Goal: Information Seeking & Learning: Learn about a topic

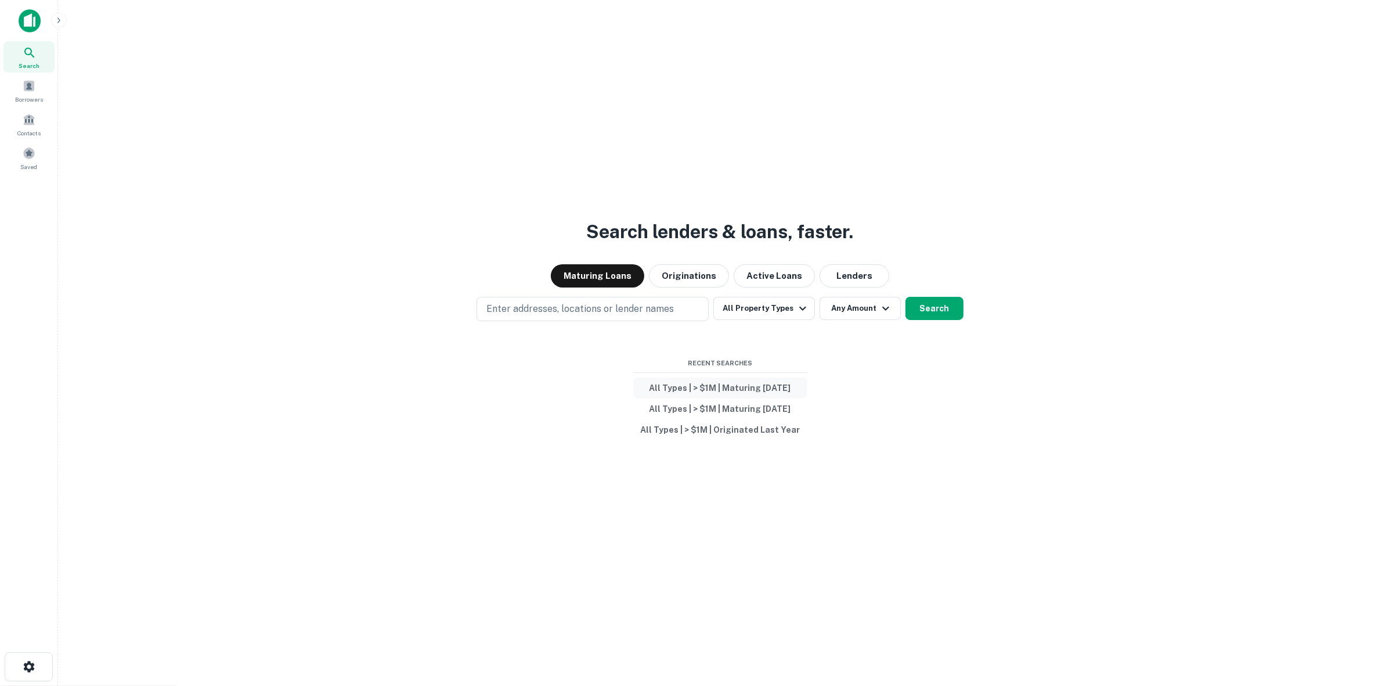
click at [758, 393] on button "All Types | > $1M | Maturing [DATE]" at bounding box center [720, 387] width 174 height 21
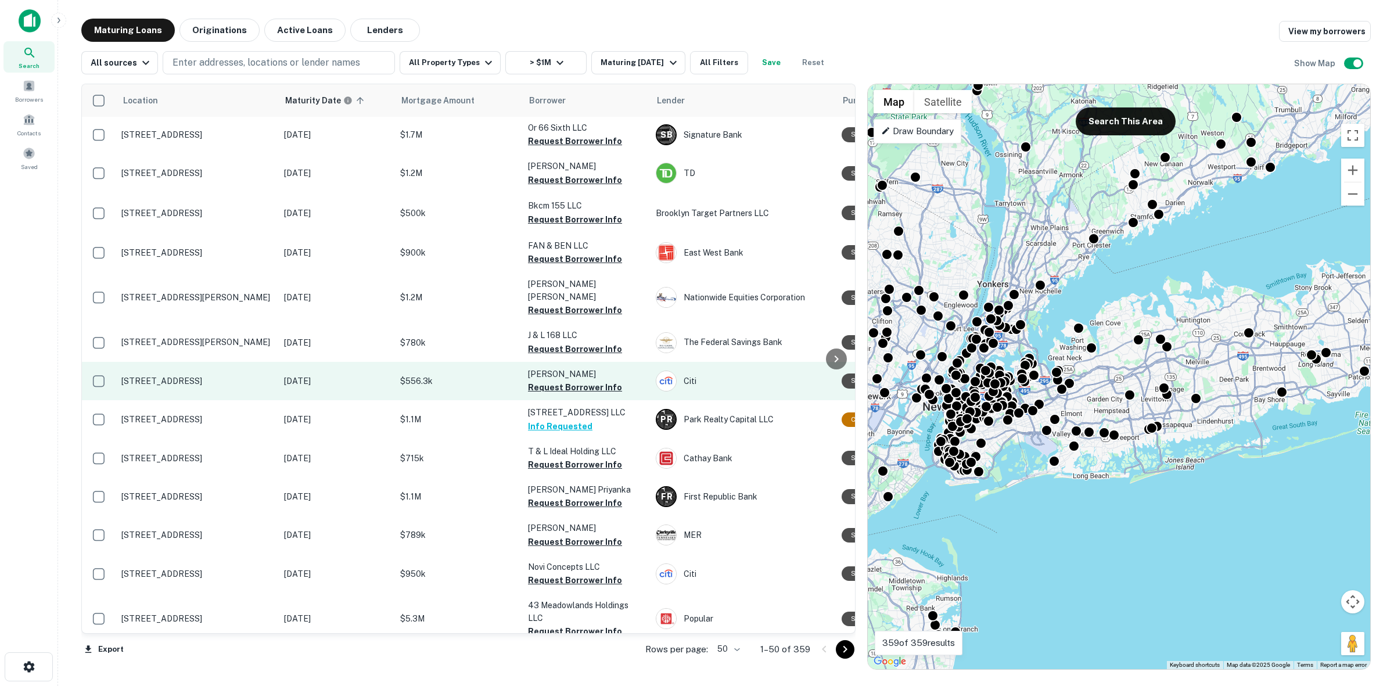
scroll to position [581, 0]
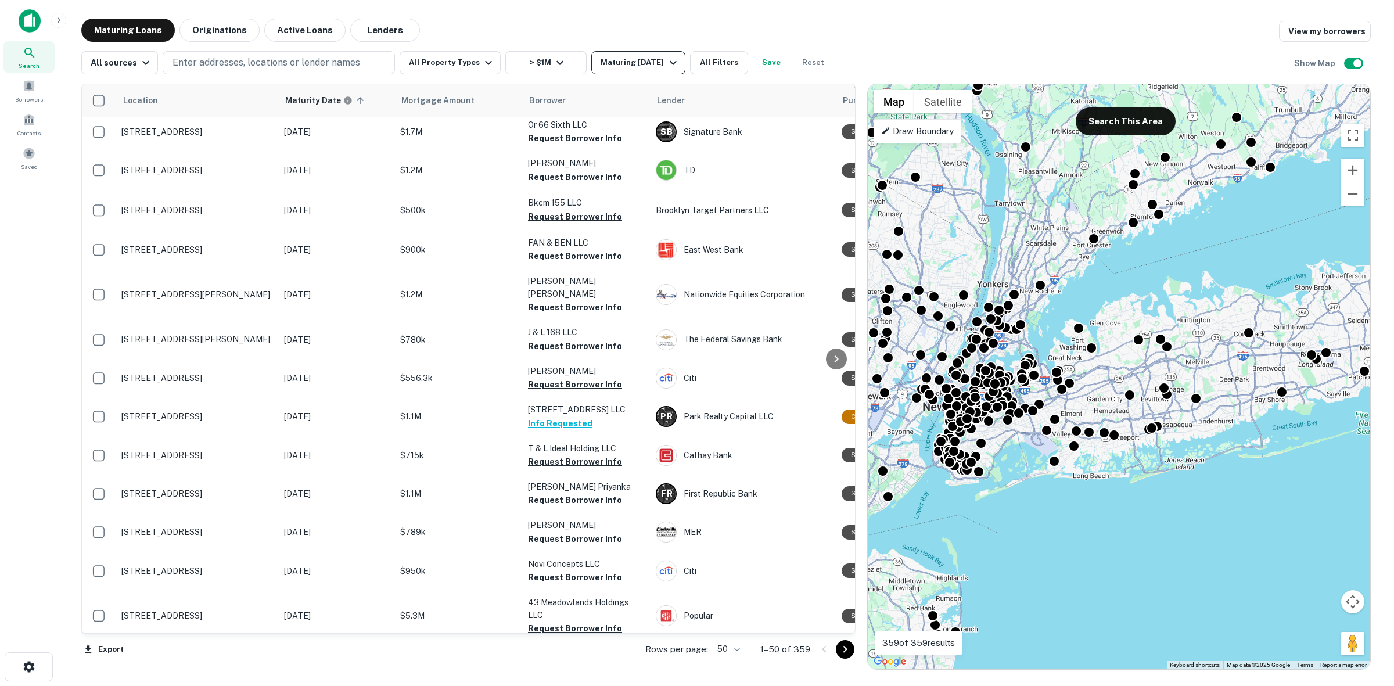
click at [613, 56] on div "Maturing In 90 Days" at bounding box center [639, 63] width 79 height 14
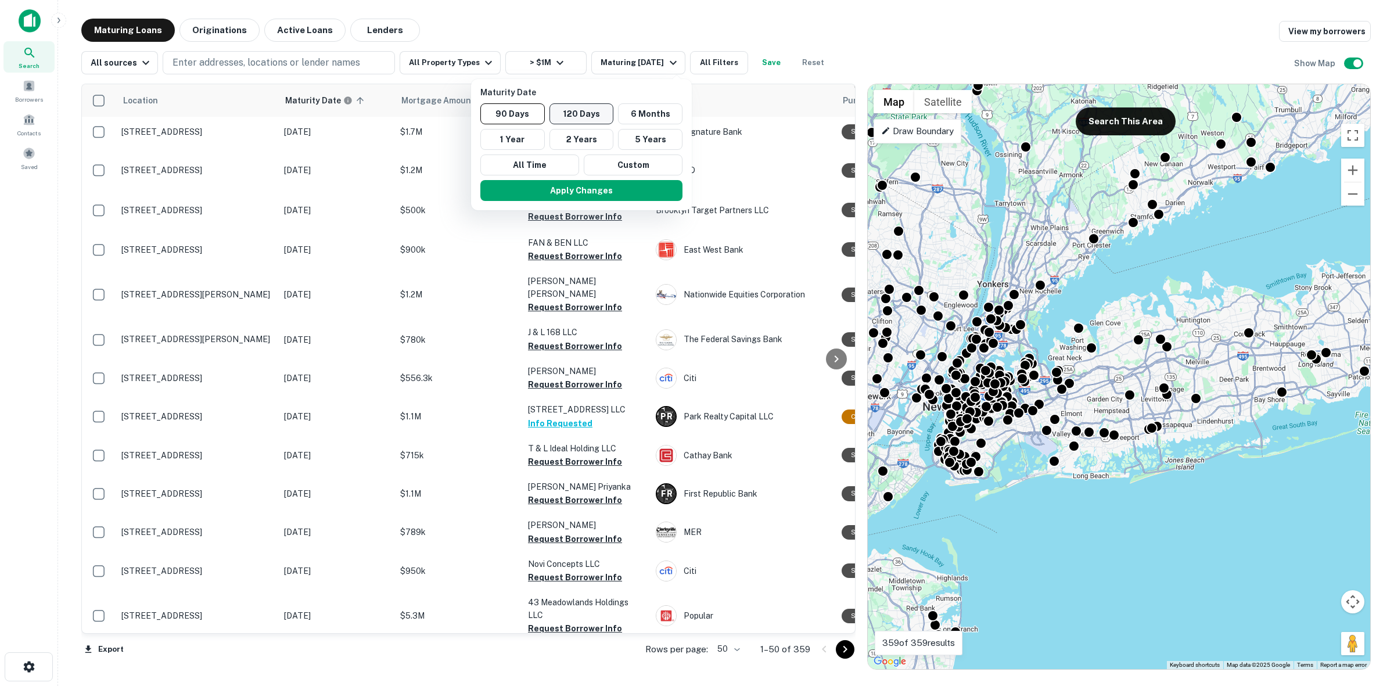
click at [593, 110] on button "120 Days" at bounding box center [581, 113] width 64 height 21
click at [615, 172] on button "Custom" at bounding box center [635, 164] width 99 height 21
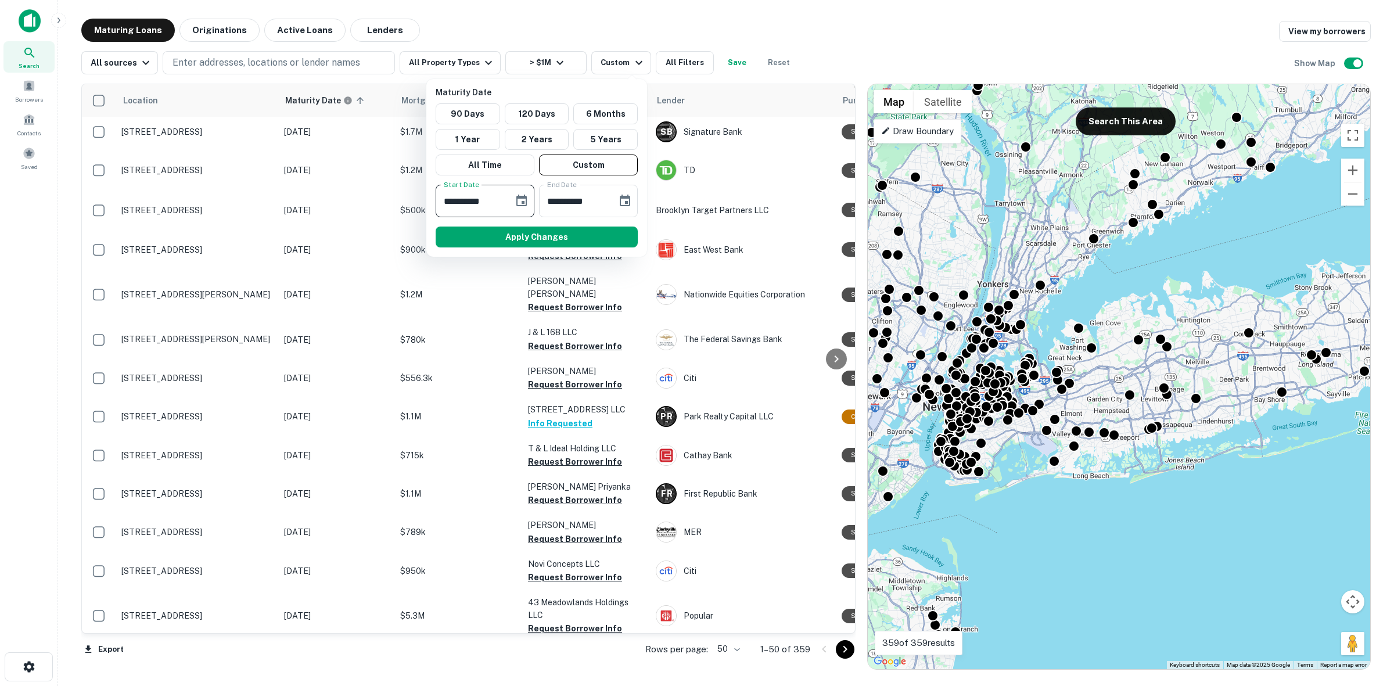
click at [463, 214] on input "**********" at bounding box center [470, 201] width 70 height 33
click at [510, 197] on button "Choose date, selected date is Oct 9, 2025" at bounding box center [521, 200] width 23 height 23
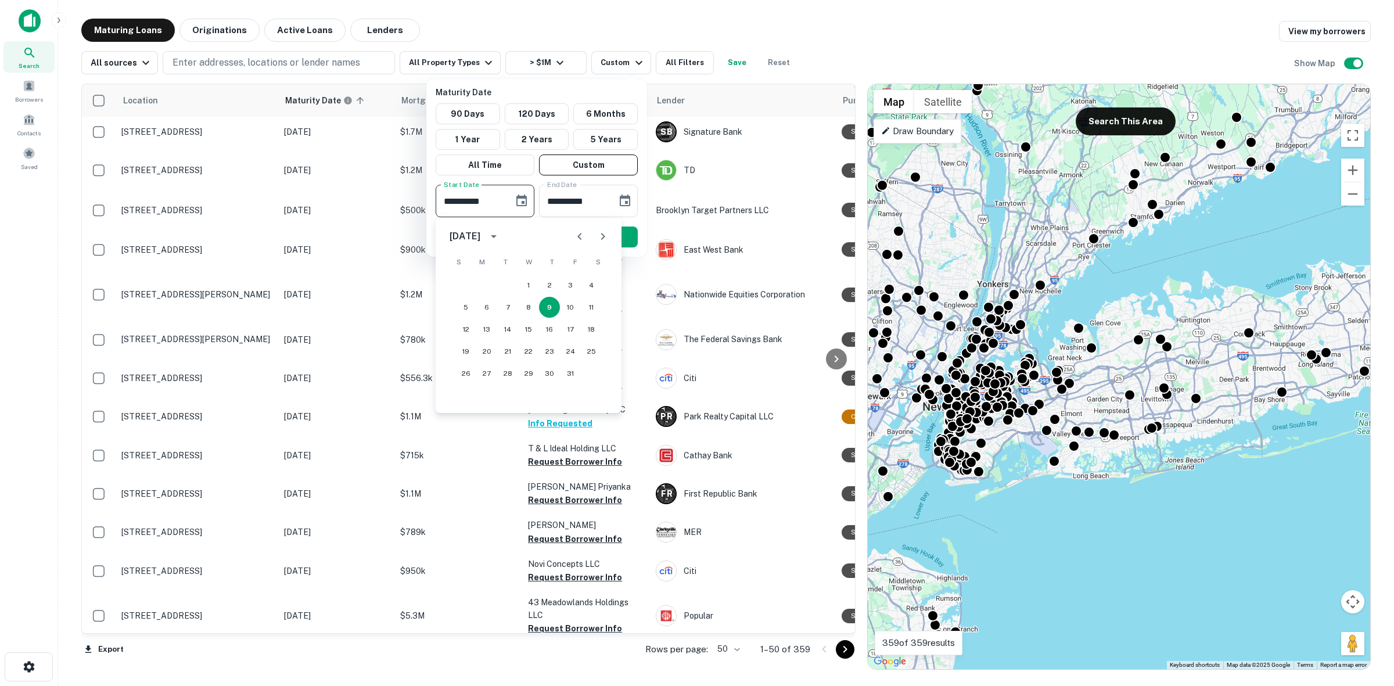
click at [604, 239] on icon "Next month" at bounding box center [603, 236] width 14 height 14
drag, startPoint x: 479, startPoint y: 334, endPoint x: 466, endPoint y: 334, distance: 12.8
click at [469, 334] on div "14 15 16 17 18 19 20" at bounding box center [528, 329] width 186 height 21
click at [485, 331] on button "15" at bounding box center [486, 329] width 21 height 21
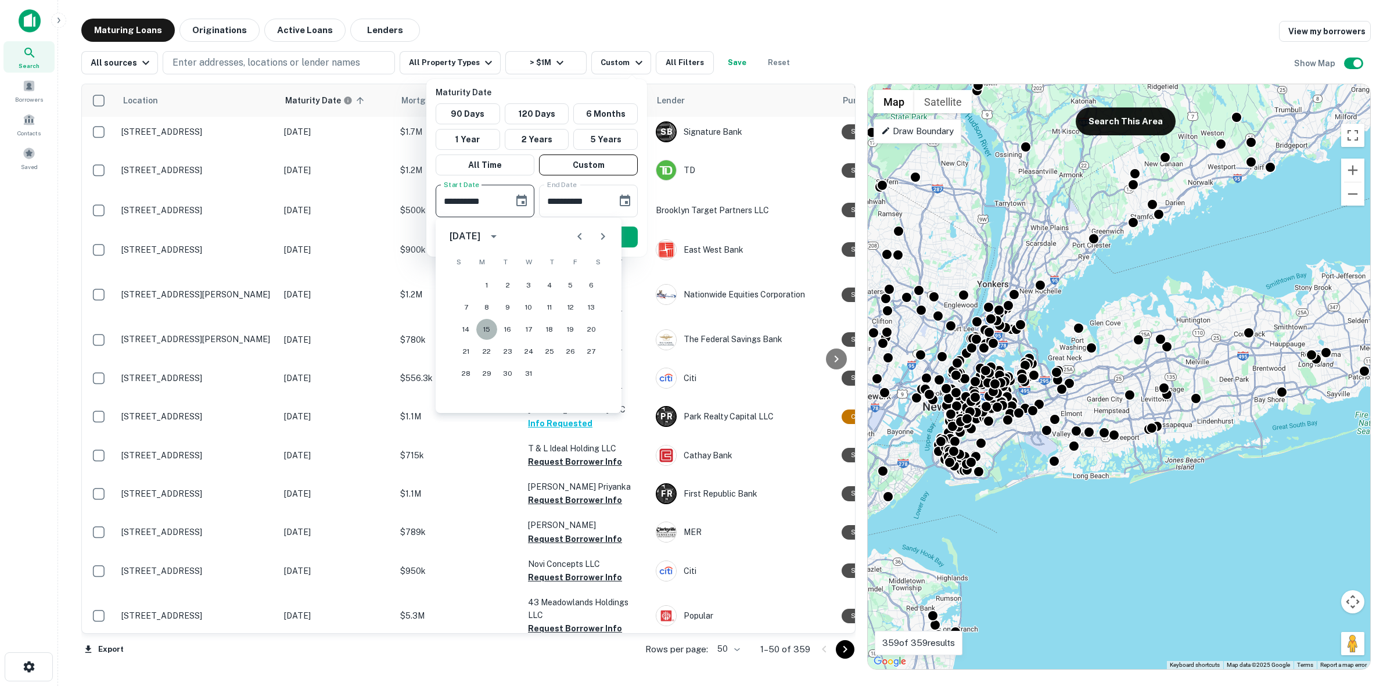
type input "**********"
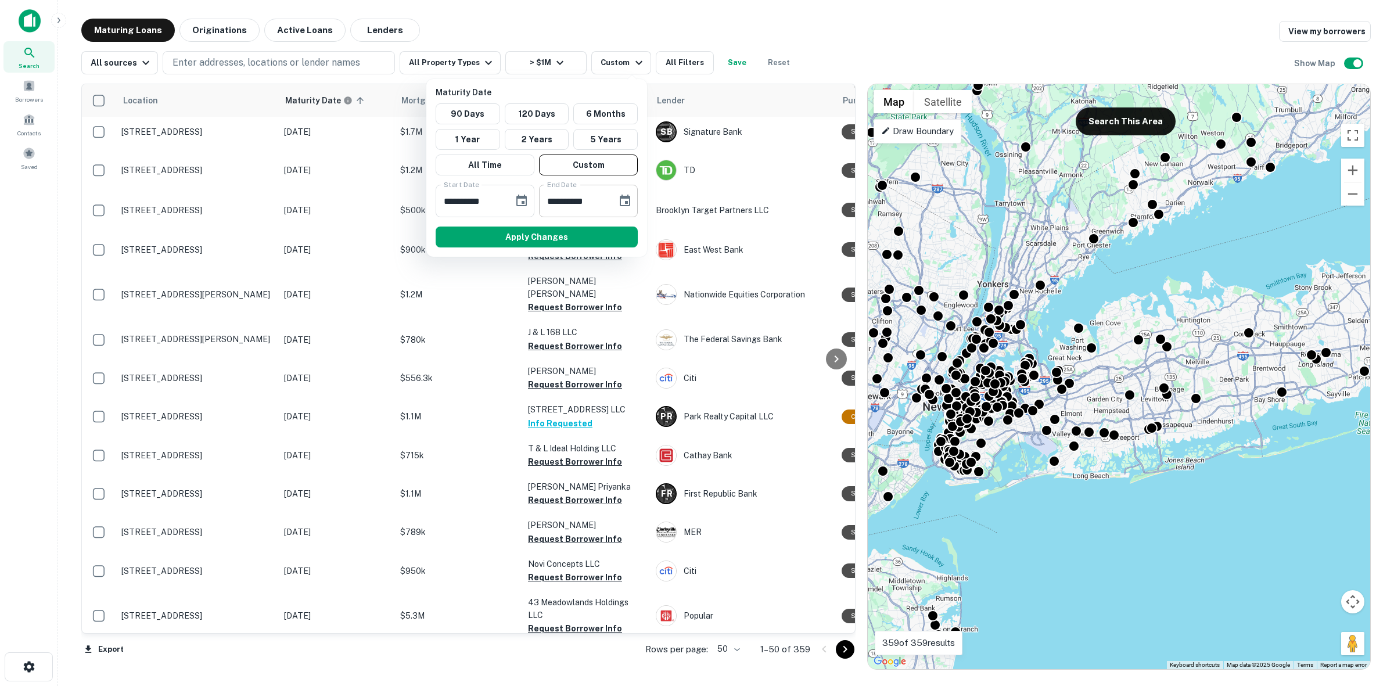
click at [585, 199] on input "**********" at bounding box center [574, 201] width 70 height 33
click at [560, 207] on input "**********" at bounding box center [574, 201] width 70 height 33
click at [606, 201] on input "**********" at bounding box center [574, 201] width 70 height 33
click at [618, 200] on icon "Choose date, selected date is Apr 7, 2026" at bounding box center [625, 201] width 14 height 14
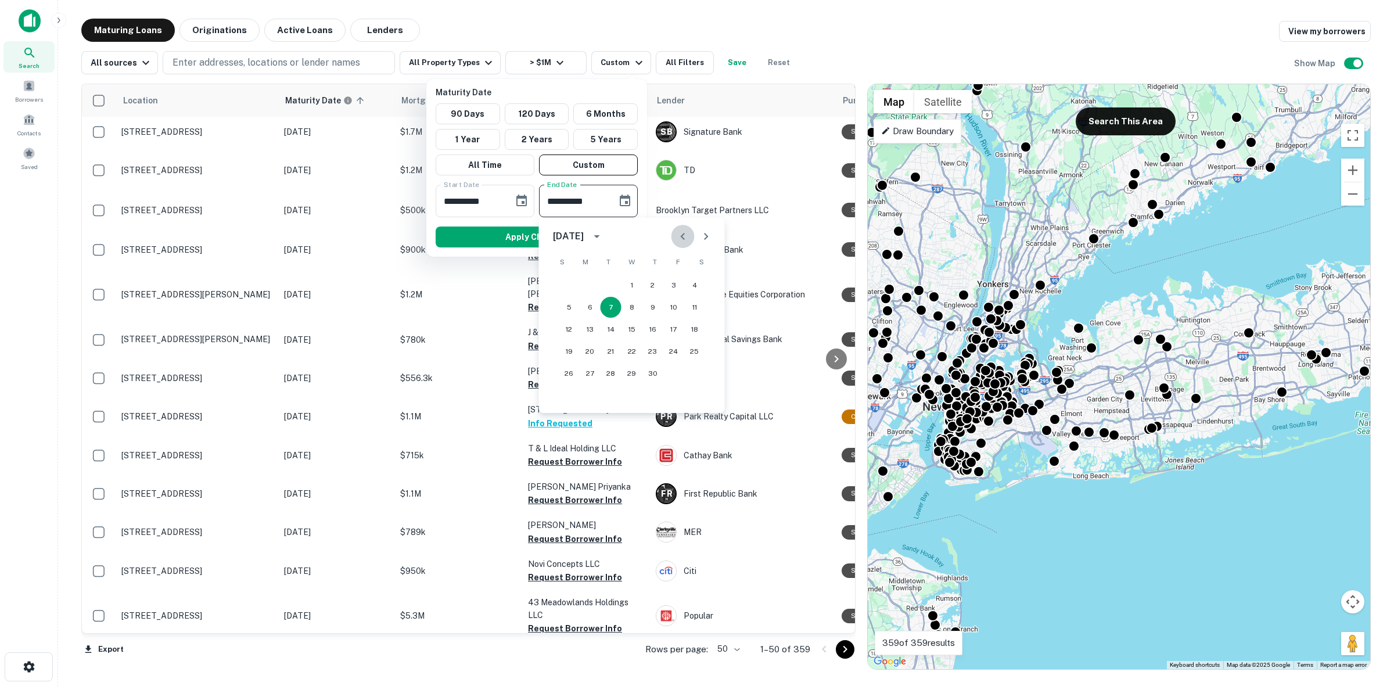
click at [685, 235] on icon "Previous month" at bounding box center [683, 236] width 14 height 14
click at [693, 373] on button "31" at bounding box center [694, 373] width 21 height 21
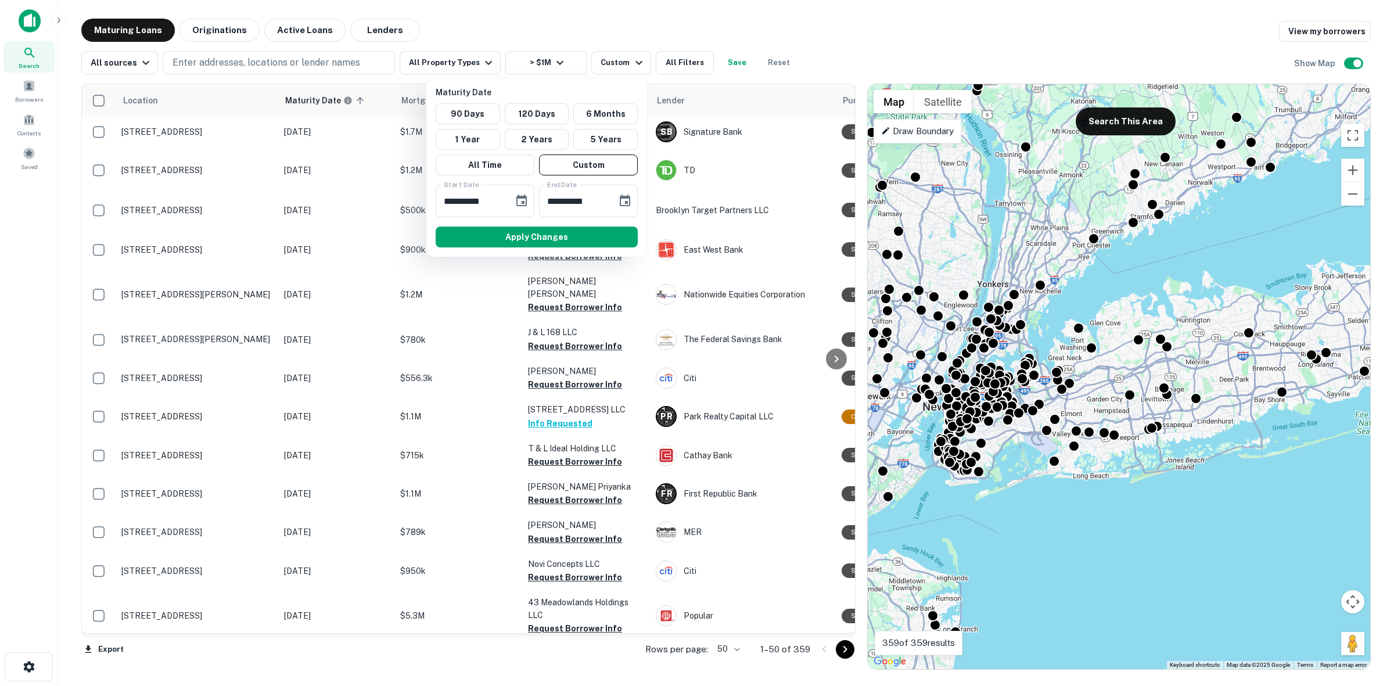
type input "**********"
click at [584, 235] on button "Apply Changes" at bounding box center [536, 236] width 202 height 21
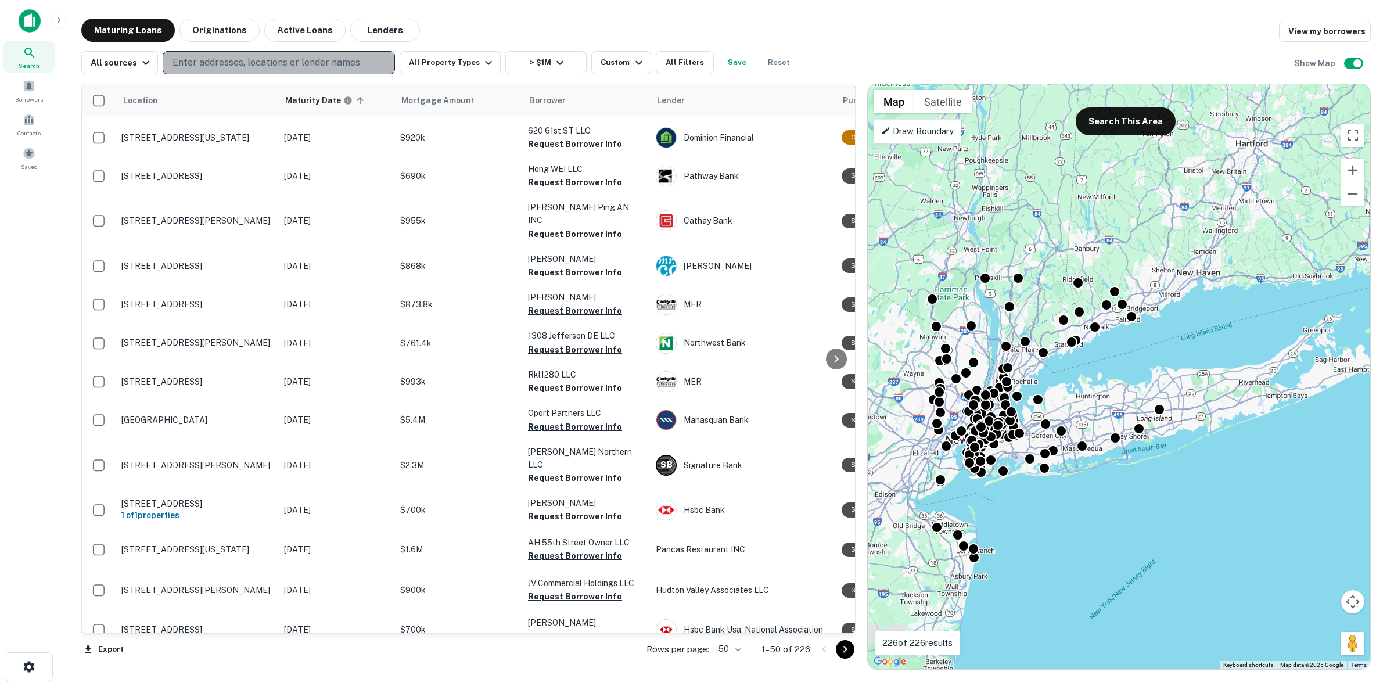
click at [253, 73] on button "Enter addresses, locations or lender names" at bounding box center [279, 62] width 232 height 23
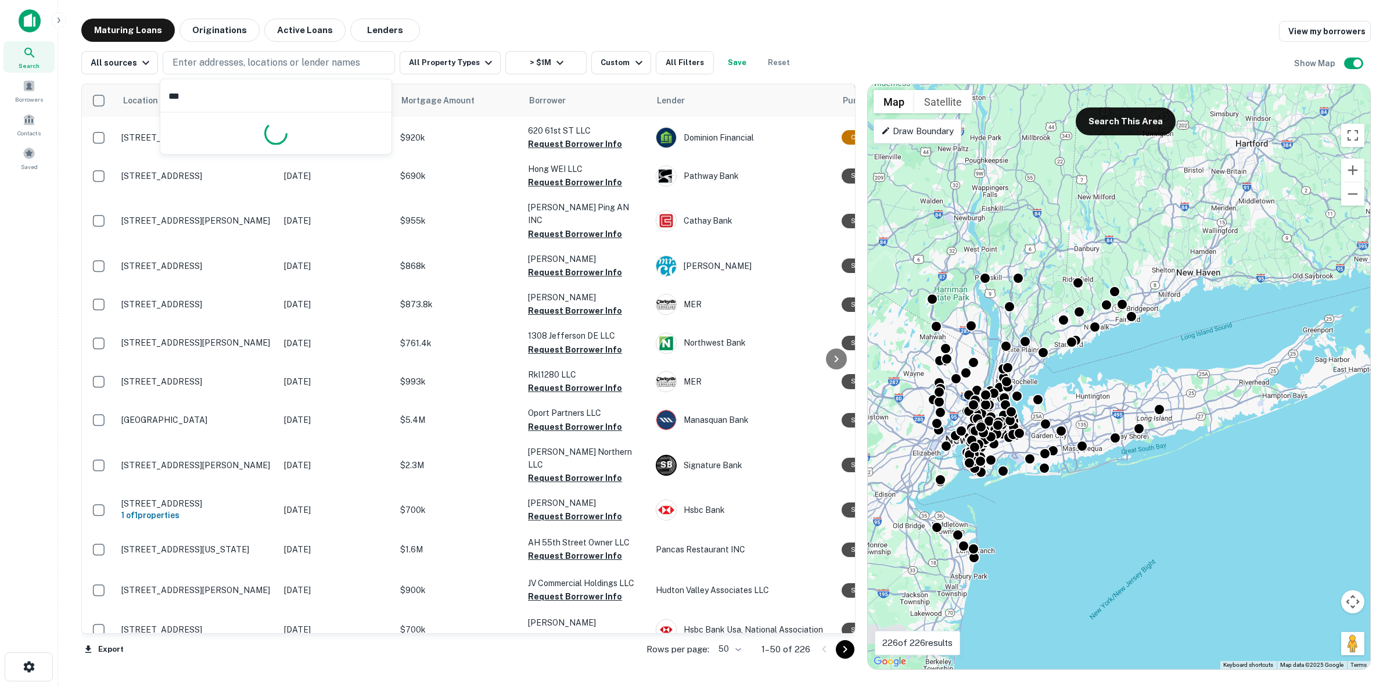
type input "****"
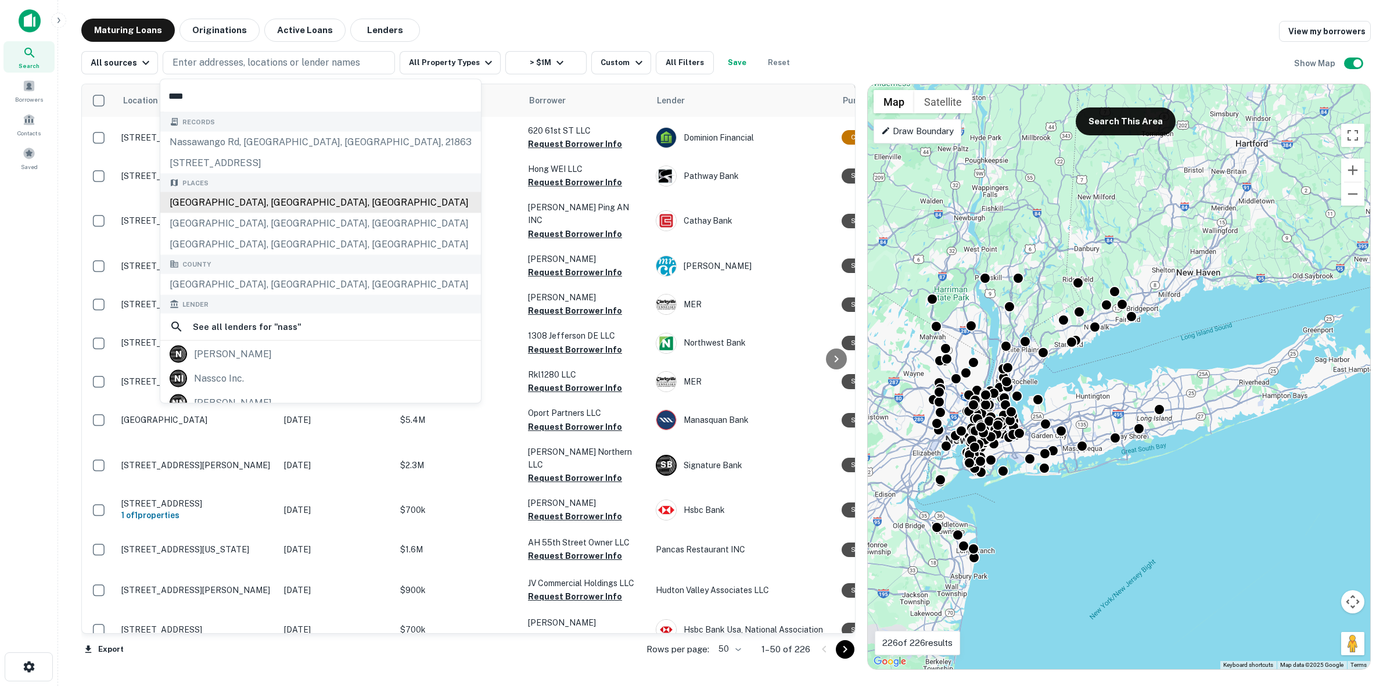
click at [292, 207] on div "Nassau County, NY, USA" at bounding box center [320, 202] width 321 height 21
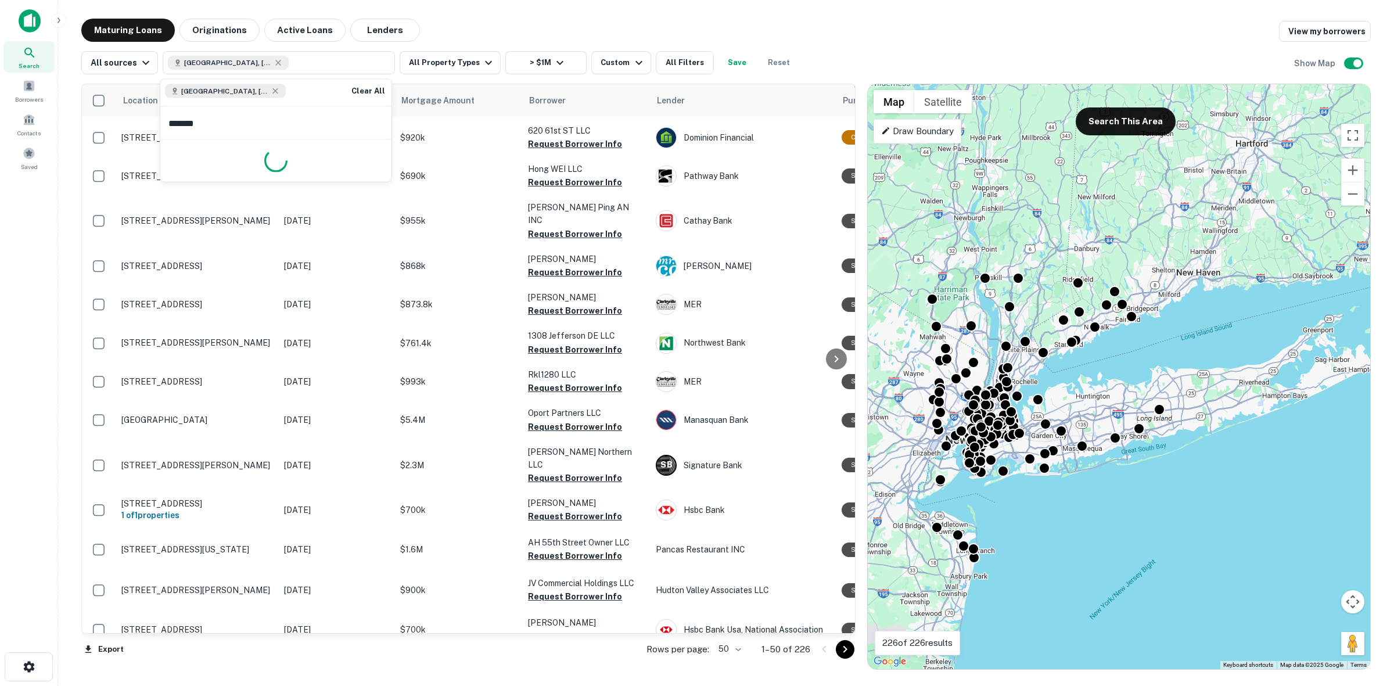
type input "********"
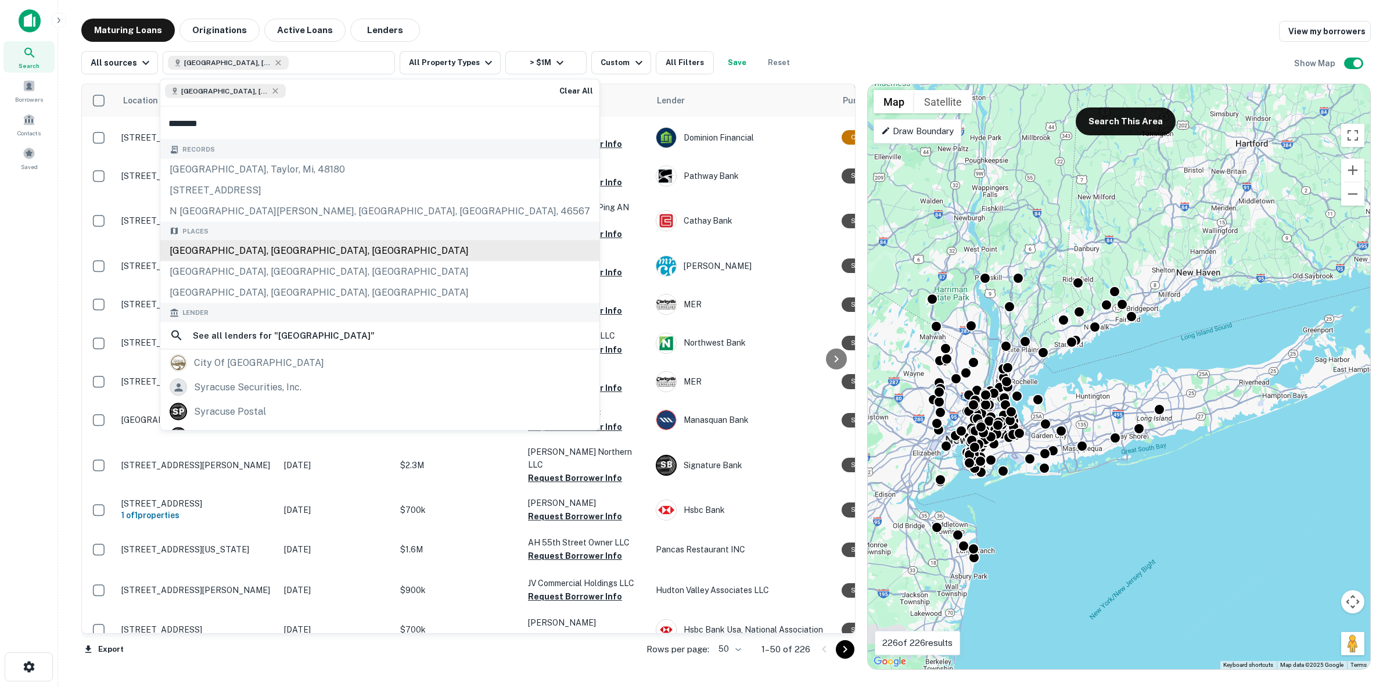
click at [256, 248] on div "Syracuse, NY, USA" at bounding box center [379, 250] width 439 height 21
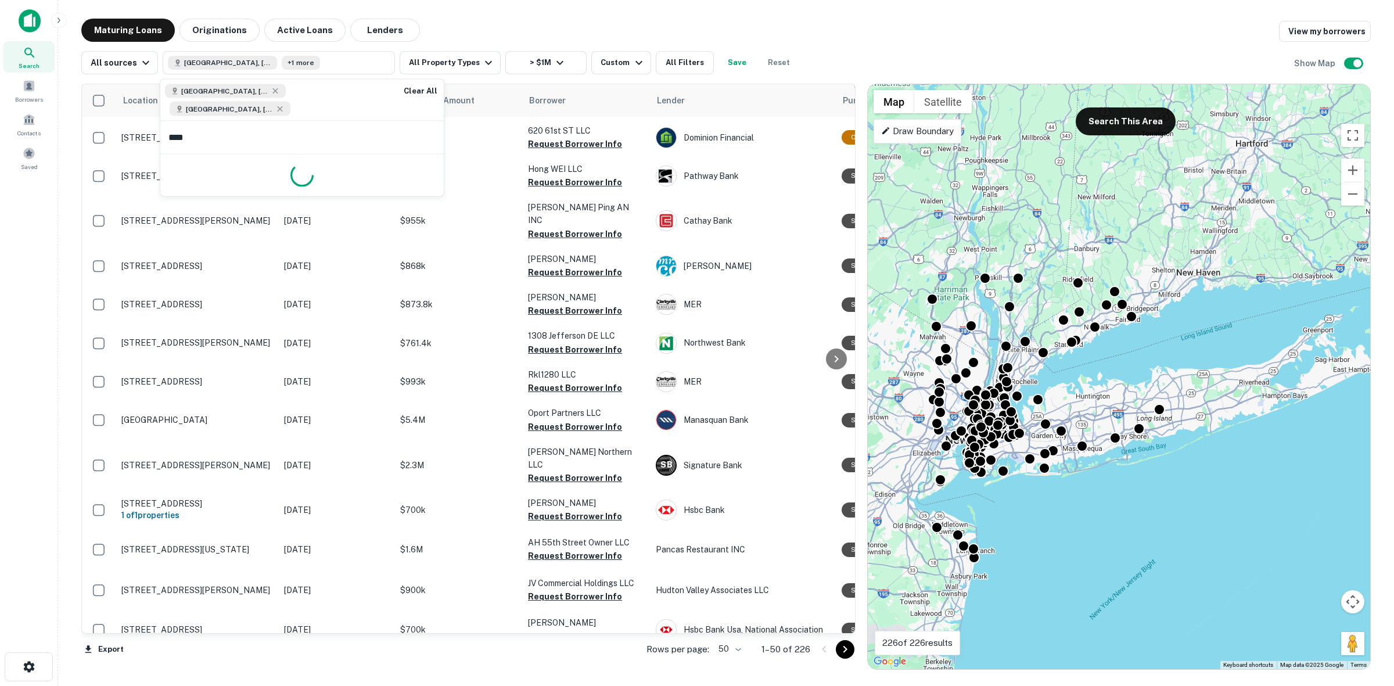
type input "*****"
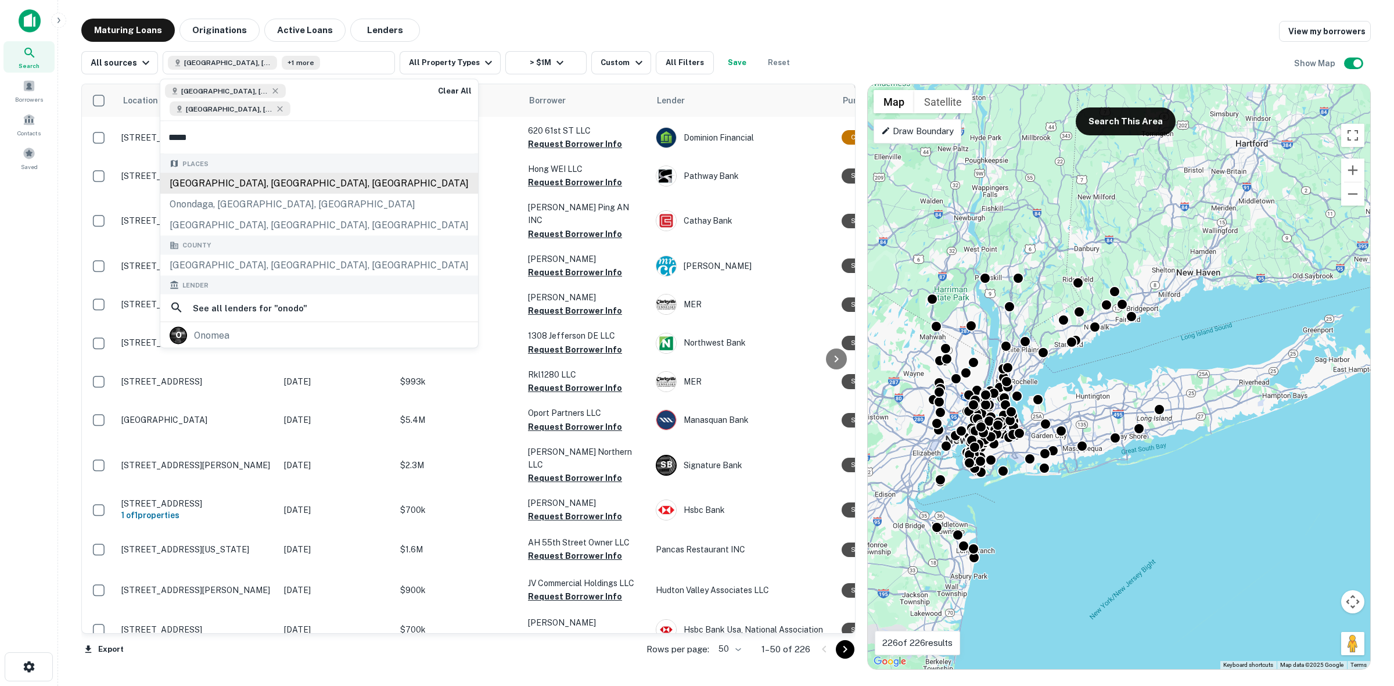
click at [254, 173] on div "Onondaga County, NY, USA" at bounding box center [319, 183] width 318 height 21
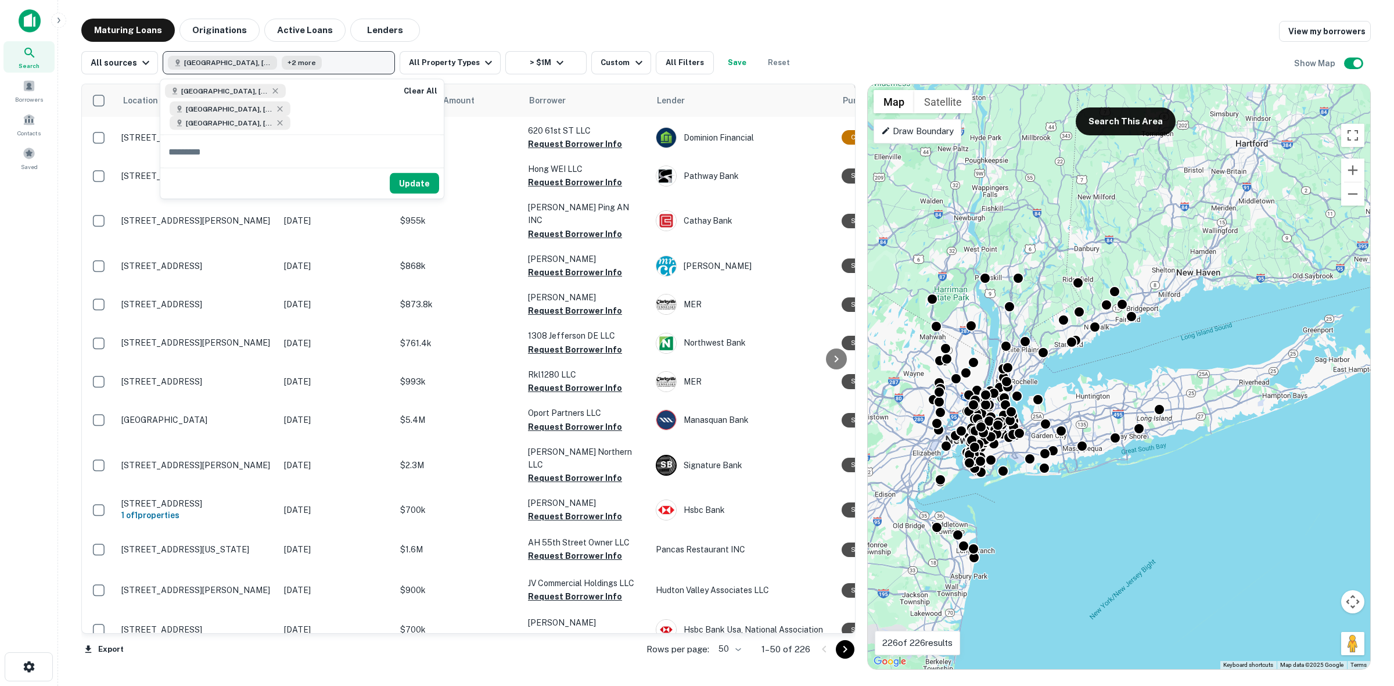
click at [253, 62] on span "Nassau County, NY, USA" at bounding box center [227, 62] width 87 height 10
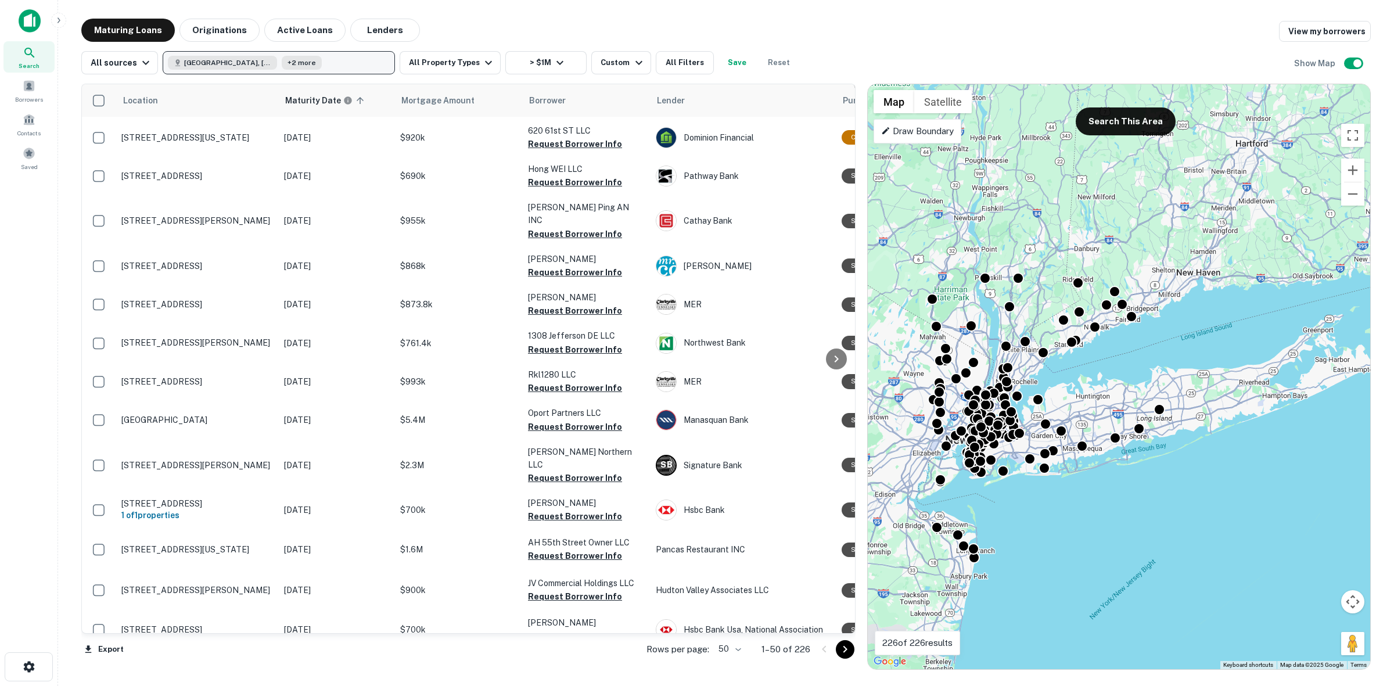
click at [334, 70] on button "Nassau County, NY, USA +2 more" at bounding box center [279, 62] width 232 height 23
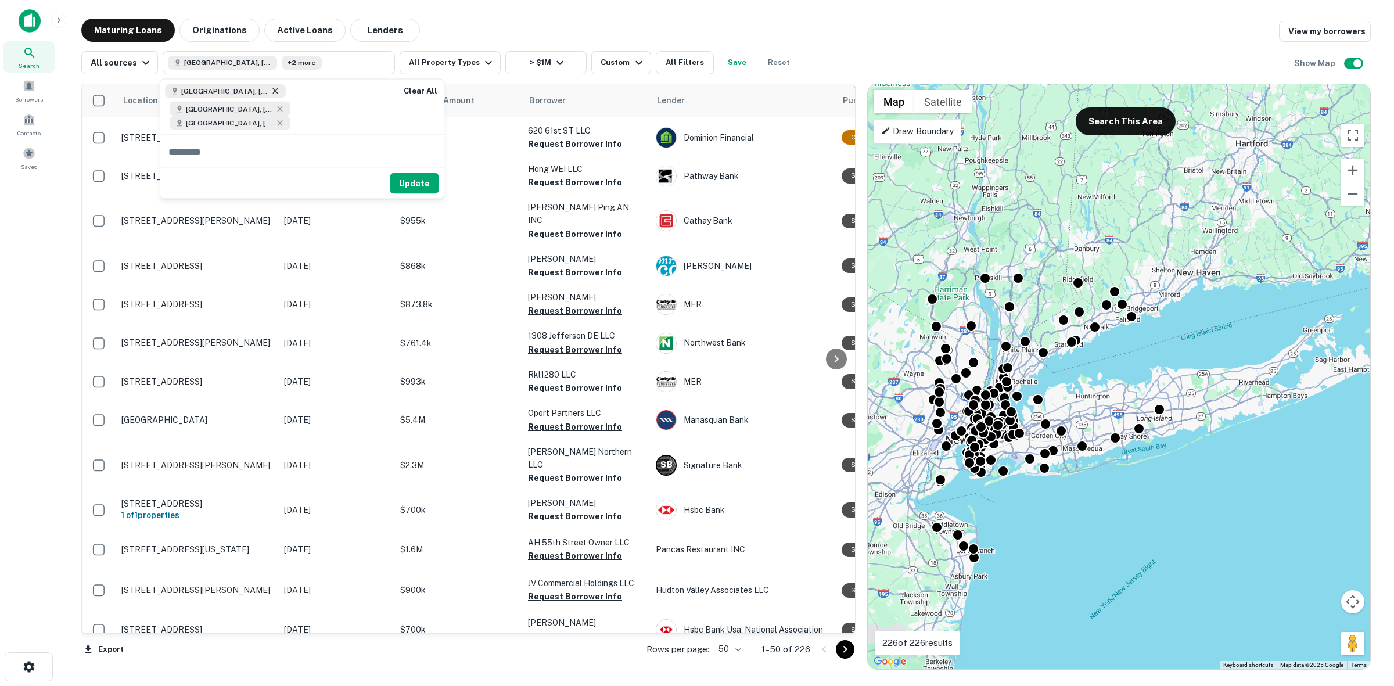
click at [272, 91] on icon at bounding box center [274, 90] width 5 height 5
click at [405, 159] on button "Update" at bounding box center [414, 169] width 49 height 21
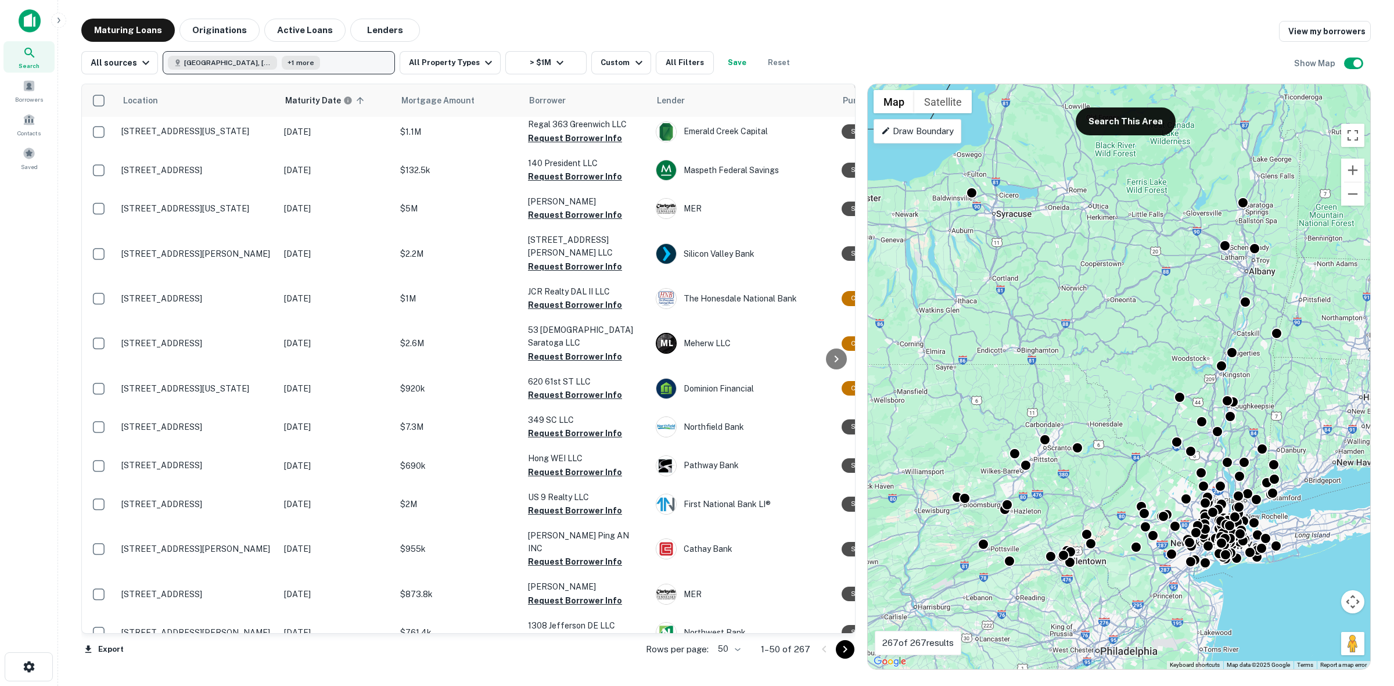
click at [292, 64] on button "Syracuse, NY, USA +1 more" at bounding box center [279, 62] width 232 height 23
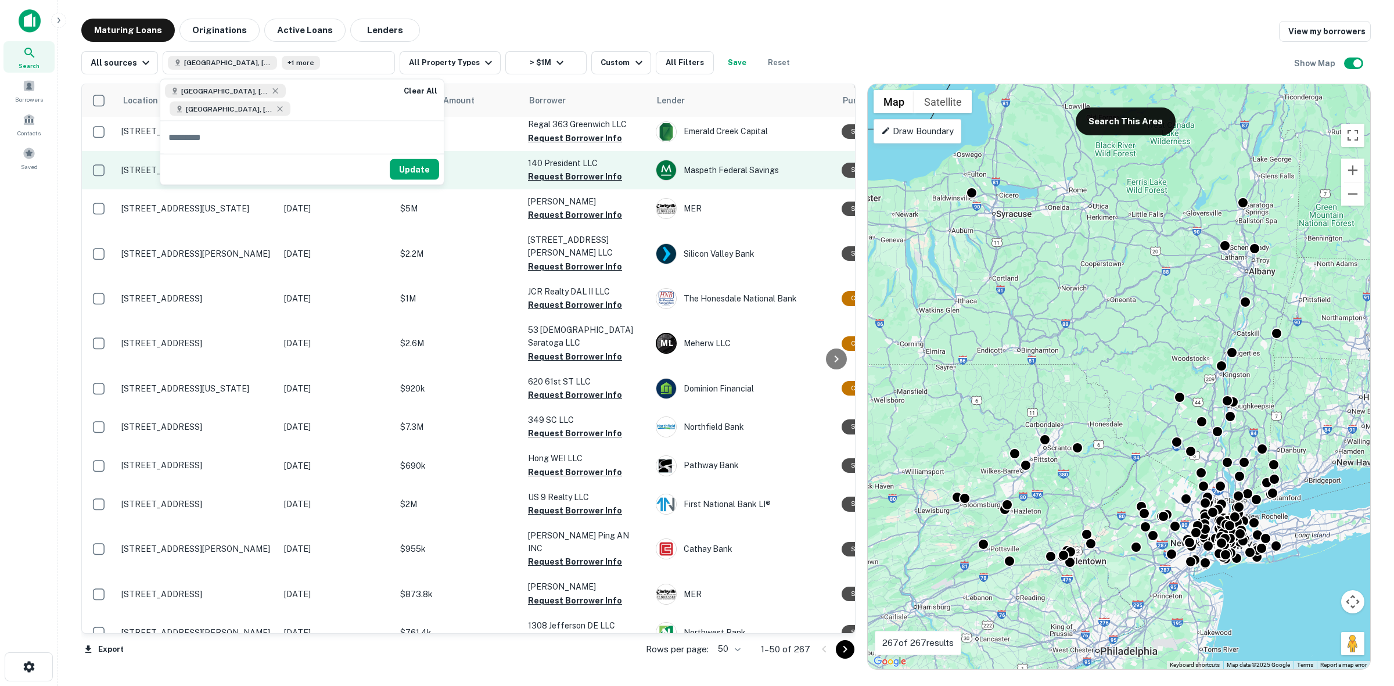
click at [419, 159] on button "Update" at bounding box center [414, 169] width 49 height 21
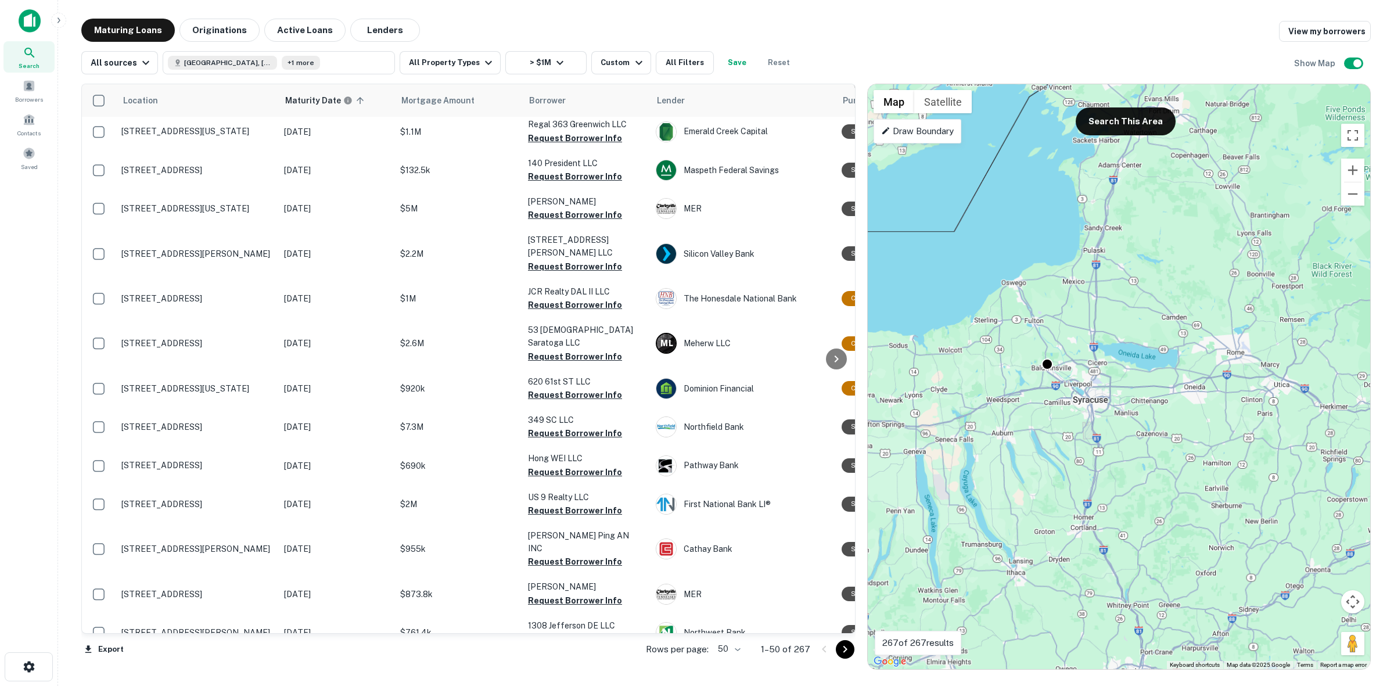
drag, startPoint x: 1025, startPoint y: 283, endPoint x: 1125, endPoint y: 514, distance: 251.4
click at [1125, 514] on div "To activate drag with keyboard, press Alt + Enter. Once in keyboard drag state,…" at bounding box center [1118, 376] width 502 height 585
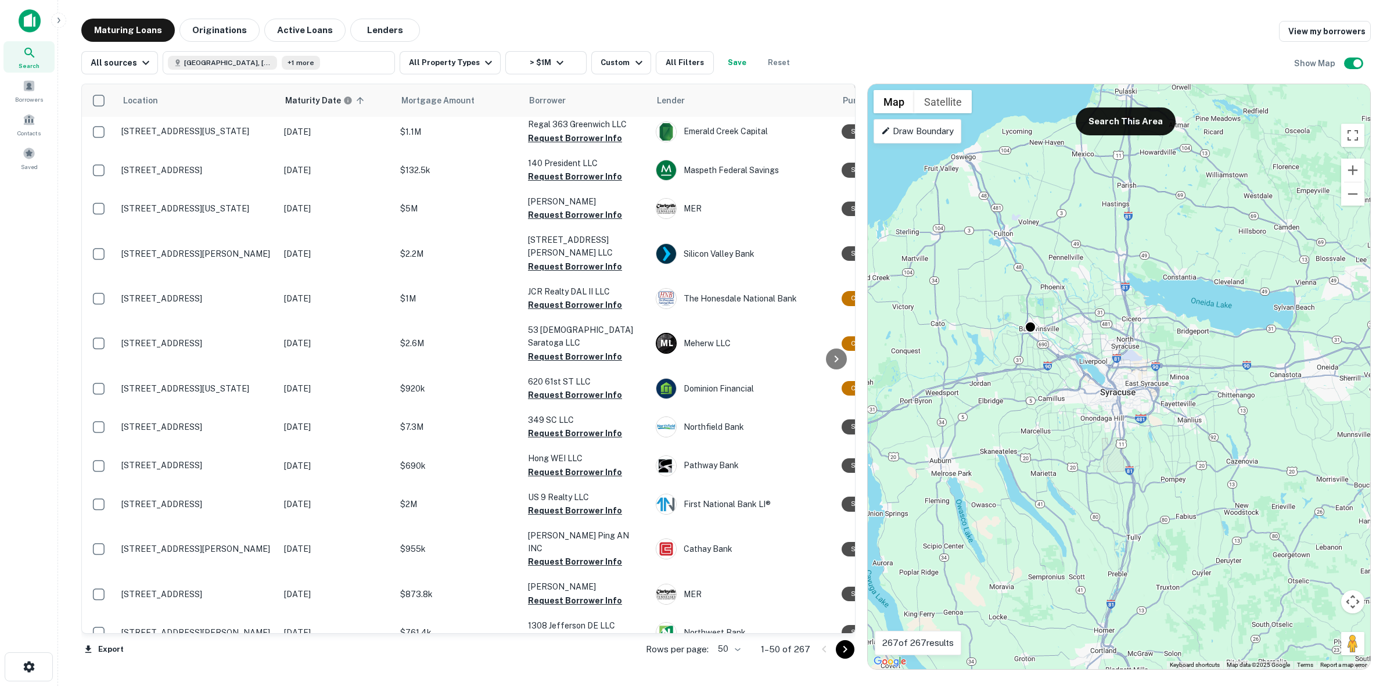
drag, startPoint x: 1076, startPoint y: 265, endPoint x: 1122, endPoint y: 350, distance: 96.4
click at [1122, 350] on div "To activate drag with keyboard, press Alt + Enter. Once in keyboard drag state,…" at bounding box center [1118, 376] width 502 height 585
click at [1119, 120] on button "Search This Area" at bounding box center [1125, 121] width 100 height 28
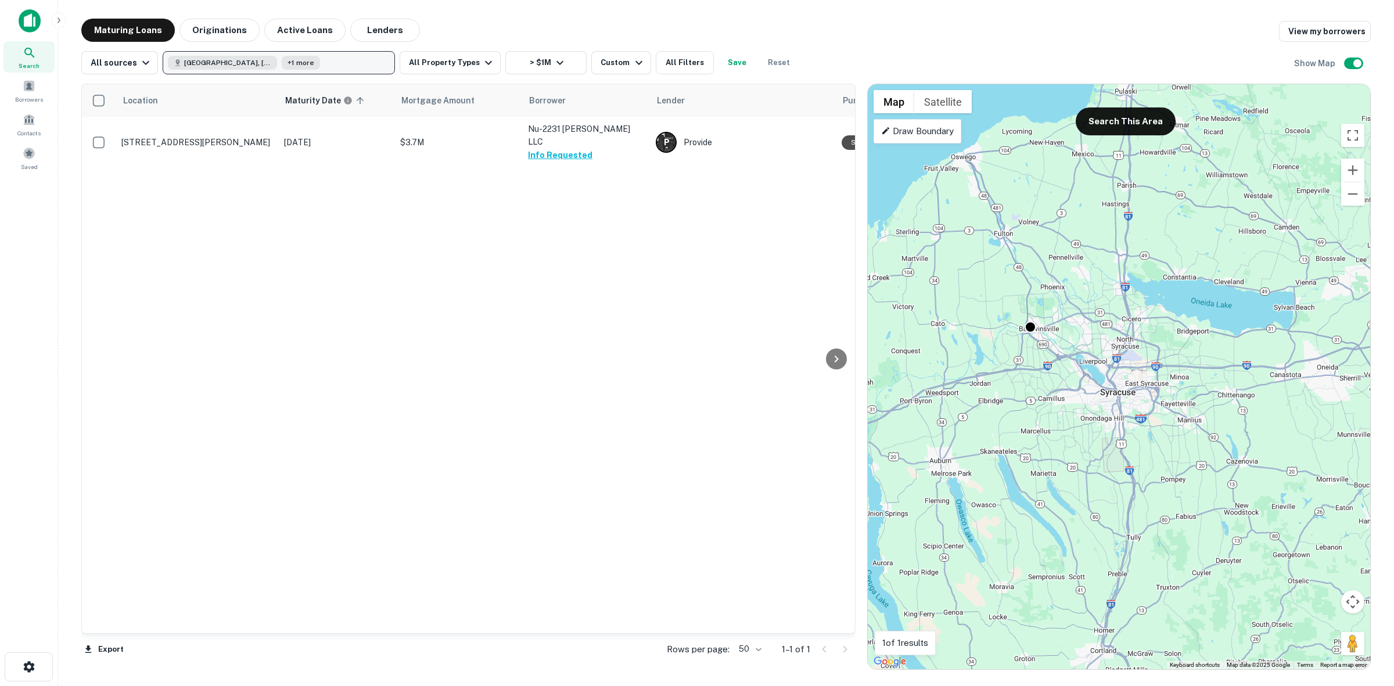
click at [293, 69] on button "Syracuse, NY, USA +1 more" at bounding box center [279, 62] width 232 height 23
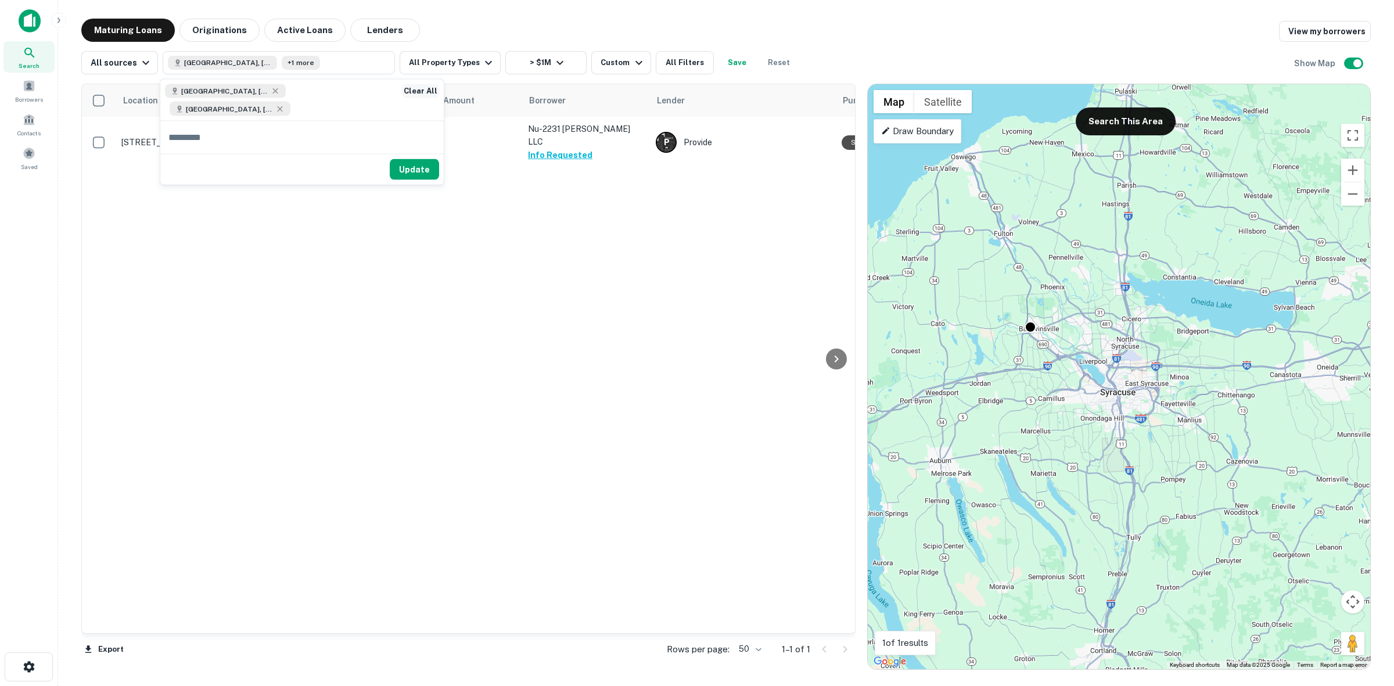
click at [411, 91] on button "Clear All" at bounding box center [420, 91] width 37 height 14
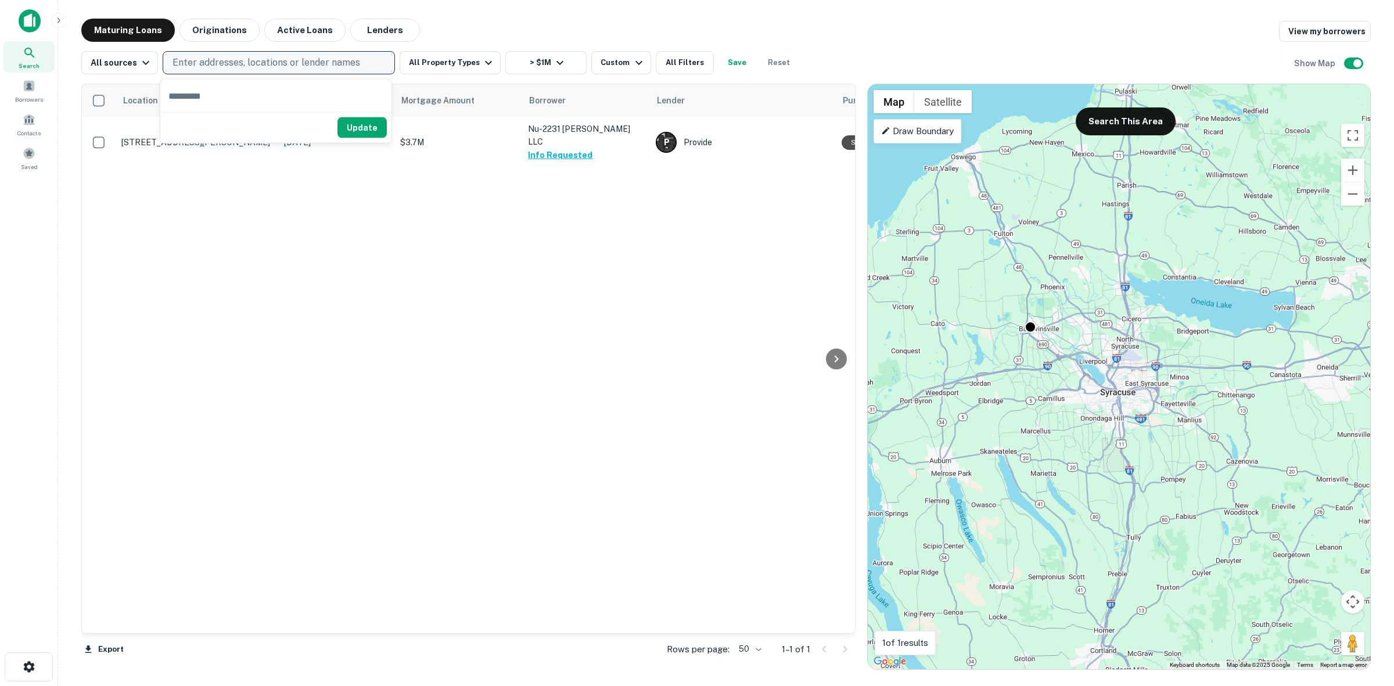
click at [336, 64] on p "Enter addresses, locations or lender names" at bounding box center [266, 63] width 188 height 14
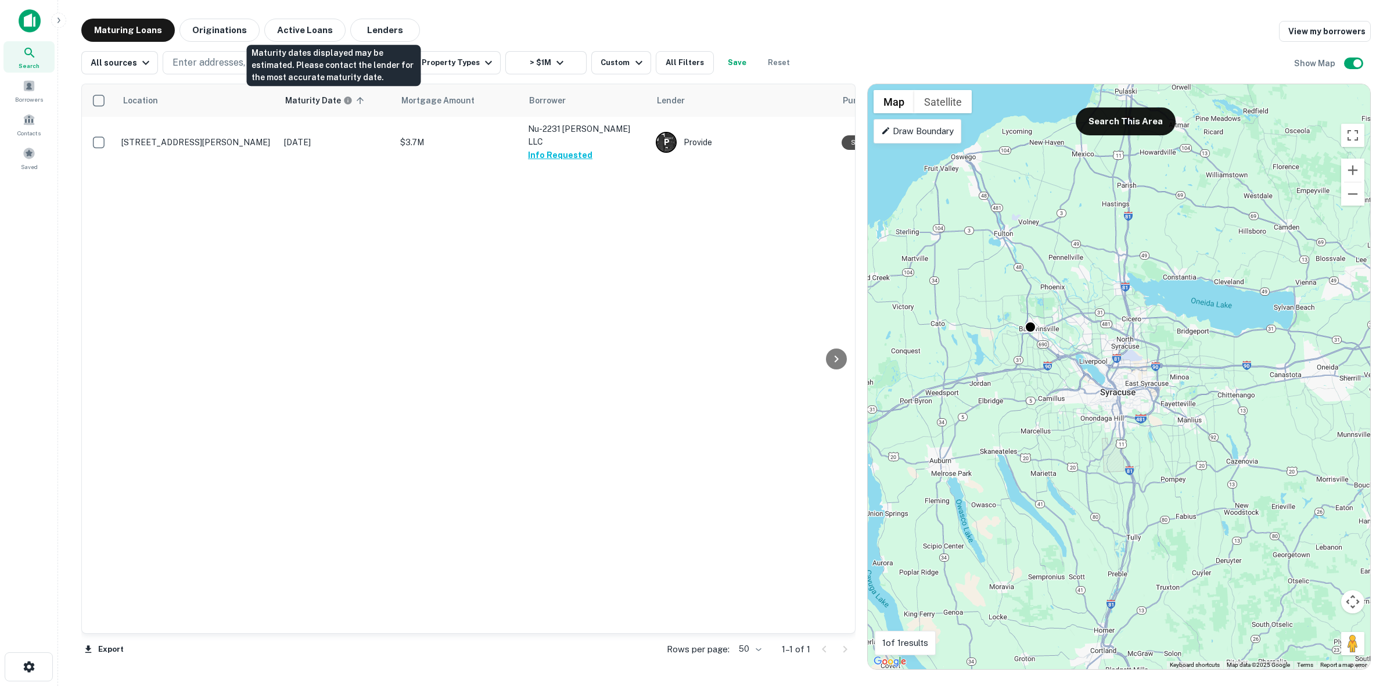
click at [339, 67] on div "Maturity dates displayed may be estimated. Please contact the lender for the mo…" at bounding box center [334, 65] width 174 height 41
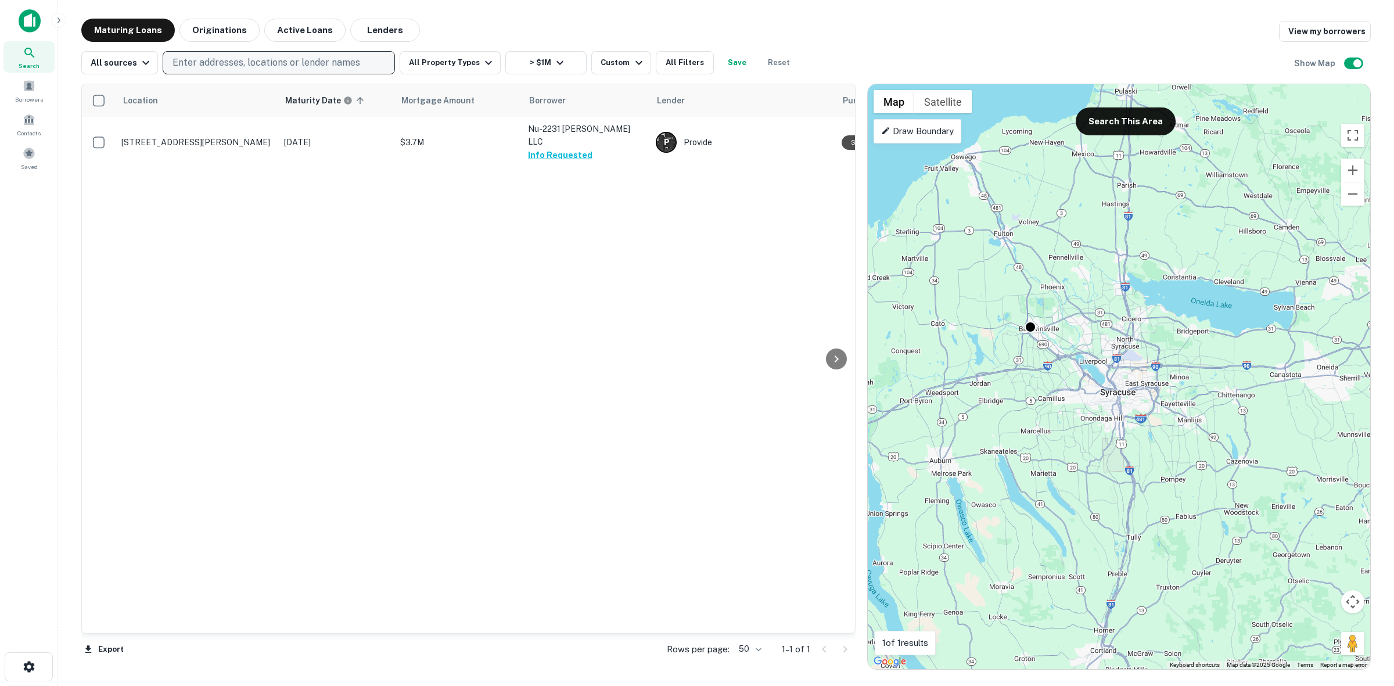
click at [265, 64] on p "Enter addresses, locations or lender names" at bounding box center [266, 63] width 188 height 14
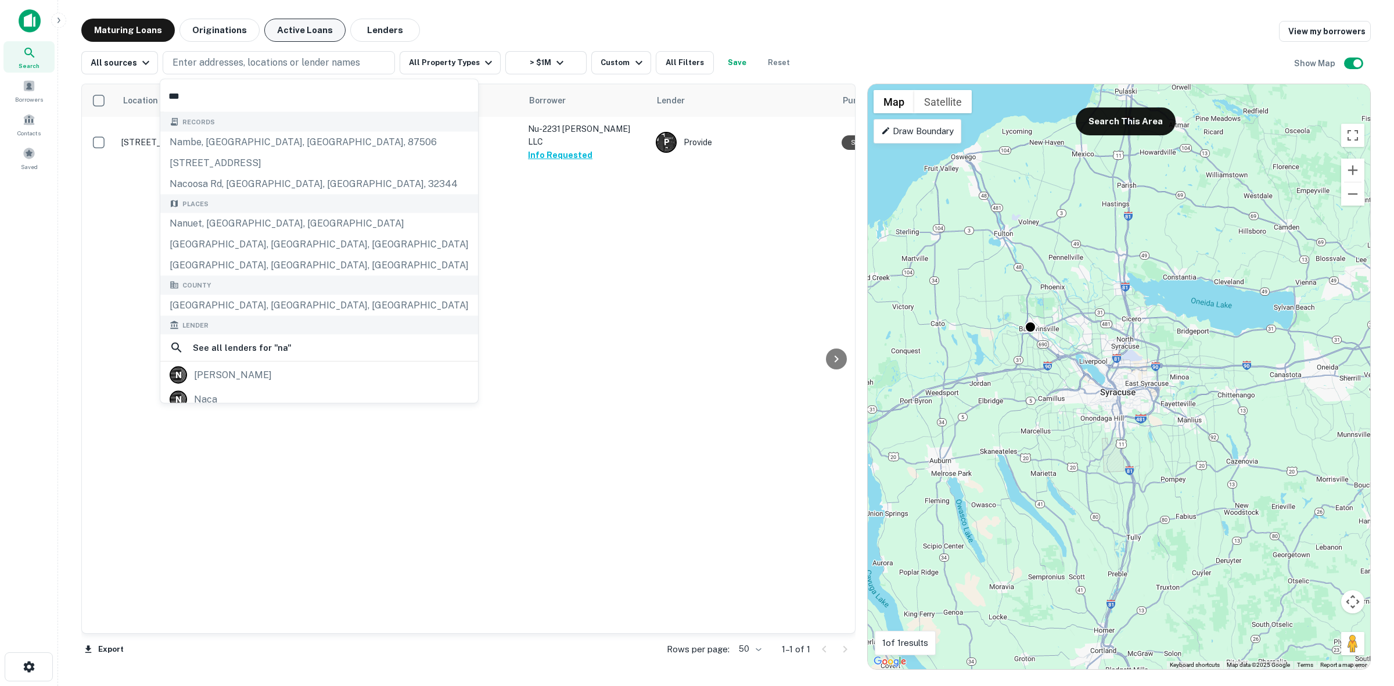
type input "****"
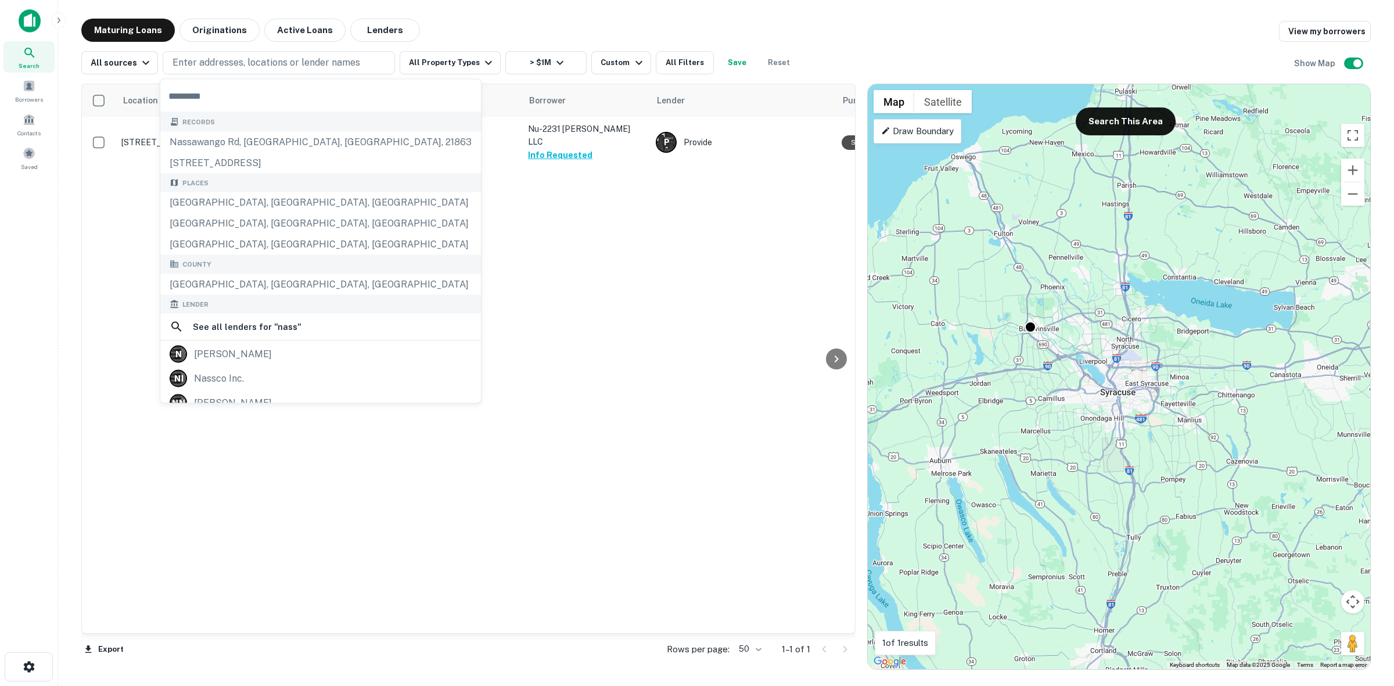
drag, startPoint x: 234, startPoint y: 199, endPoint x: 235, endPoint y: 193, distance: 5.9
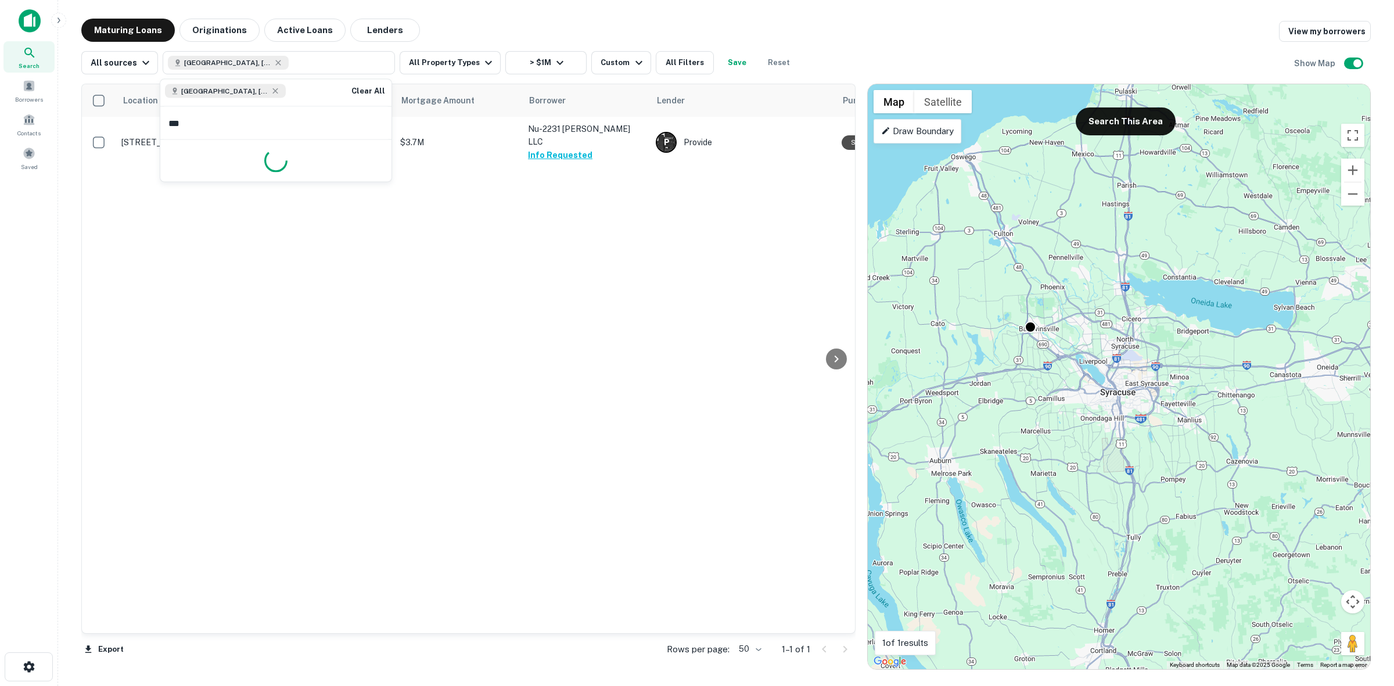
type input "****"
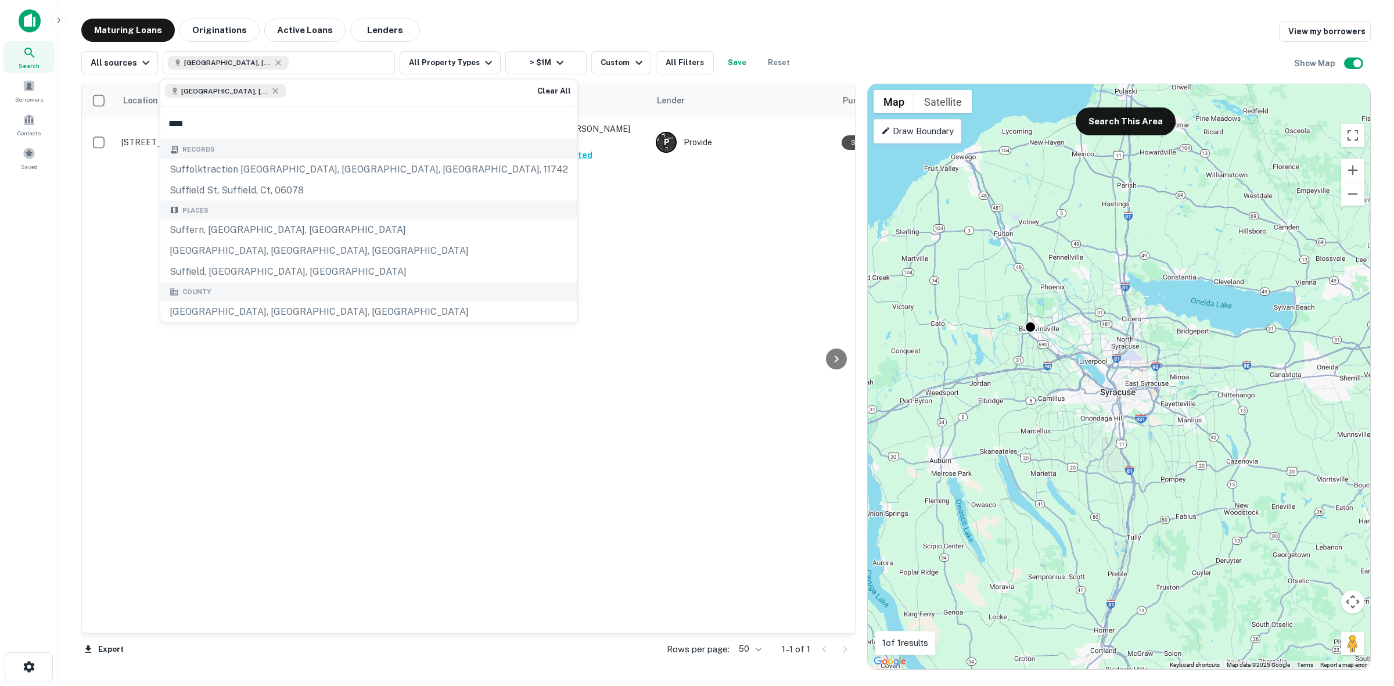
drag, startPoint x: 231, startPoint y: 255, endPoint x: 233, endPoint y: 242, distance: 13.5
click at [232, 256] on div "Suffolk County, NY, USA" at bounding box center [368, 250] width 417 height 21
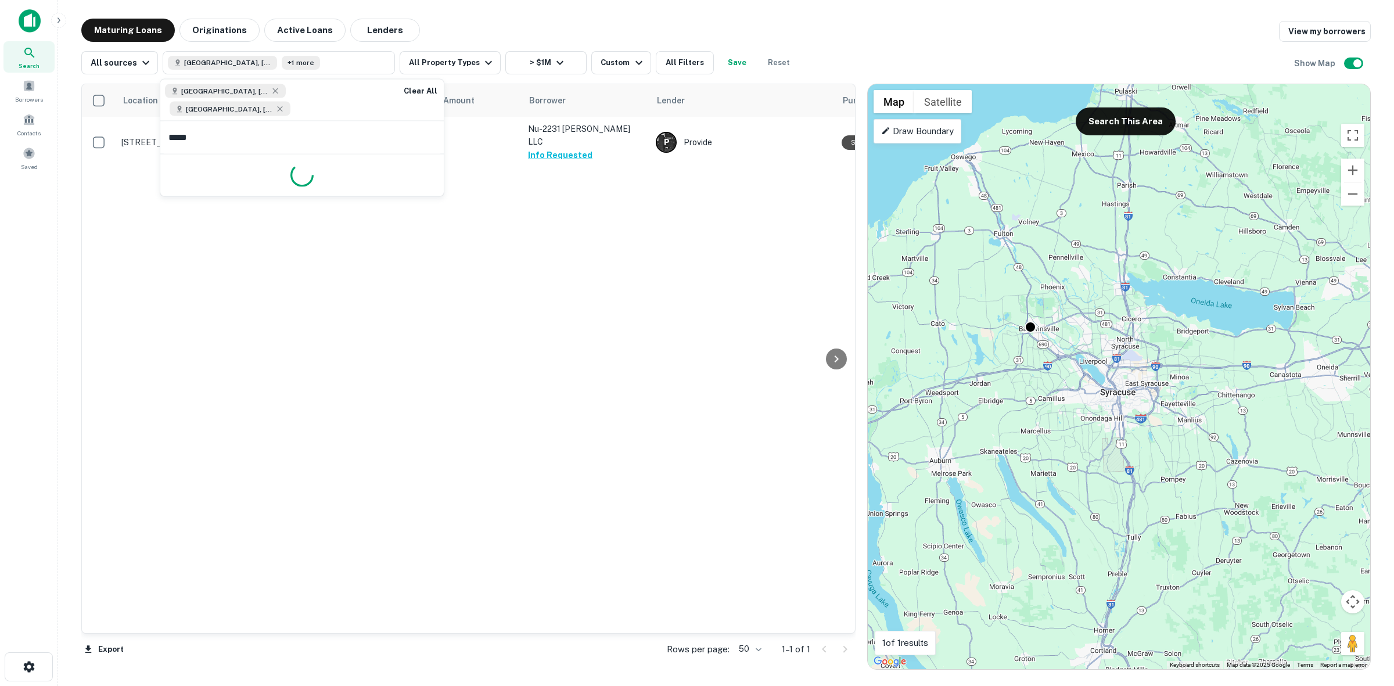
type input "******"
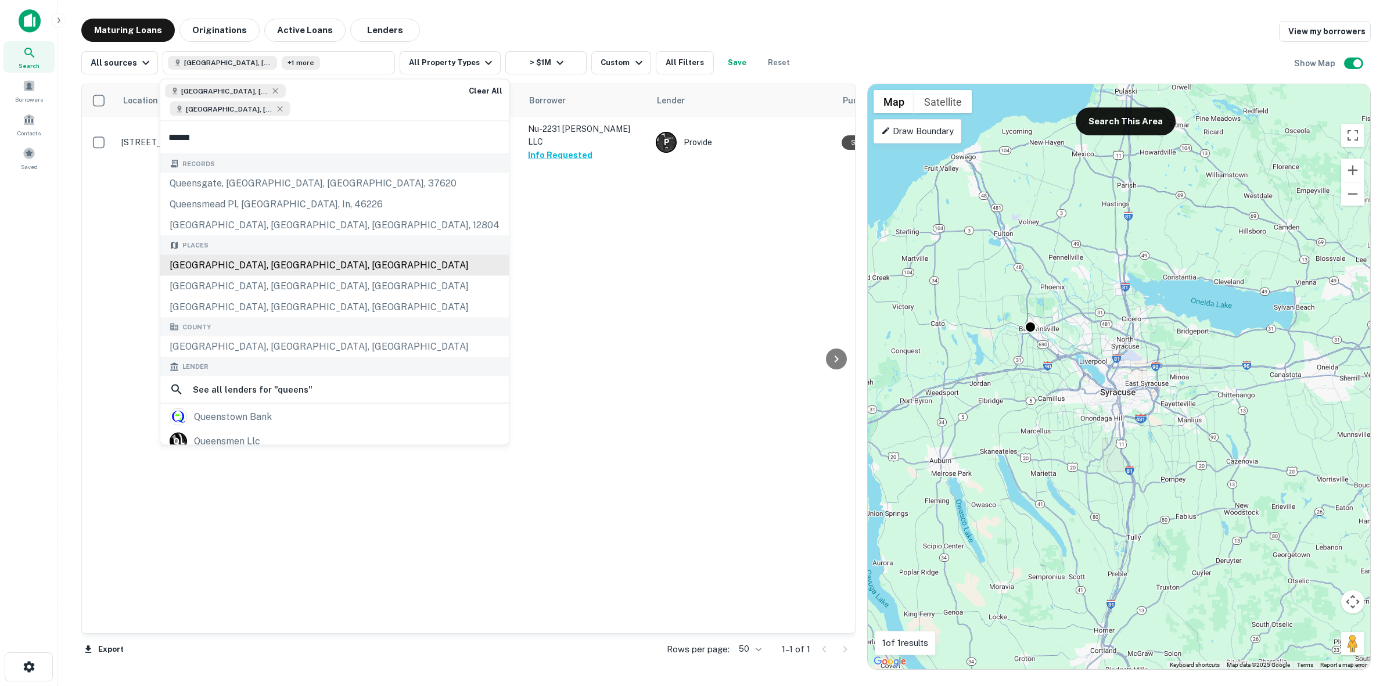
click at [273, 257] on div "Queens, NY, USA" at bounding box center [334, 264] width 348 height 21
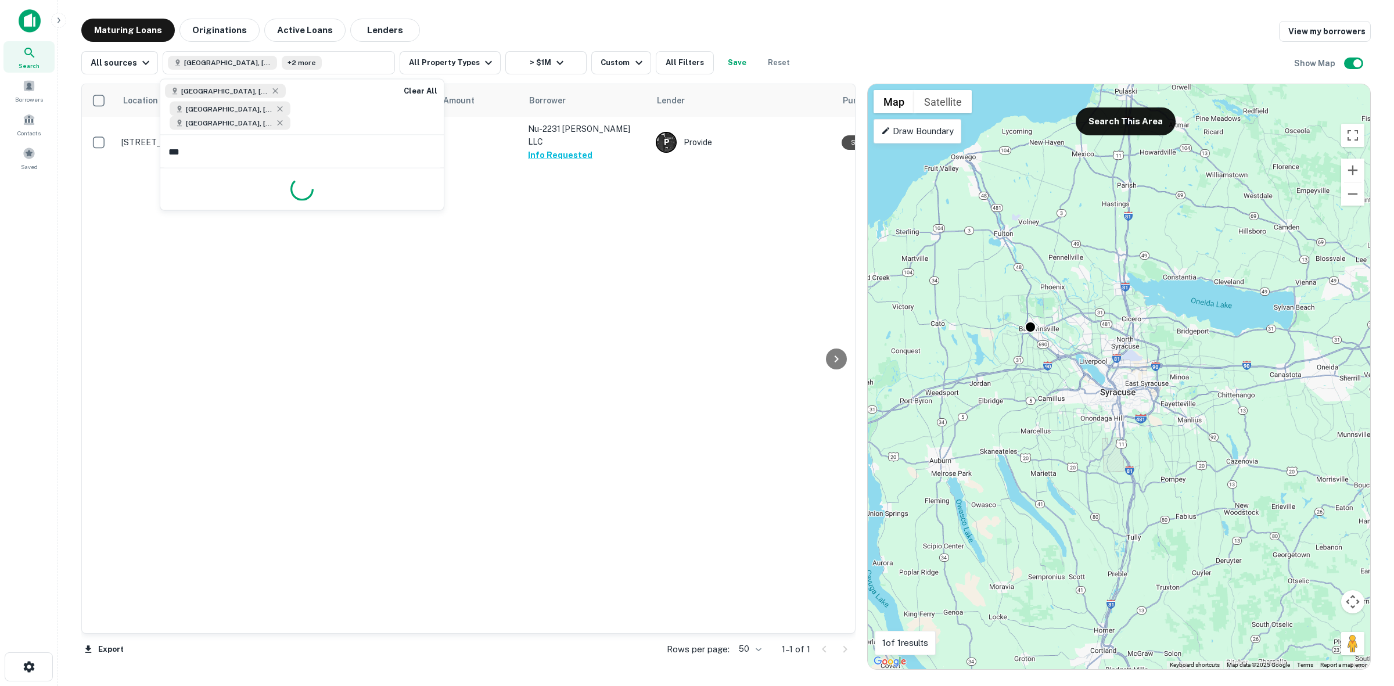
type input "****"
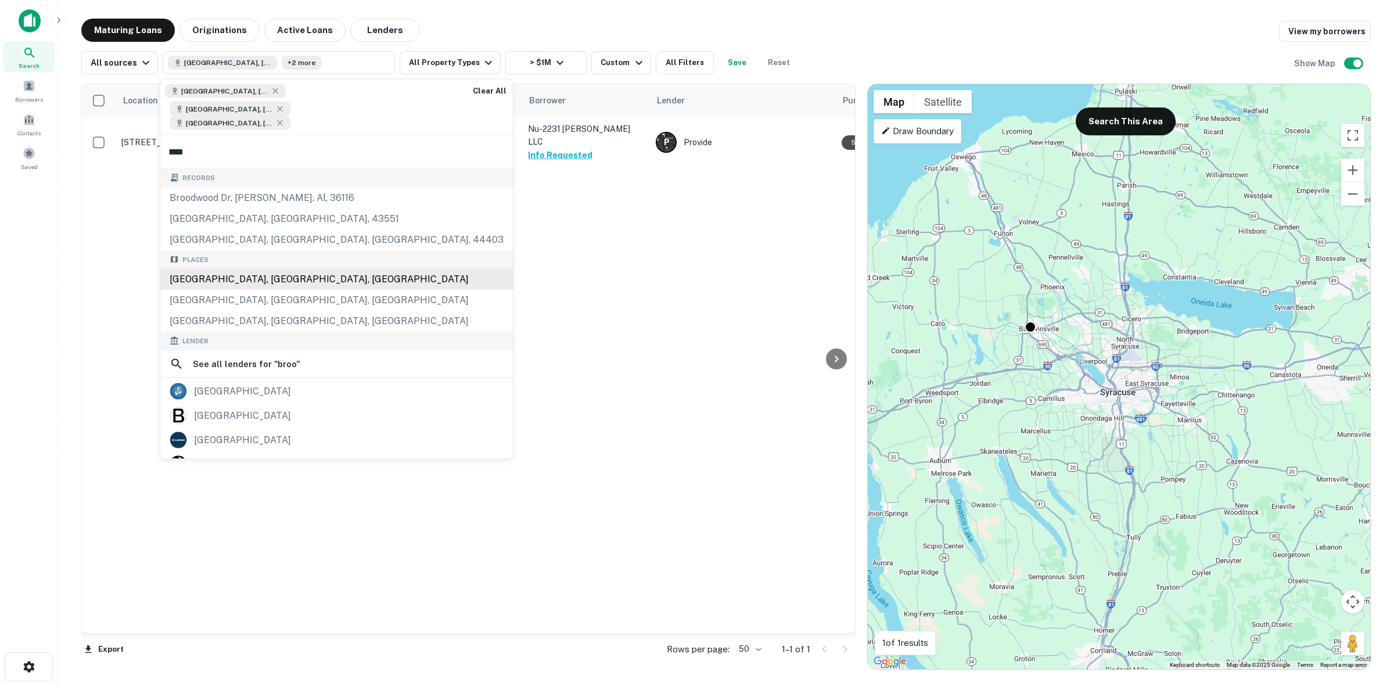
click at [272, 269] on div "Brooklyn, NY, USA" at bounding box center [336, 279] width 352 height 21
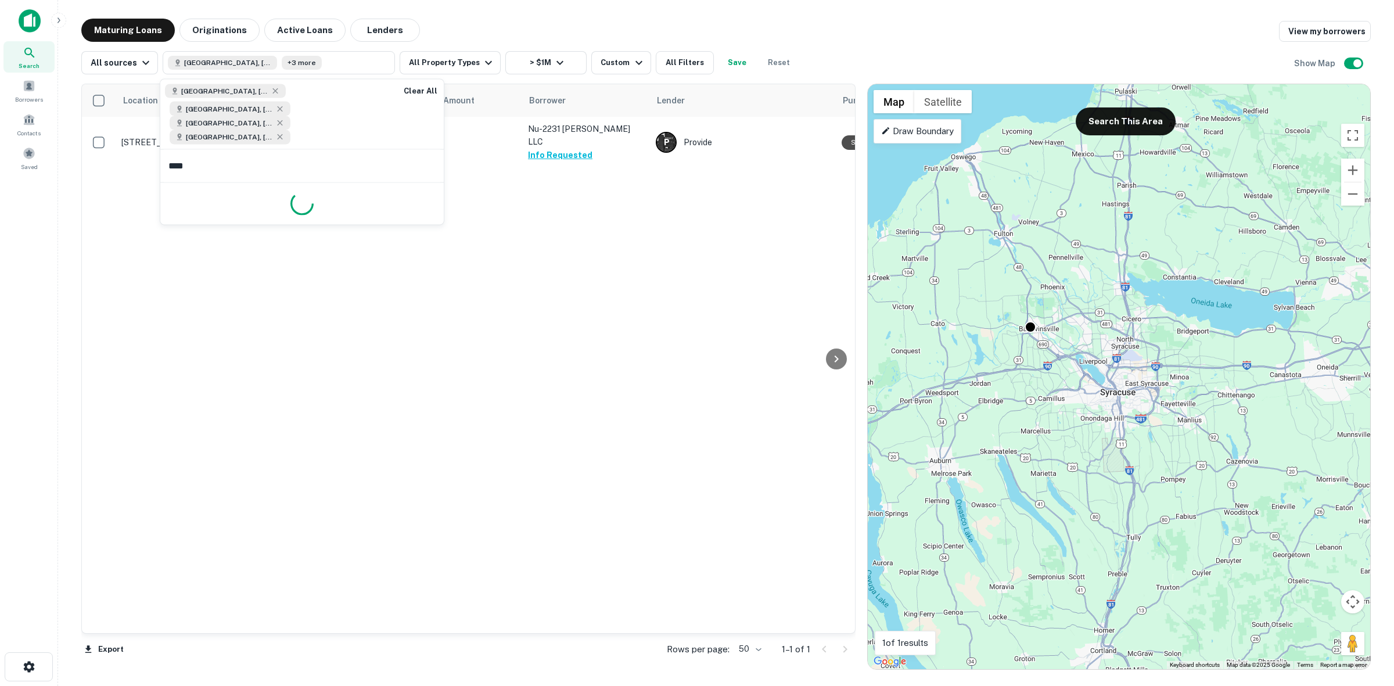
type input "*****"
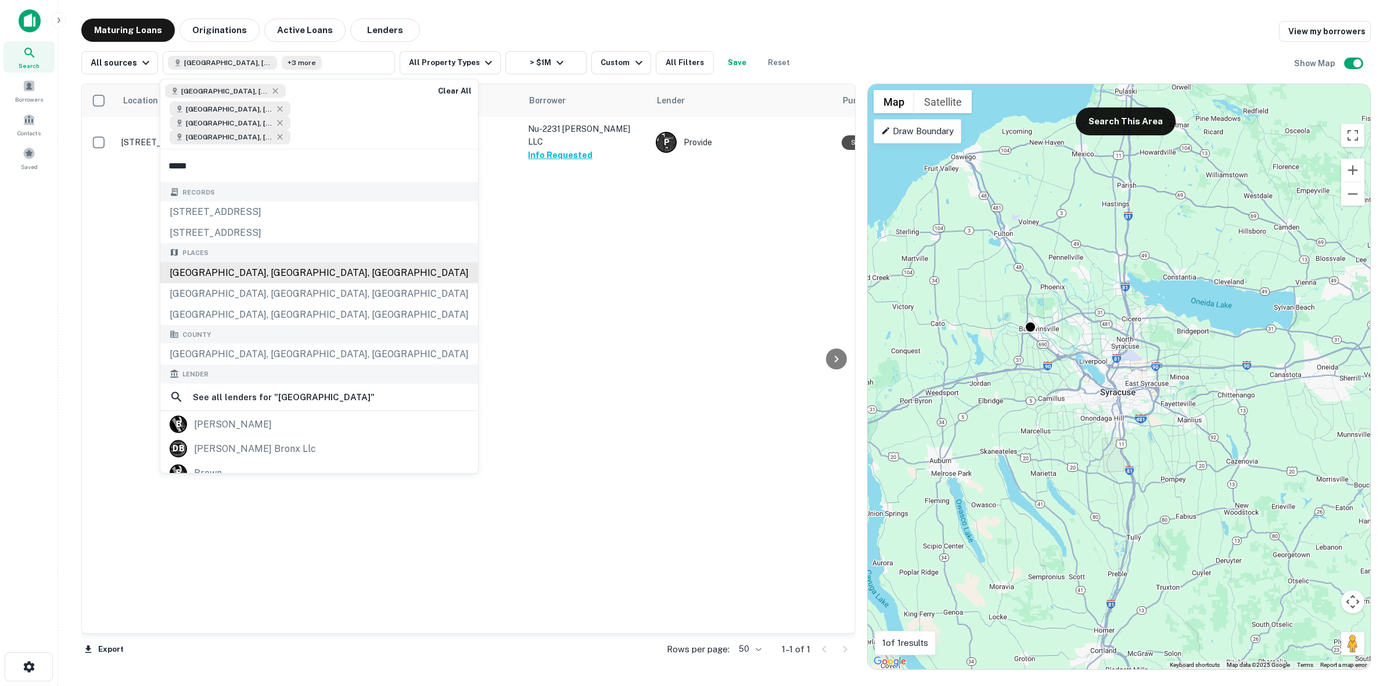
click at [282, 262] on div "Bronx, NY, USA" at bounding box center [319, 272] width 318 height 21
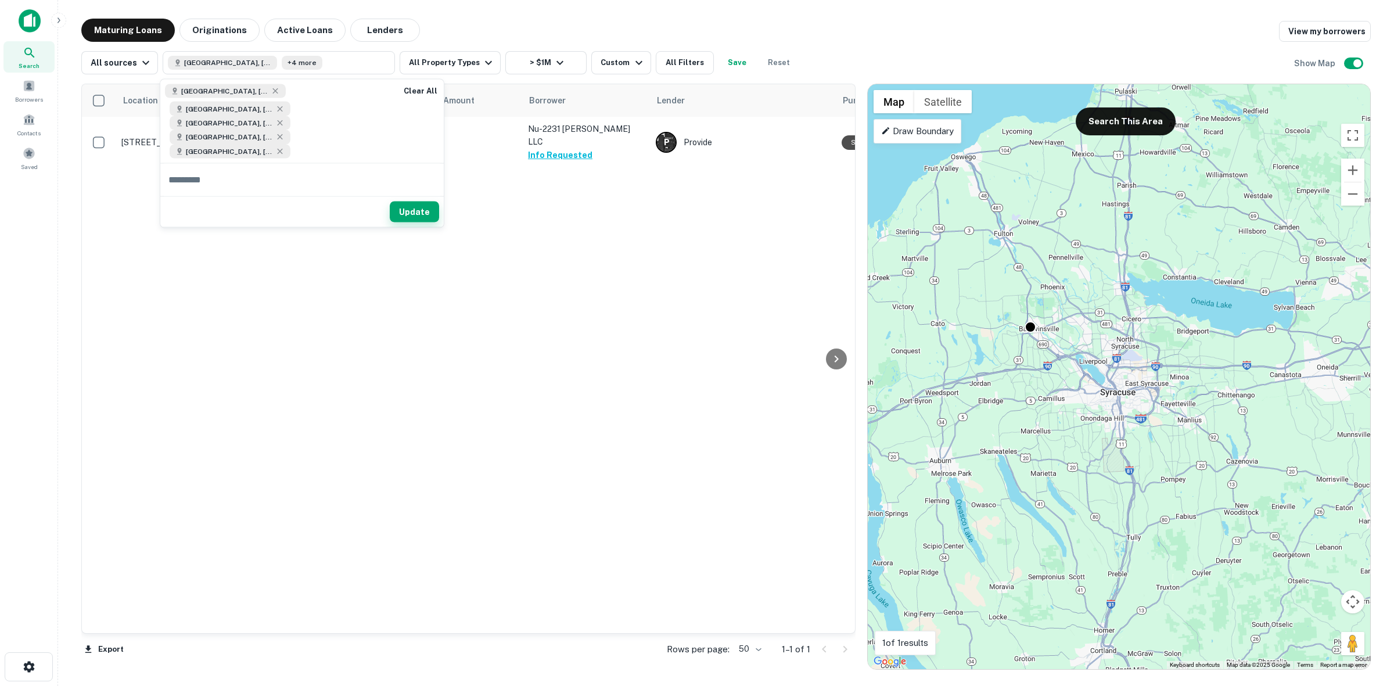
click at [408, 201] on button "Update" at bounding box center [414, 211] width 49 height 21
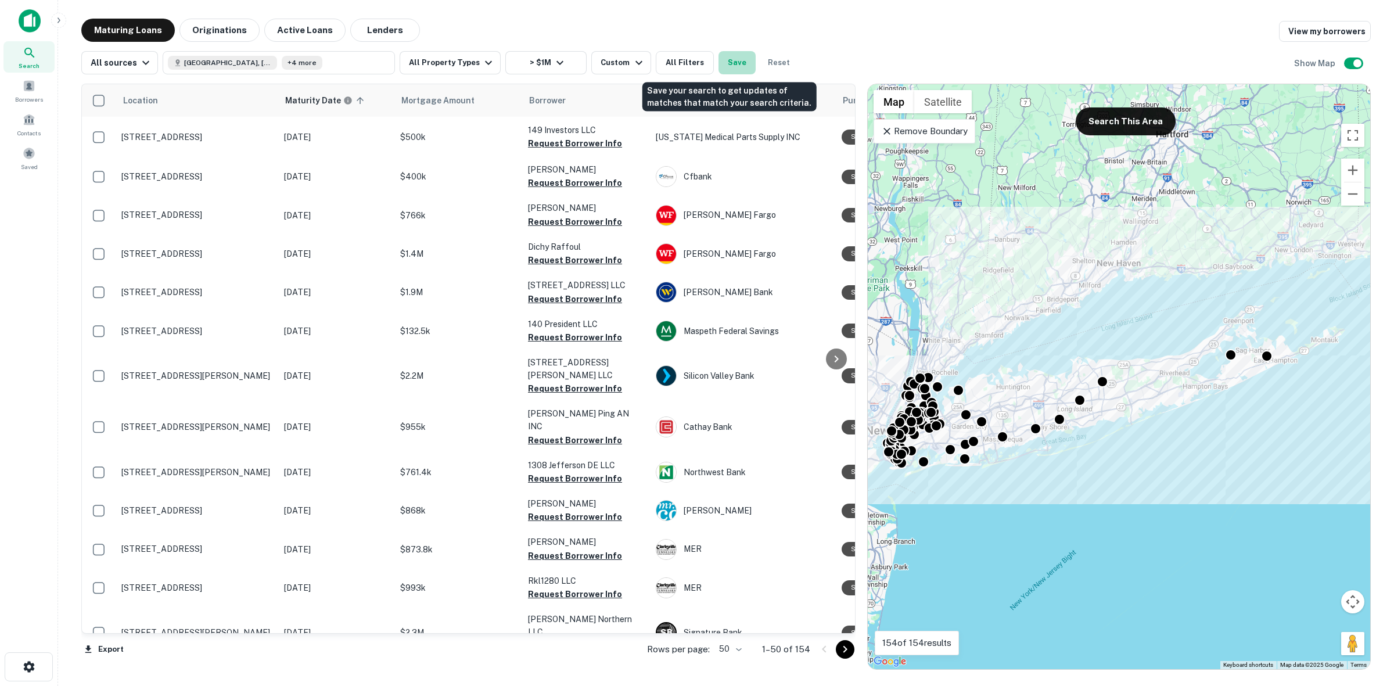
click at [735, 64] on button "Save" at bounding box center [736, 62] width 37 height 23
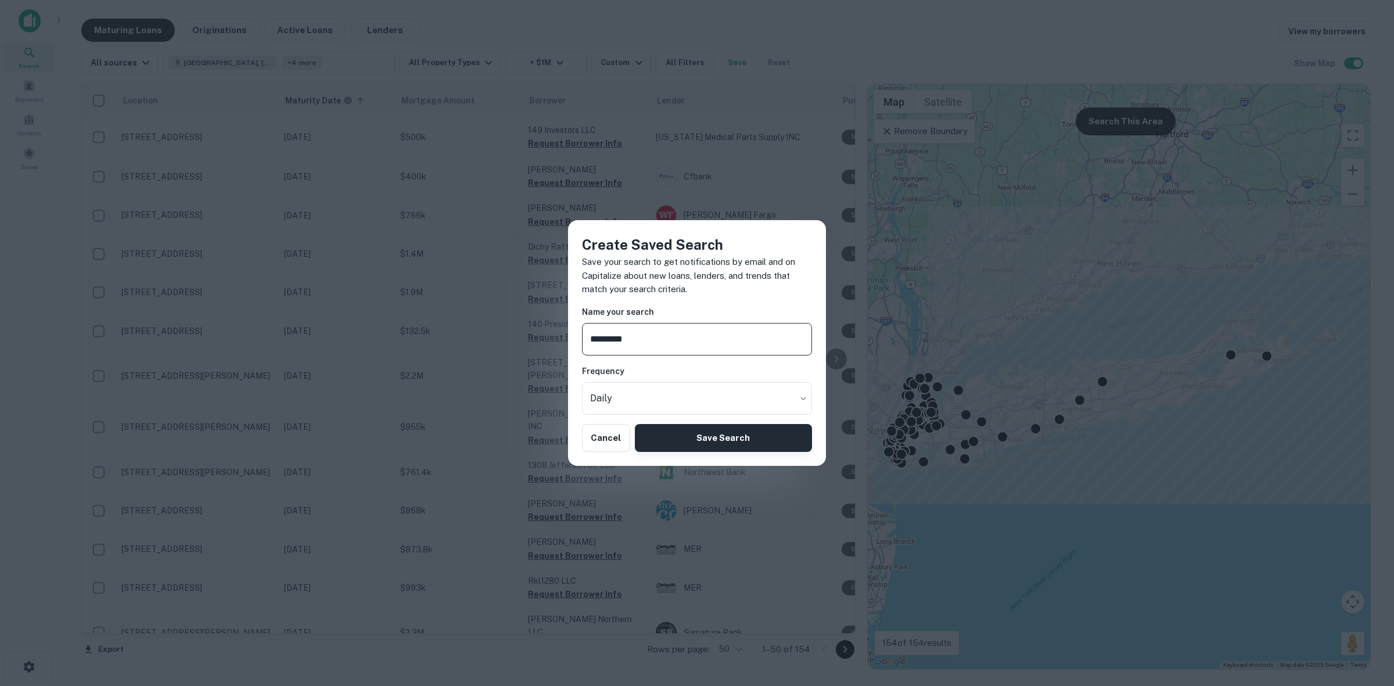
type input "********"
click at [733, 439] on button "Save Search" at bounding box center [723, 438] width 177 height 28
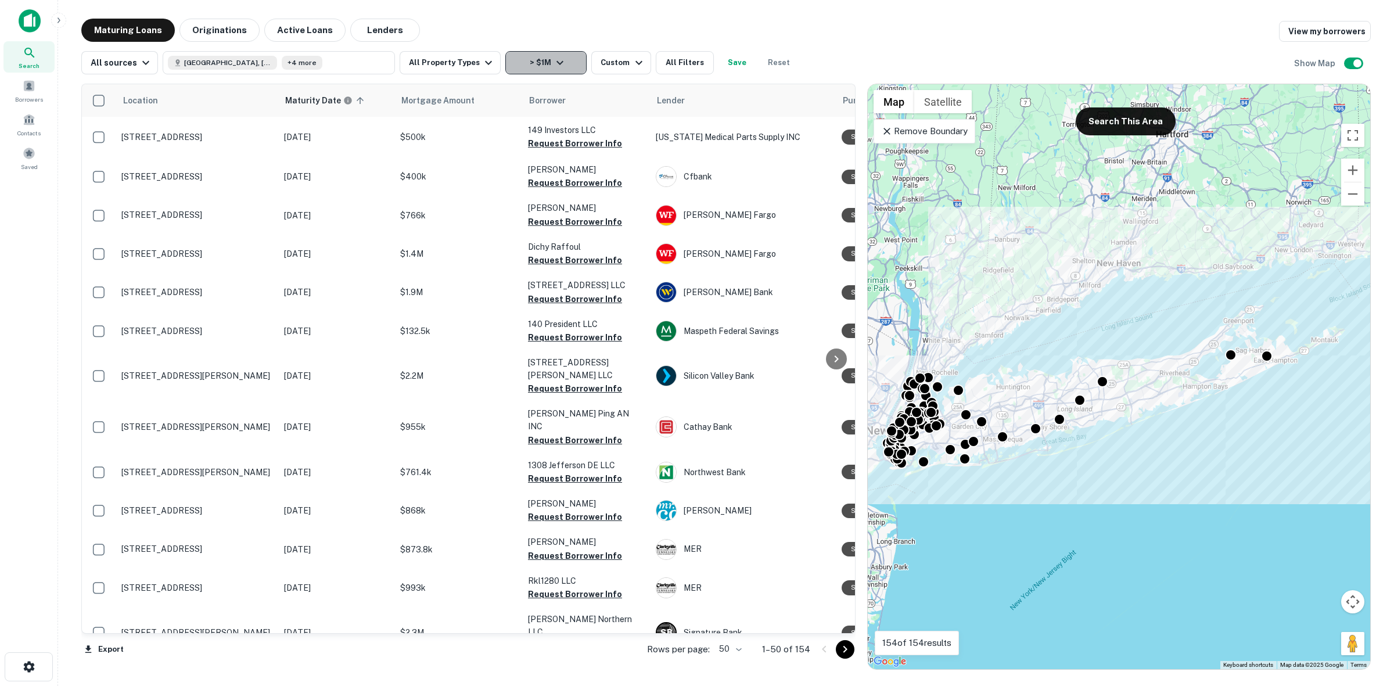
click at [541, 70] on button "> $1M" at bounding box center [545, 62] width 81 height 23
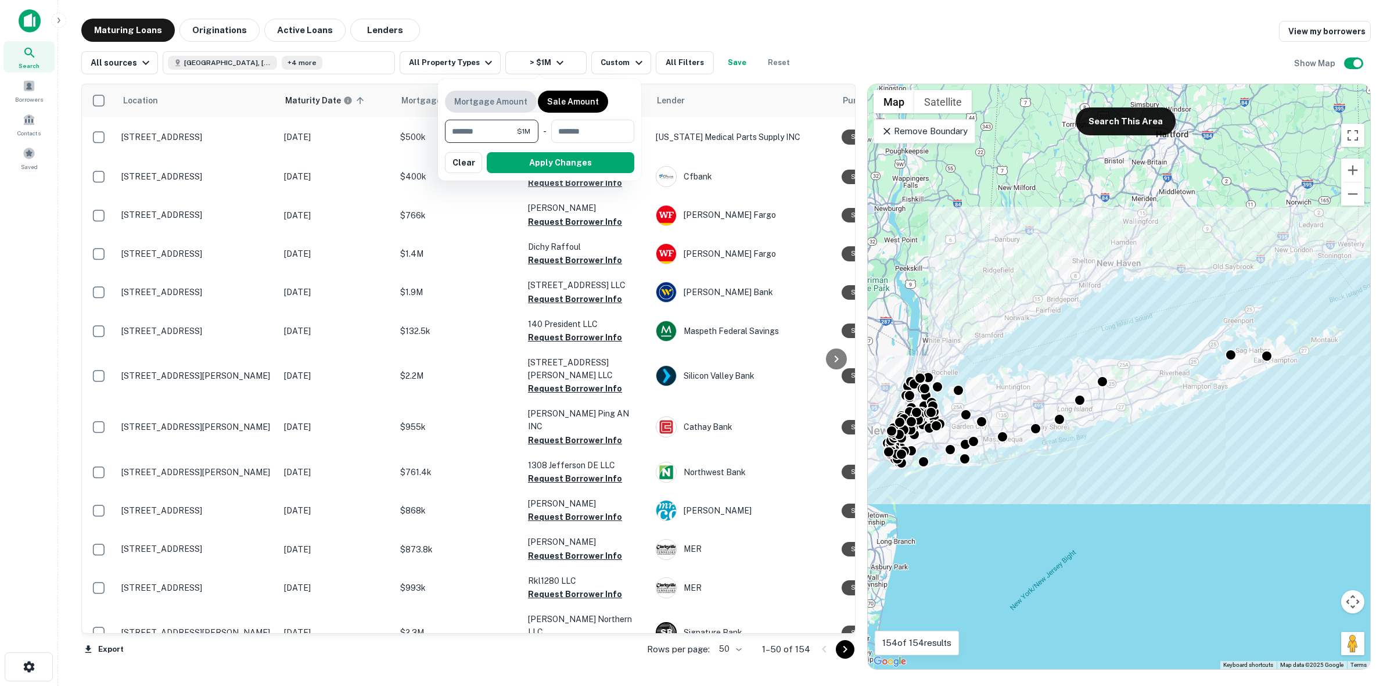
click at [505, 97] on p "Mortgage Amount" at bounding box center [490, 101] width 73 height 13
click at [547, 161] on button "Apply Changes" at bounding box center [560, 162] width 147 height 21
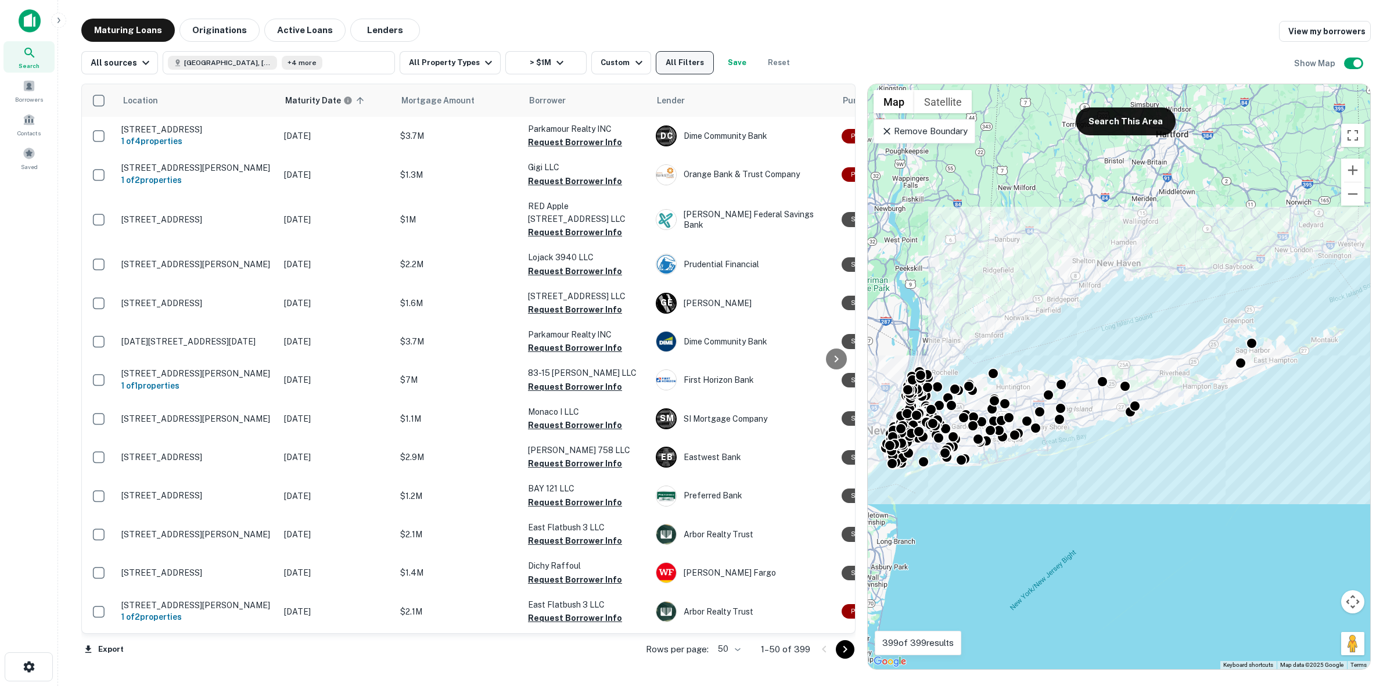
click at [672, 64] on button "All Filters" at bounding box center [685, 62] width 58 height 23
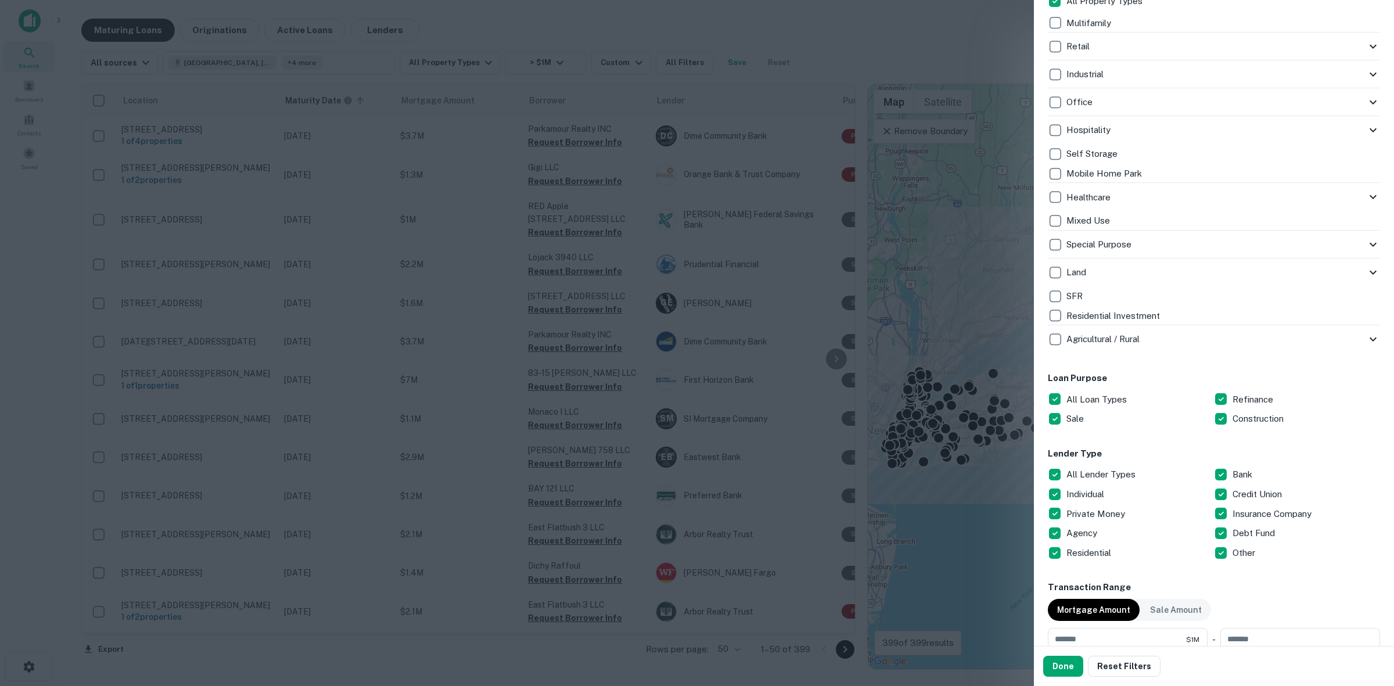
scroll to position [581, 0]
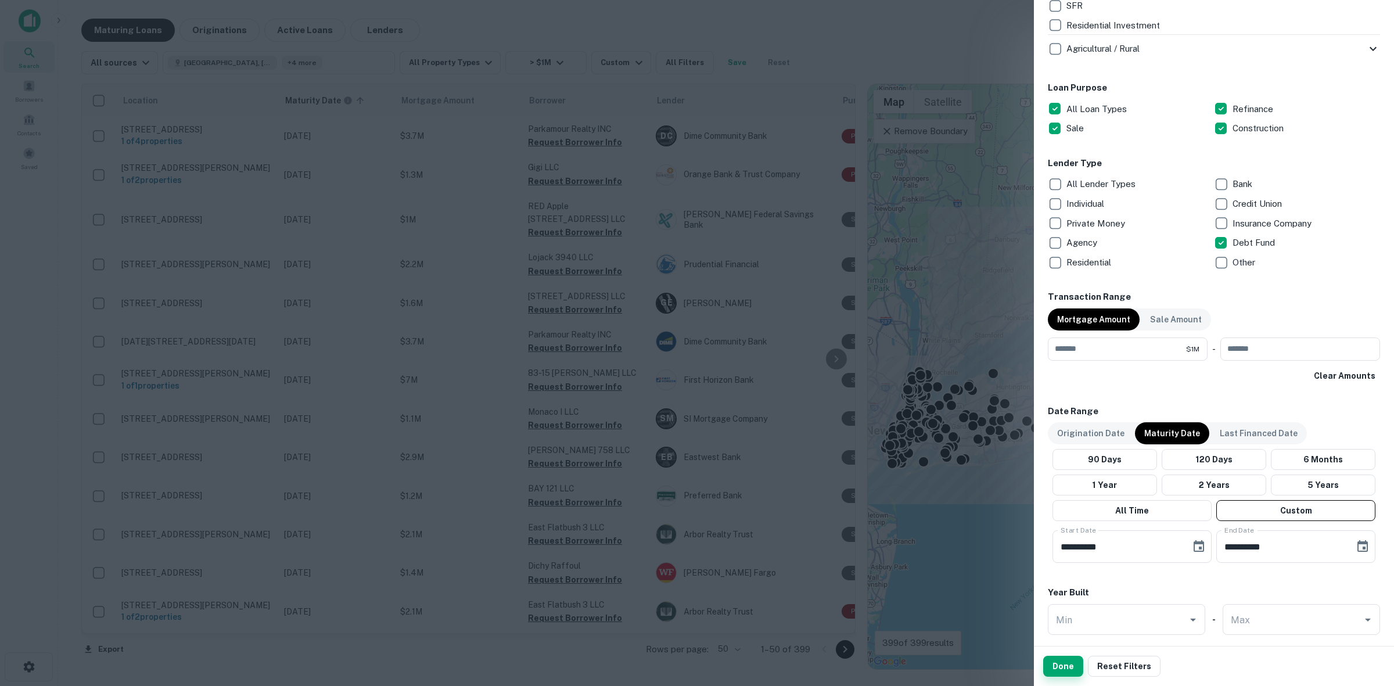
click at [1054, 665] on button "Done" at bounding box center [1063, 666] width 40 height 21
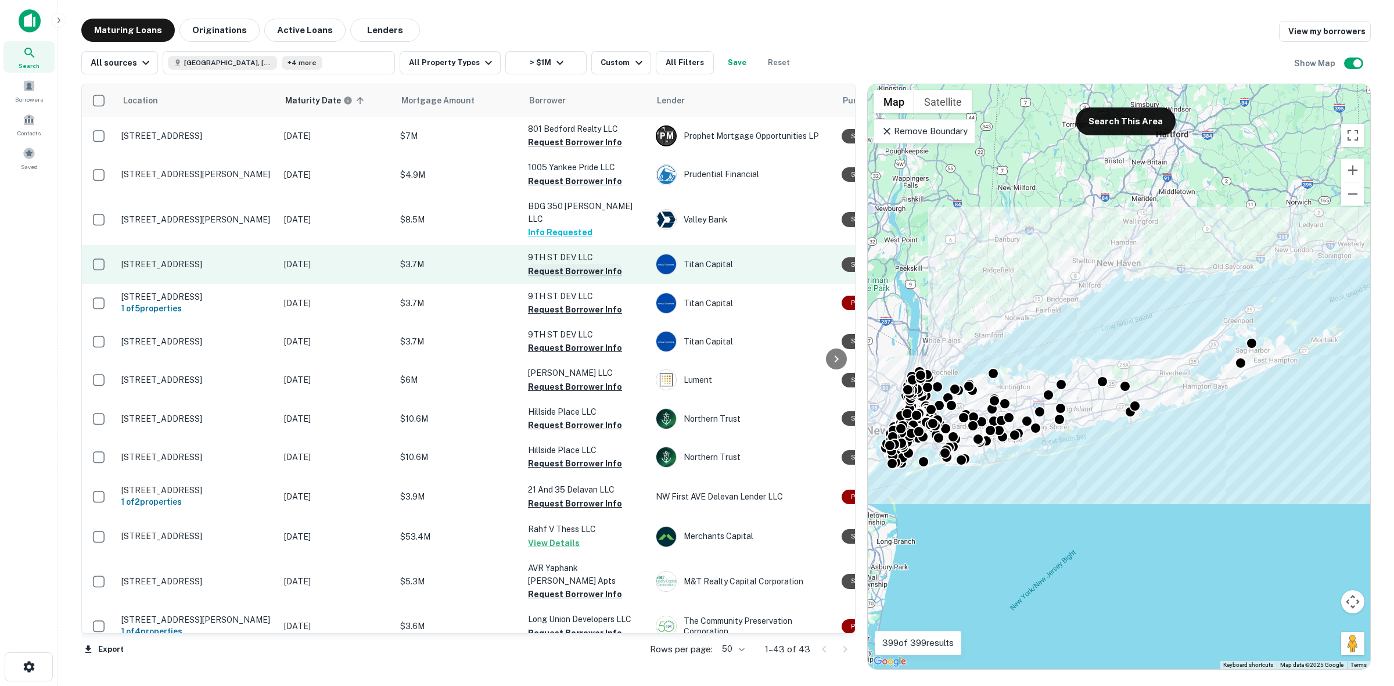
click at [575, 264] on button "Request Borrower Info" at bounding box center [575, 271] width 94 height 14
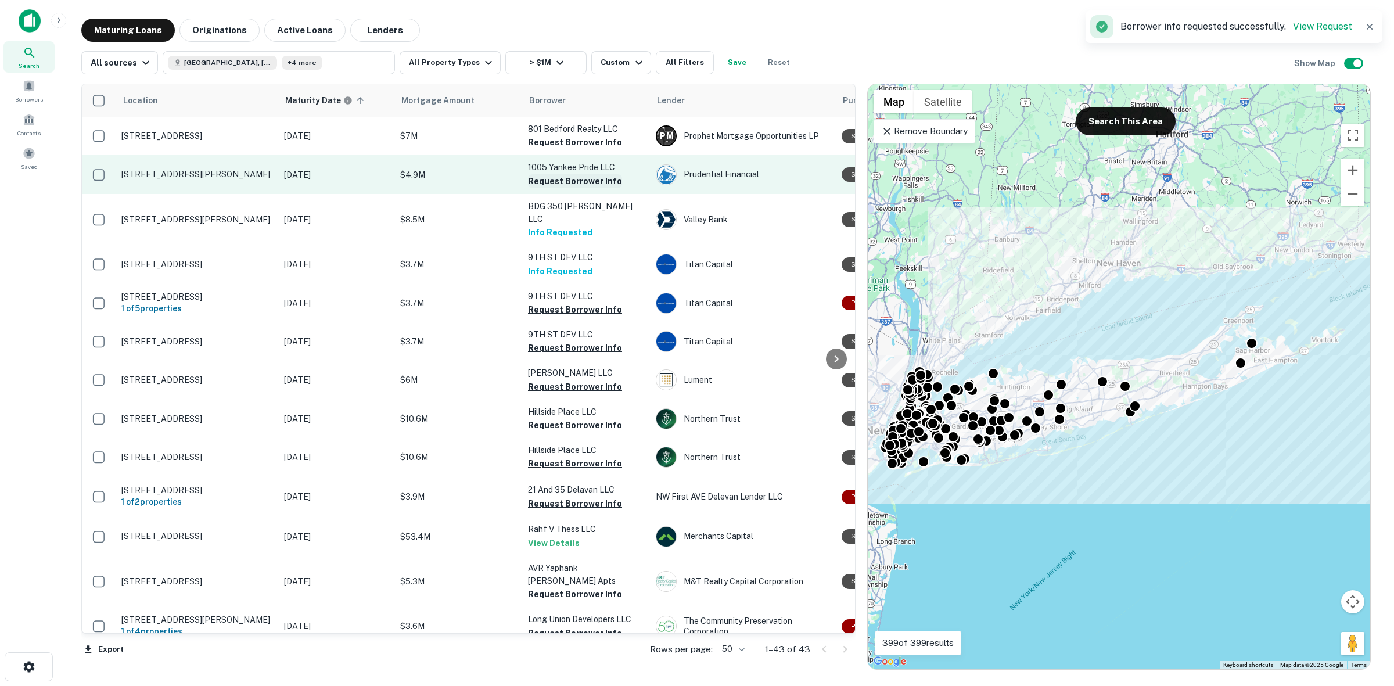
click at [569, 179] on button "Request Borrower Info" at bounding box center [575, 181] width 94 height 14
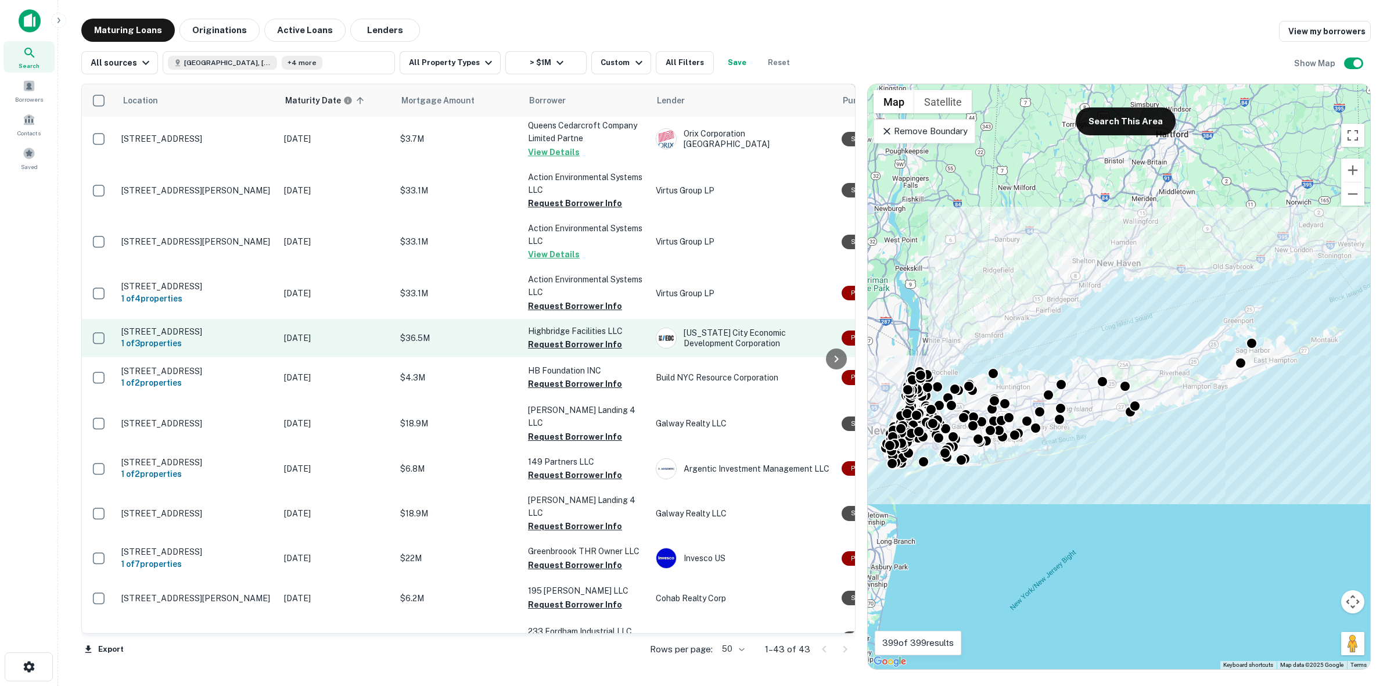
scroll to position [653, 0]
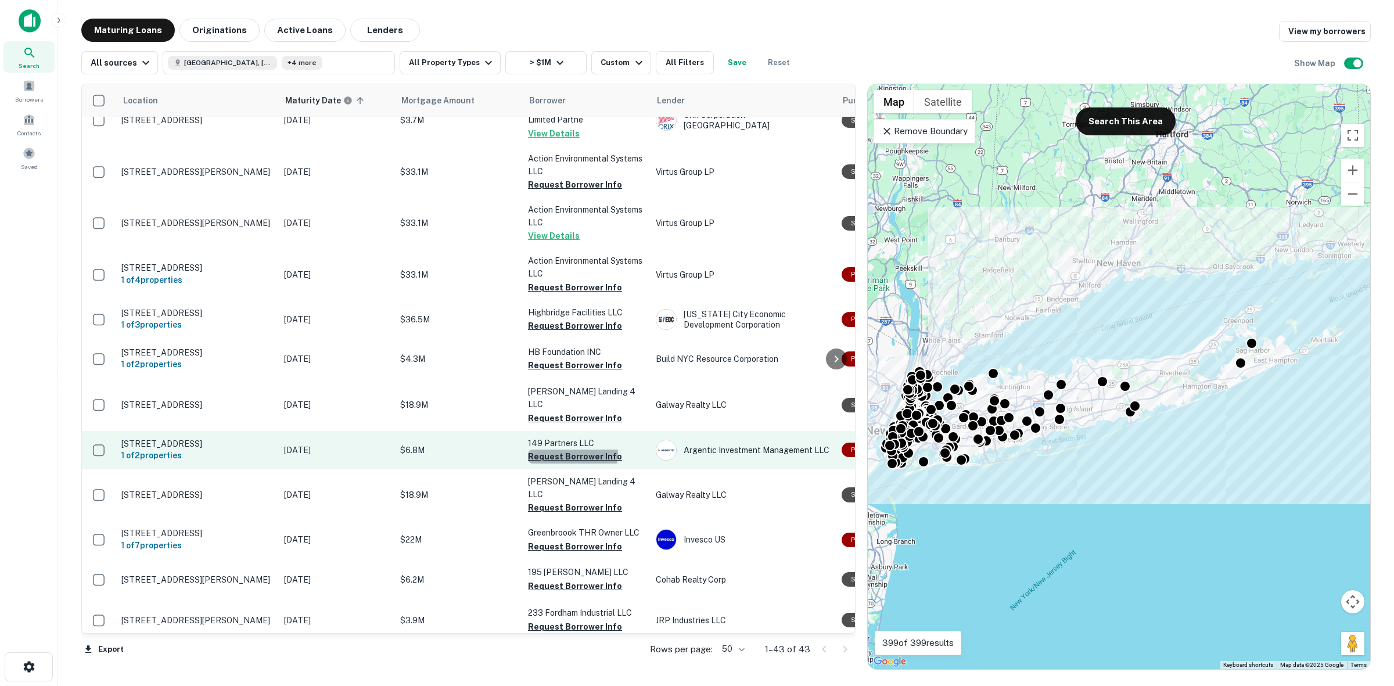
click at [572, 449] on button "Request Borrower Info" at bounding box center [575, 456] width 94 height 14
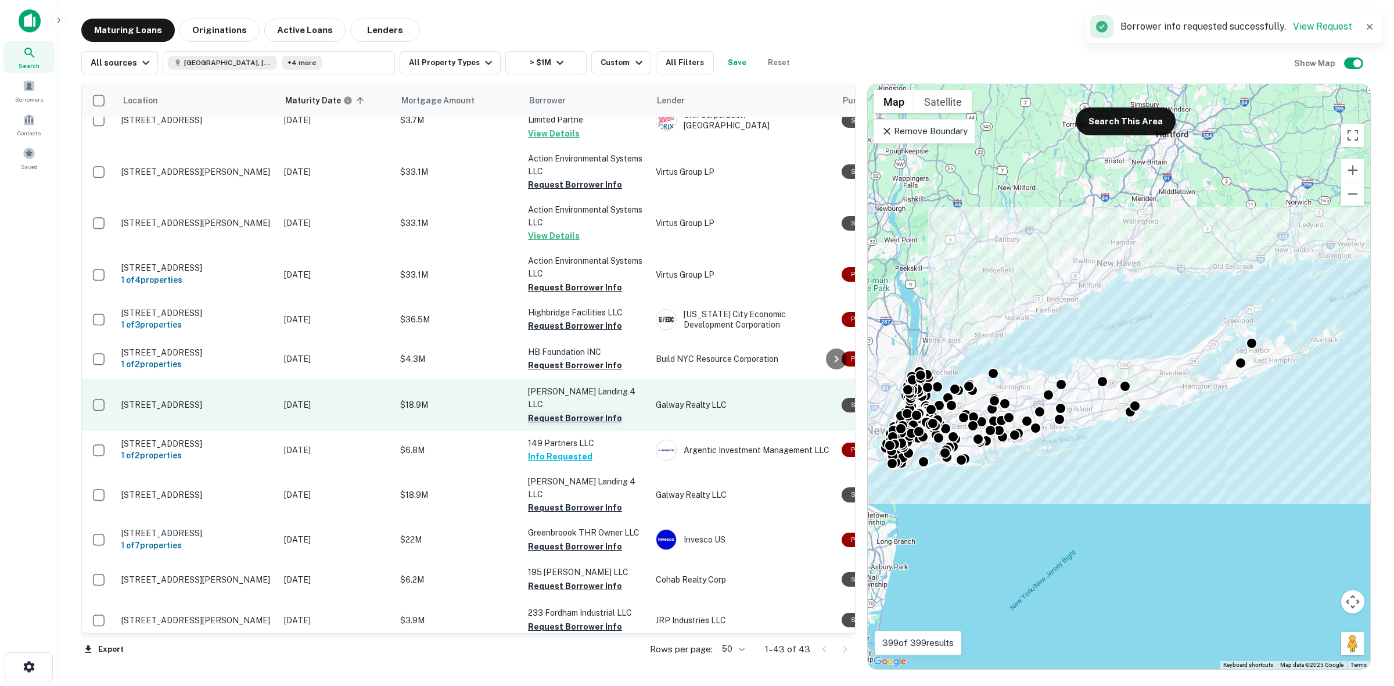
click at [564, 411] on button "Request Borrower Info" at bounding box center [575, 418] width 94 height 14
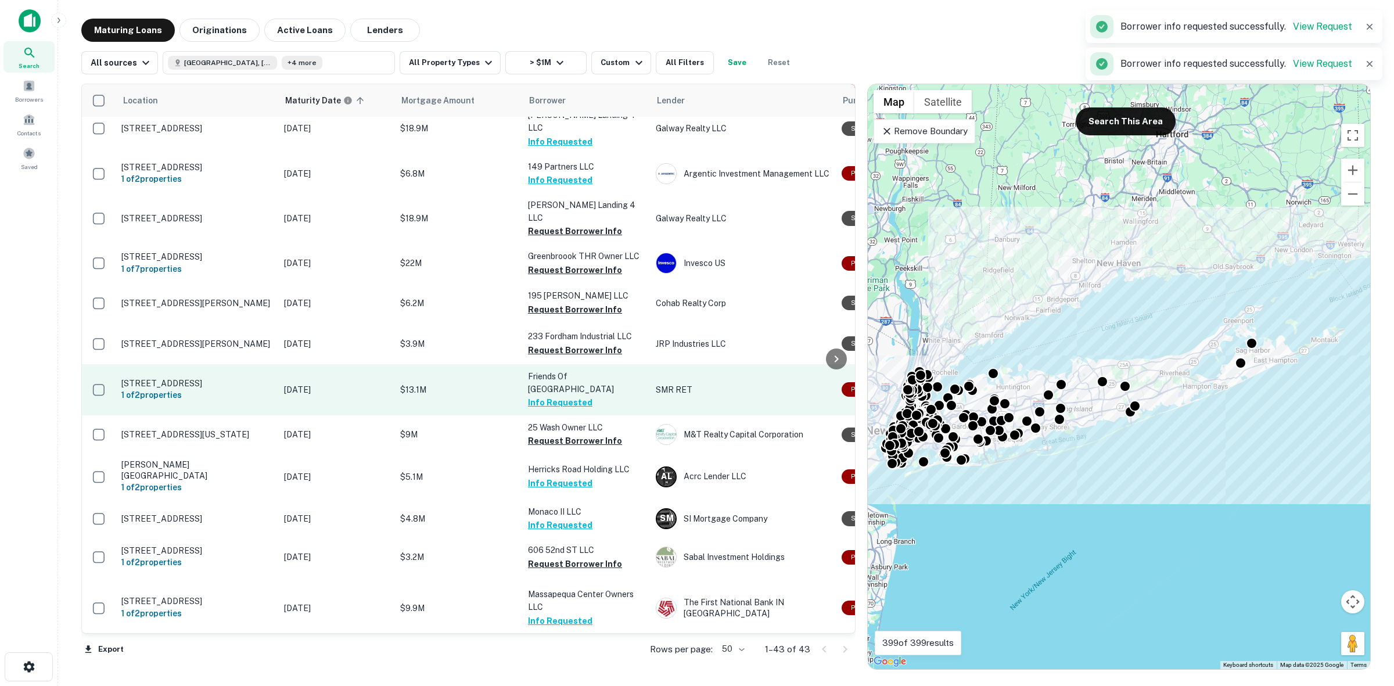
scroll to position [1016, 0]
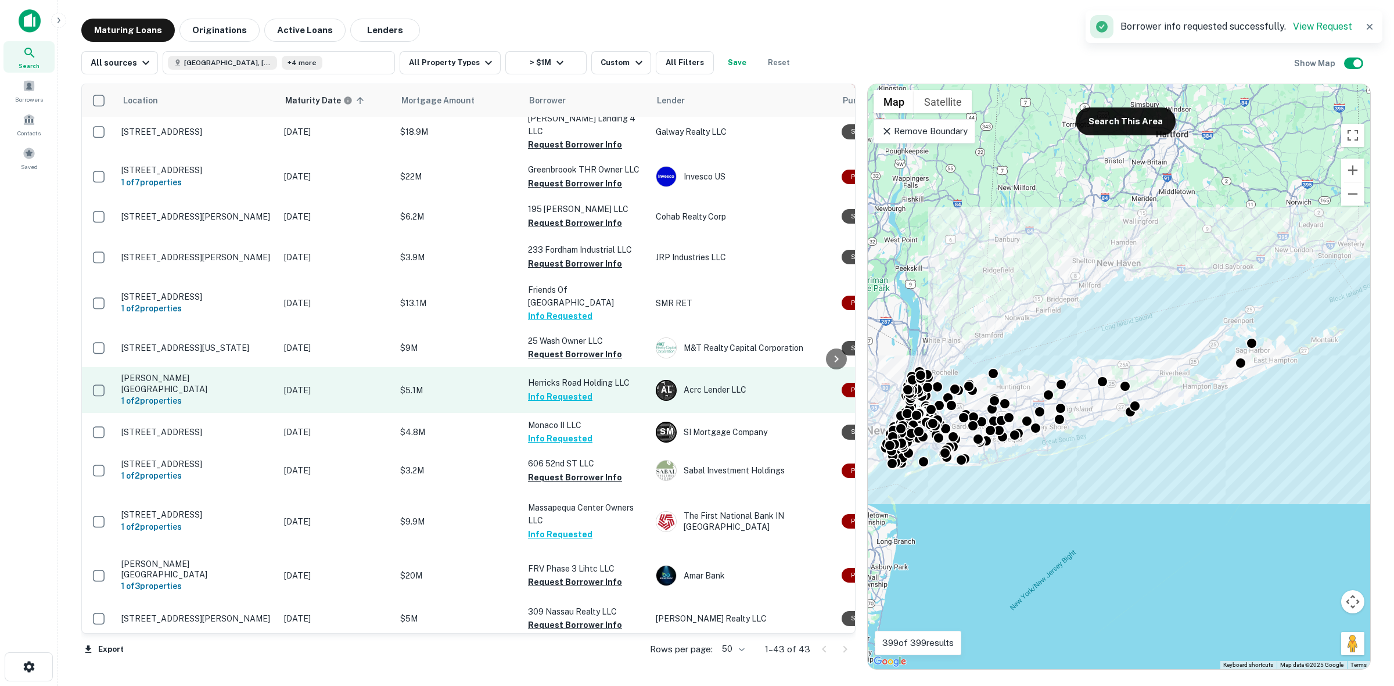
click at [567, 390] on button "Info Requested" at bounding box center [560, 397] width 64 height 14
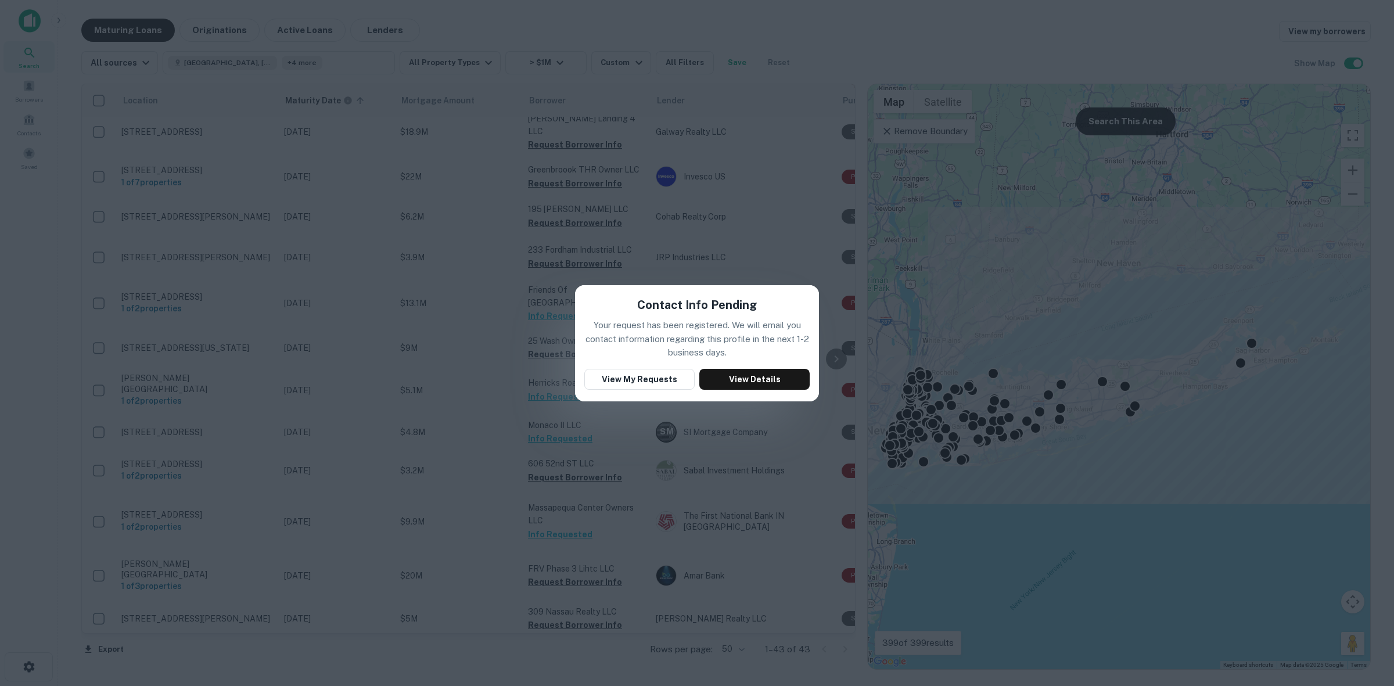
click at [620, 419] on div "Contact Info Pending Your request has been registered. We will email you contac…" at bounding box center [697, 343] width 1394 height 686
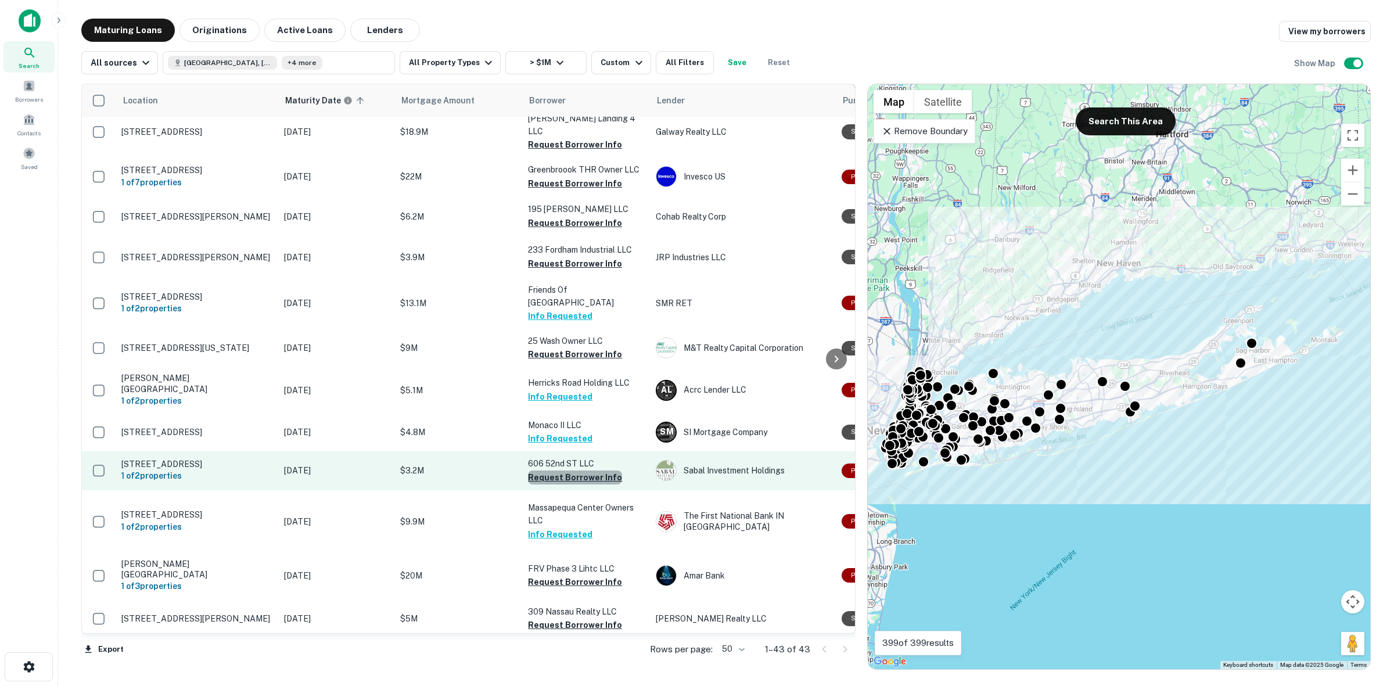
click at [584, 470] on button "Request Borrower Info" at bounding box center [575, 477] width 94 height 14
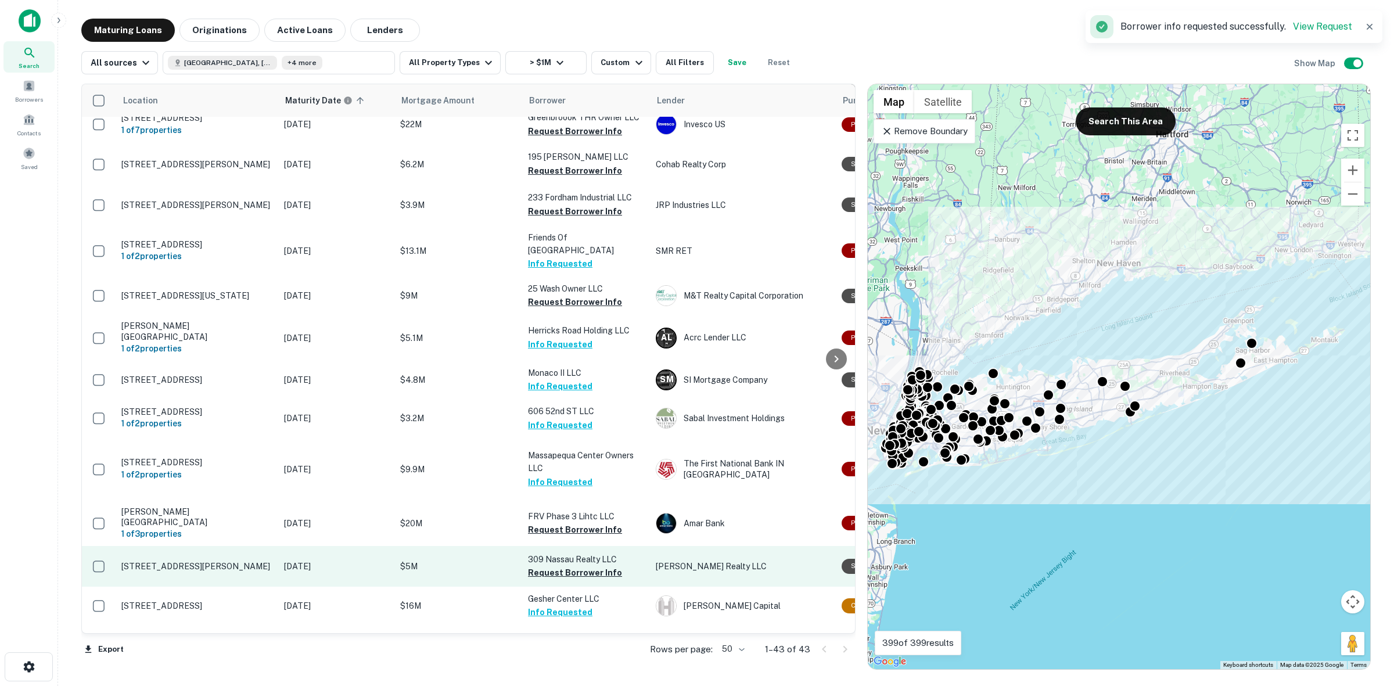
scroll to position [1161, 0]
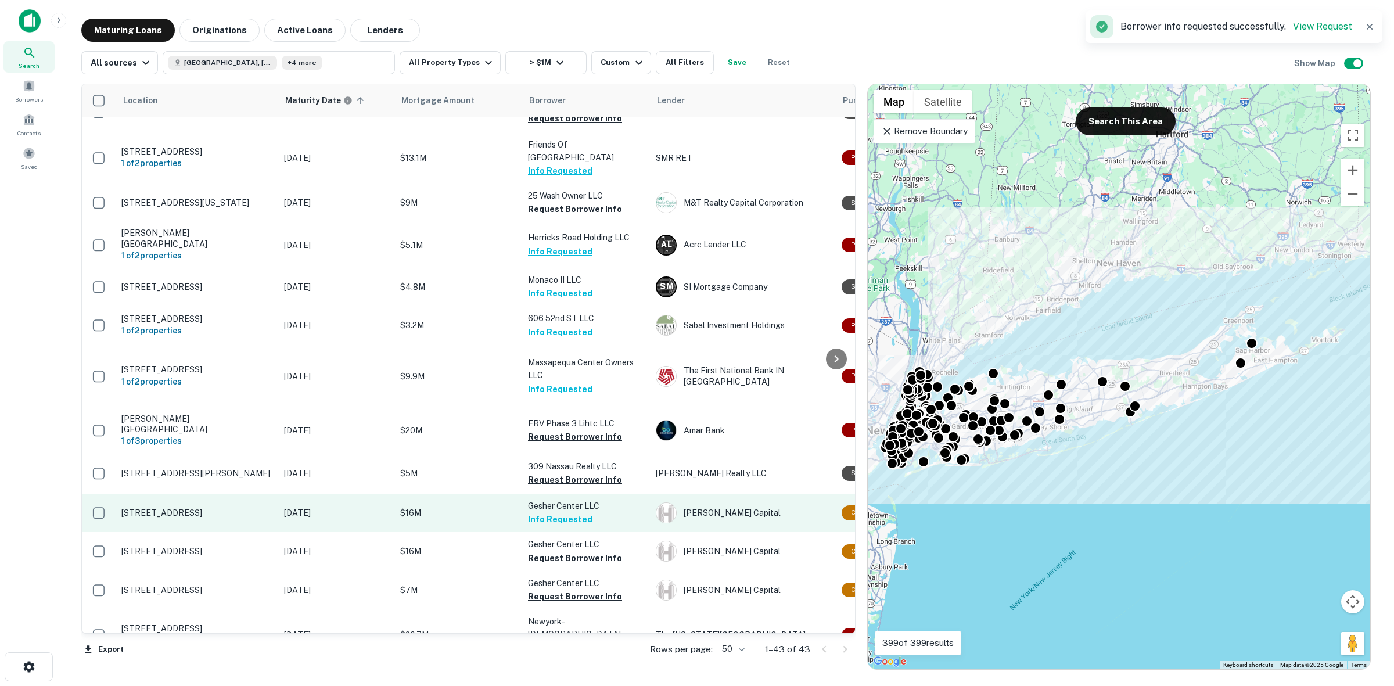
click at [559, 512] on button "Info Requested" at bounding box center [560, 519] width 64 height 14
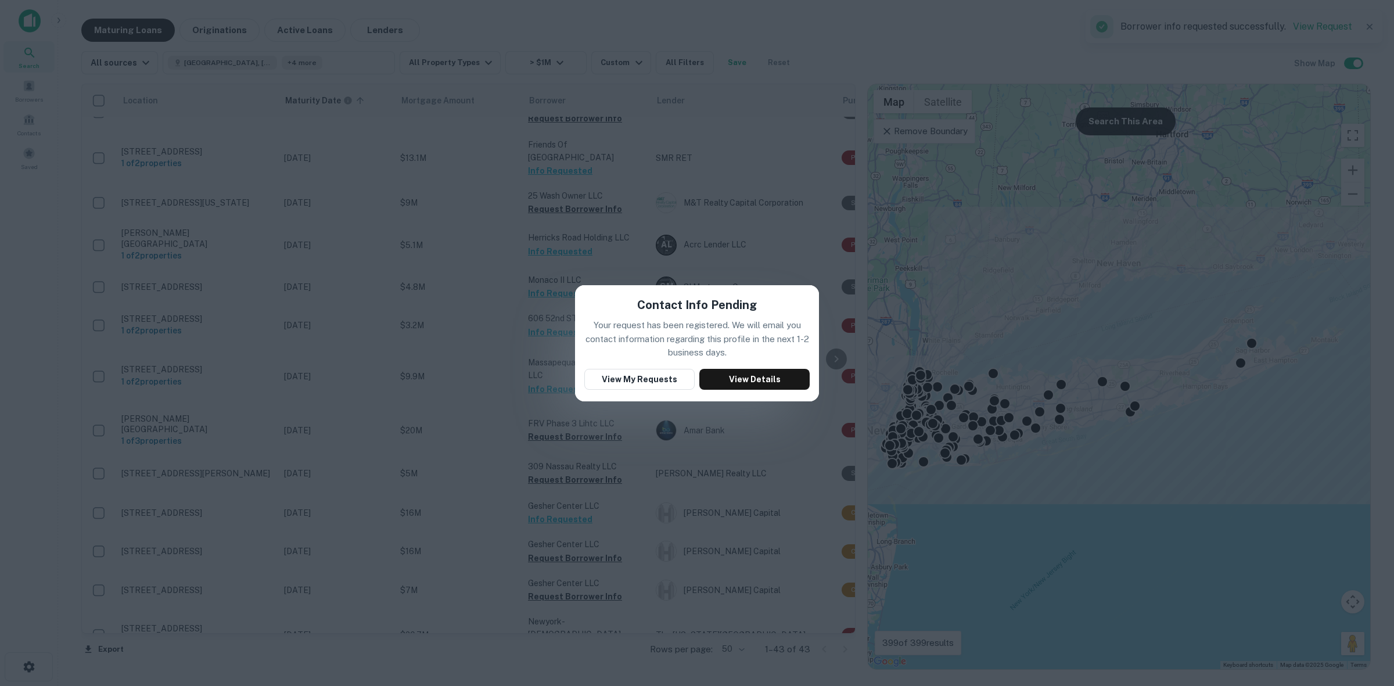
click at [604, 453] on div "Contact Info Pending Your request has been registered. We will email you contac…" at bounding box center [697, 343] width 1394 height 686
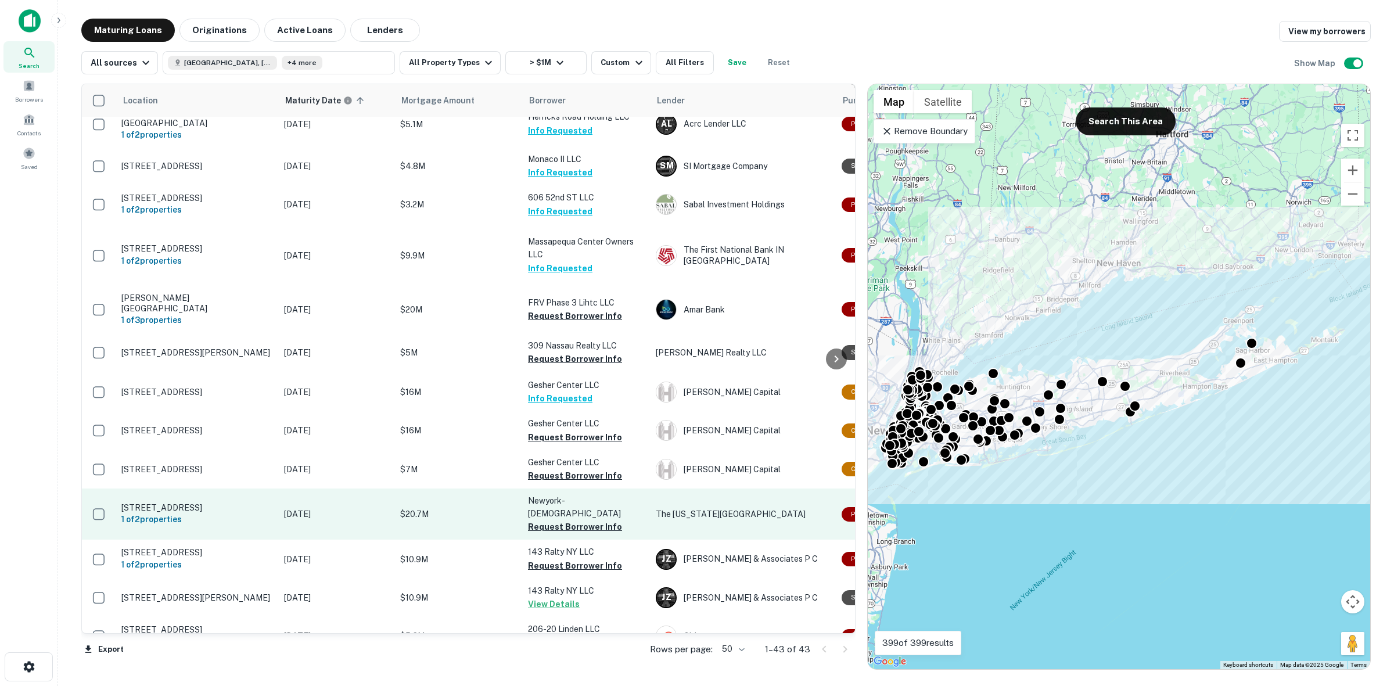
scroll to position [1283, 0]
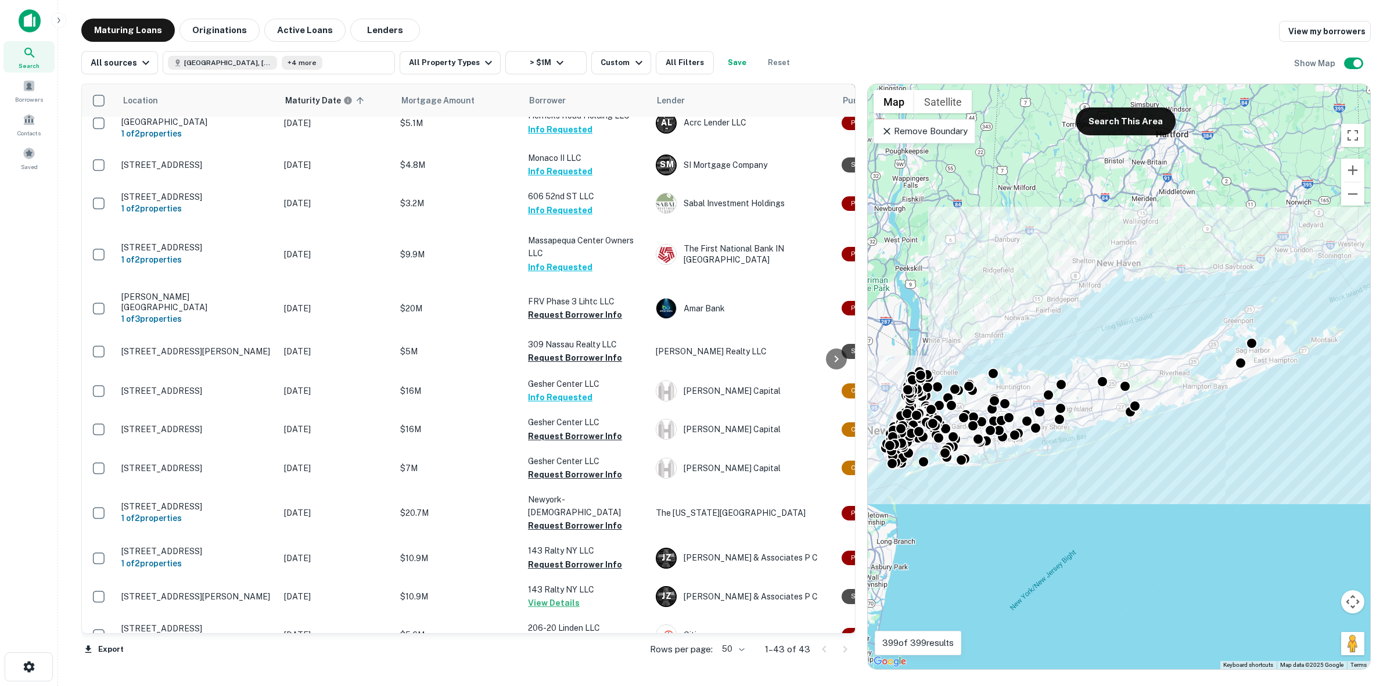
click at [575, 674] on button "Request Borrower Info" at bounding box center [575, 681] width 94 height 14
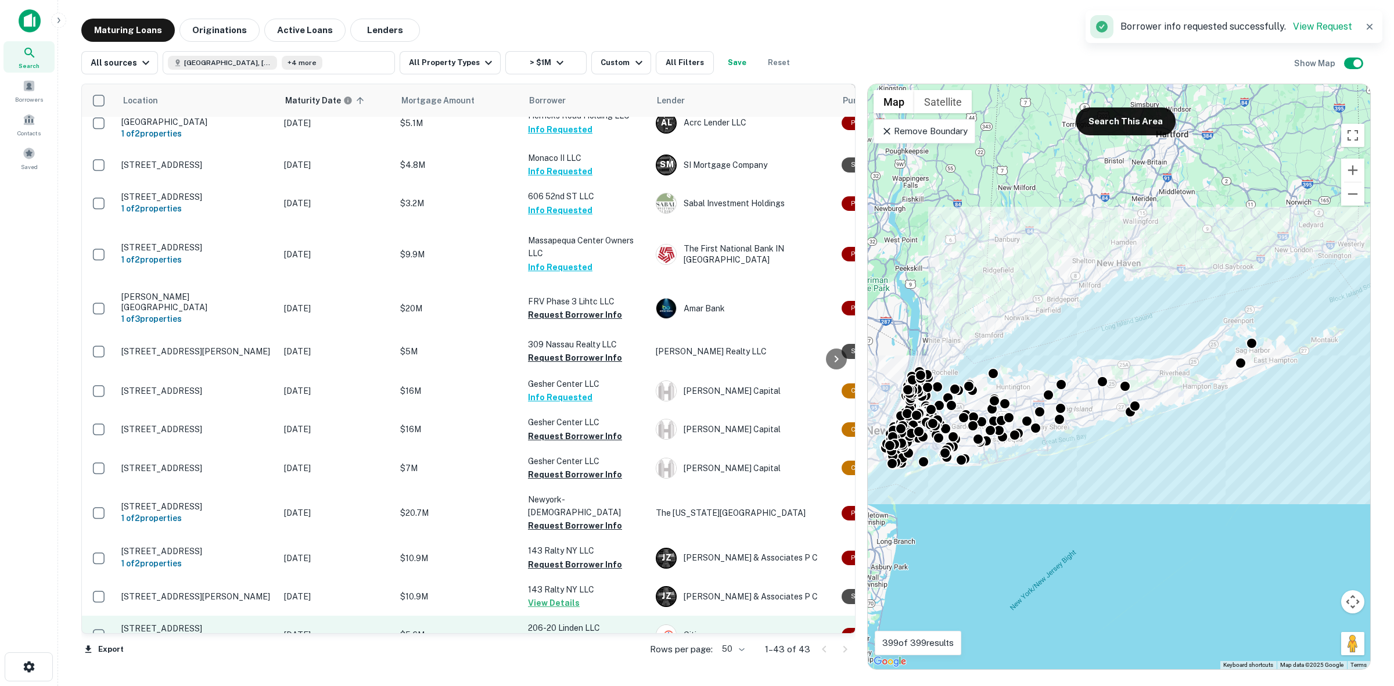
click at [561, 635] on button "Request Borrower Info" at bounding box center [575, 642] width 94 height 14
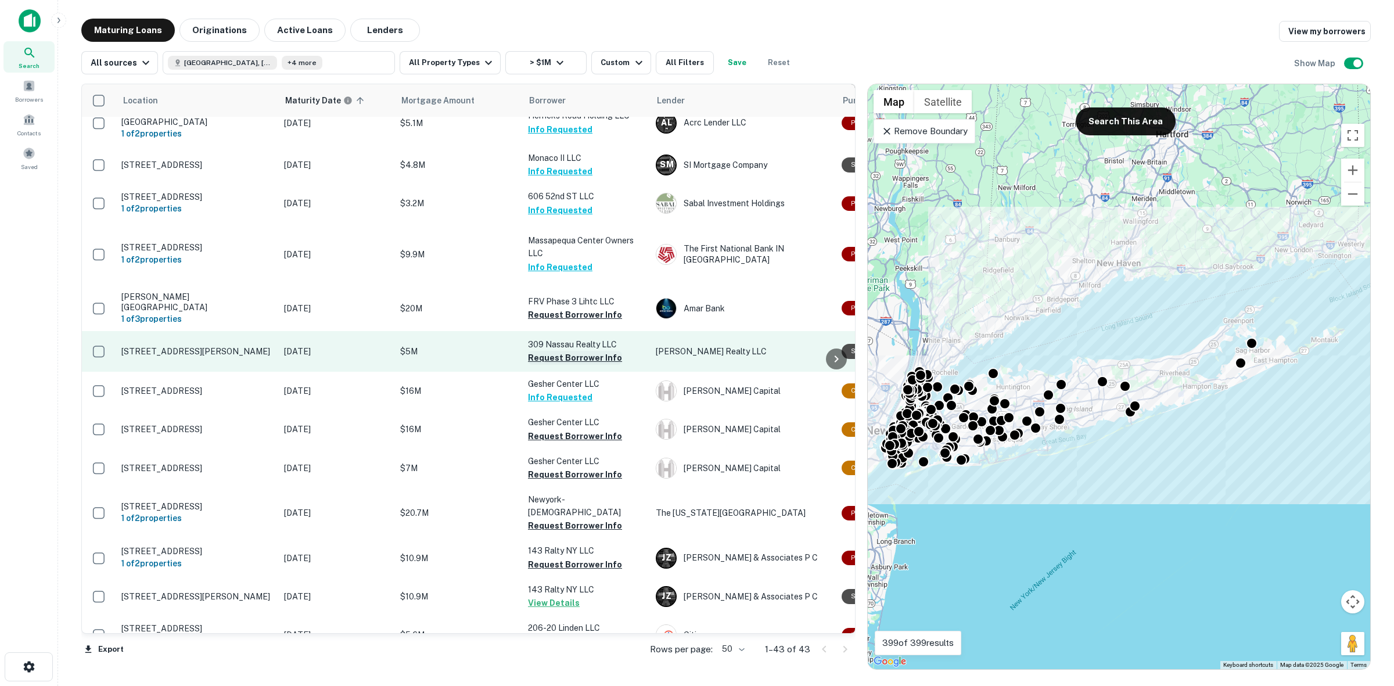
click at [578, 351] on button "Request Borrower Info" at bounding box center [575, 358] width 94 height 14
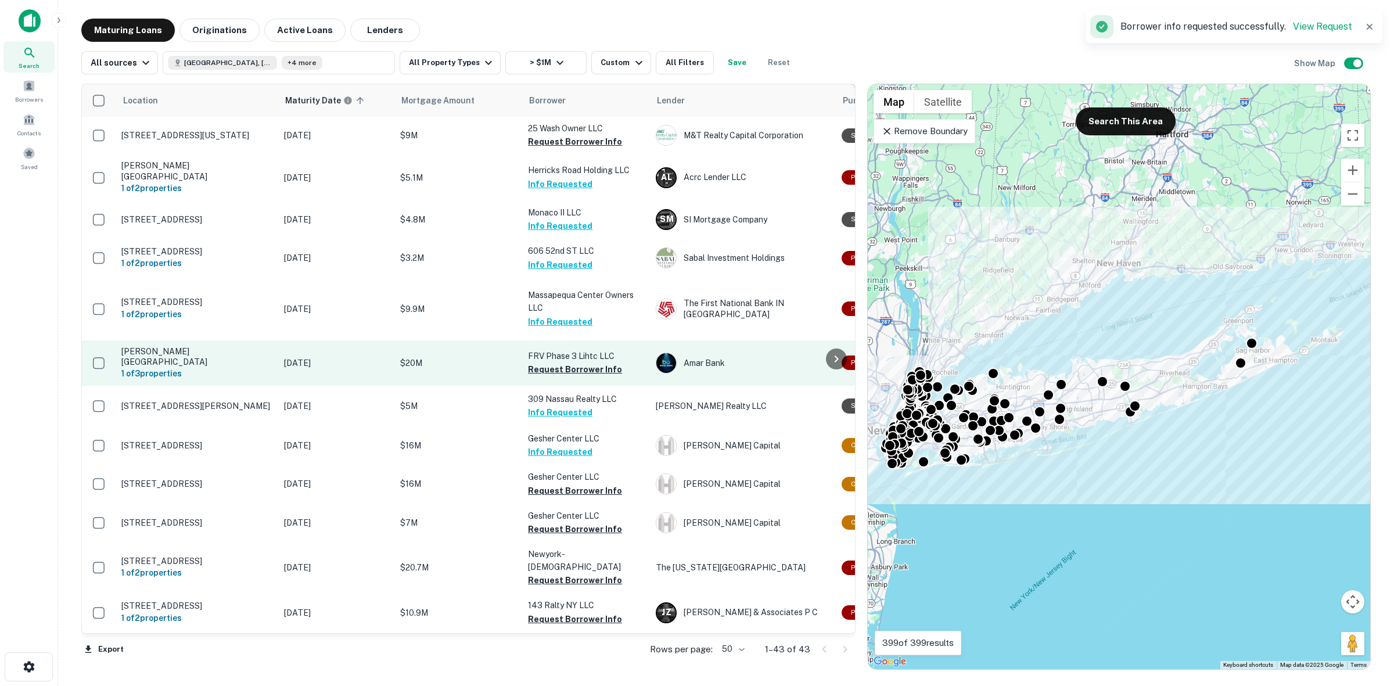
scroll to position [1138, 0]
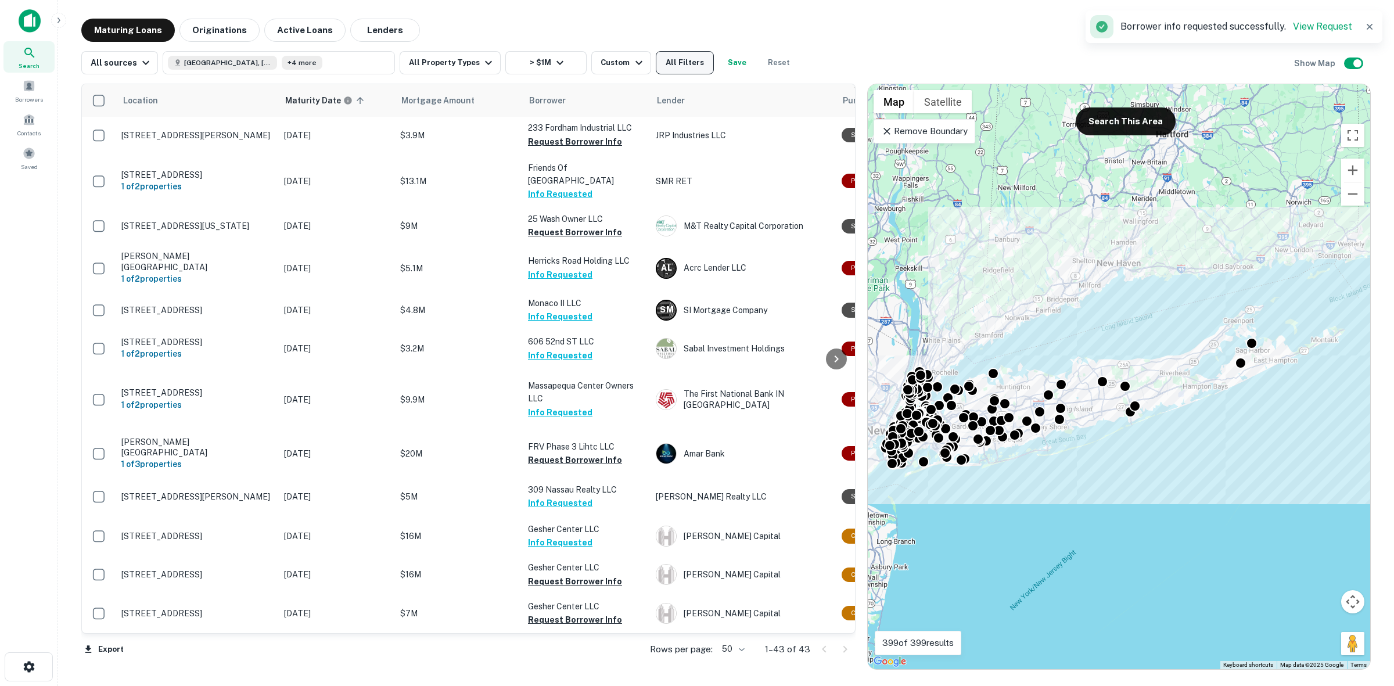
click at [678, 65] on button "All Filters" at bounding box center [685, 62] width 58 height 23
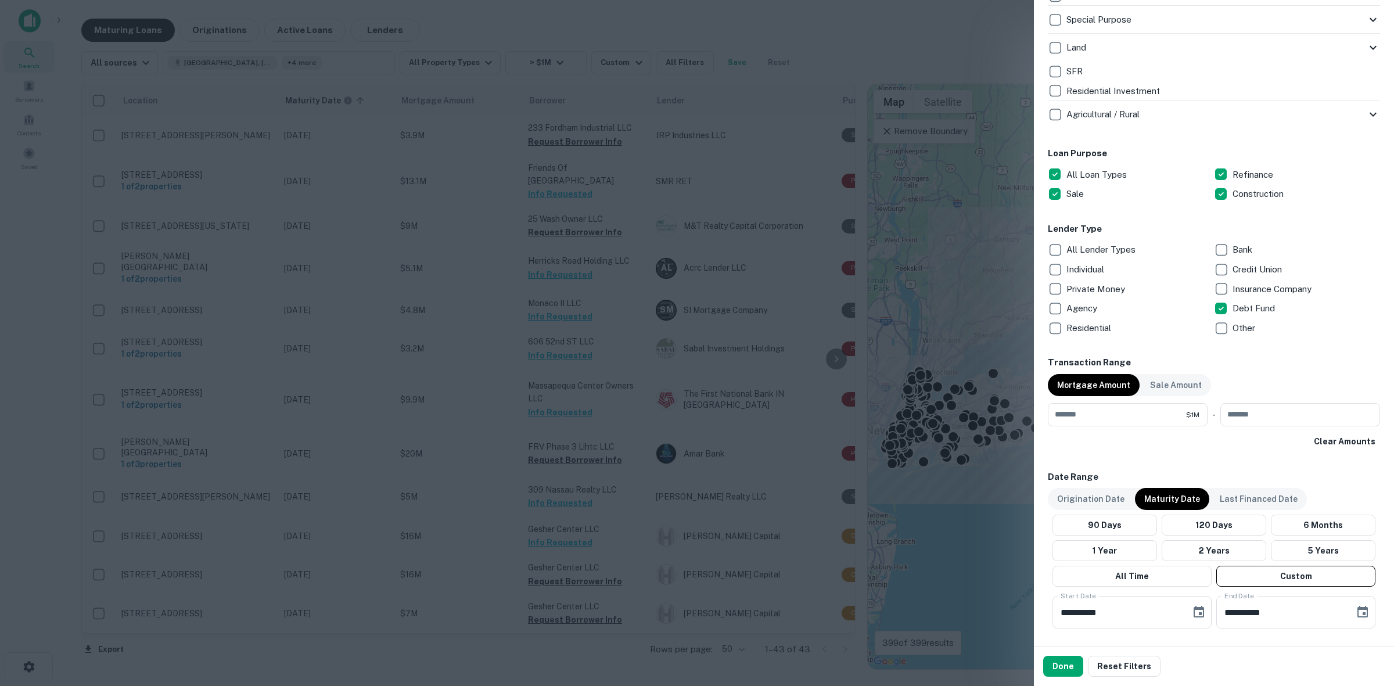
scroll to position [513, 0]
click at [1233, 305] on p "Debt Fund" at bounding box center [1254, 311] width 45 height 14
click at [1112, 255] on p "All Lender Types" at bounding box center [1101, 252] width 71 height 14
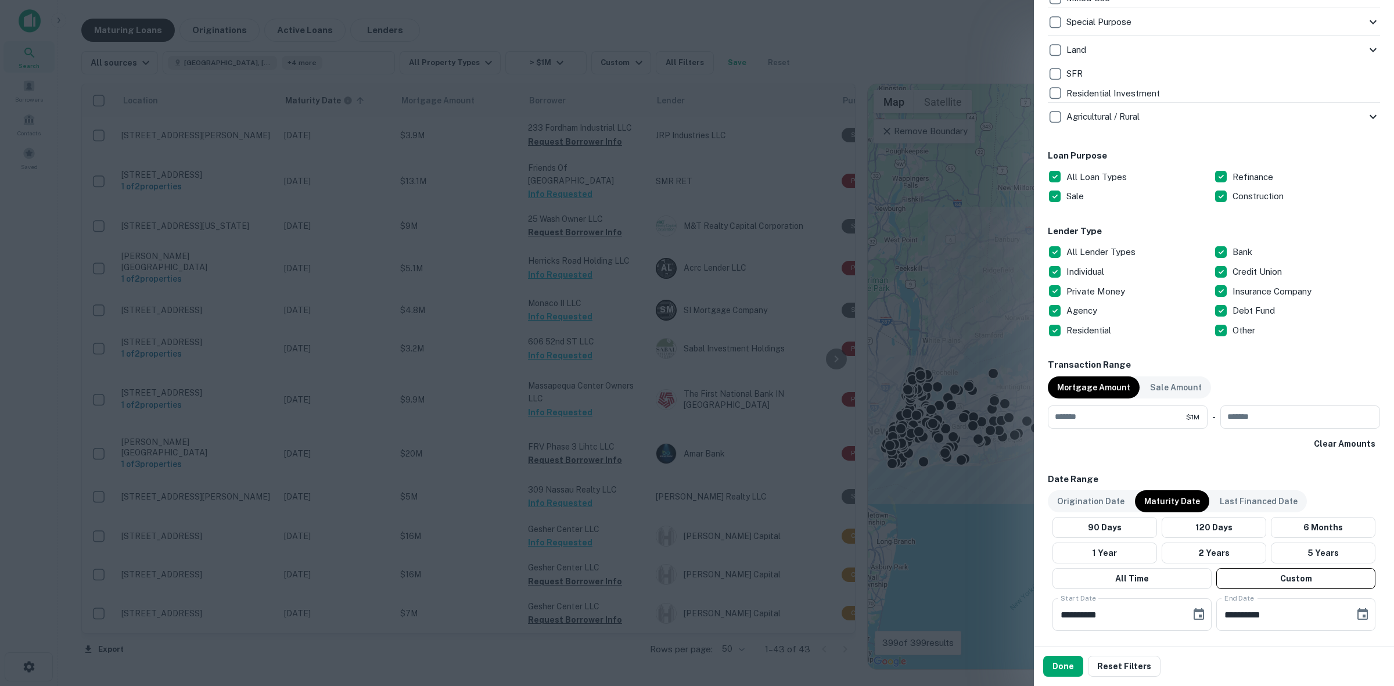
click at [1083, 180] on p "All Loan Types" at bounding box center [1097, 177] width 63 height 14
click at [1232, 196] on p "Construction" at bounding box center [1258, 196] width 53 height 14
click at [1081, 199] on p "Sale" at bounding box center [1076, 196] width 20 height 14
click at [1058, 663] on button "Done" at bounding box center [1063, 666] width 40 height 21
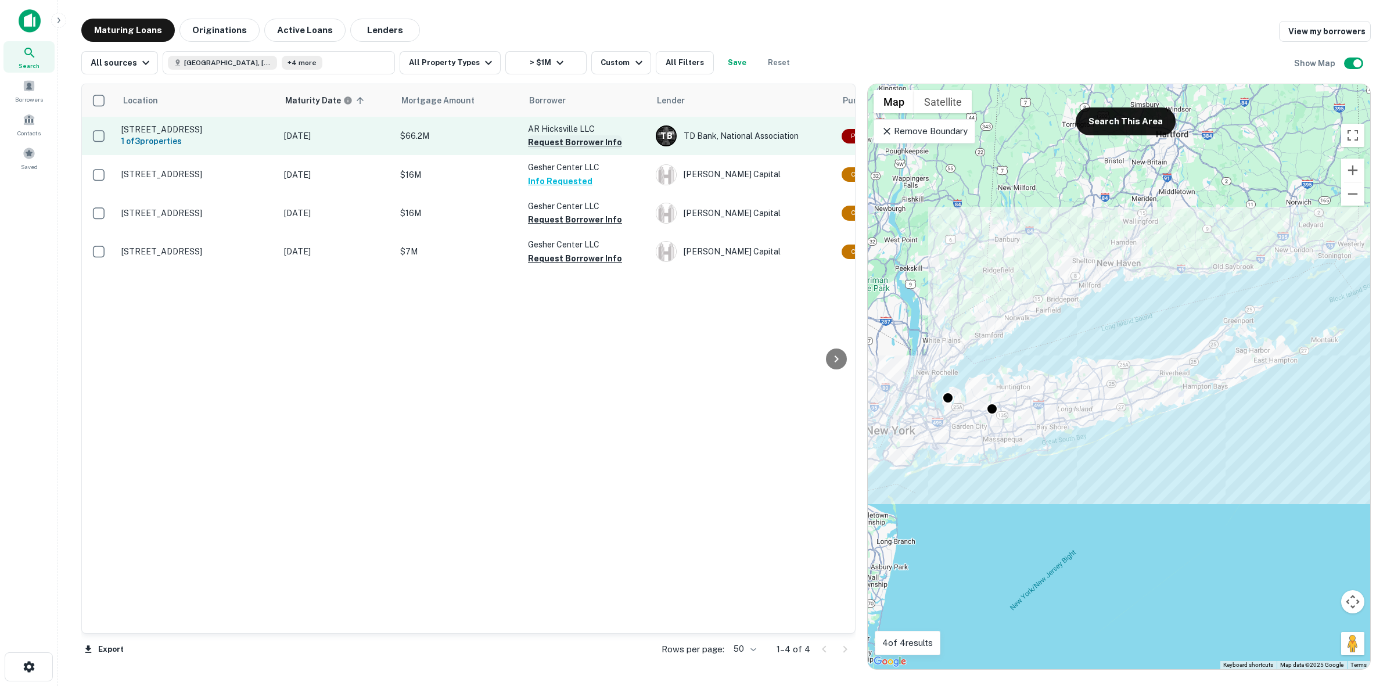
click at [561, 137] on button "Request Borrower Info" at bounding box center [575, 142] width 94 height 14
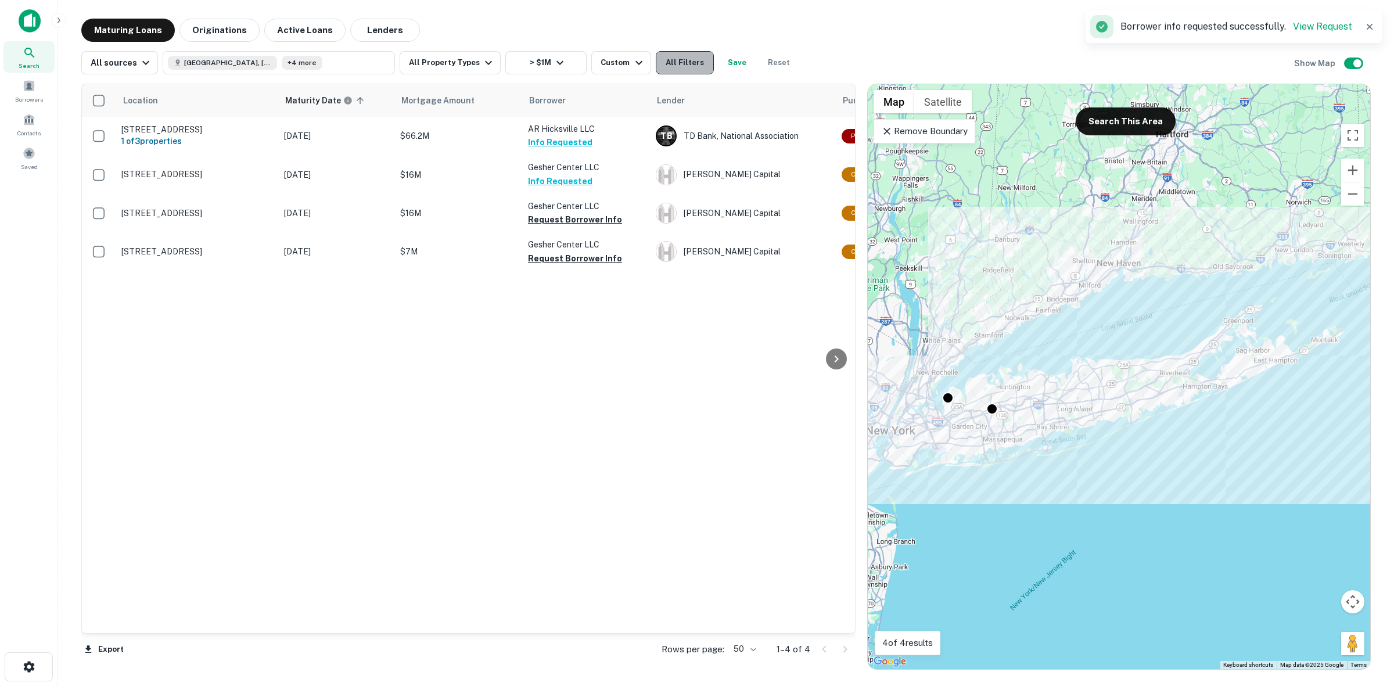
click at [677, 63] on button "All Filters" at bounding box center [685, 62] width 58 height 23
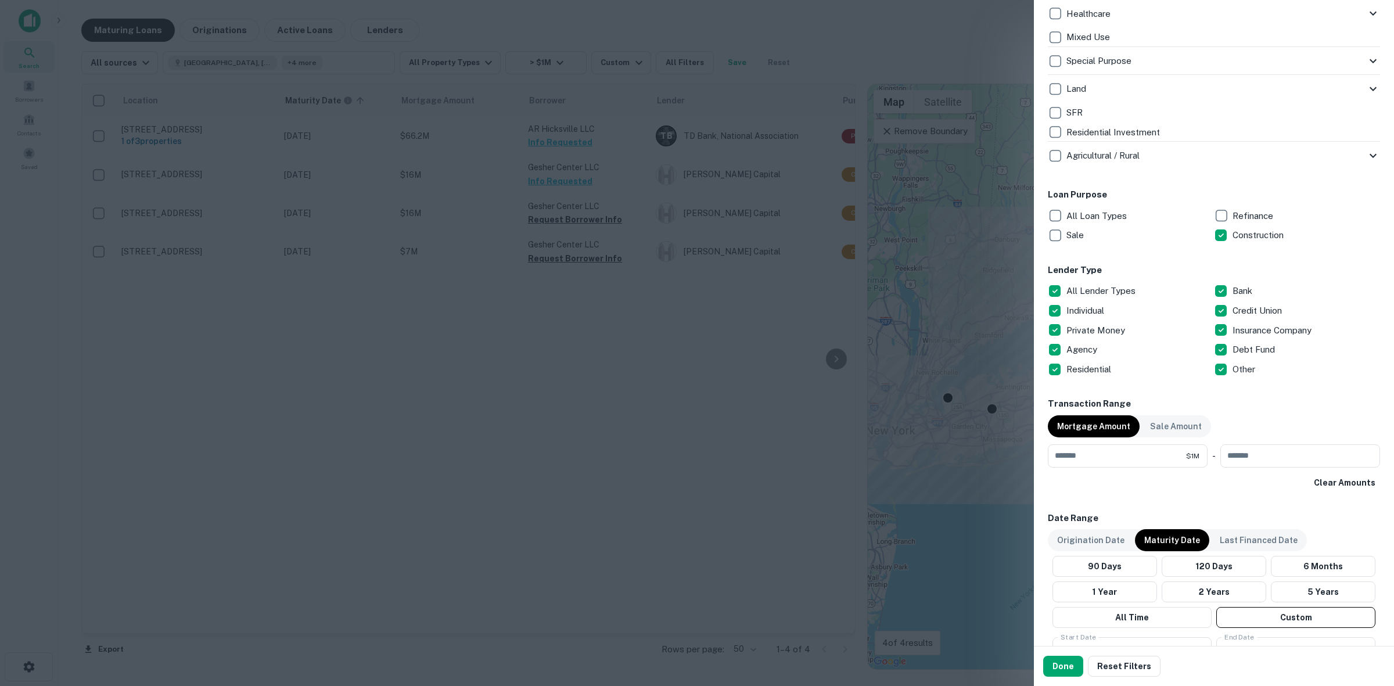
scroll to position [653, 0]
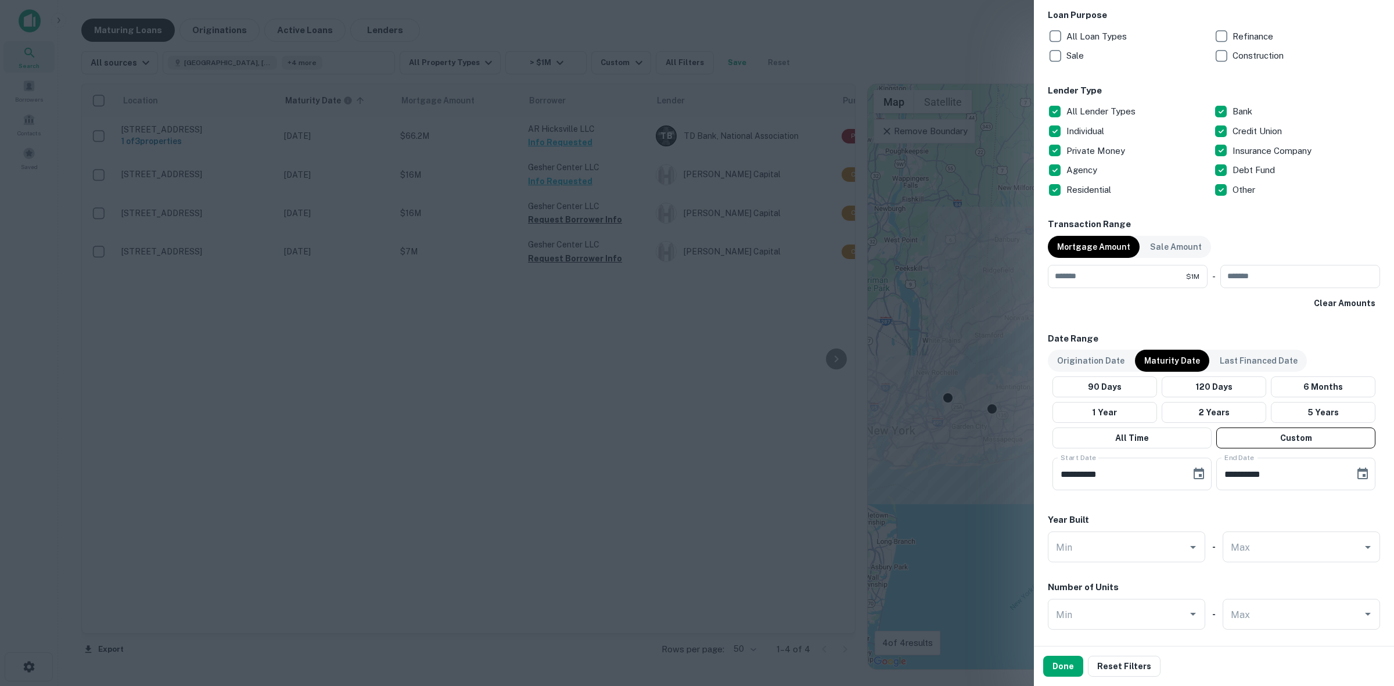
click at [1083, 109] on p "All Lender Types" at bounding box center [1101, 112] width 71 height 14
click at [1238, 188] on p "Other" at bounding box center [1244, 190] width 25 height 14
click at [1232, 165] on p "Debt Fund" at bounding box center [1254, 170] width 45 height 14
click at [1237, 192] on p "Other" at bounding box center [1244, 190] width 25 height 14
click at [1232, 169] on p "Debt Fund" at bounding box center [1254, 170] width 45 height 14
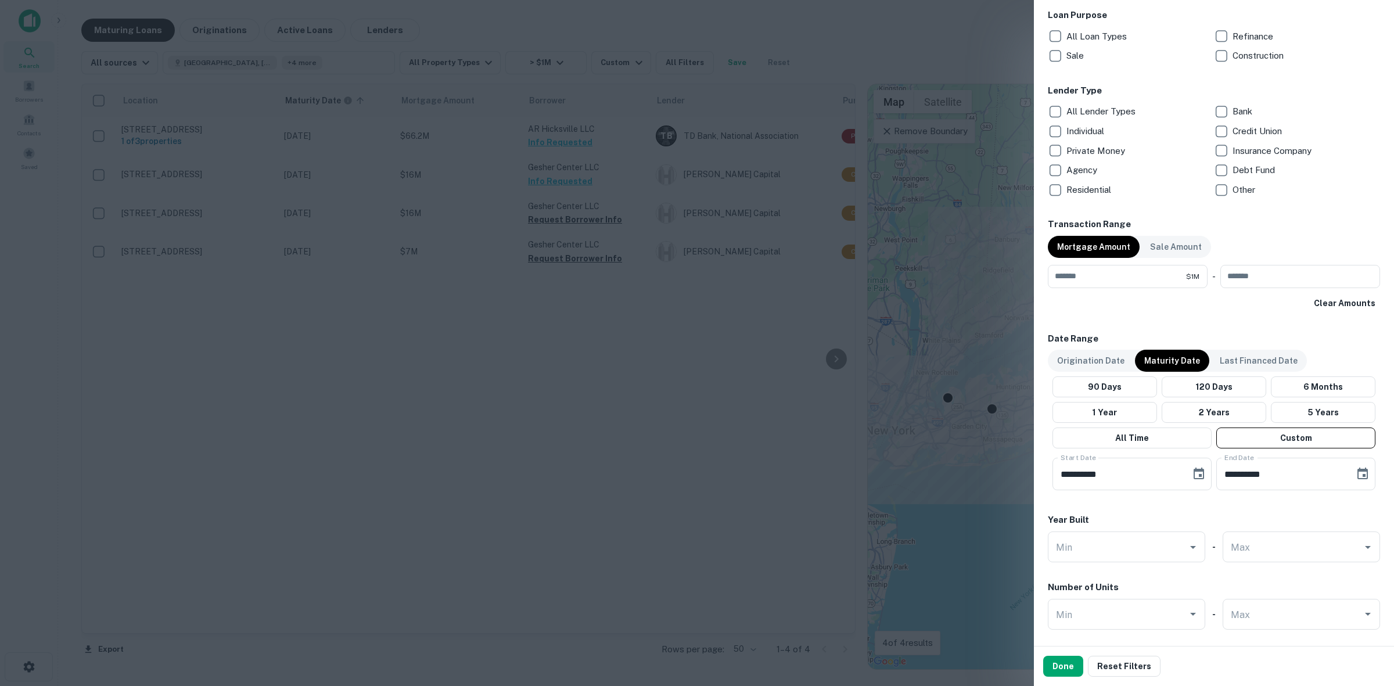
click at [1119, 157] on p "Private Money" at bounding box center [1096, 151] width 61 height 14
click at [1067, 671] on button "Done" at bounding box center [1063, 666] width 40 height 21
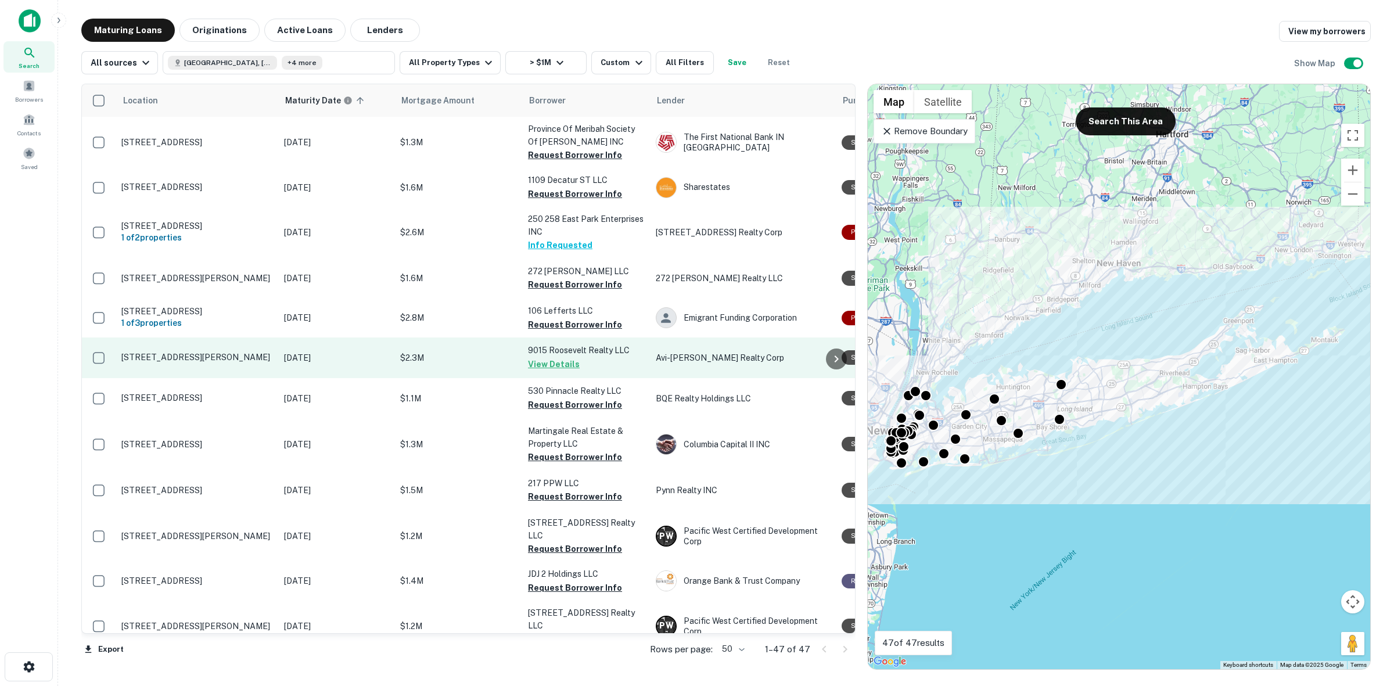
scroll to position [871, 0]
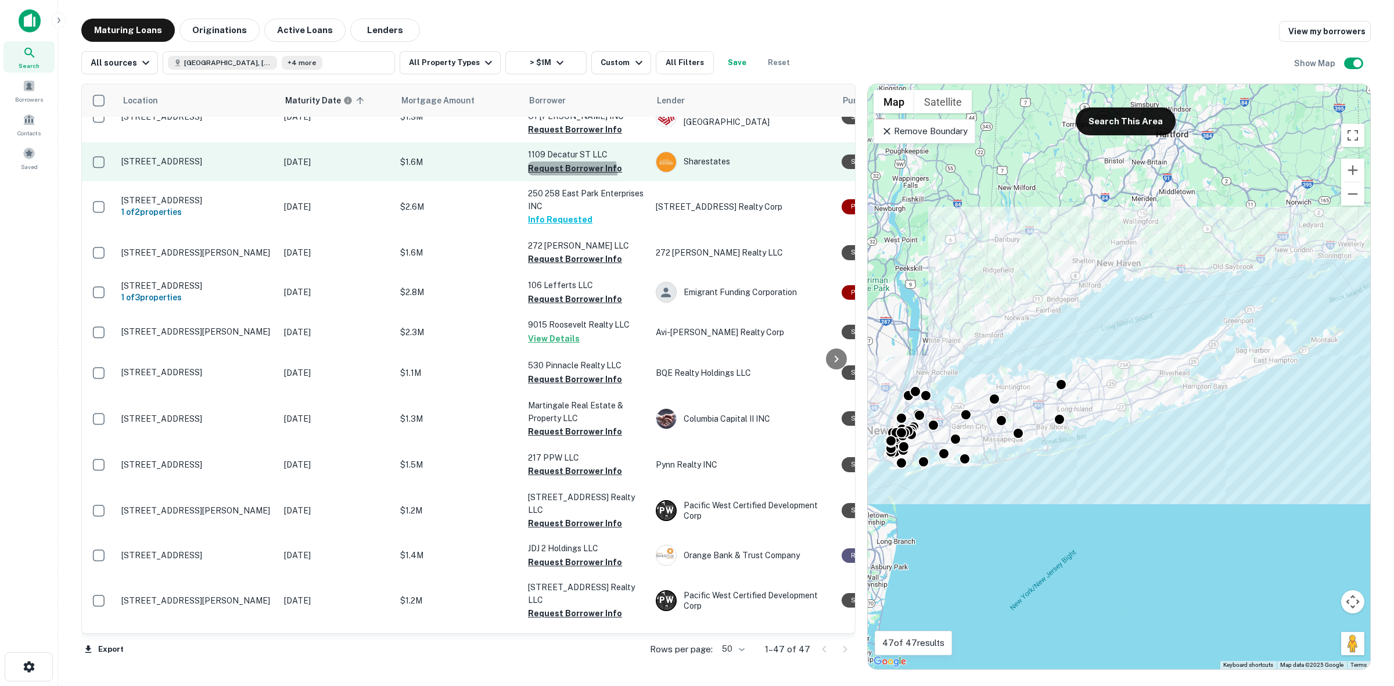
click at [557, 161] on button "Request Borrower Info" at bounding box center [575, 168] width 94 height 14
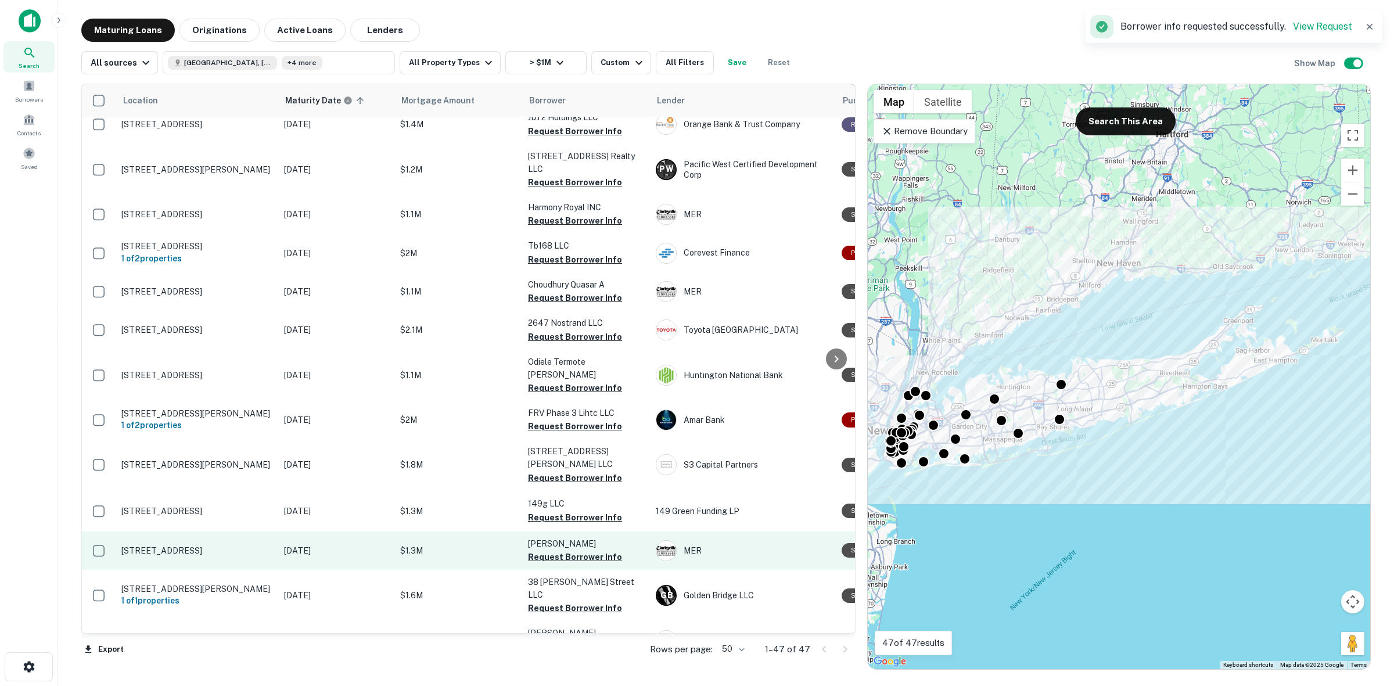
scroll to position [1392, 0]
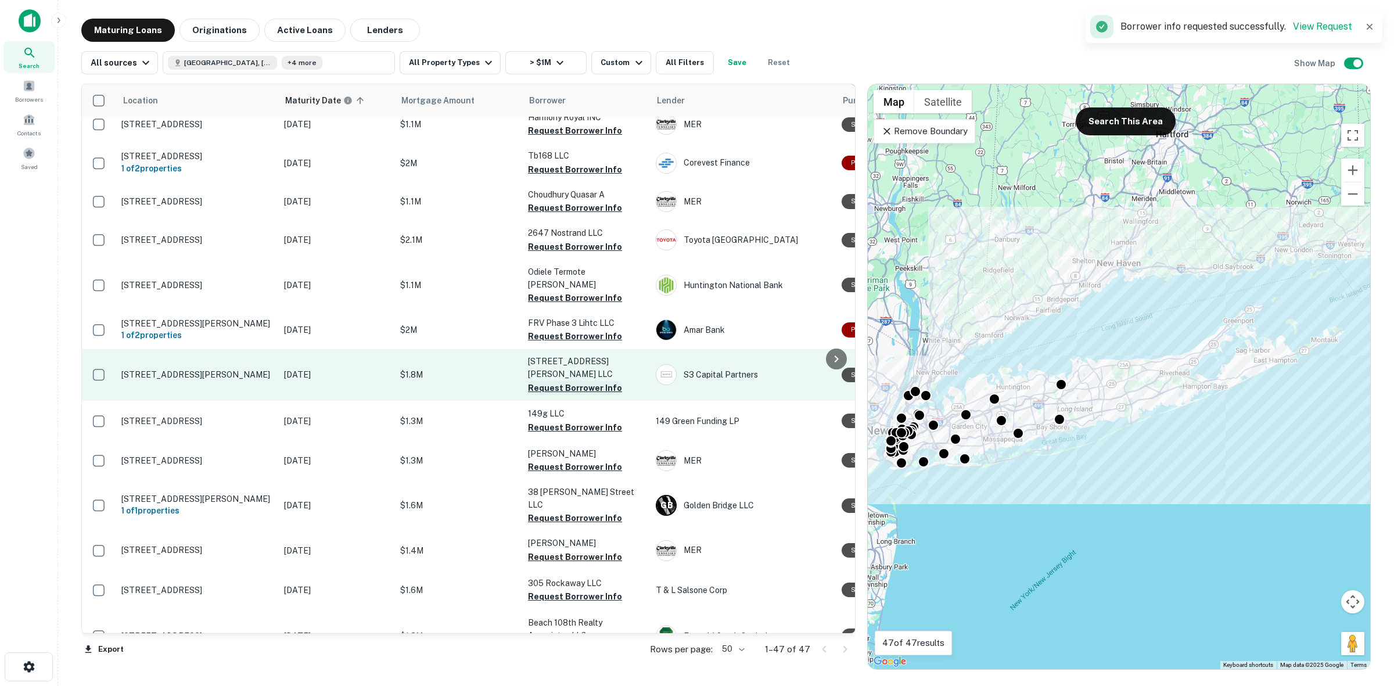
click at [586, 381] on button "Request Borrower Info" at bounding box center [575, 388] width 94 height 14
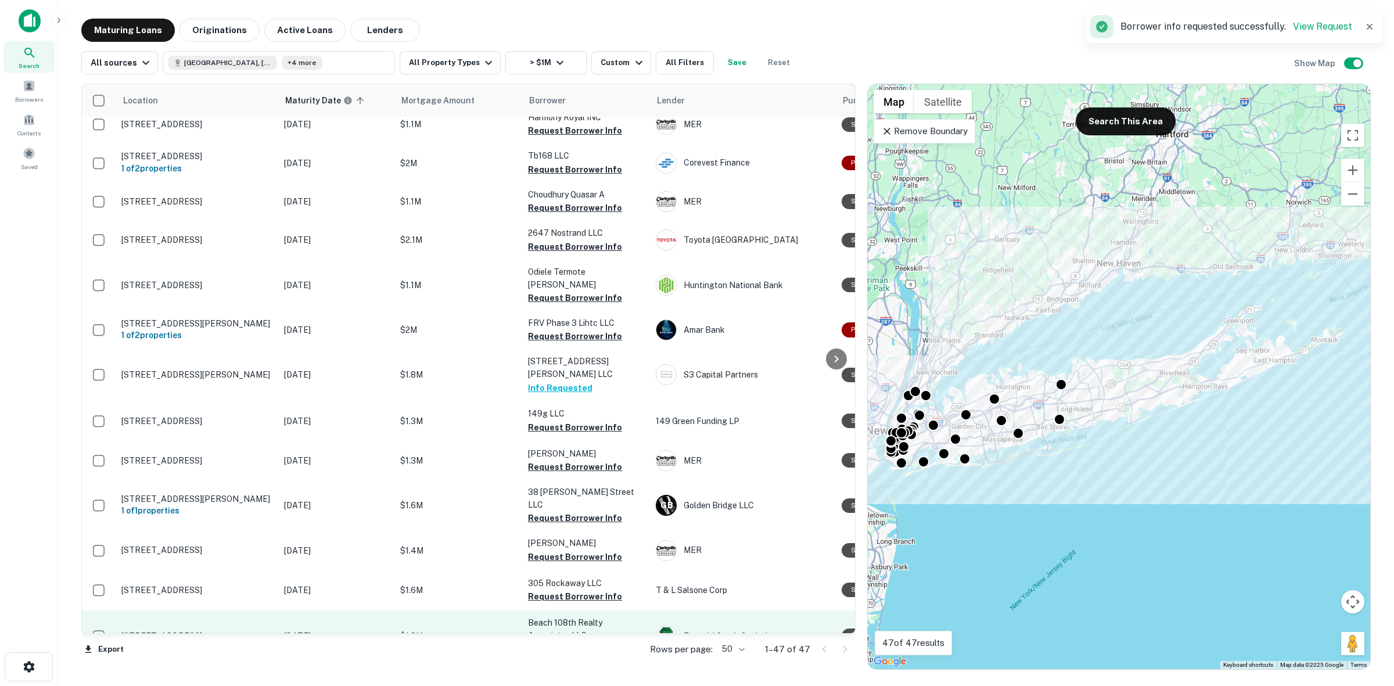
click at [567, 642] on button "View Details" at bounding box center [554, 649] width 52 height 14
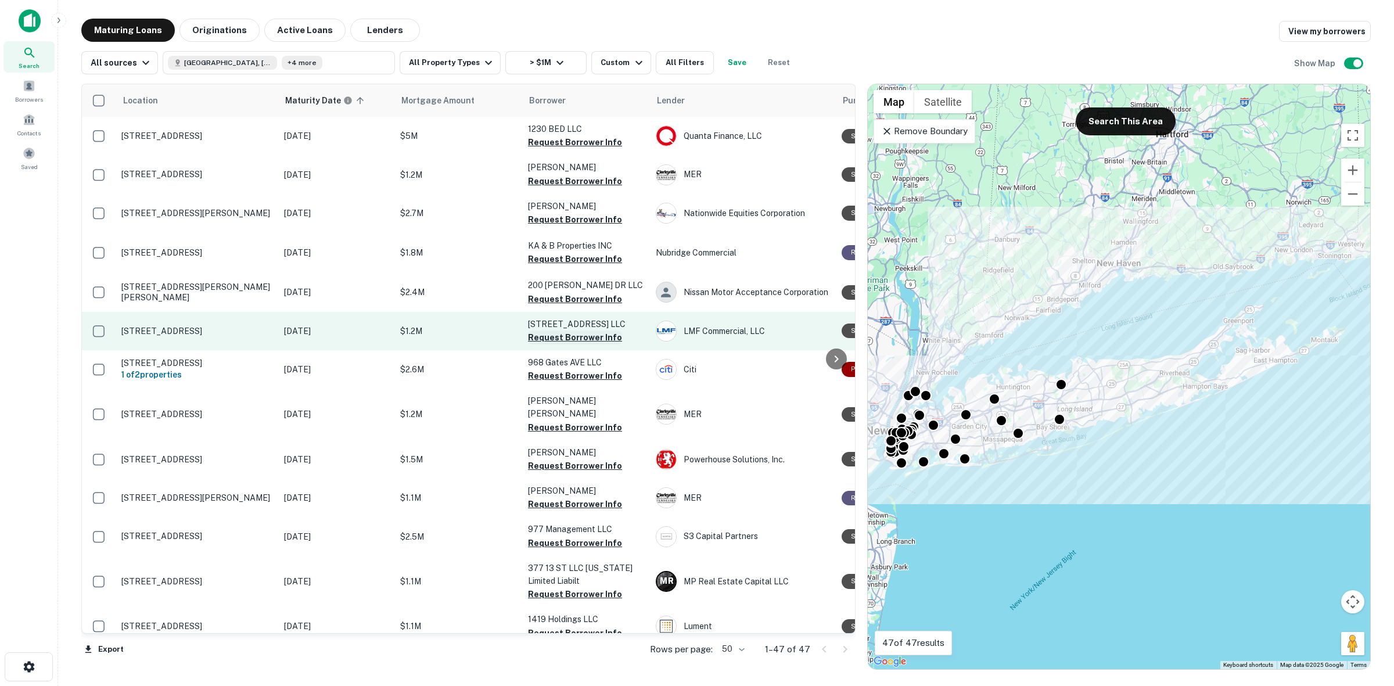
click at [575, 337] on button "Request Borrower Info" at bounding box center [575, 337] width 94 height 14
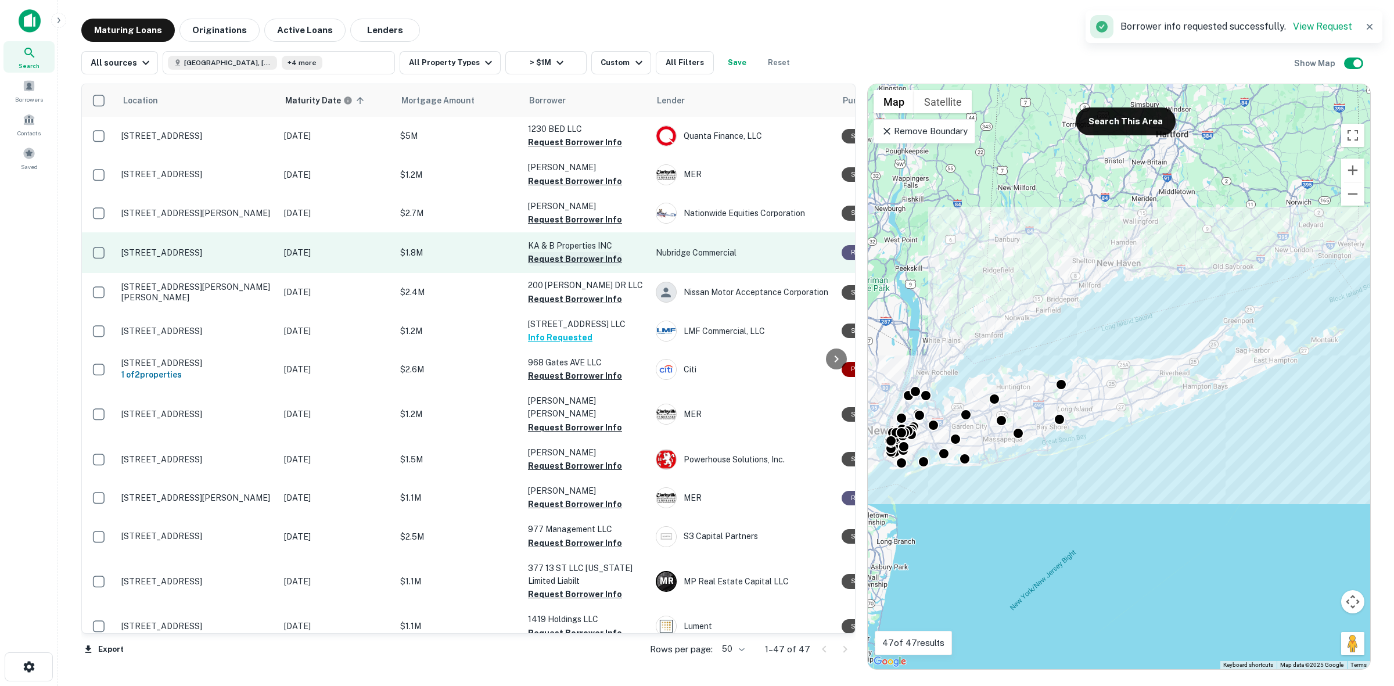
click at [585, 260] on button "Request Borrower Info" at bounding box center [575, 259] width 94 height 14
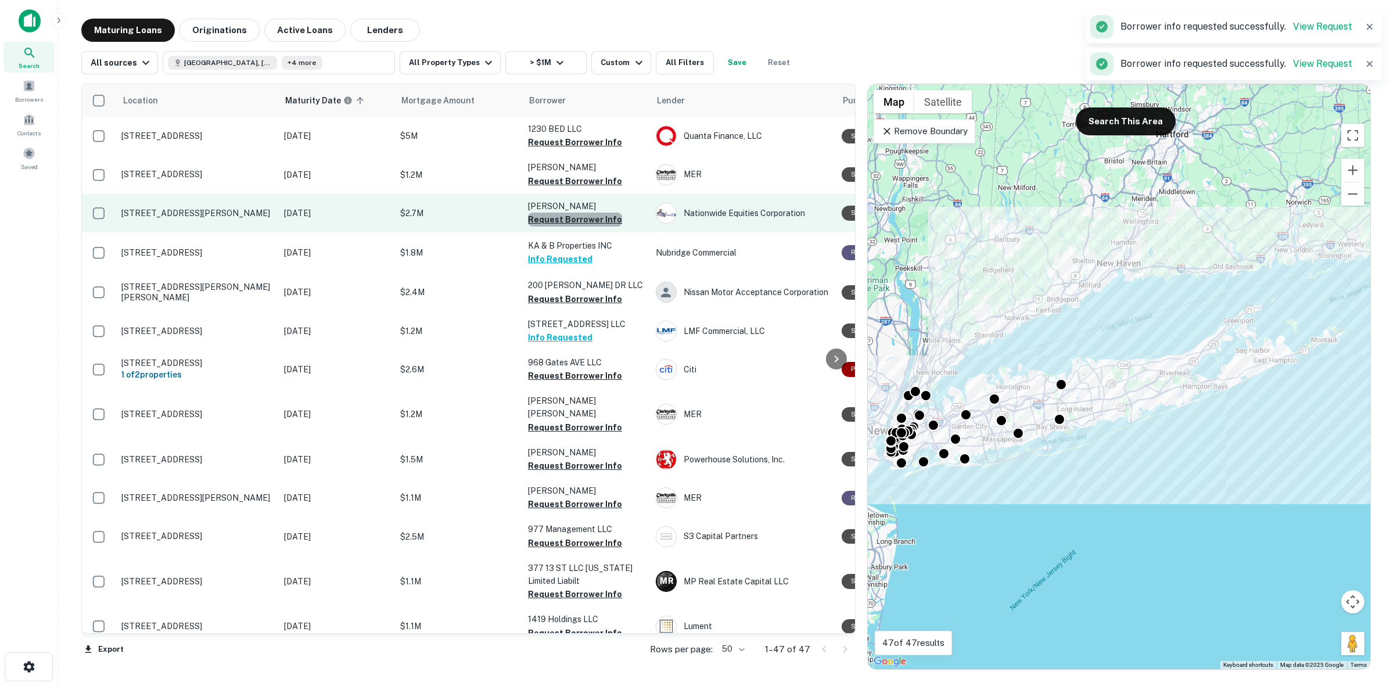
click at [581, 214] on button "Request Borrower Info" at bounding box center [575, 220] width 94 height 14
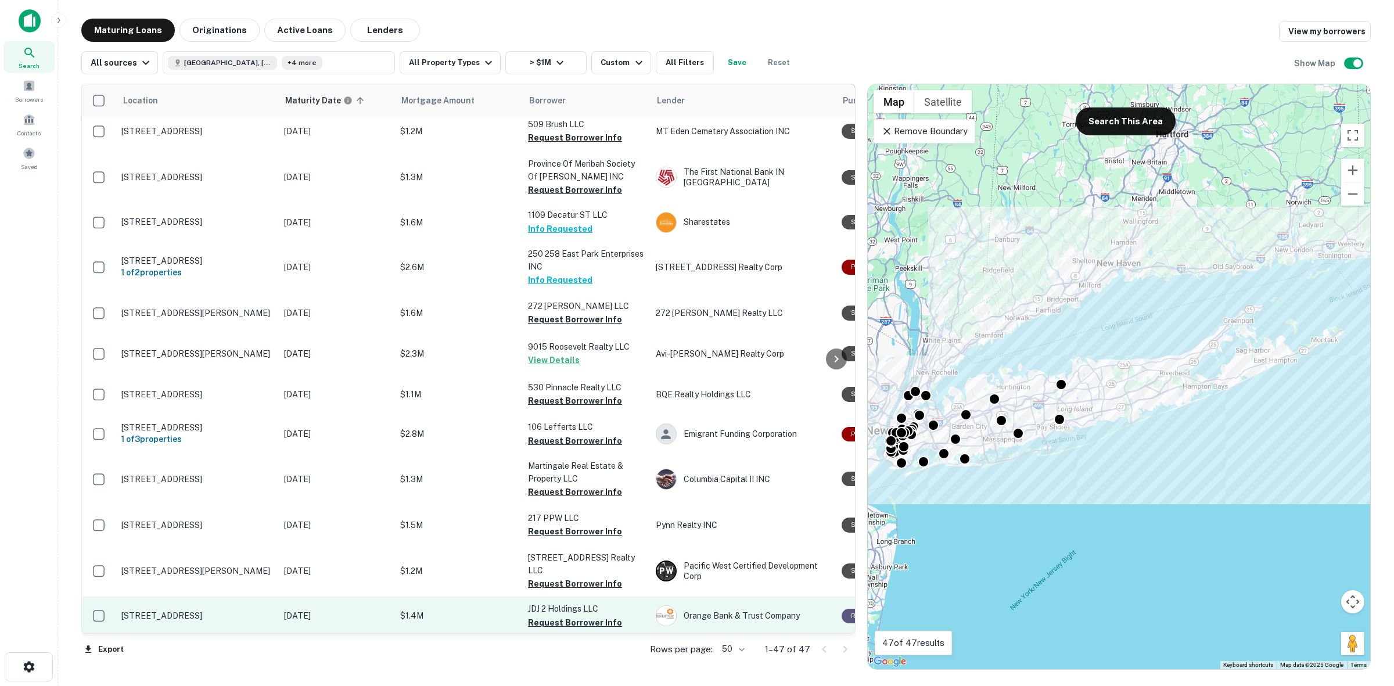
scroll to position [944, 0]
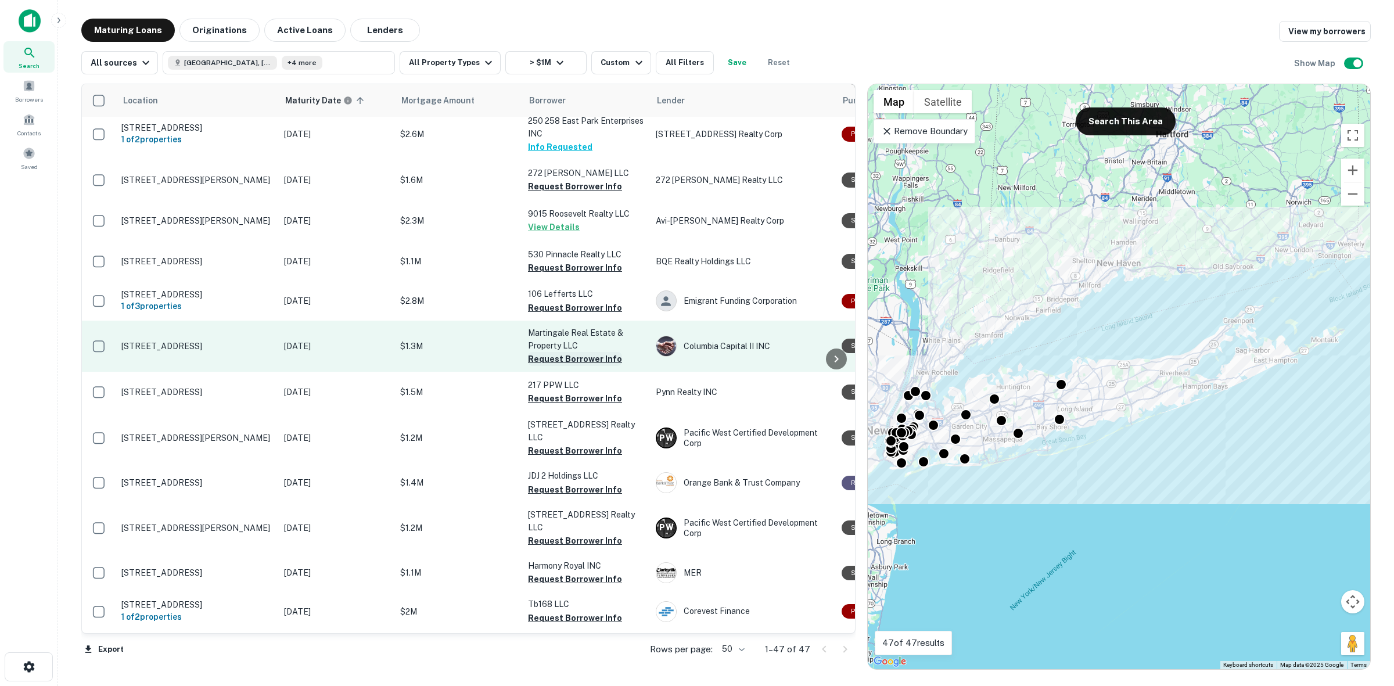
click at [578, 352] on button "Request Borrower Info" at bounding box center [575, 359] width 94 height 14
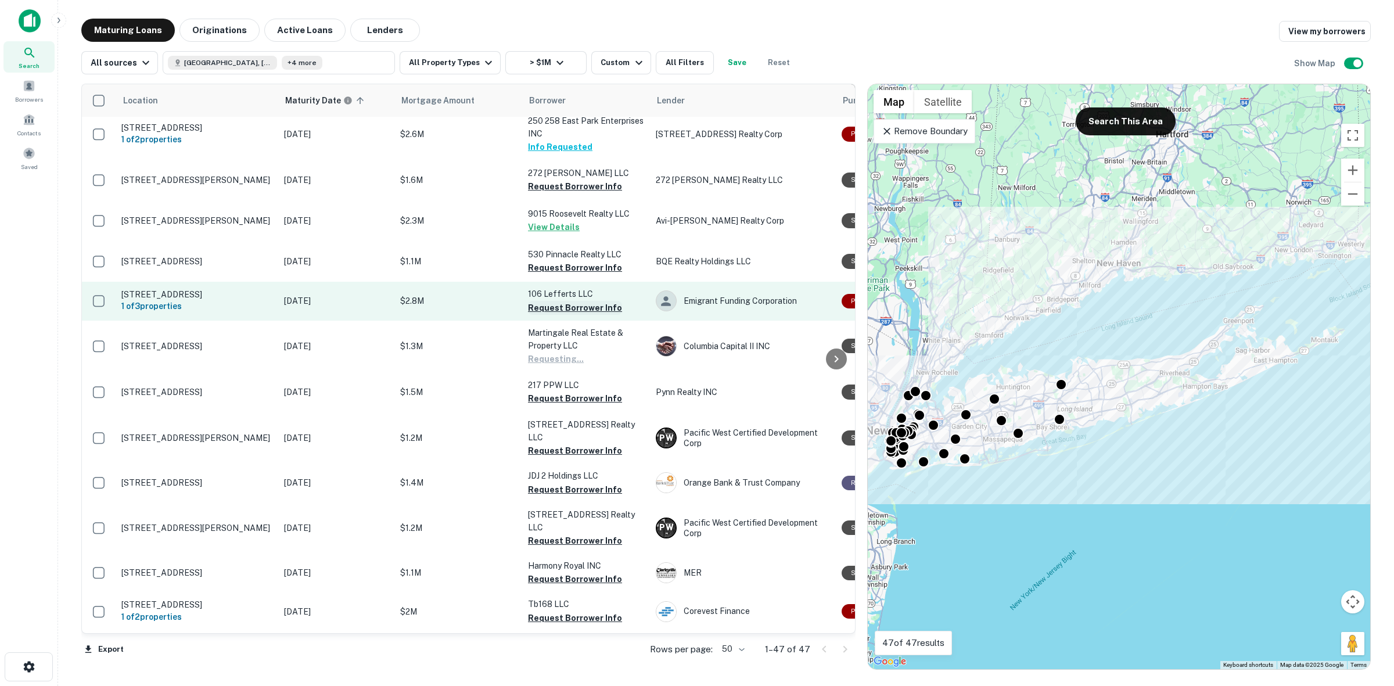
click at [596, 301] on button "Request Borrower Info" at bounding box center [575, 308] width 94 height 14
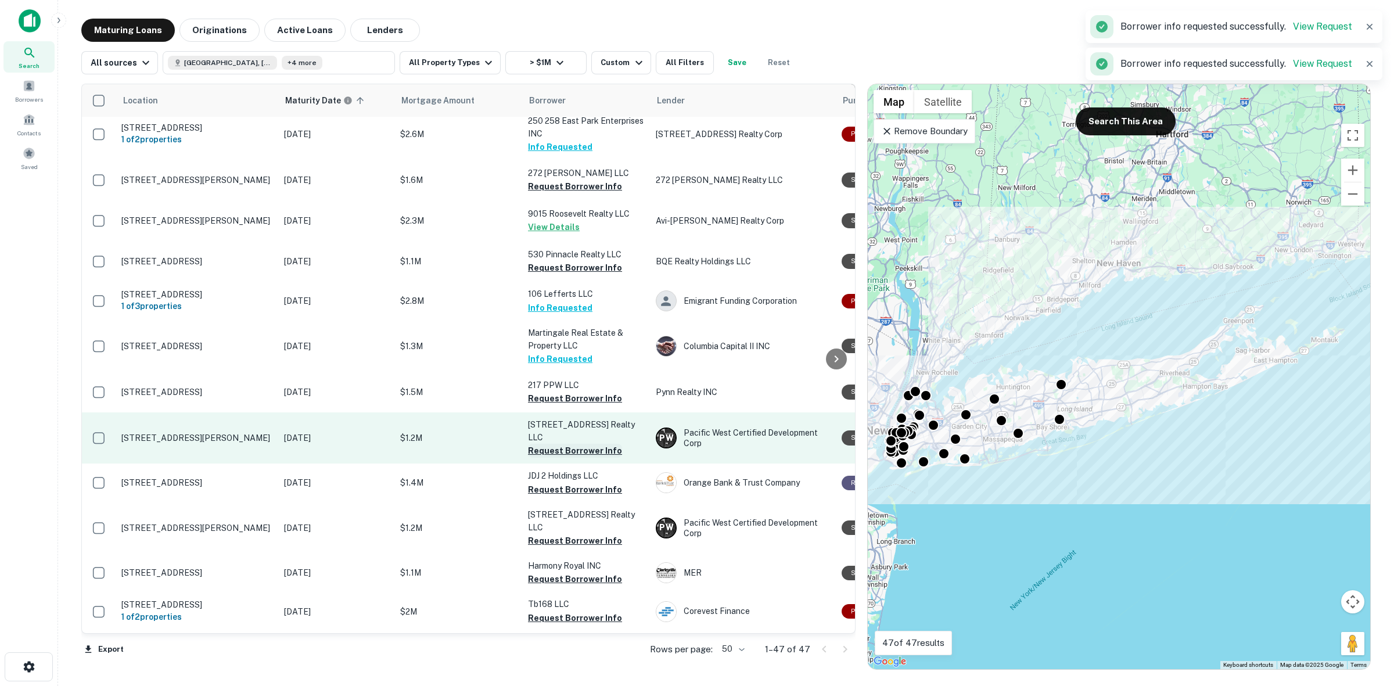
click at [570, 444] on button "Request Borrower Info" at bounding box center [575, 451] width 94 height 14
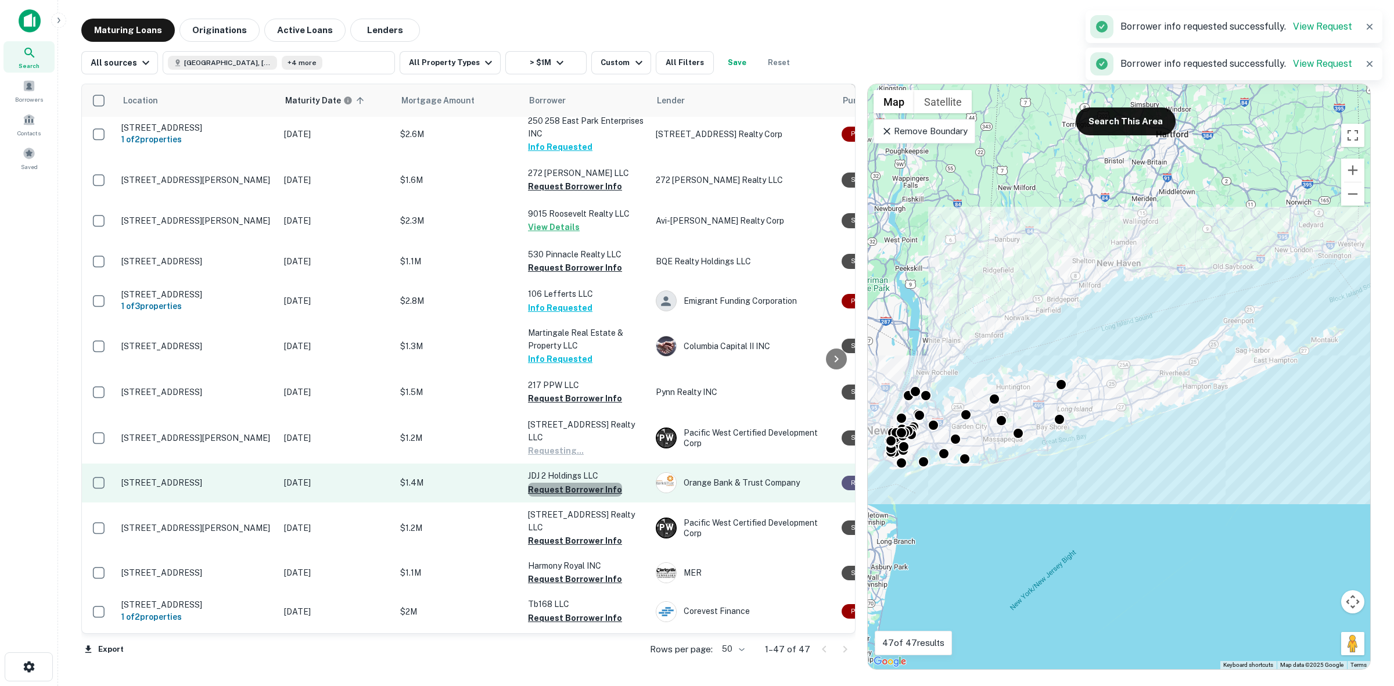
click at [596, 483] on button "Request Borrower Info" at bounding box center [575, 490] width 94 height 14
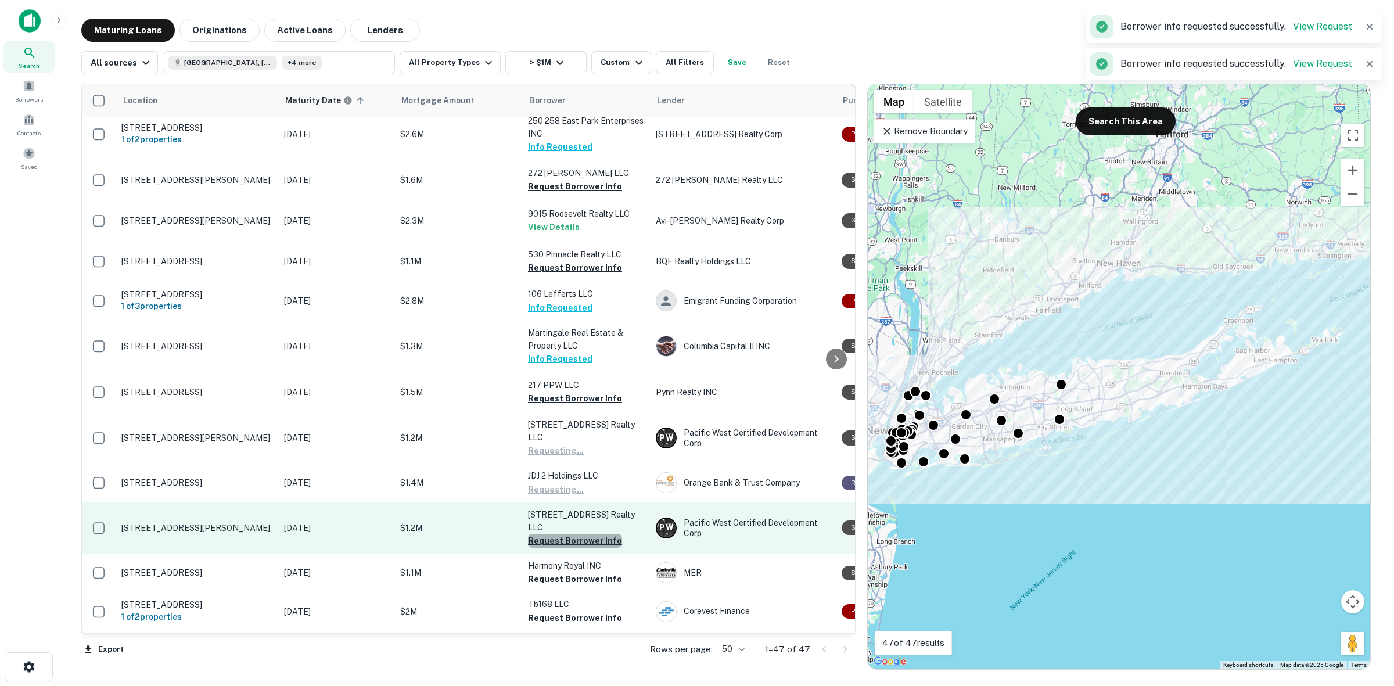
click at [588, 534] on button "Request Borrower Info" at bounding box center [575, 541] width 94 height 14
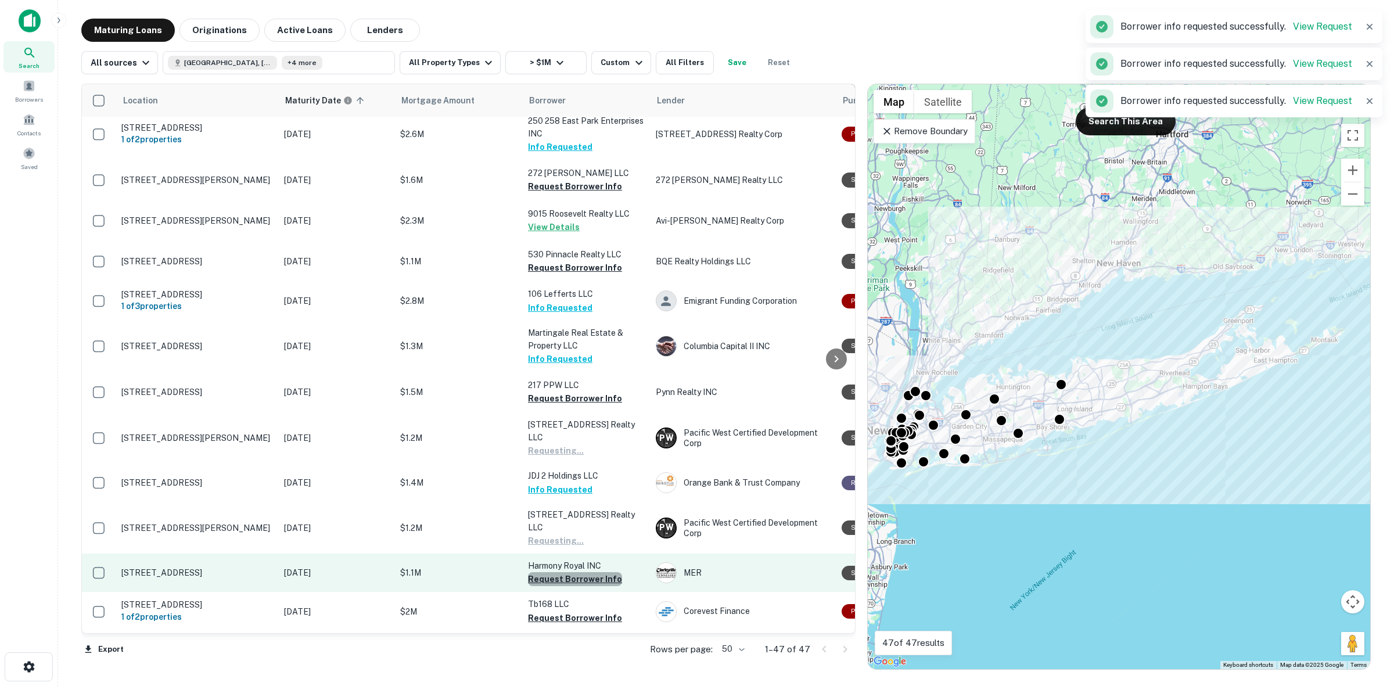
click at [587, 572] on button "Request Borrower Info" at bounding box center [575, 579] width 94 height 14
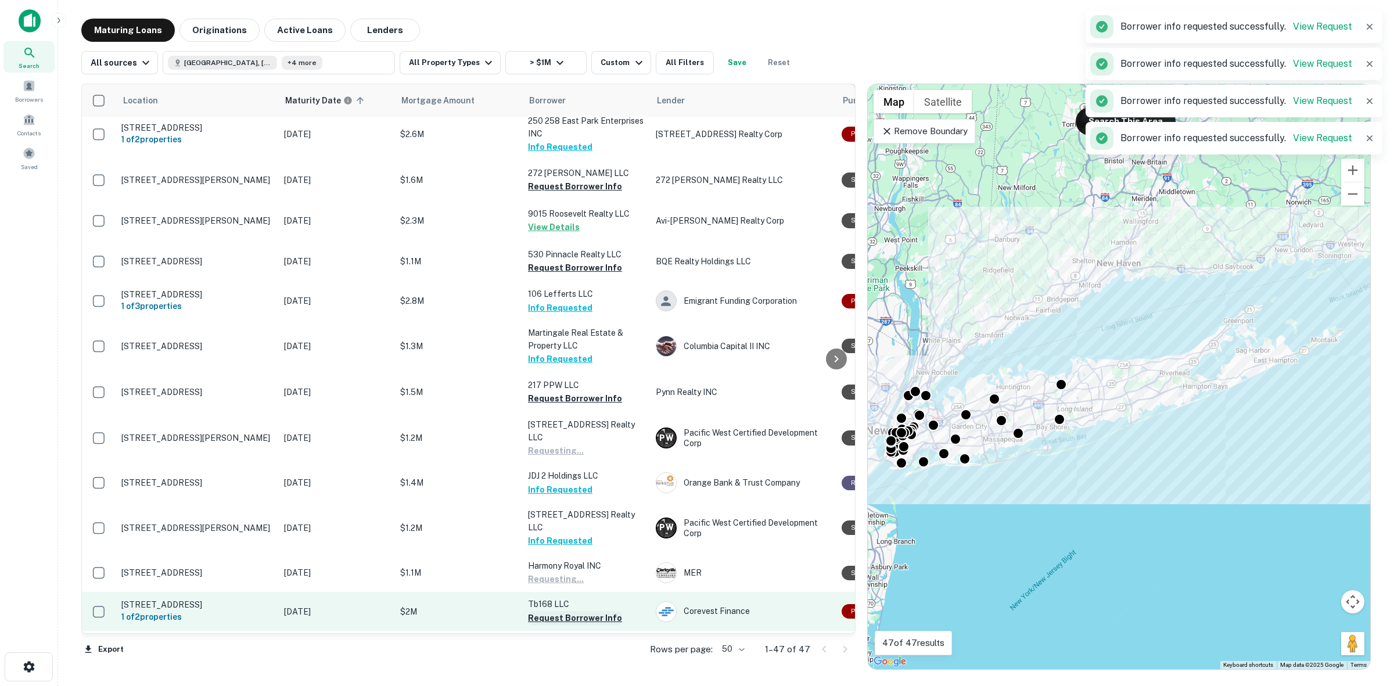
click at [592, 611] on button "Request Borrower Info" at bounding box center [575, 618] width 94 height 14
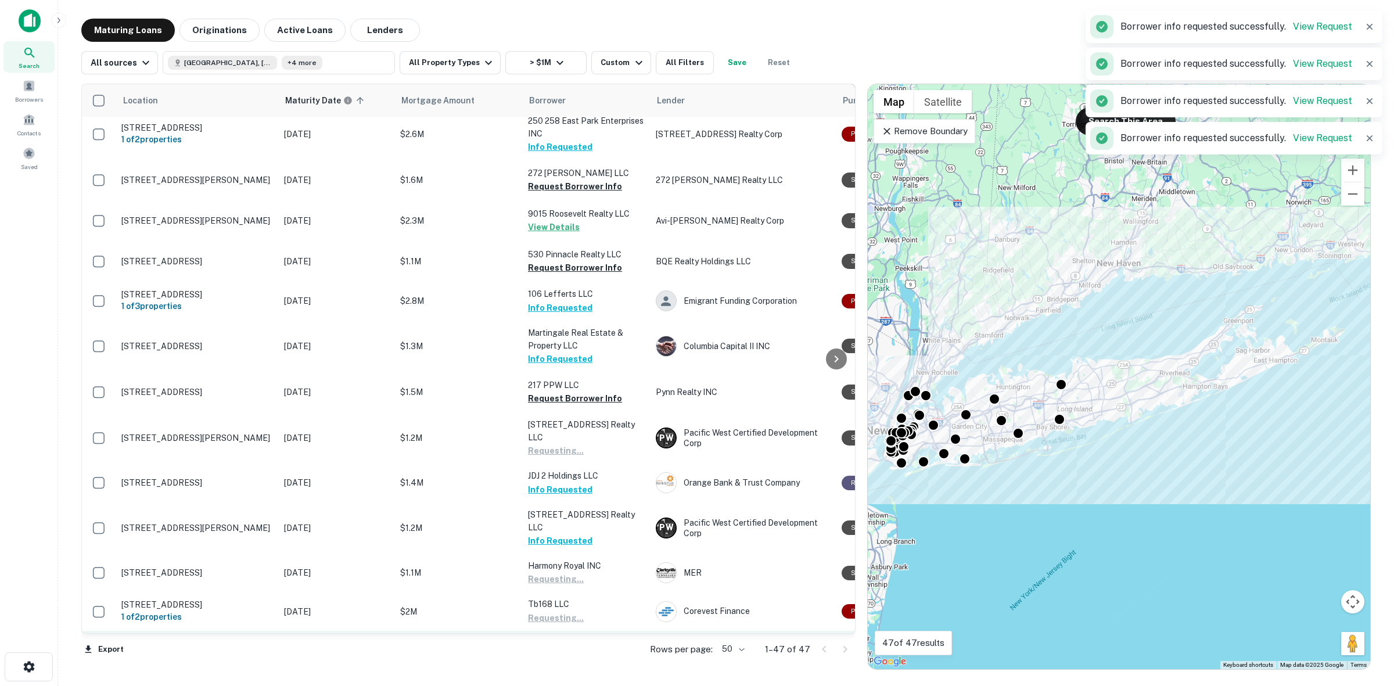
click at [596, 649] on button "Request Borrower Info" at bounding box center [575, 656] width 94 height 14
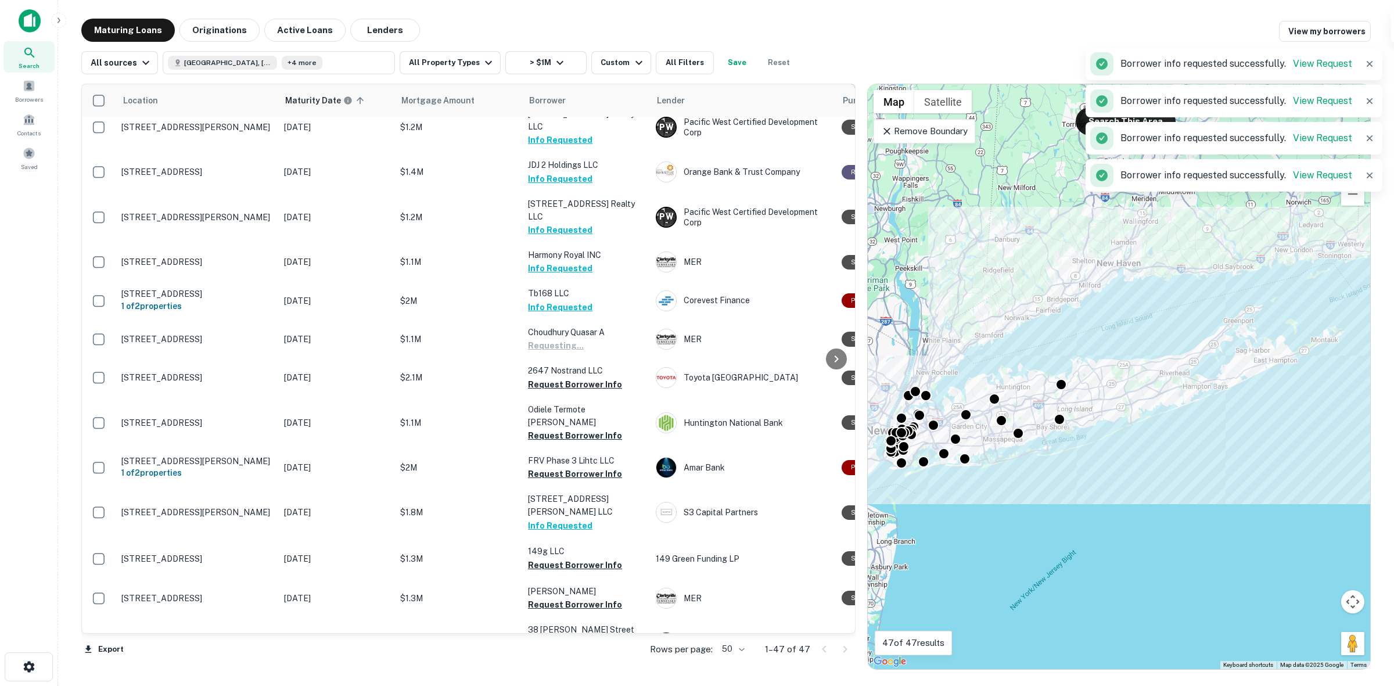
scroll to position [1306, 0]
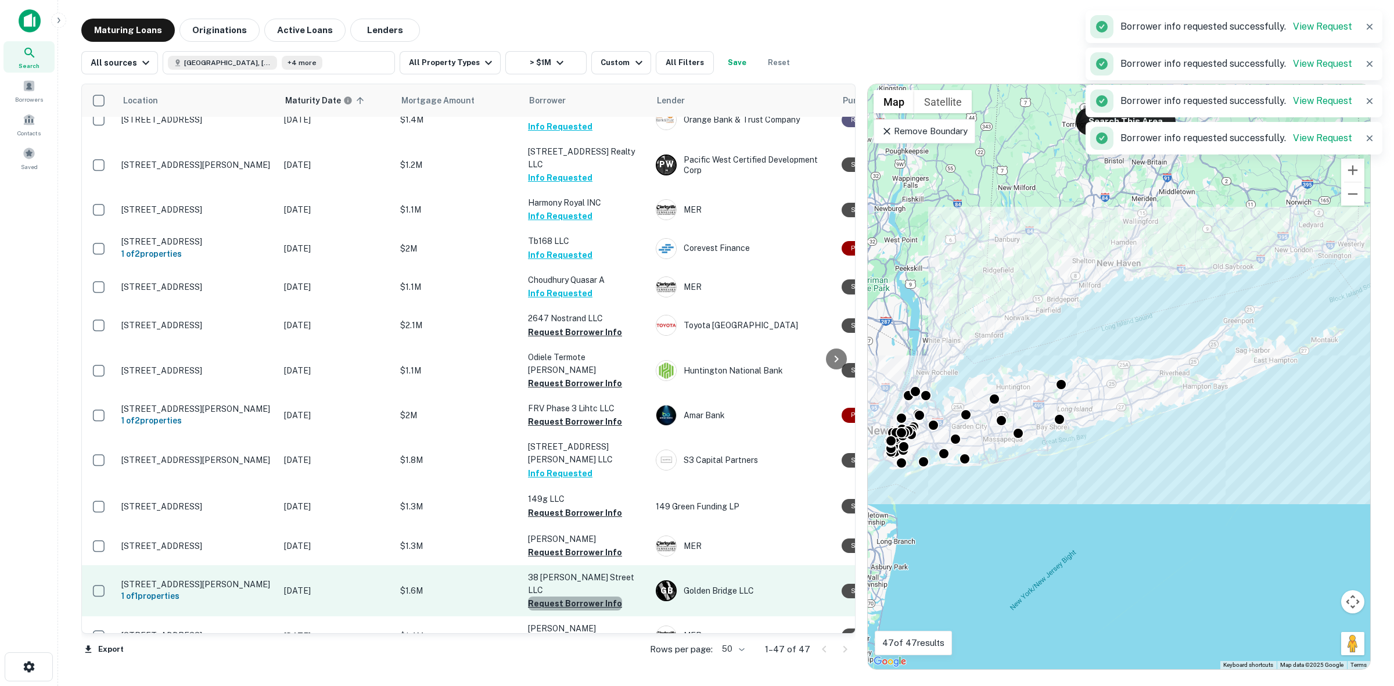
click at [590, 596] on button "Request Borrower Info" at bounding box center [575, 603] width 94 height 14
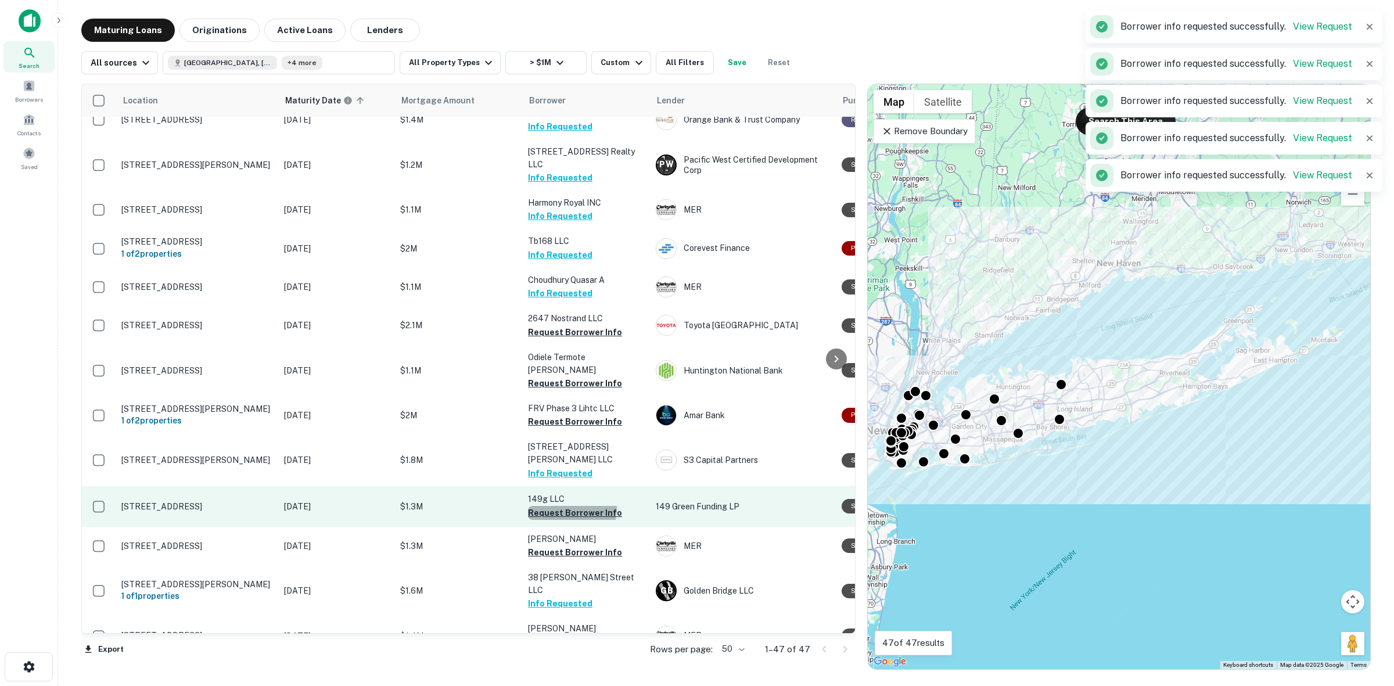
click at [552, 506] on button "Request Borrower Info" at bounding box center [575, 513] width 94 height 14
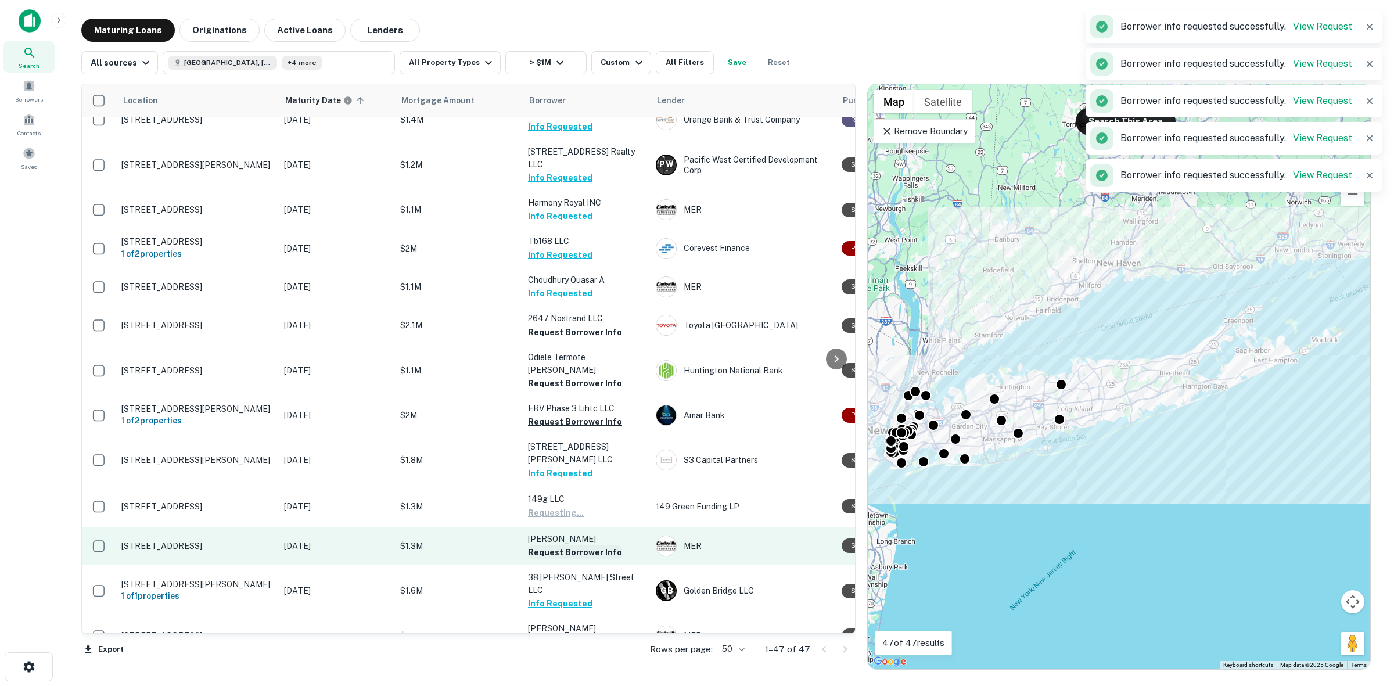
click at [557, 545] on button "Request Borrower Info" at bounding box center [575, 552] width 94 height 14
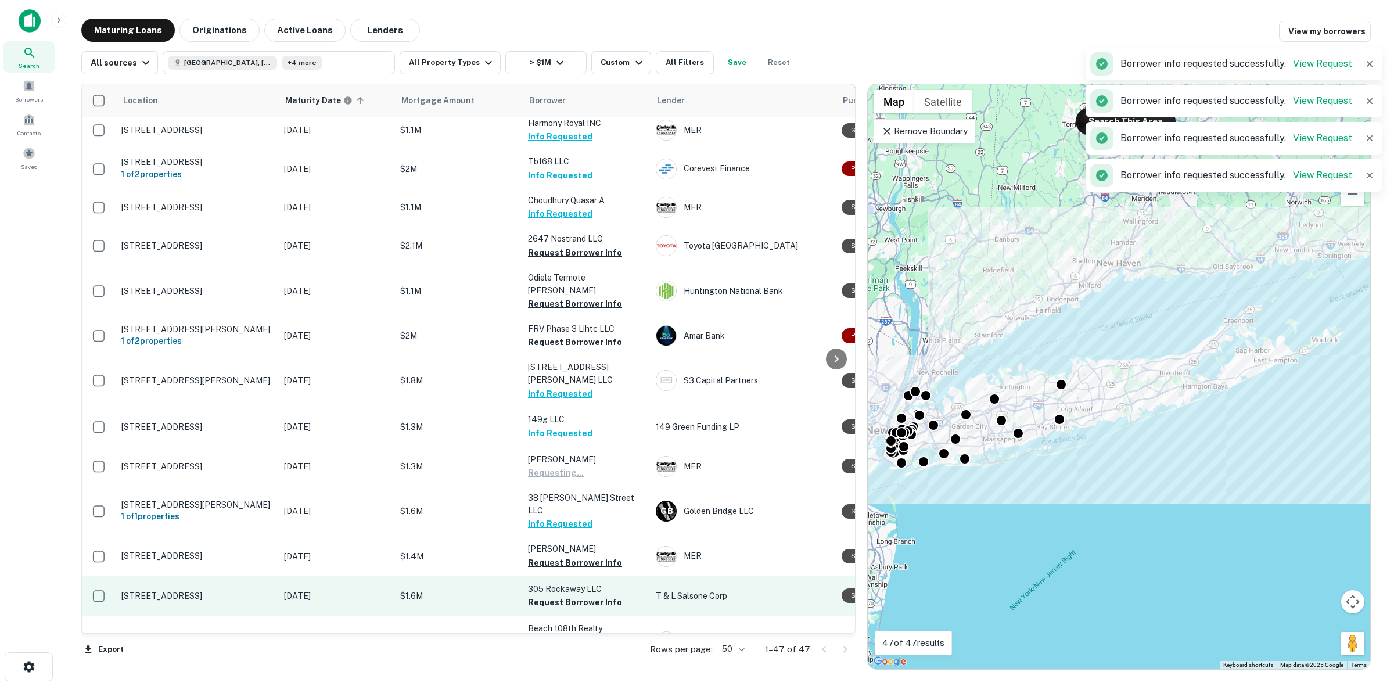
scroll to position [1392, 0]
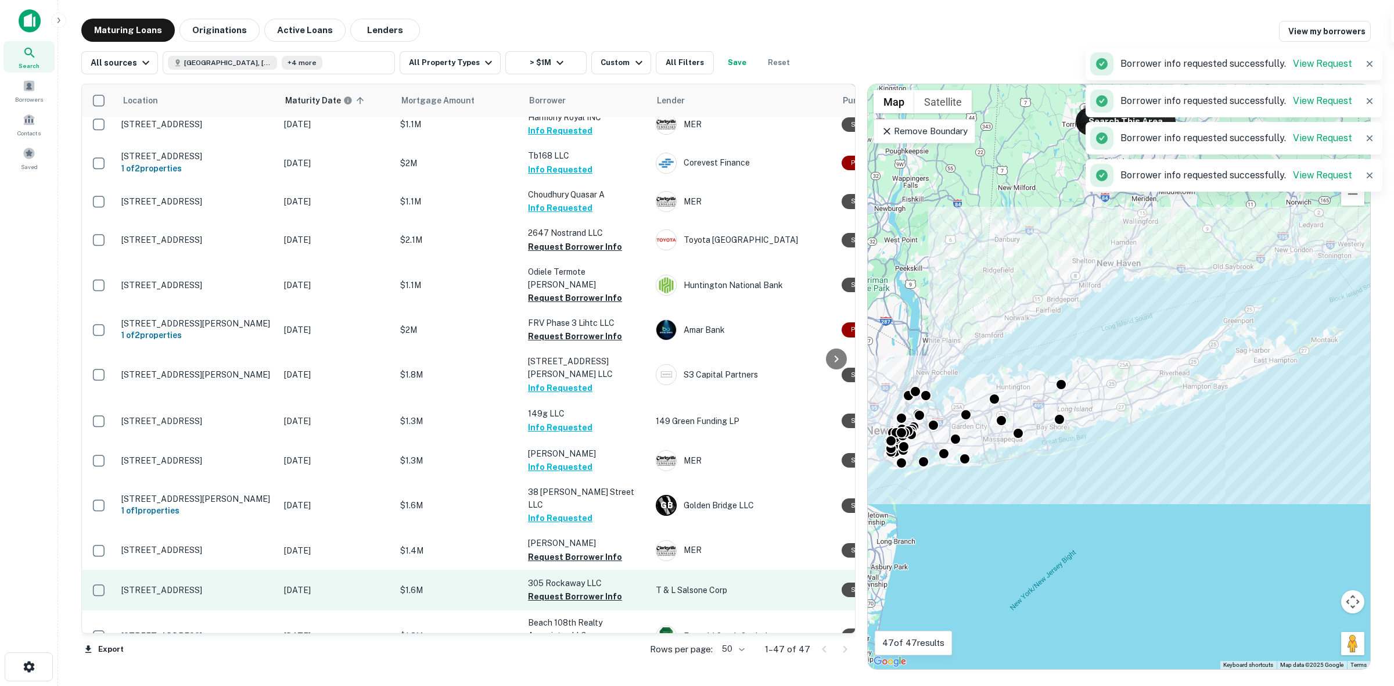
click at [582, 577] on p "305 Rockaway LLC" at bounding box center [586, 583] width 116 height 13
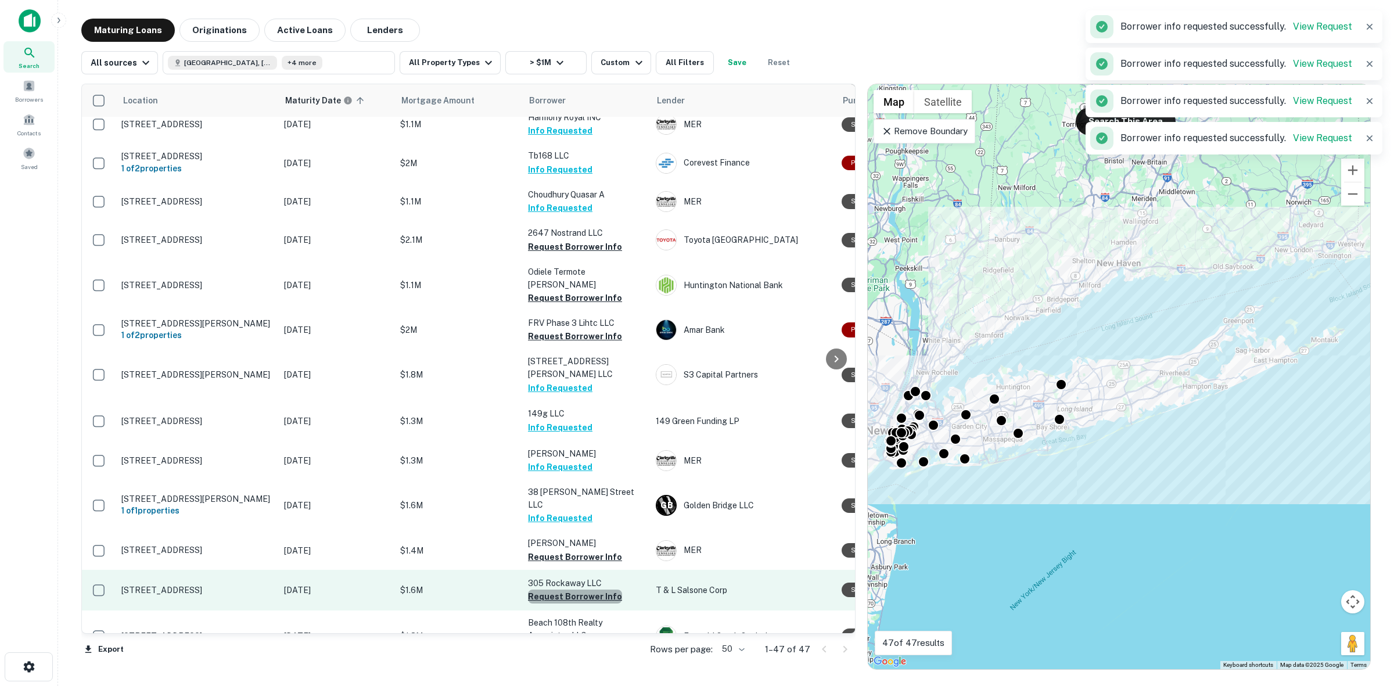
click at [591, 589] on button "Request Borrower Info" at bounding box center [575, 596] width 94 height 14
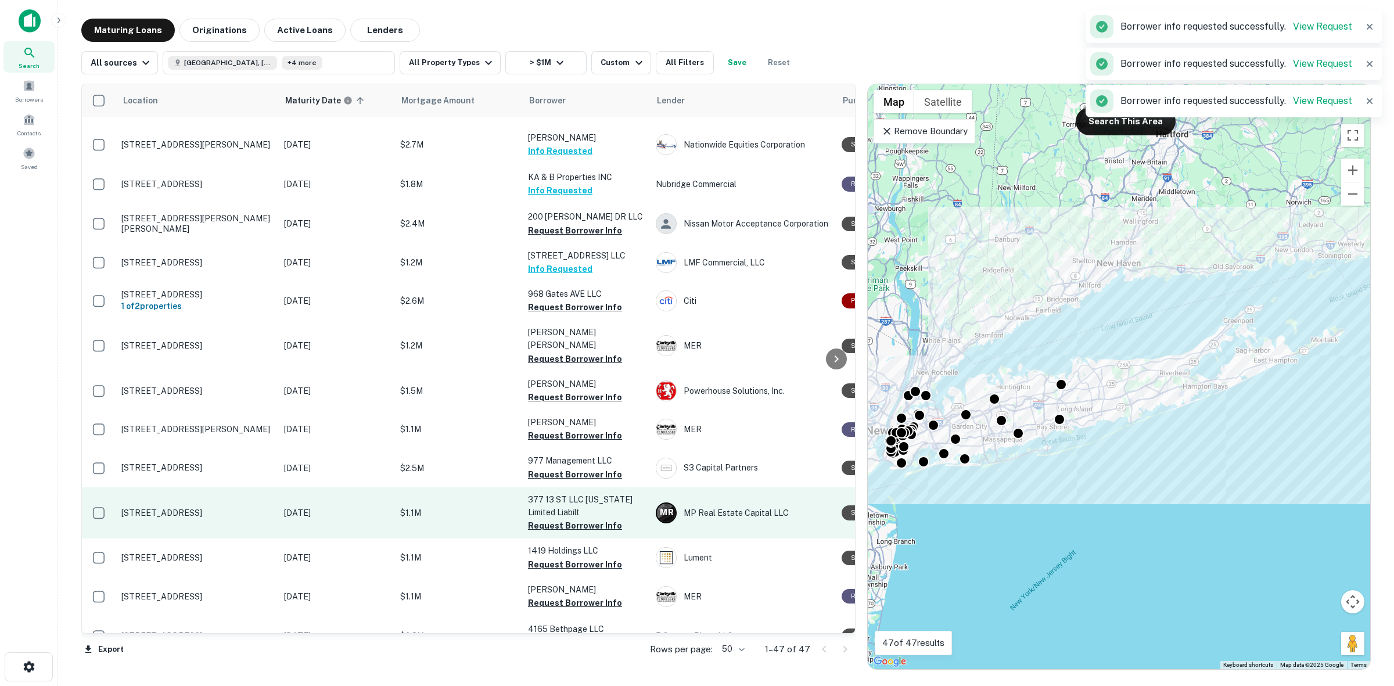
scroll to position [0, 0]
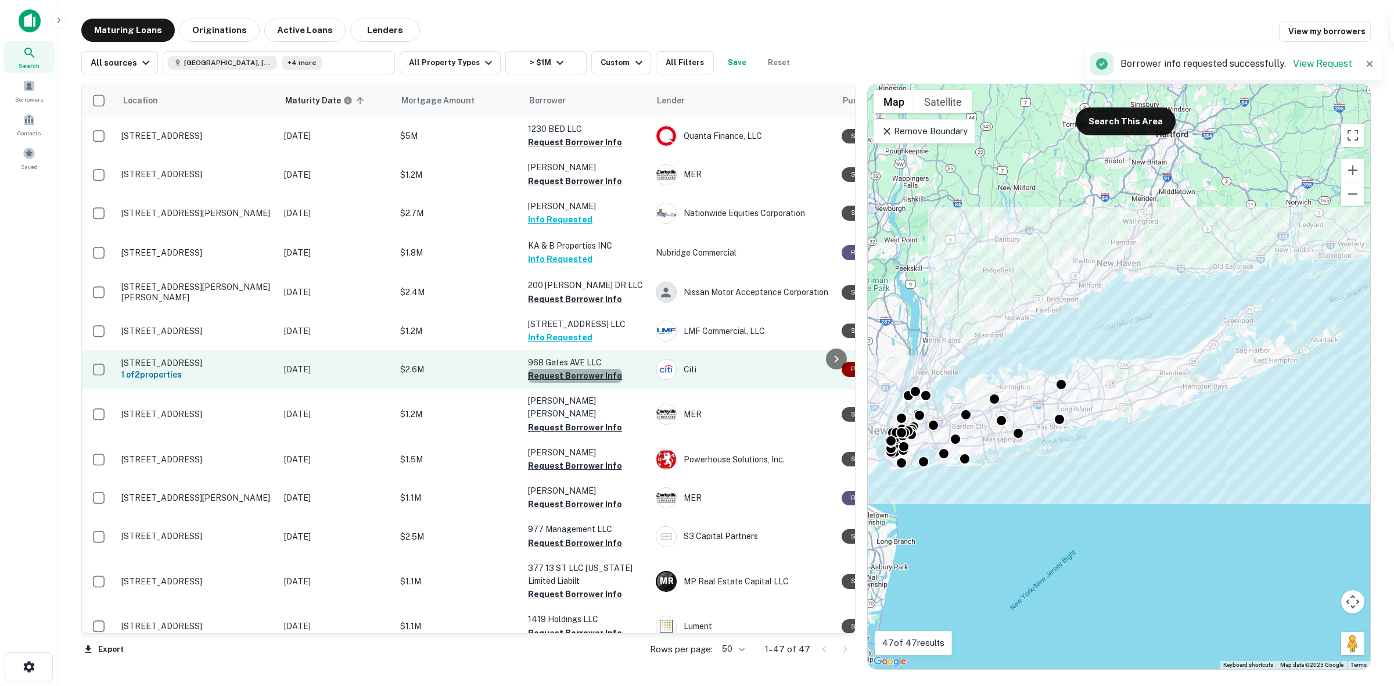
click at [588, 375] on button "Request Borrower Info" at bounding box center [575, 376] width 94 height 14
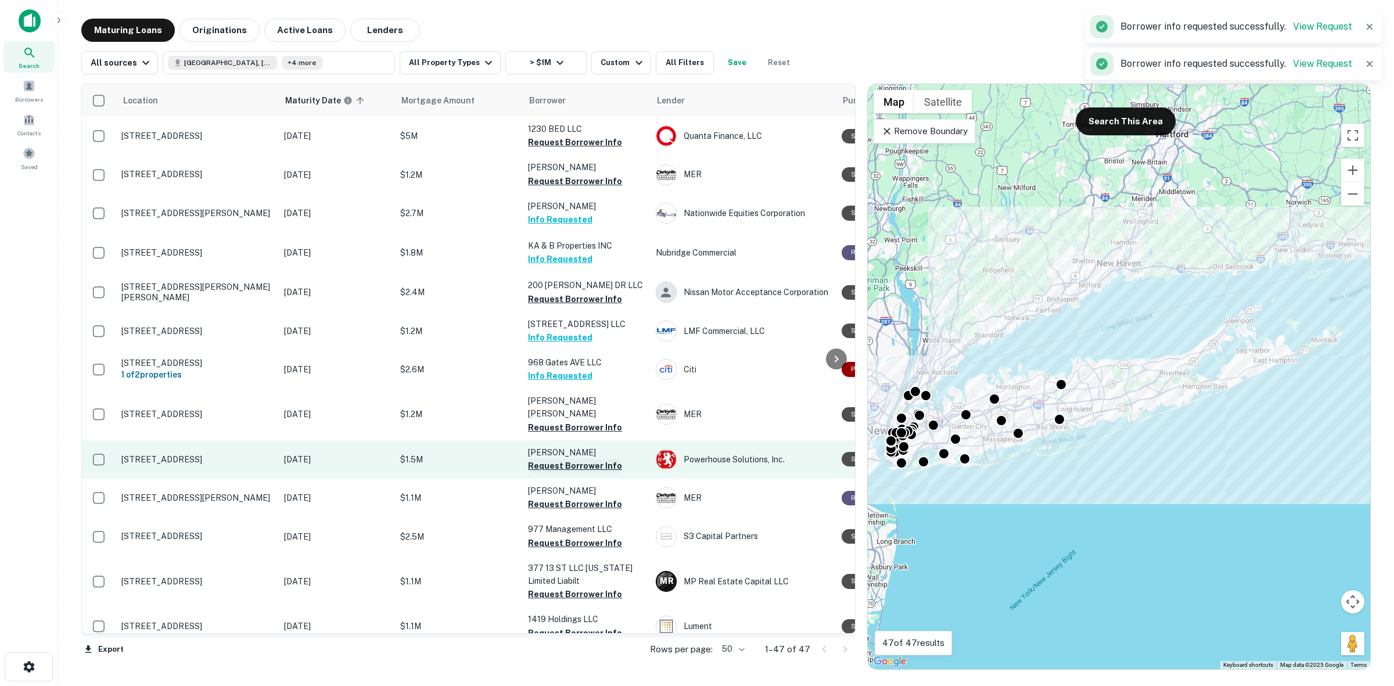
click at [592, 459] on button "Request Borrower Info" at bounding box center [575, 466] width 94 height 14
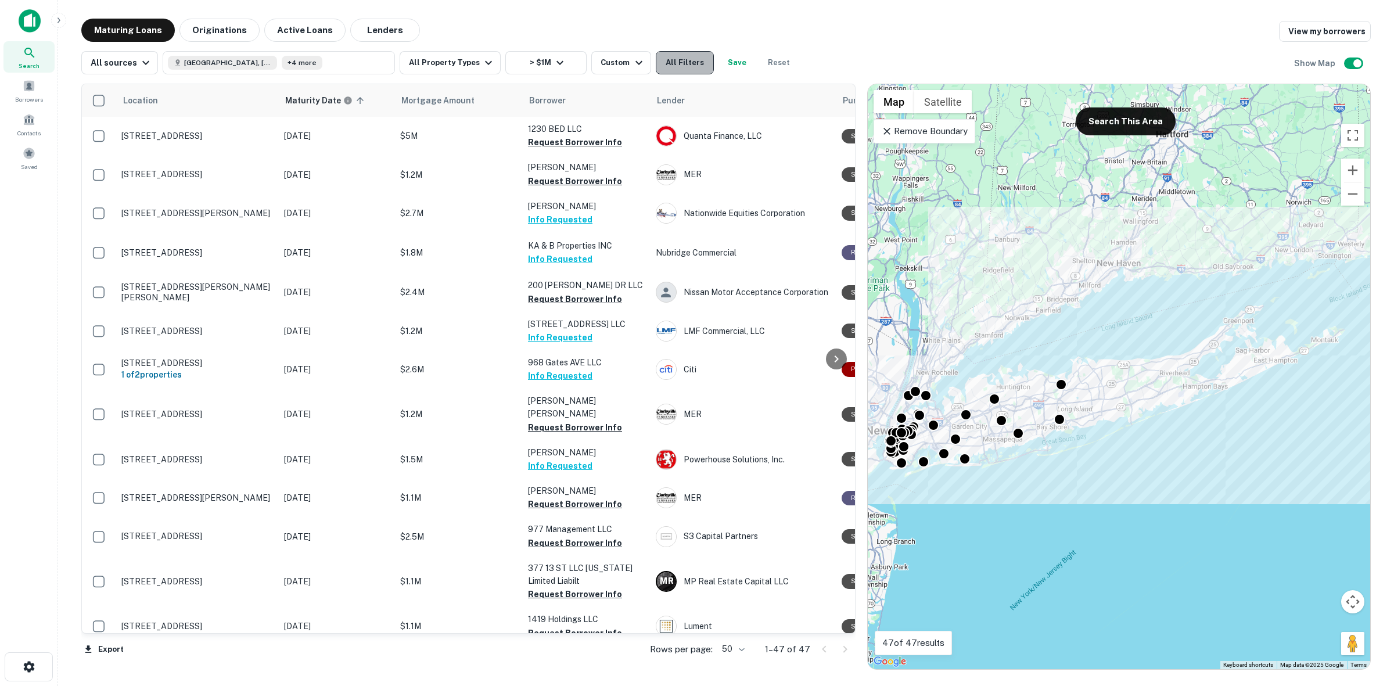
click at [659, 63] on button "All Filters" at bounding box center [685, 62] width 58 height 23
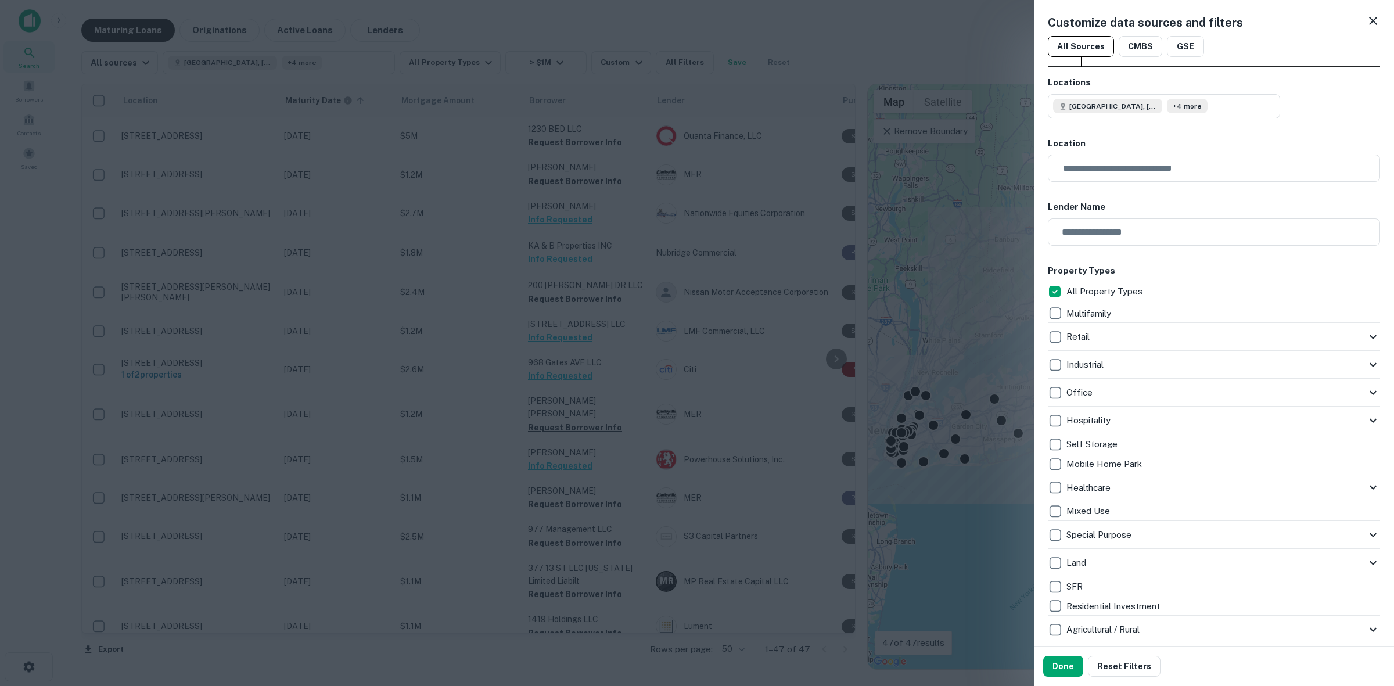
scroll to position [363, 0]
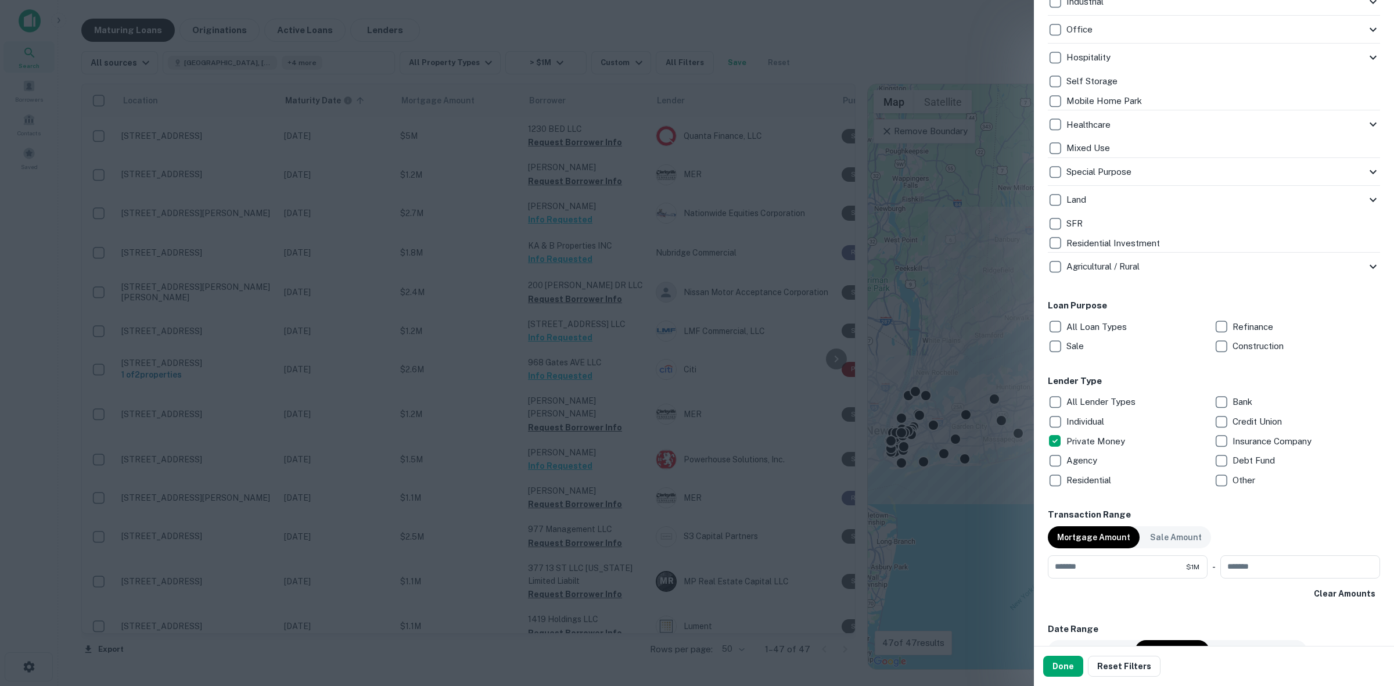
click at [1075, 433] on div "Private Money" at bounding box center [1130, 441] width 166 height 20
click at [1099, 415] on p "Individual" at bounding box center [1086, 422] width 40 height 14
click at [1064, 665] on button "Done" at bounding box center [1063, 666] width 40 height 21
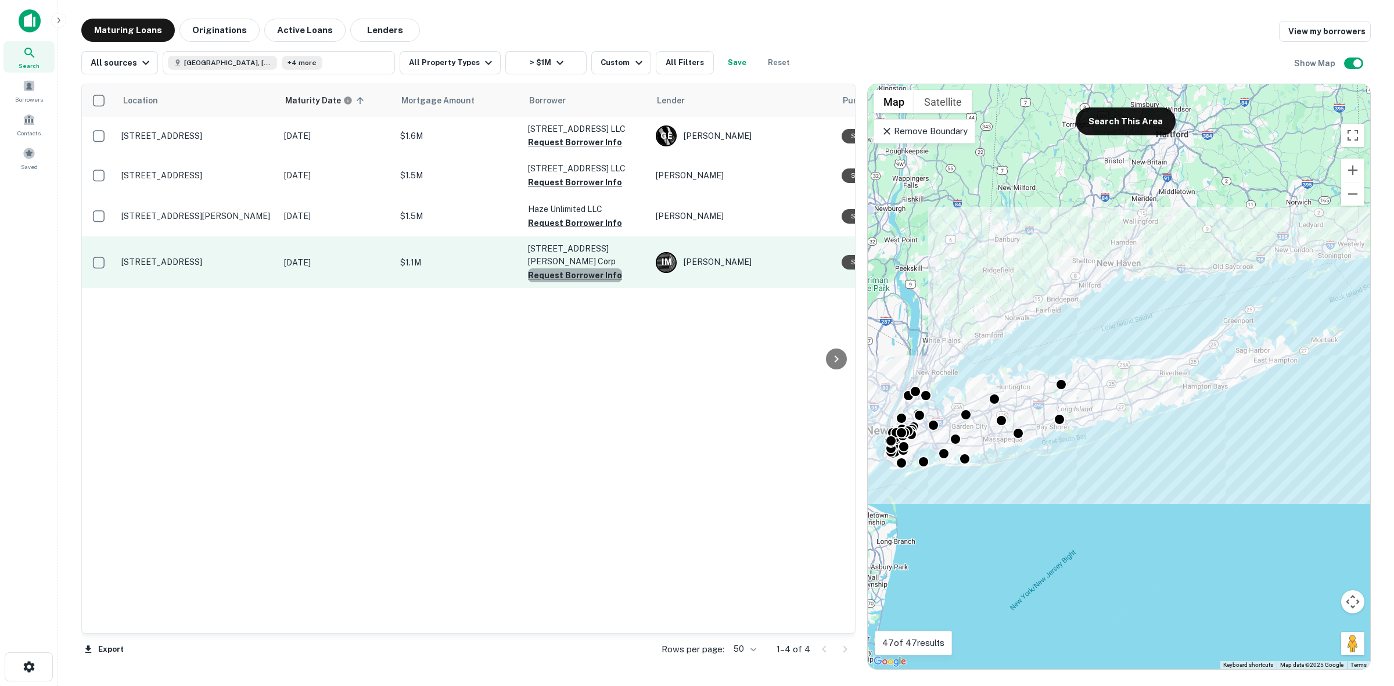
click at [575, 271] on button "Request Borrower Info" at bounding box center [575, 275] width 94 height 14
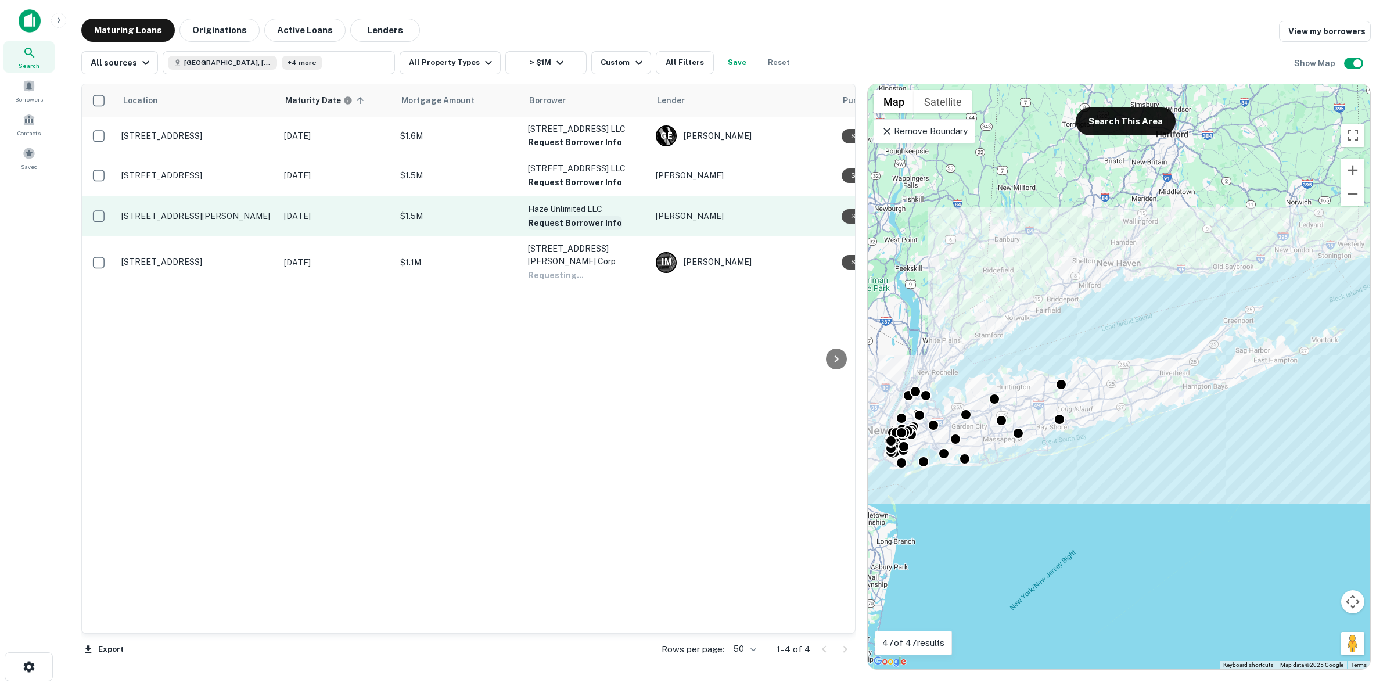
click at [581, 230] on button "Request Borrower Info" at bounding box center [575, 223] width 94 height 14
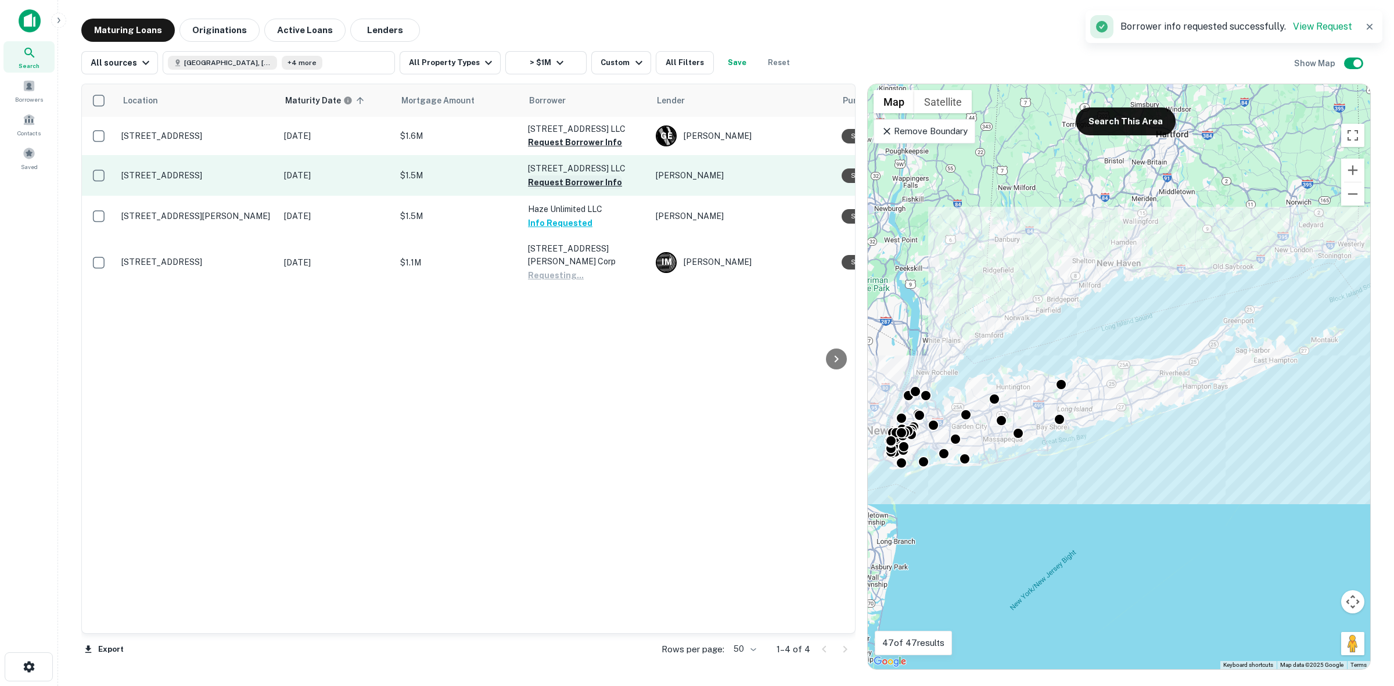
click at [585, 189] on button "Request Borrower Info" at bounding box center [575, 182] width 94 height 14
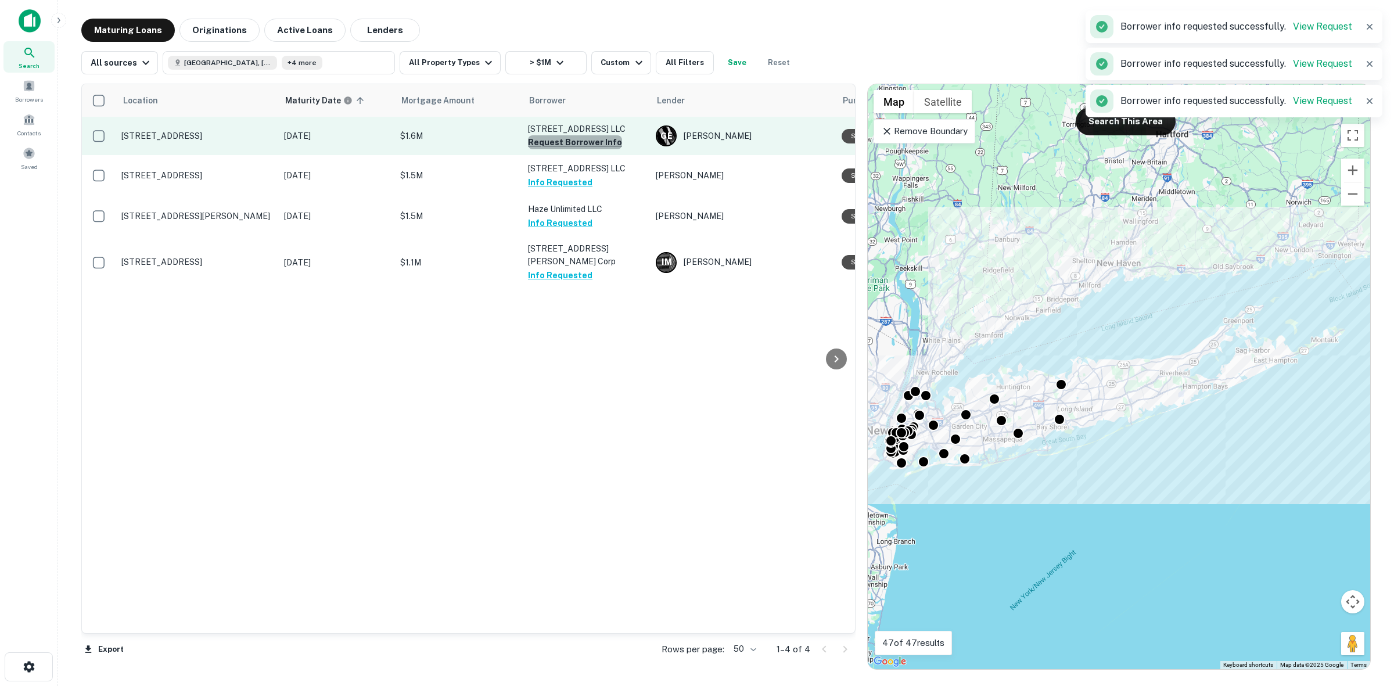
click at [598, 144] on button "Request Borrower Info" at bounding box center [575, 142] width 94 height 14
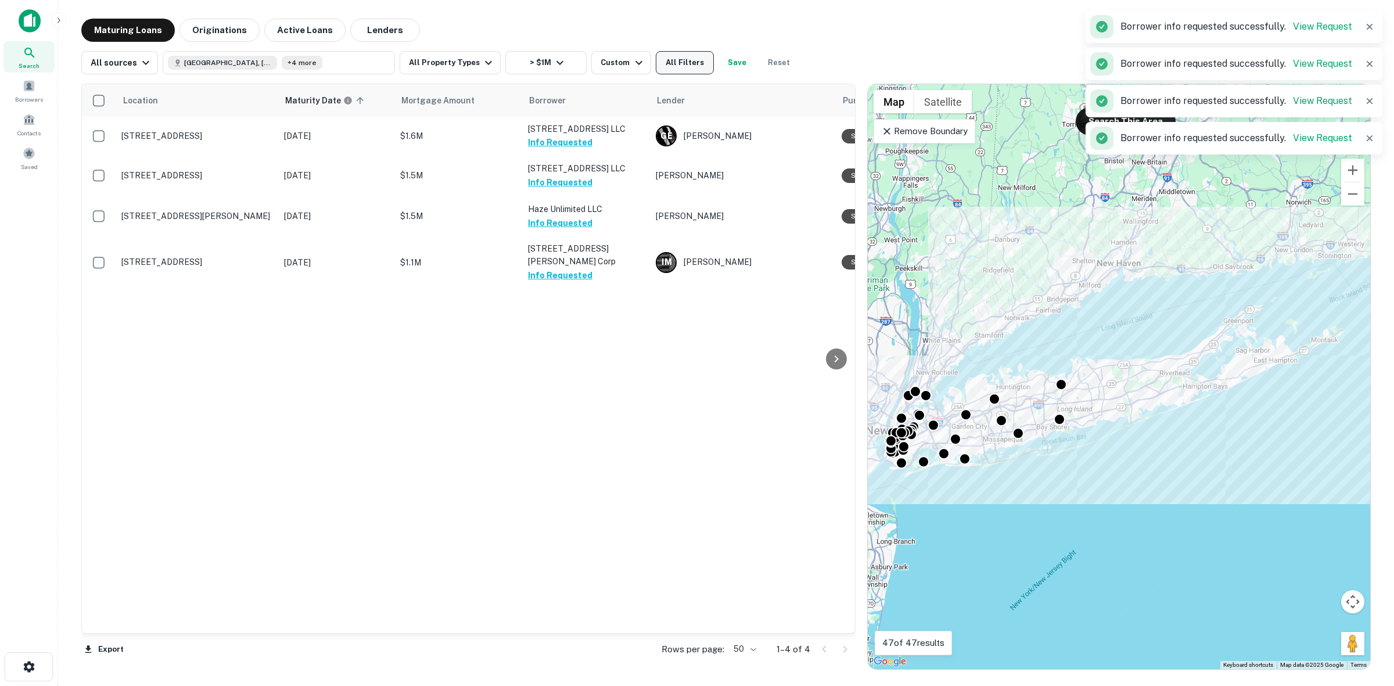
click at [676, 56] on button "All Filters" at bounding box center [685, 62] width 58 height 23
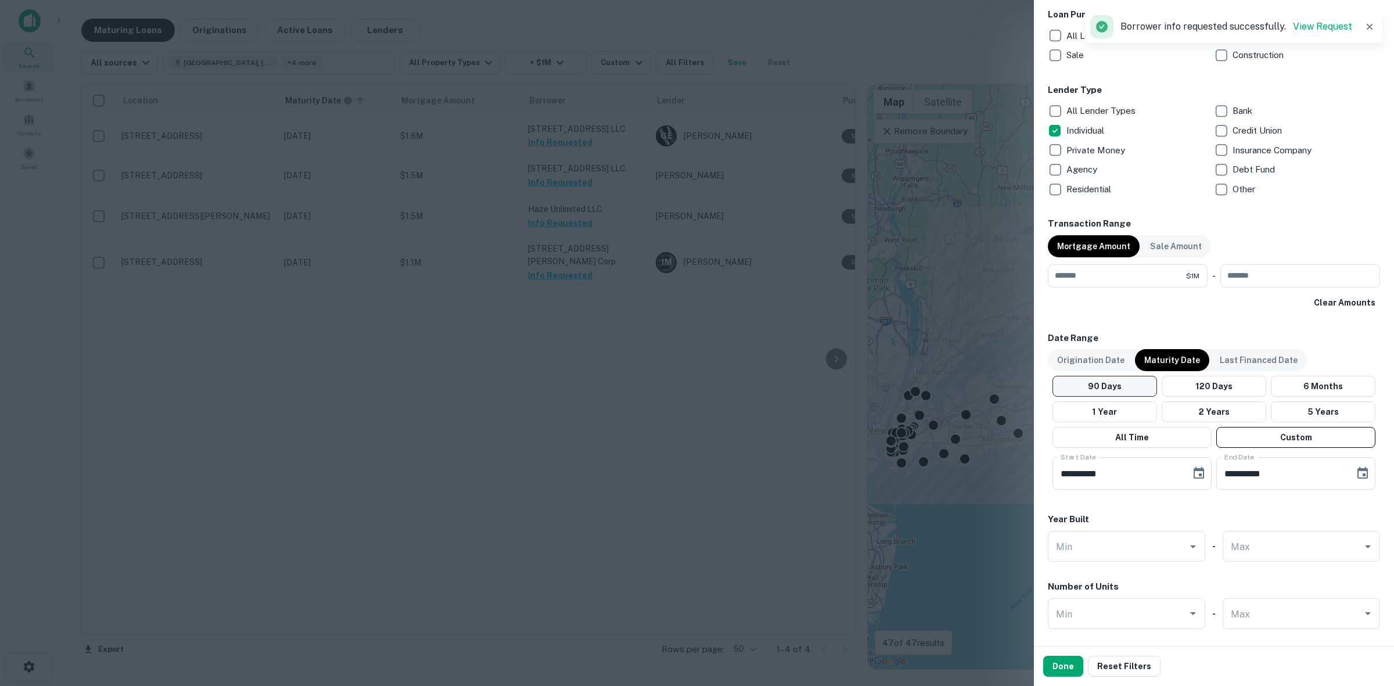
scroll to position [508, 0]
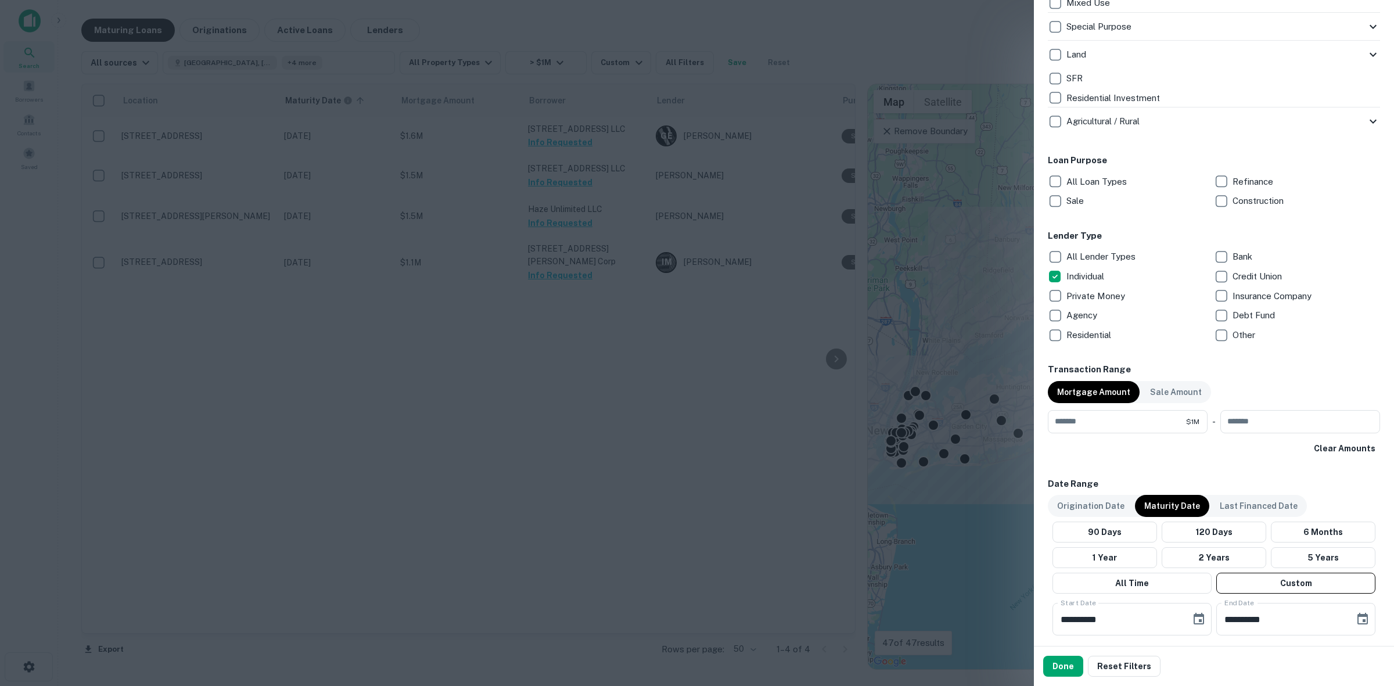
click at [1080, 260] on p "All Lender Types" at bounding box center [1101, 257] width 71 height 14
click at [1101, 251] on p "All Lender Types" at bounding box center [1101, 257] width 71 height 14
click at [1272, 292] on p "Insurance Company" at bounding box center [1272, 296] width 81 height 14
click at [1071, 666] on button "Done" at bounding box center [1063, 666] width 40 height 21
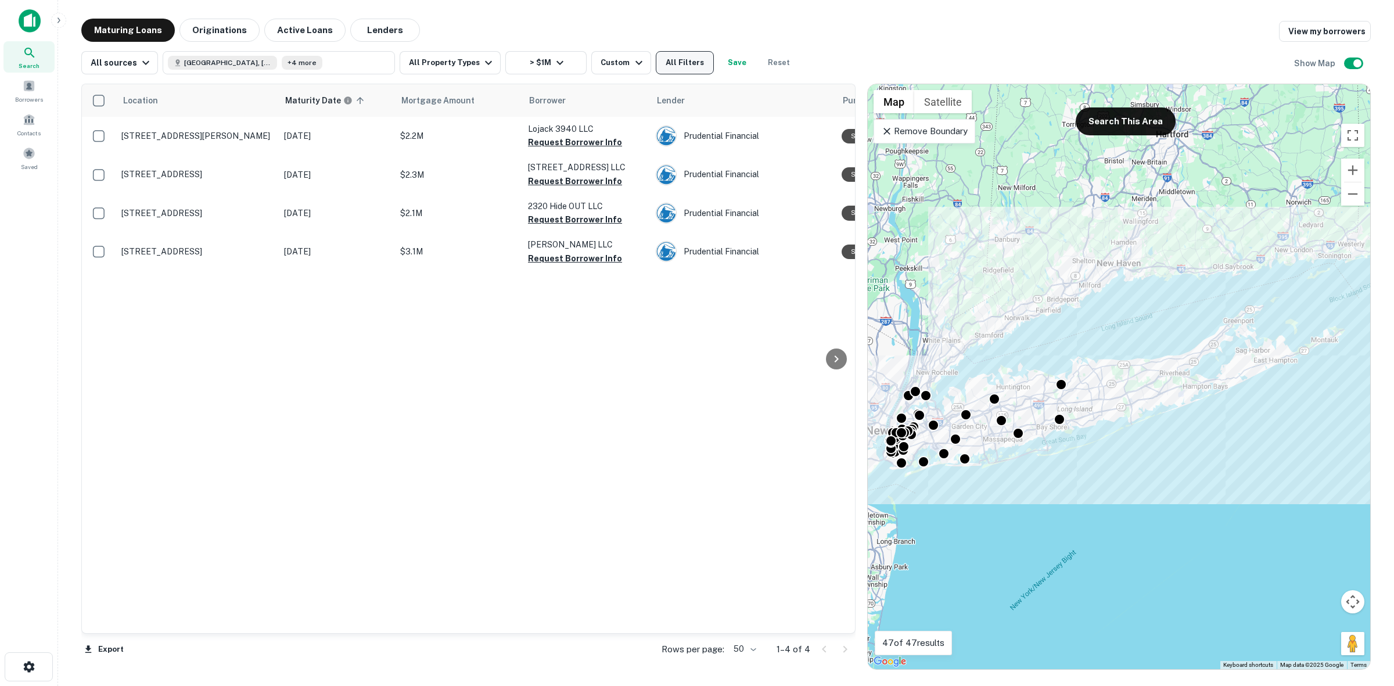
click at [674, 60] on button "All Filters" at bounding box center [685, 62] width 58 height 23
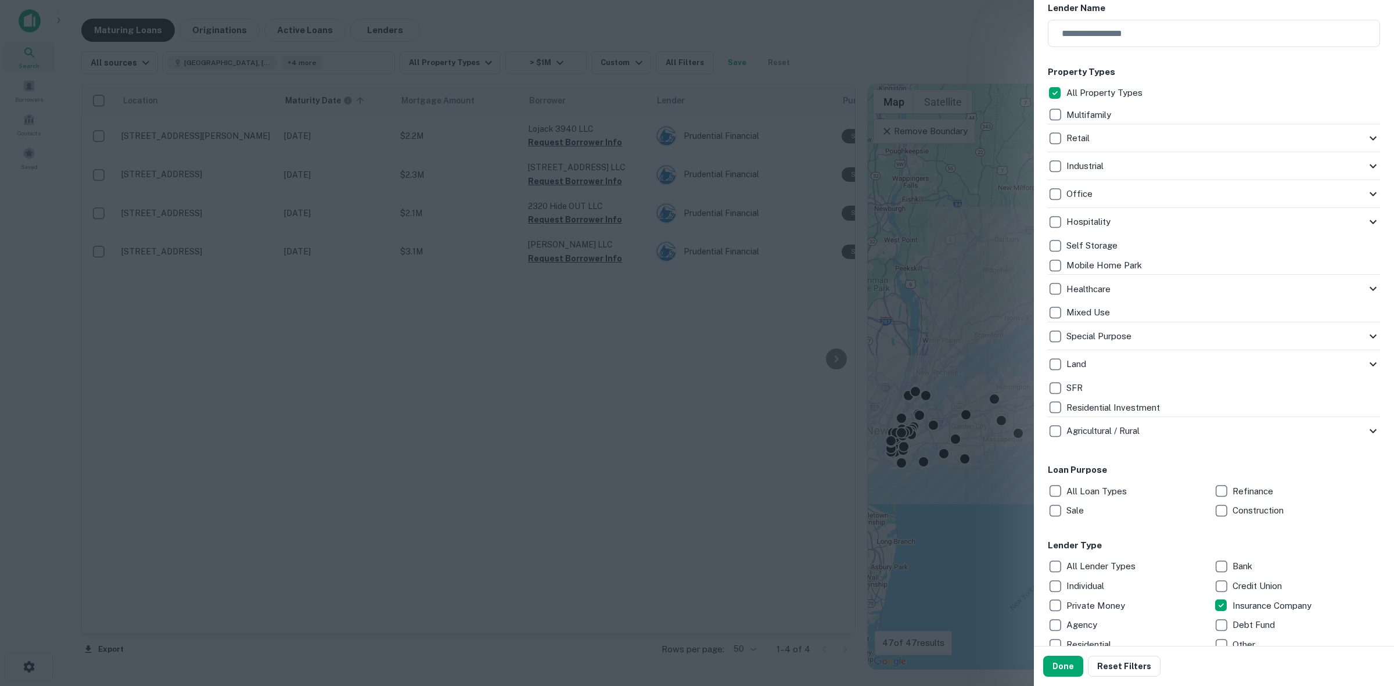
scroll to position [290, 0]
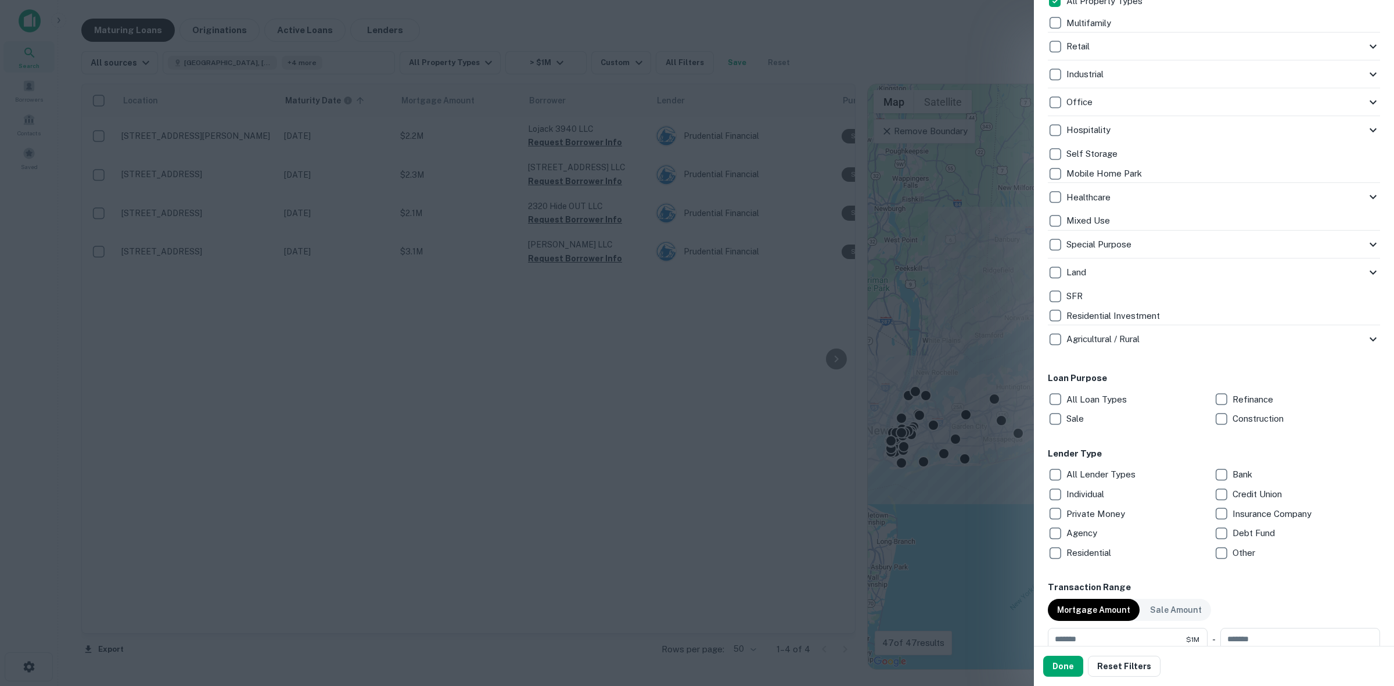
click at [1072, 30] on div "Multifamily" at bounding box center [1213, 23] width 332 height 20
click at [1045, 478] on div "Customize data sources and filters All Sources CMBS GSE Locations Nassau County…" at bounding box center [1214, 323] width 360 height 646
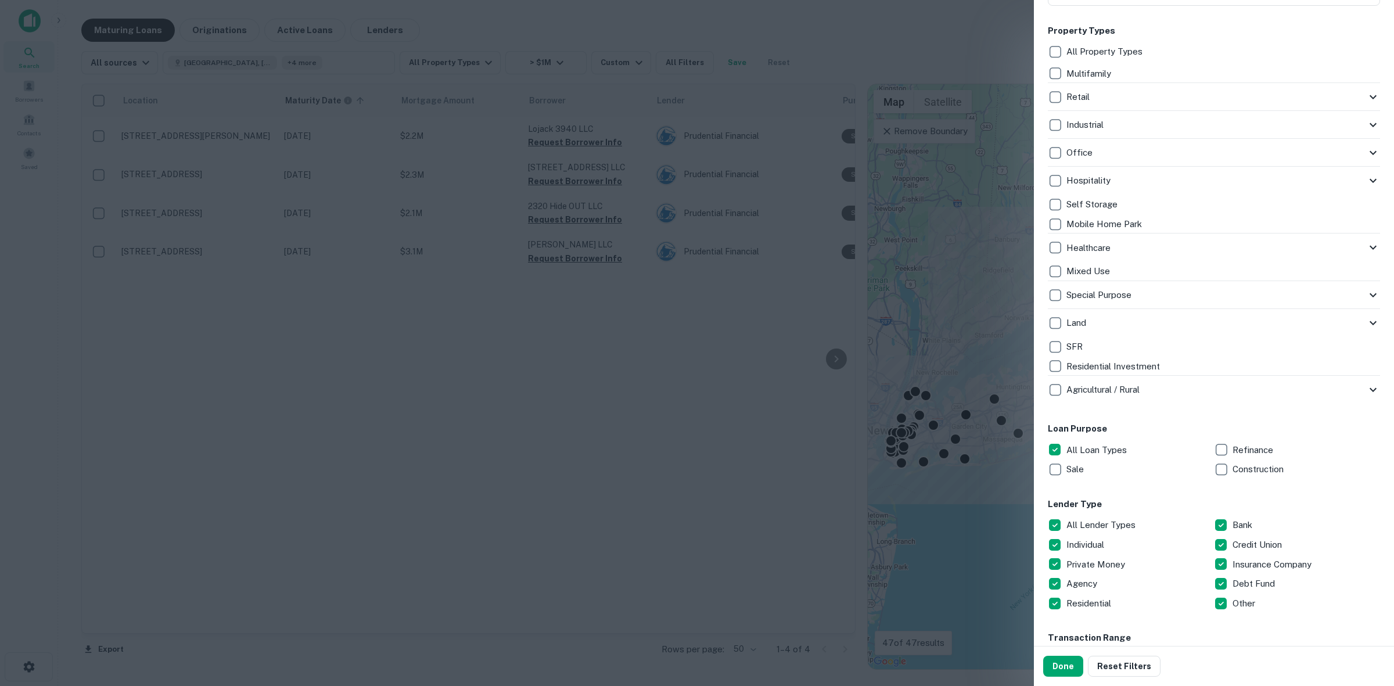
scroll to position [218, 0]
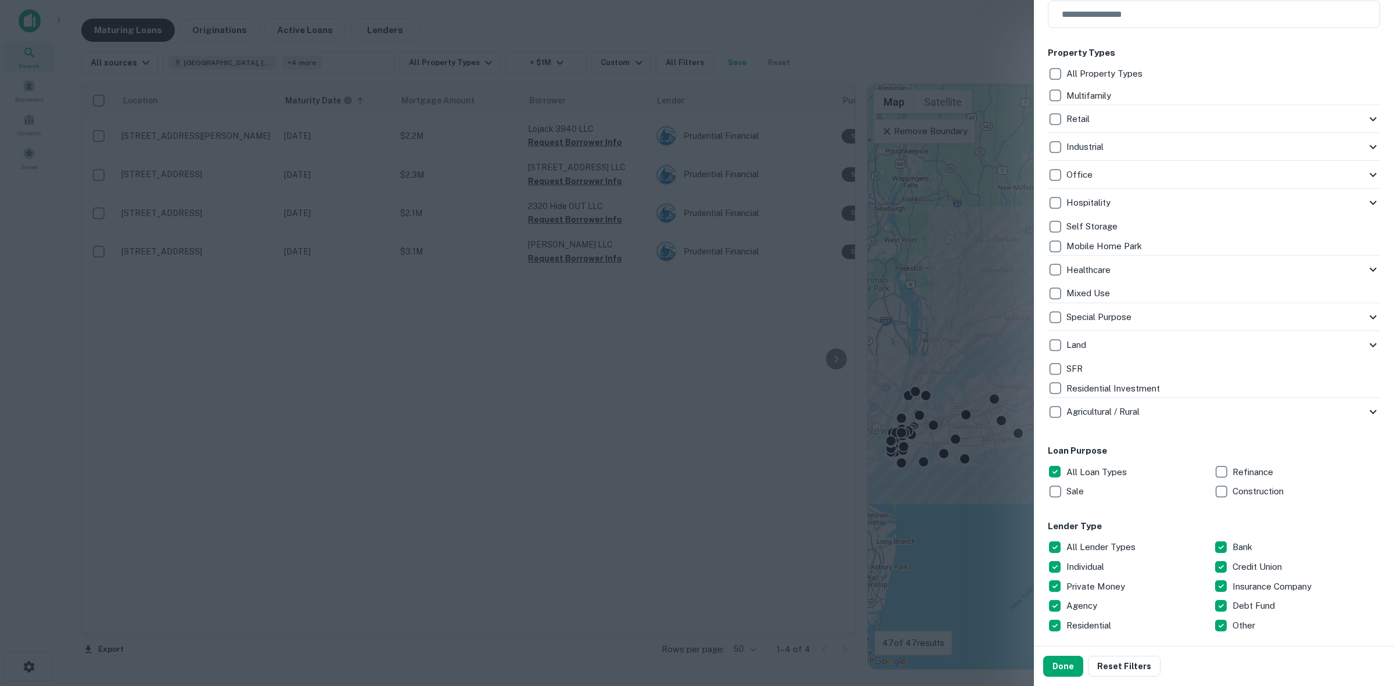
click at [1206, 151] on div "Industrial" at bounding box center [1206, 147] width 318 height 20
click at [1196, 119] on div "Retail" at bounding box center [1206, 119] width 318 height 20
click at [1366, 125] on icon at bounding box center [1373, 119] width 14 height 14
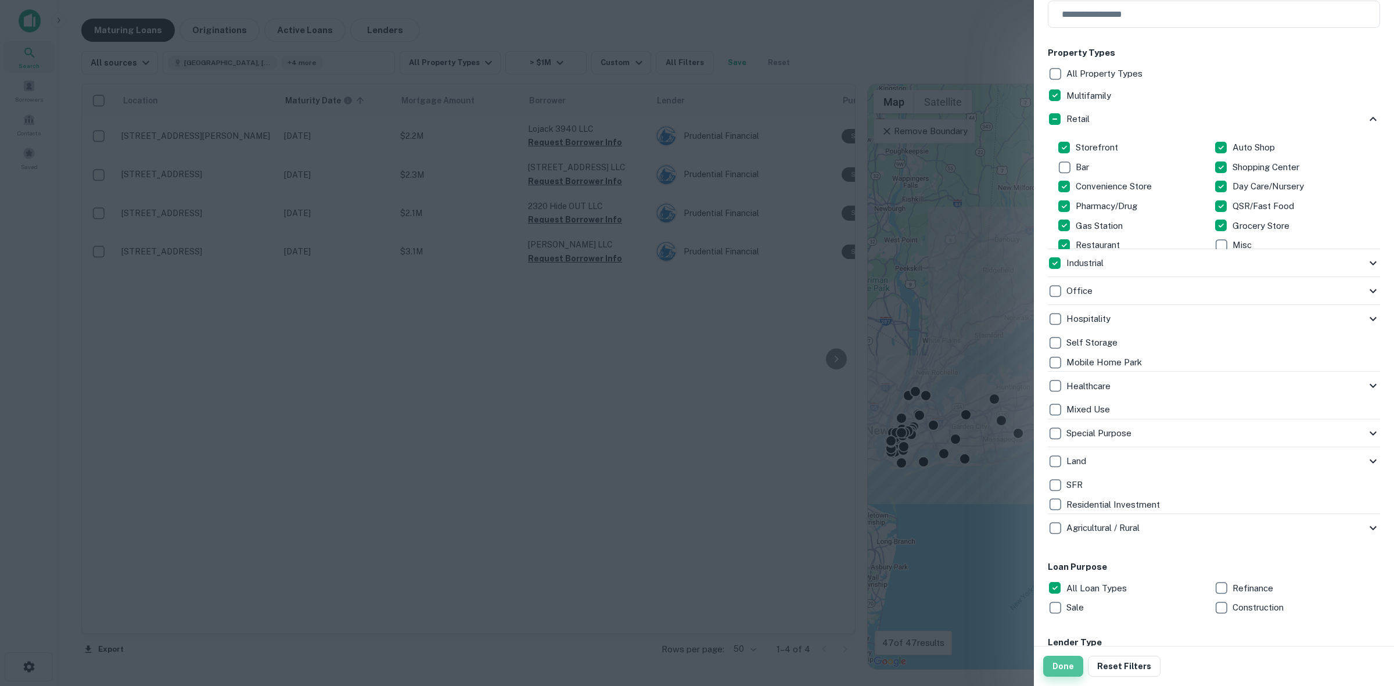
drag, startPoint x: 1049, startPoint y: 669, endPoint x: 1051, endPoint y: 658, distance: 11.7
click at [1051, 672] on button "Done" at bounding box center [1063, 666] width 40 height 21
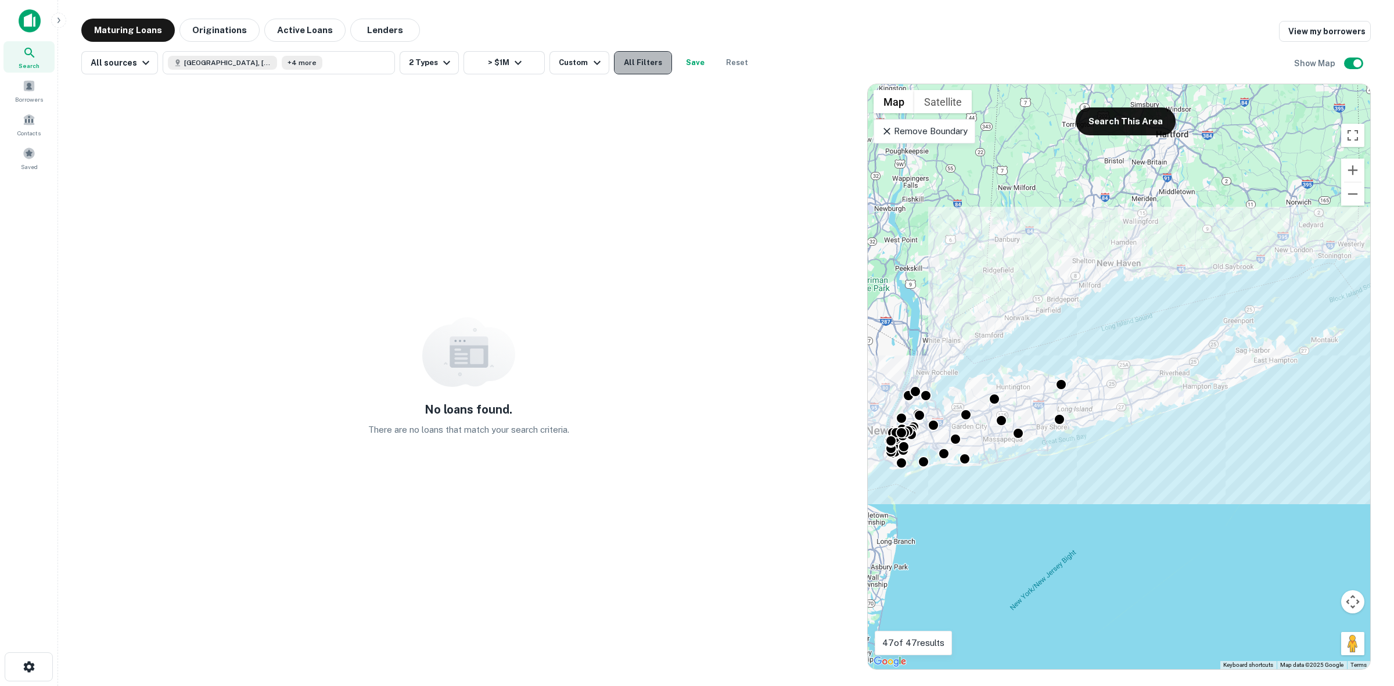
click at [645, 70] on button "All Filters" at bounding box center [643, 62] width 58 height 23
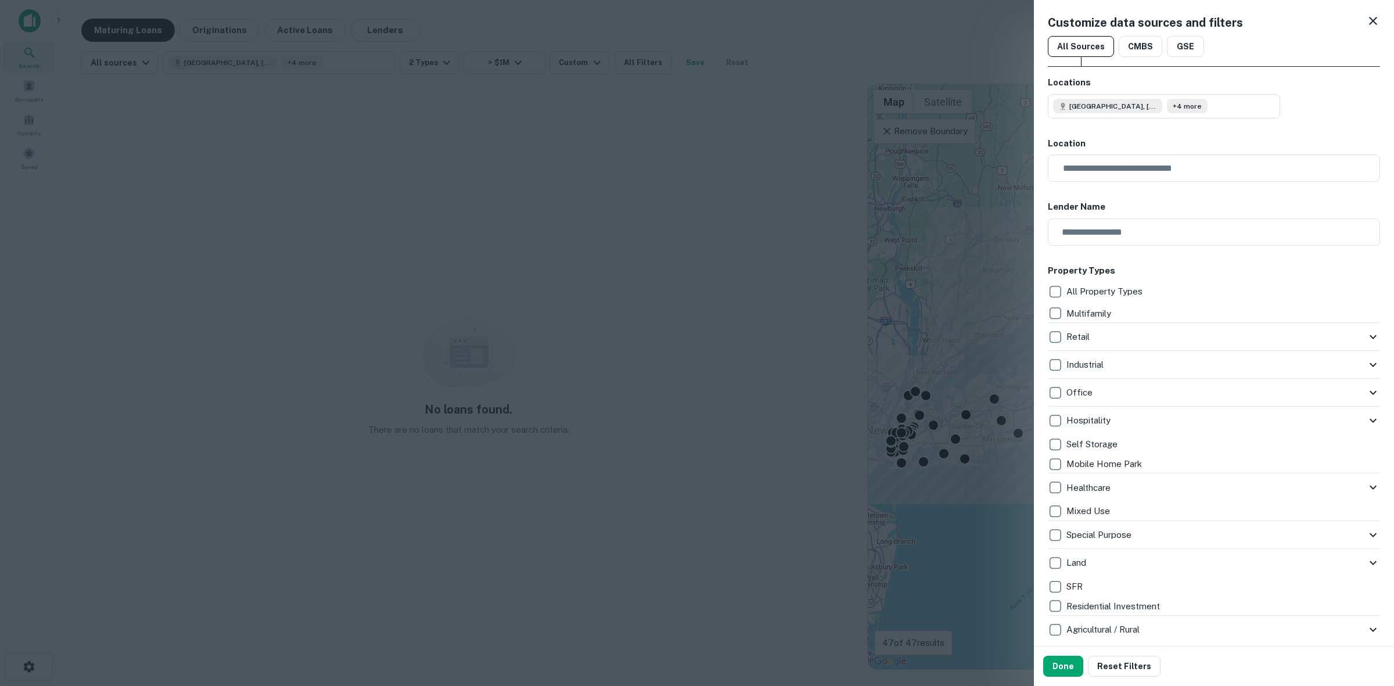
click at [1072, 329] on div "Retail" at bounding box center [1206, 337] width 318 height 20
drag, startPoint x: 1064, startPoint y: 671, endPoint x: 738, endPoint y: 469, distance: 383.3
click at [1067, 669] on button "Done" at bounding box center [1063, 666] width 40 height 21
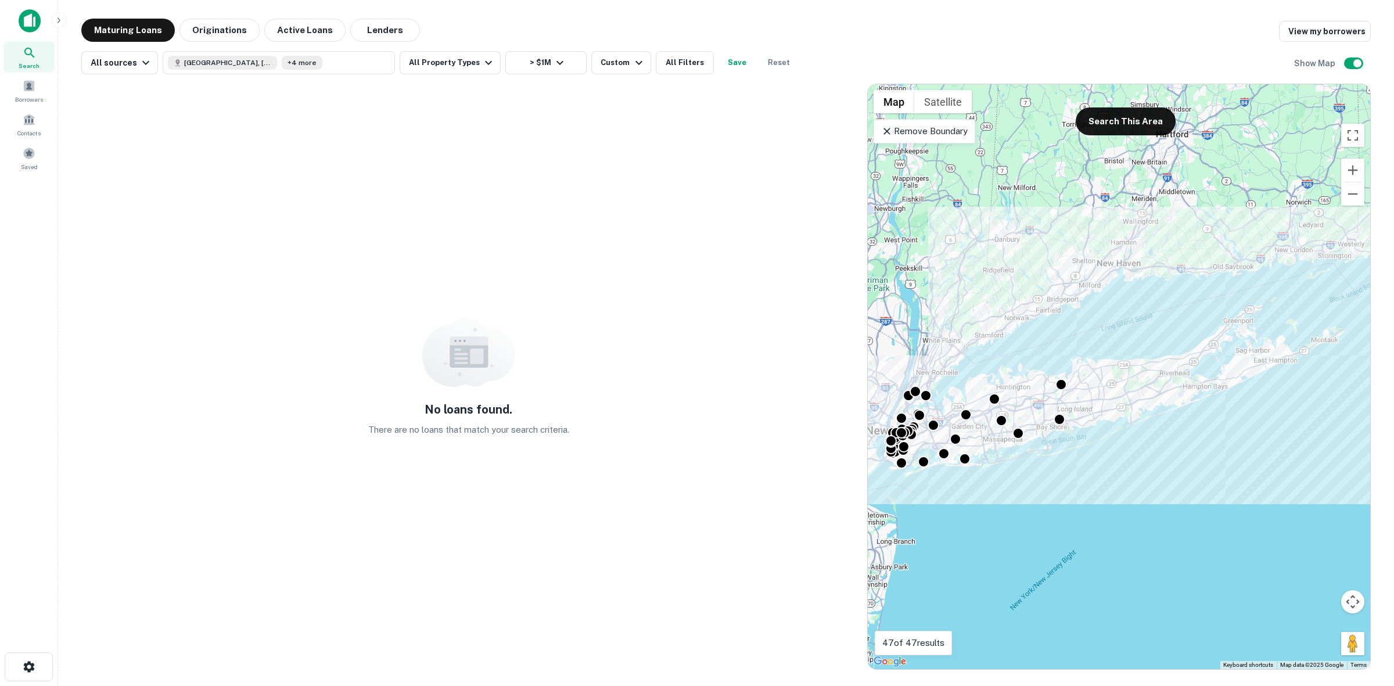
click at [672, 77] on div "No loans found. There are no loans that match your search criteria. ← Move left…" at bounding box center [725, 371] width 1289 height 595
click at [664, 54] on button "All Filters" at bounding box center [685, 62] width 58 height 23
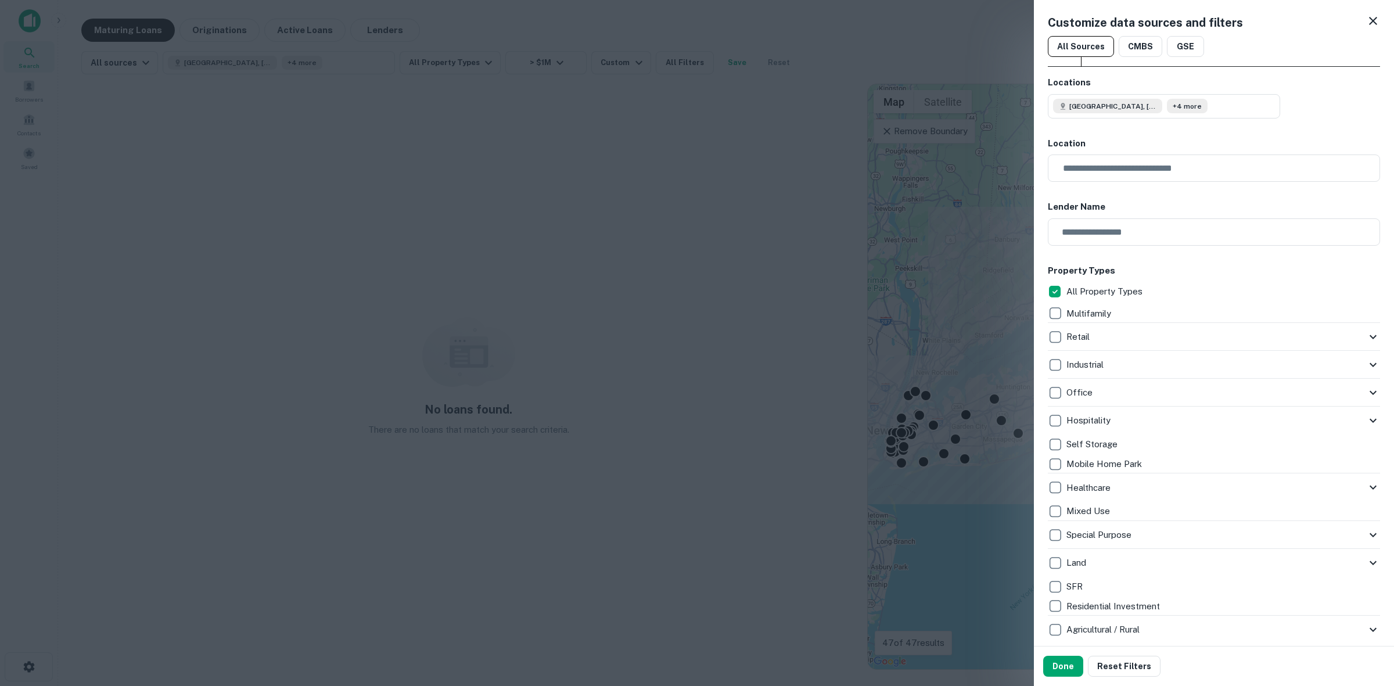
click at [1046, 289] on div "Customize data sources and filters All Sources CMBS GSE Locations Nassau County…" at bounding box center [1214, 323] width 360 height 646
click at [1061, 672] on button "Done" at bounding box center [1063, 666] width 40 height 21
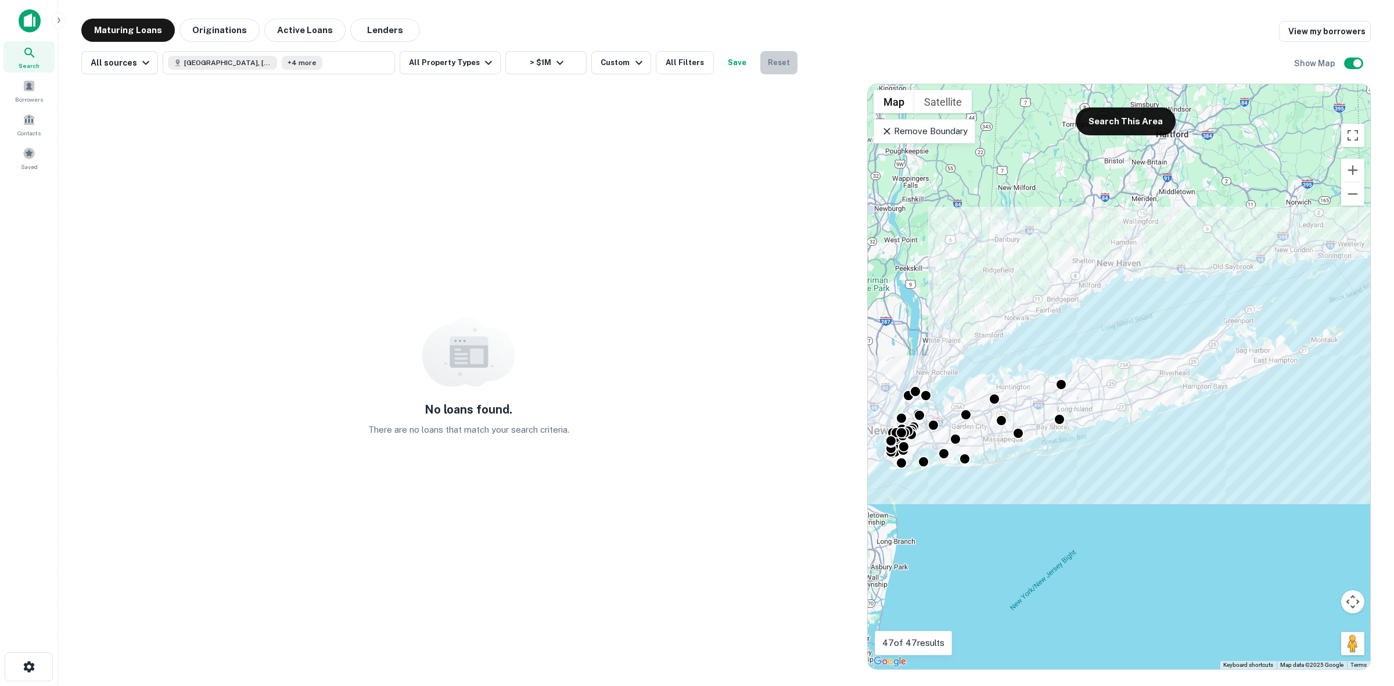
click at [771, 59] on button "Reset" at bounding box center [778, 62] width 37 height 23
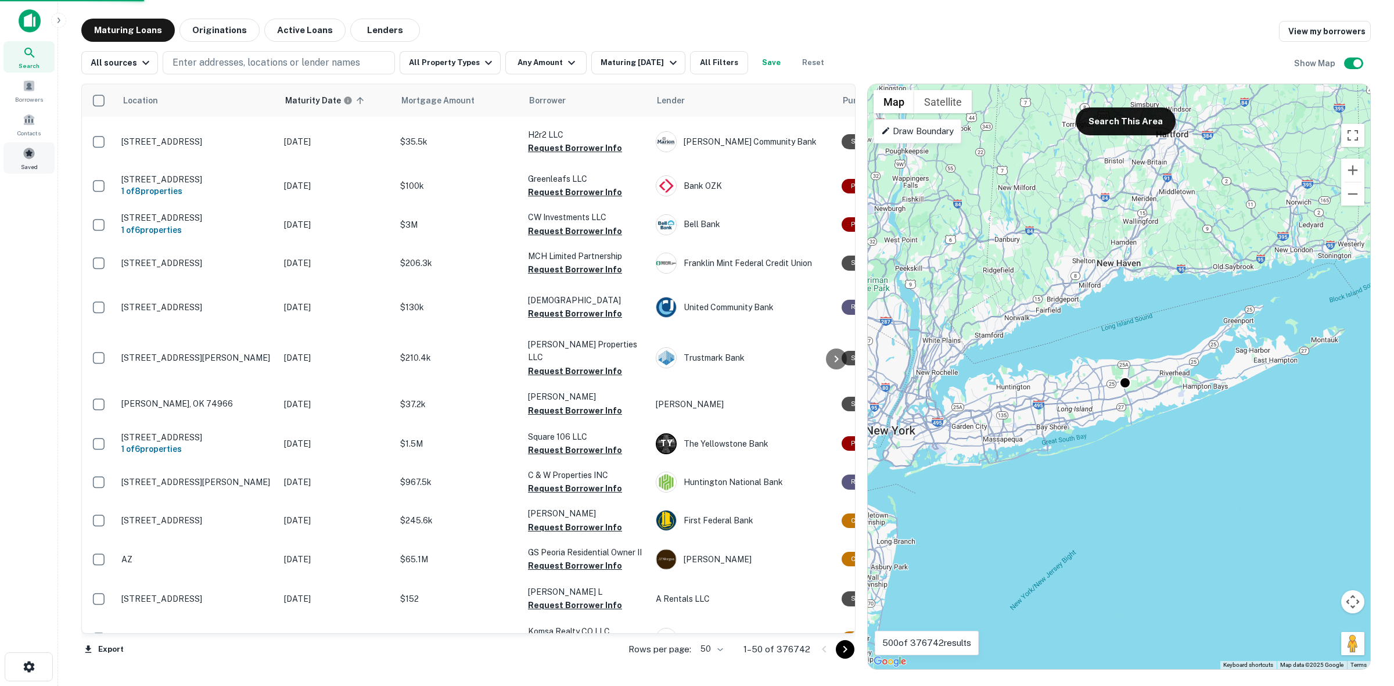
click at [17, 149] on div "Saved" at bounding box center [28, 157] width 51 height 31
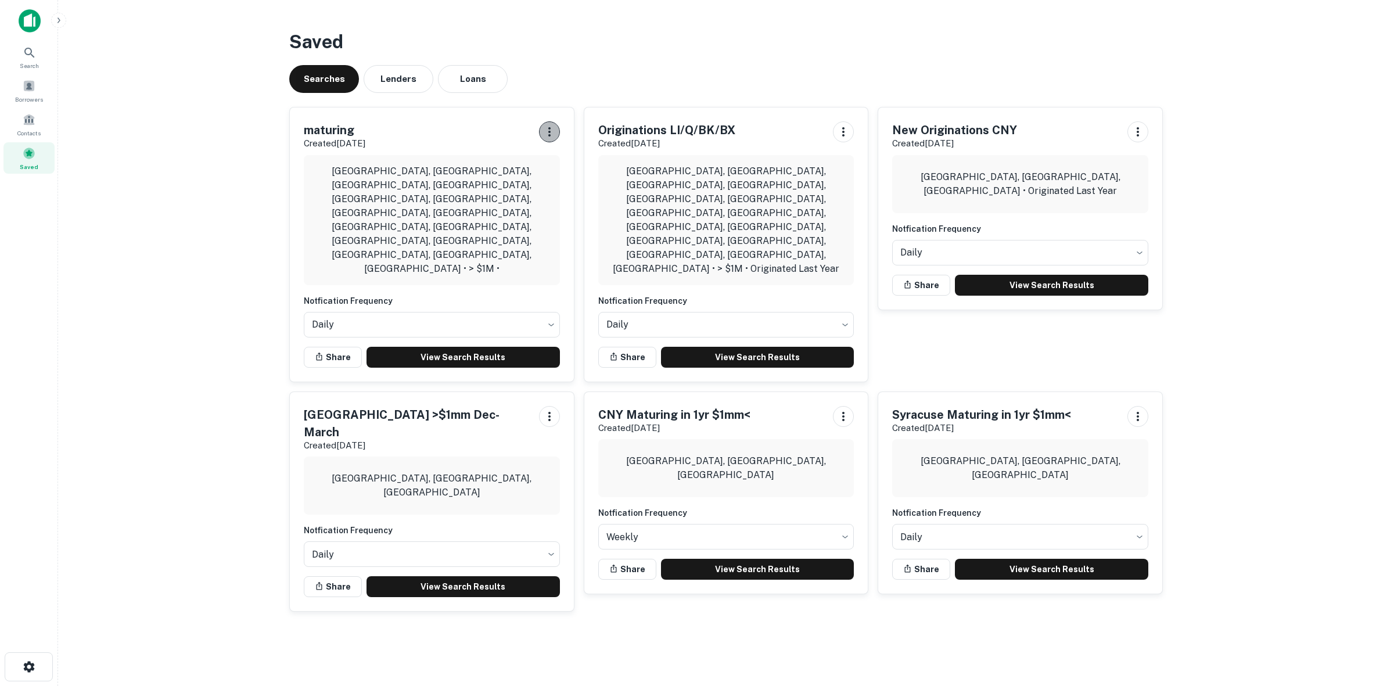
click at [556, 135] on button "button" at bounding box center [549, 131] width 21 height 21
click at [547, 157] on li "Edit Search" at bounding box center [519, 157] width 76 height 21
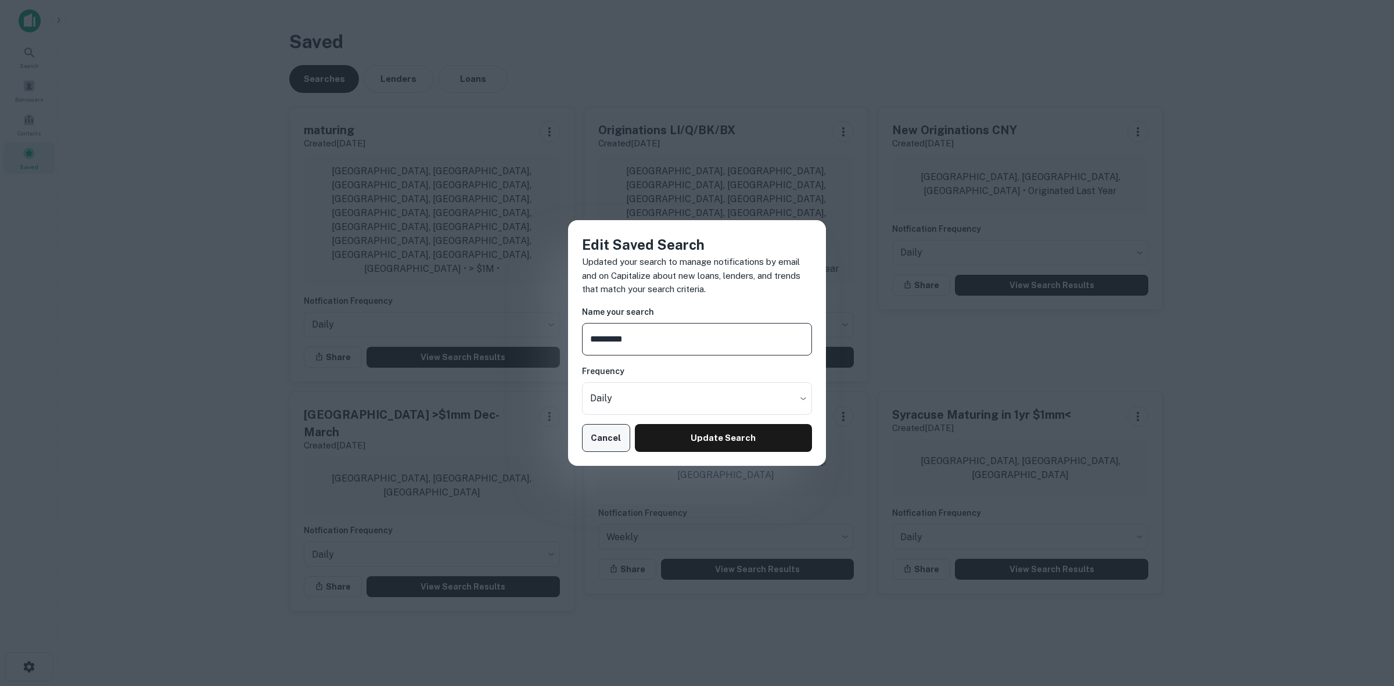
click at [622, 431] on button "Cancel" at bounding box center [606, 438] width 48 height 28
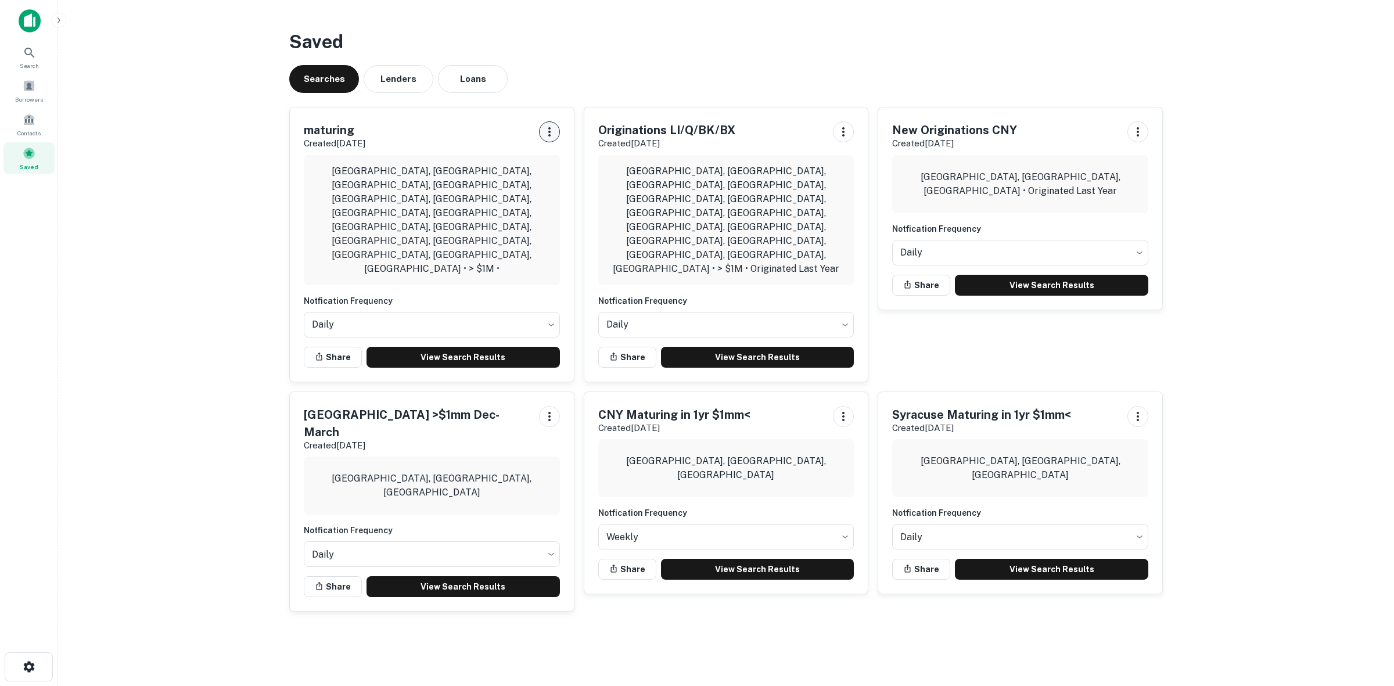
click at [549, 131] on icon "button" at bounding box center [549, 131] width 2 height 9
click at [549, 131] on div at bounding box center [697, 343] width 1394 height 686
click at [407, 347] on link "View Search Results" at bounding box center [462, 357] width 193 height 21
click at [27, 97] on span "Borrowers" at bounding box center [29, 99] width 28 height 9
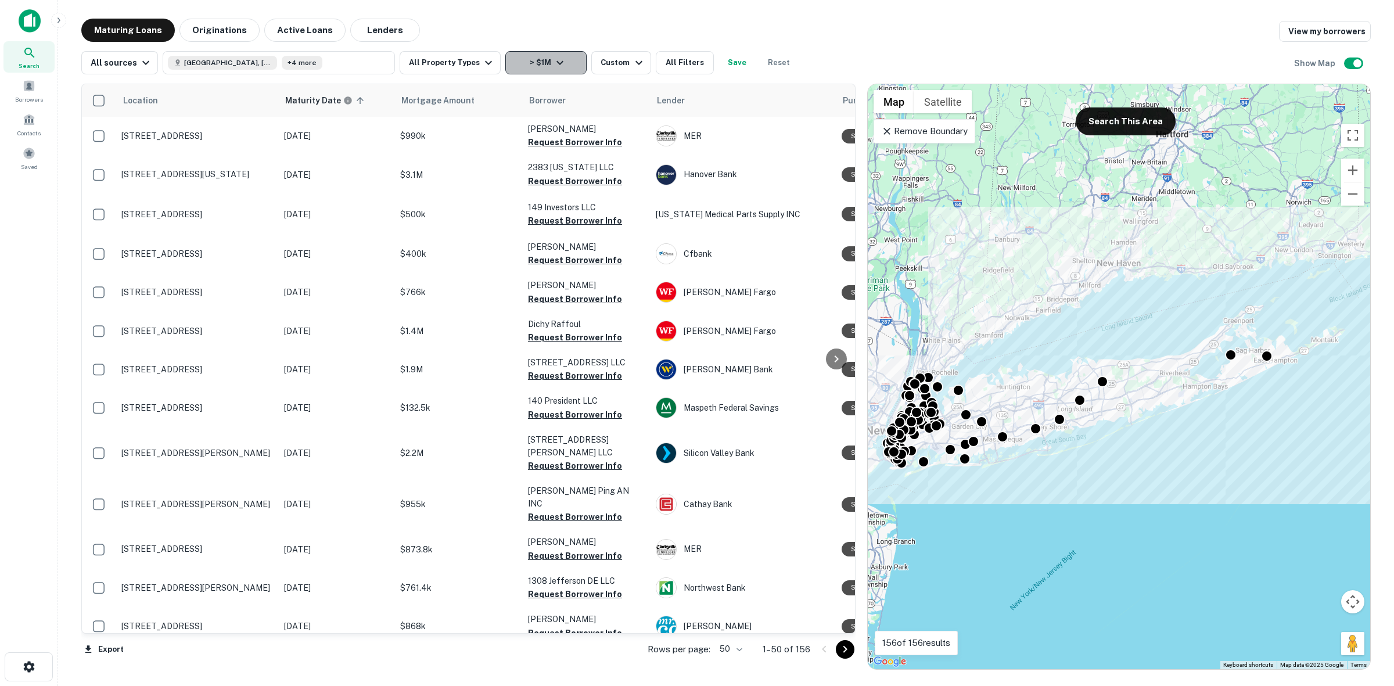
click at [553, 61] on icon "button" at bounding box center [560, 63] width 14 height 14
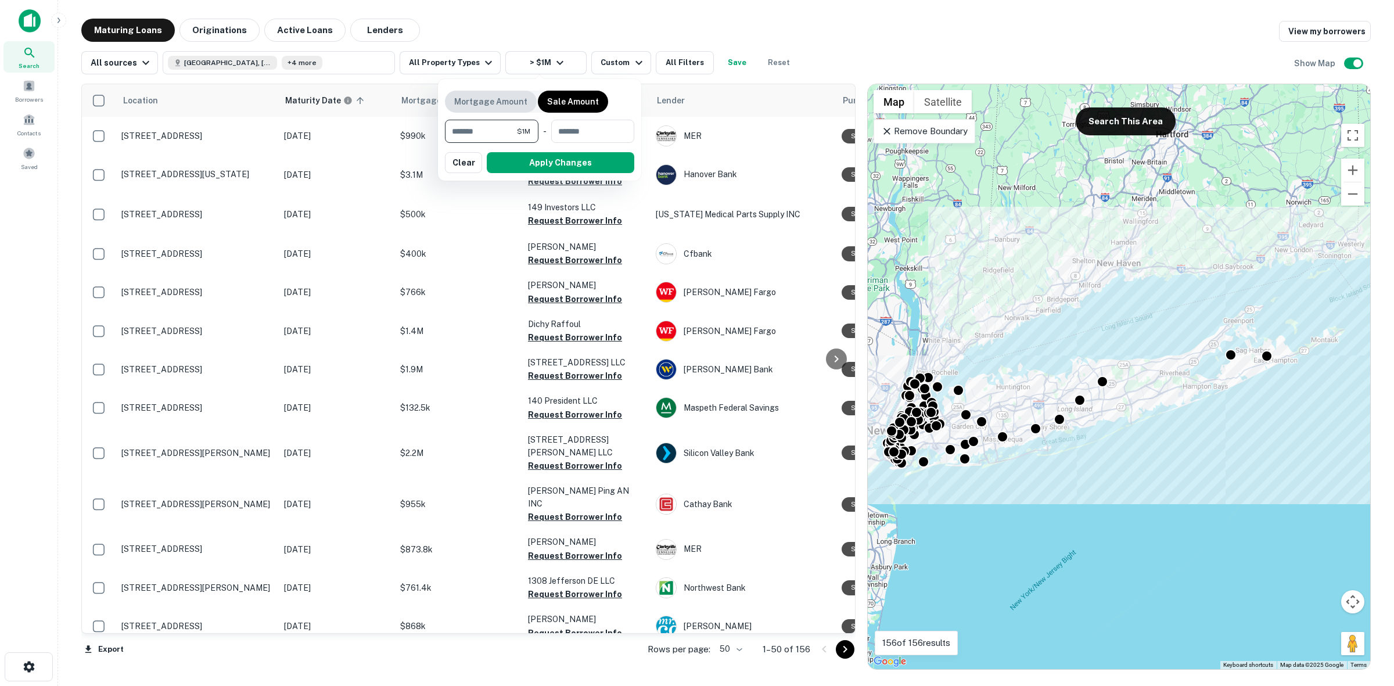
click at [514, 103] on p "Mortgage Amount" at bounding box center [490, 101] width 73 height 13
click at [546, 57] on div at bounding box center [697, 343] width 1394 height 686
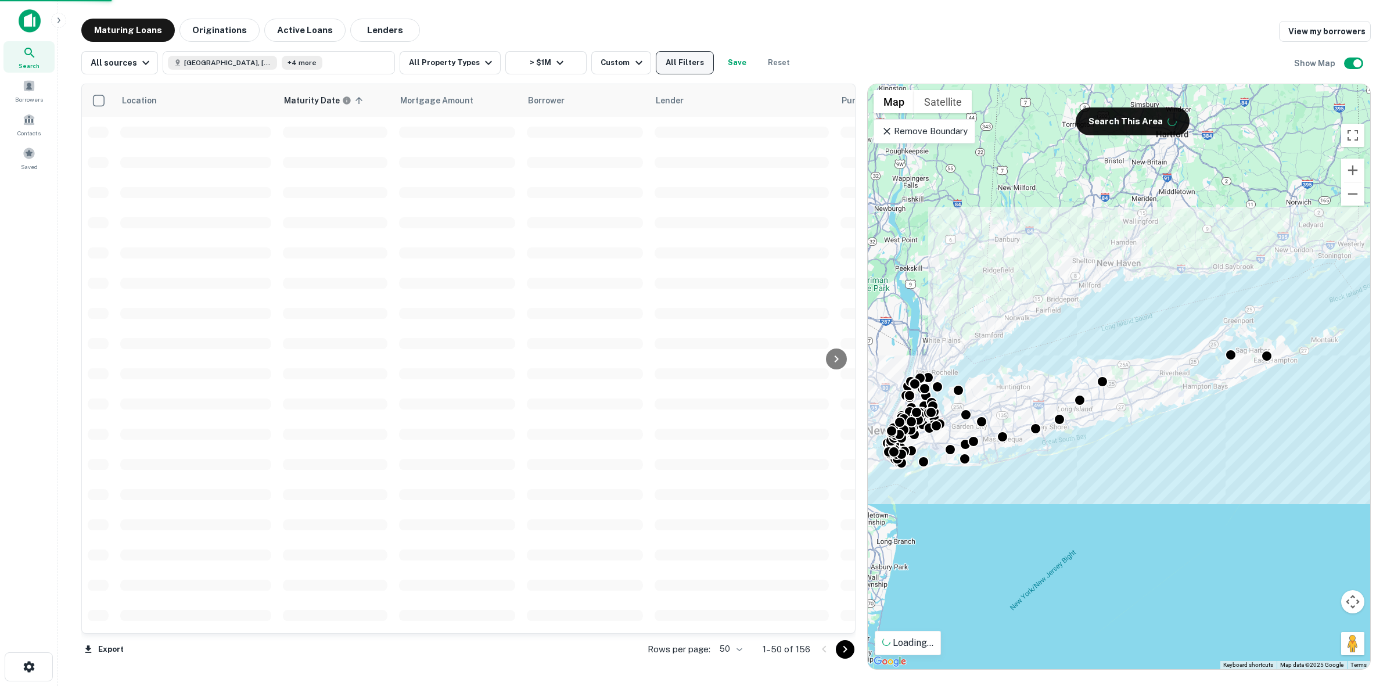
click at [672, 59] on button "All Filters" at bounding box center [685, 62] width 58 height 23
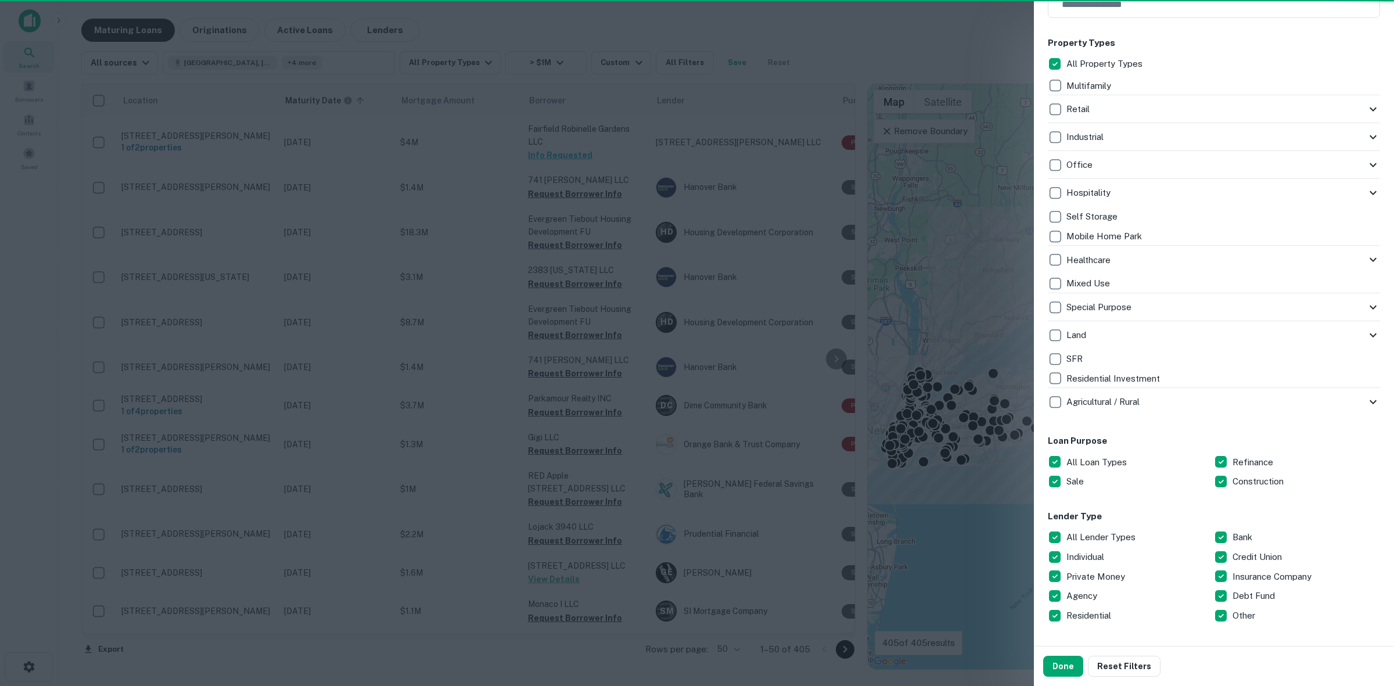
scroll to position [363, 0]
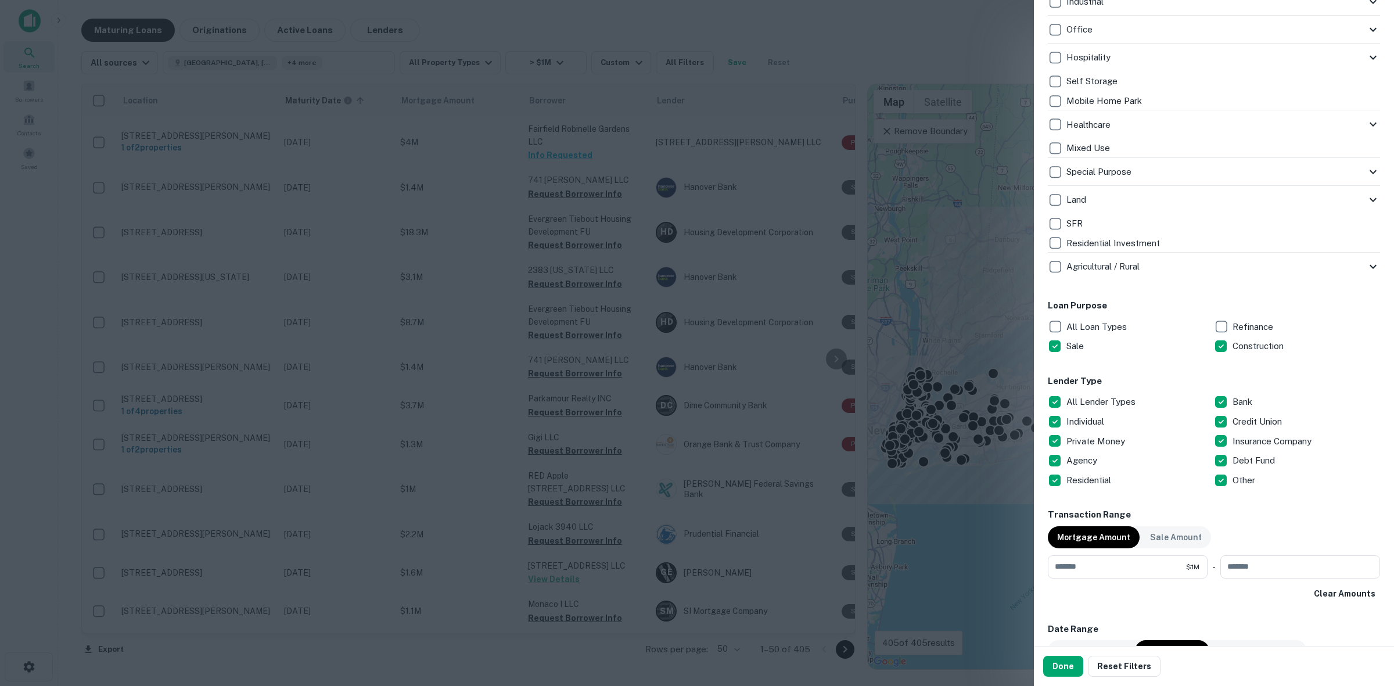
click at [1238, 363] on div "Locations Nassau County, NY, USA +4 more Location ​ Lender Name ​ Property Type…" at bounding box center [1213, 444] width 332 height 1462
click at [1232, 321] on p "Refinance" at bounding box center [1253, 327] width 43 height 14
click at [1051, 658] on button "Done" at bounding box center [1063, 666] width 40 height 21
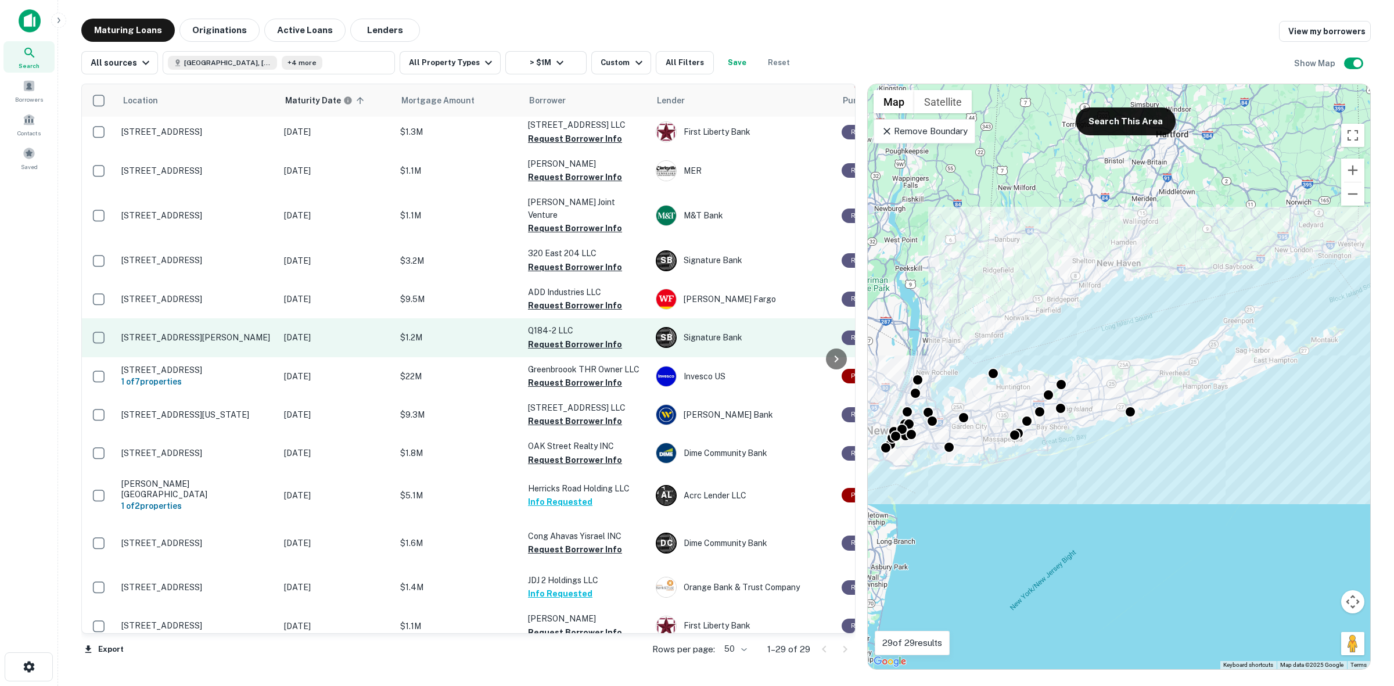
scroll to position [290, 0]
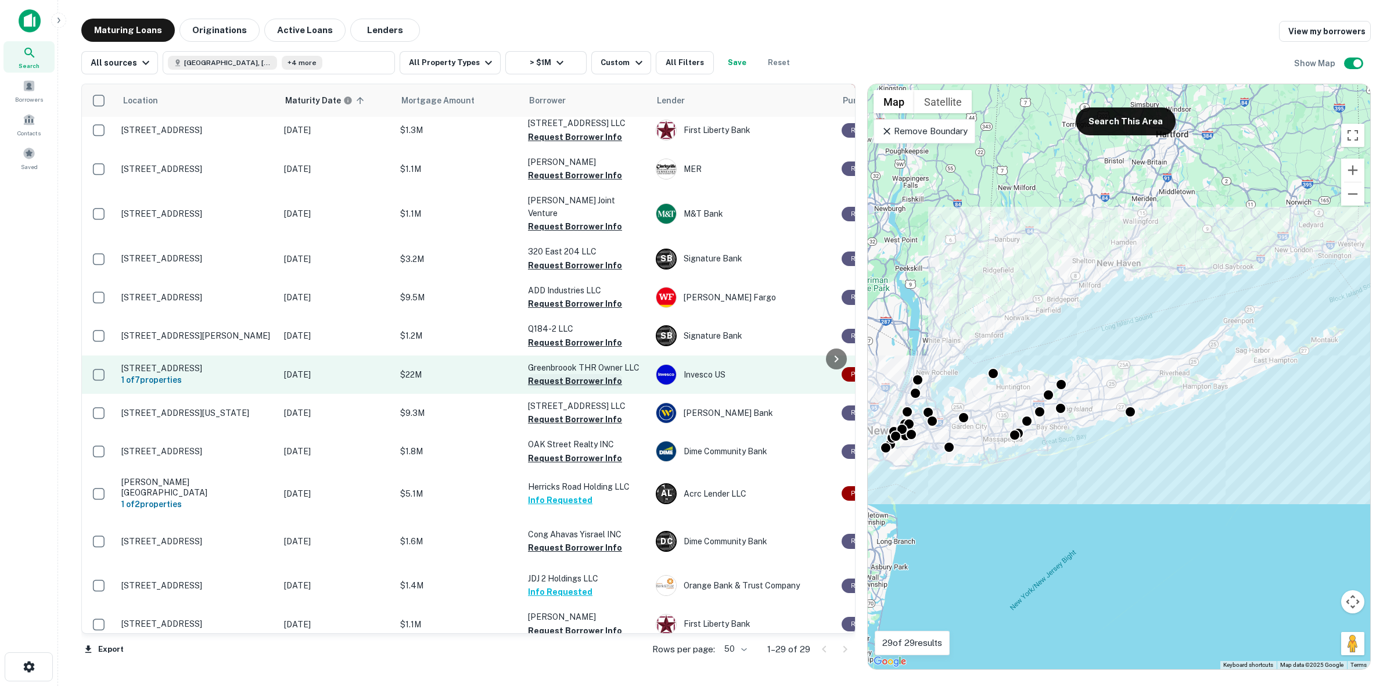
click at [574, 374] on button "Request Borrower Info" at bounding box center [575, 381] width 94 height 14
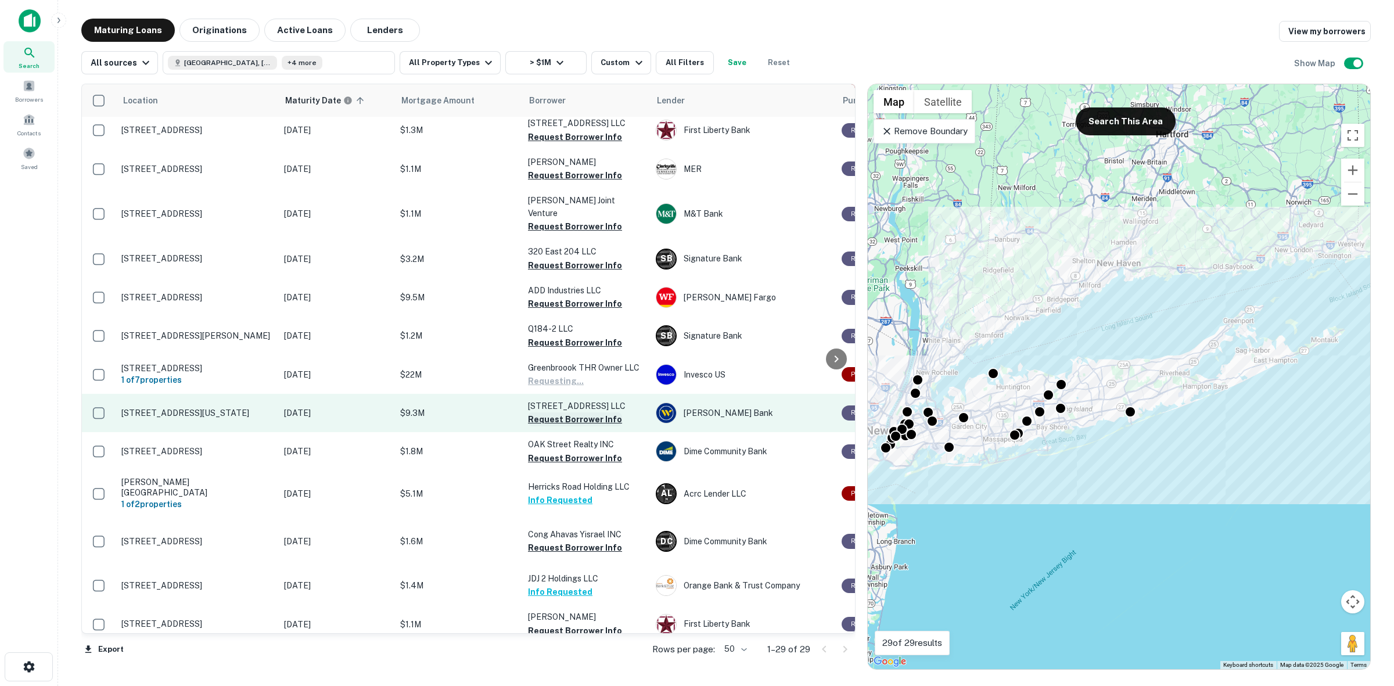
click at [584, 412] on button "Request Borrower Info" at bounding box center [575, 419] width 94 height 14
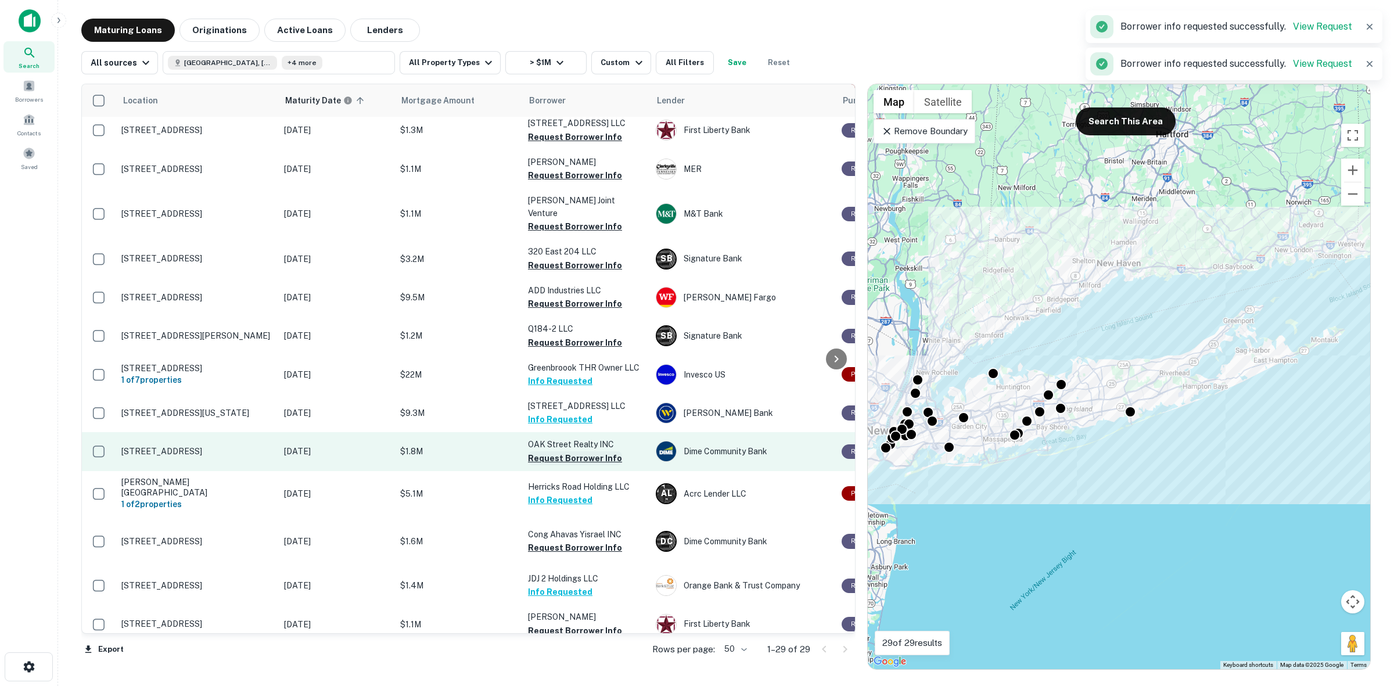
click at [592, 451] on button "Request Borrower Info" at bounding box center [575, 458] width 94 height 14
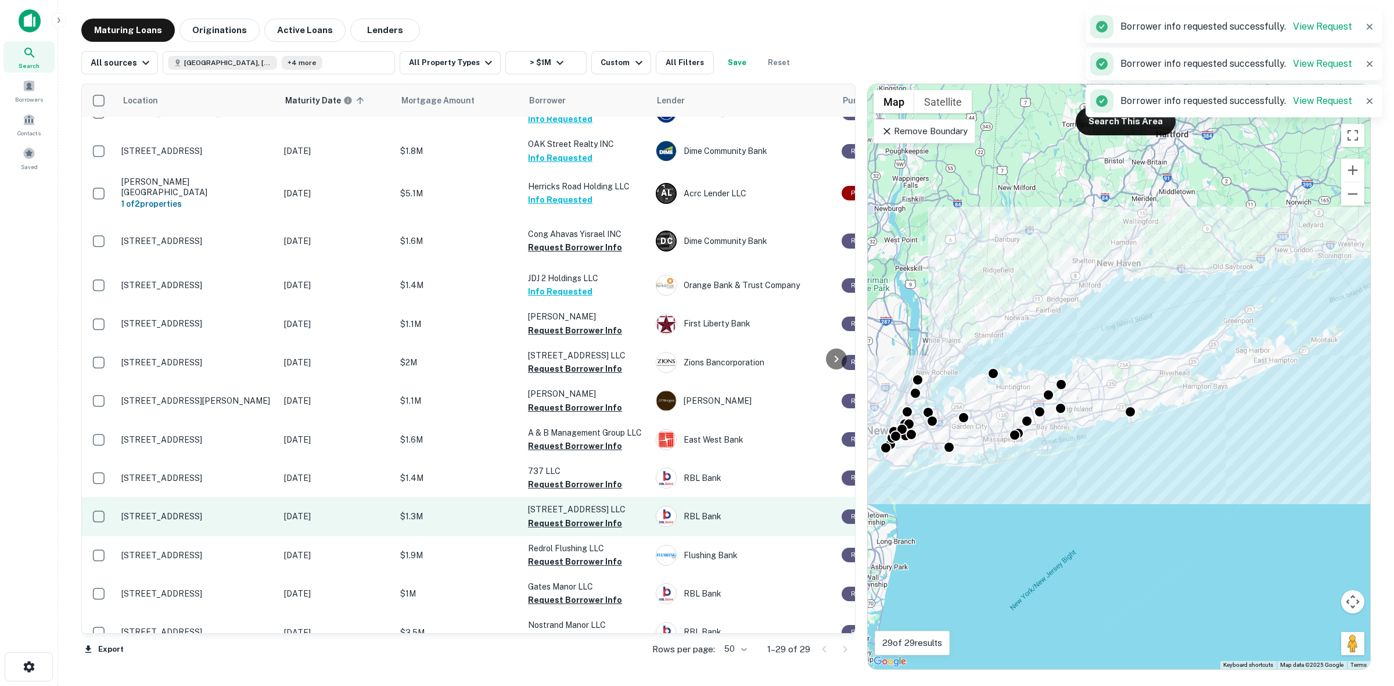
scroll to position [608, 0]
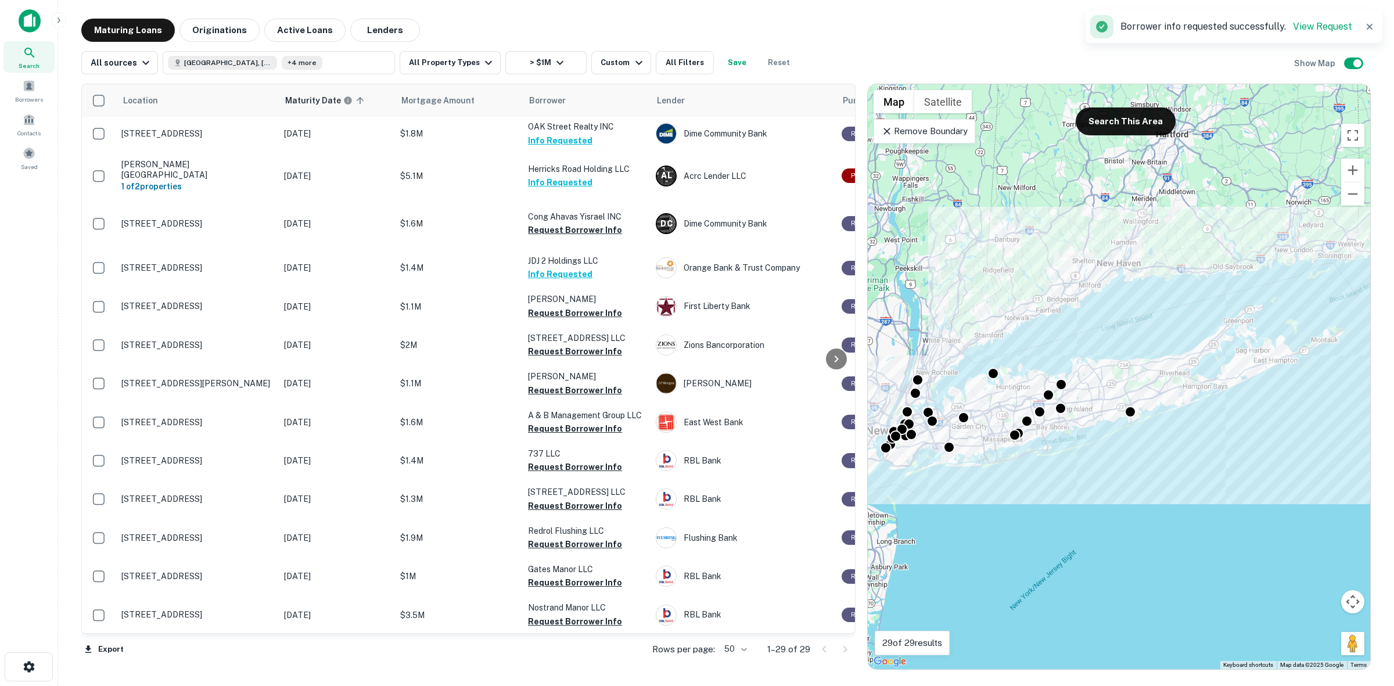
click at [573, 665] on button "Request Borrower Info" at bounding box center [575, 672] width 94 height 14
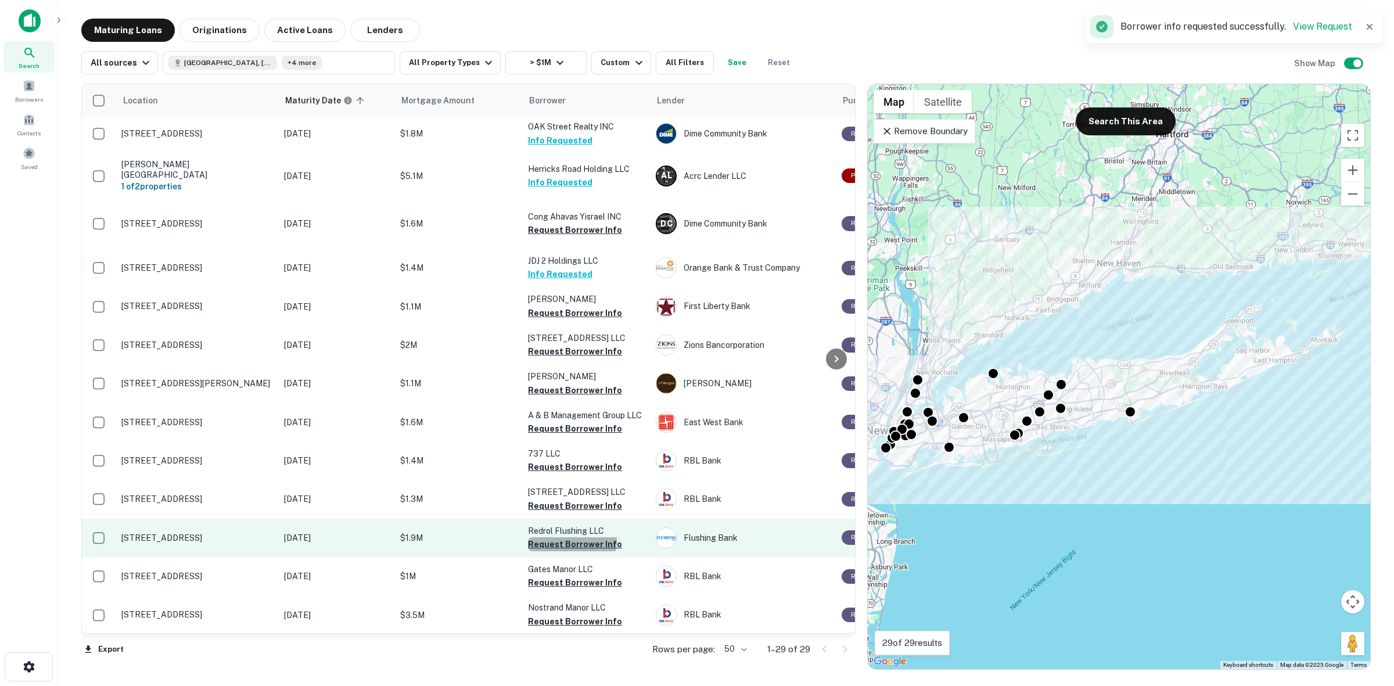
click at [561, 537] on button "Request Borrower Info" at bounding box center [575, 544] width 94 height 14
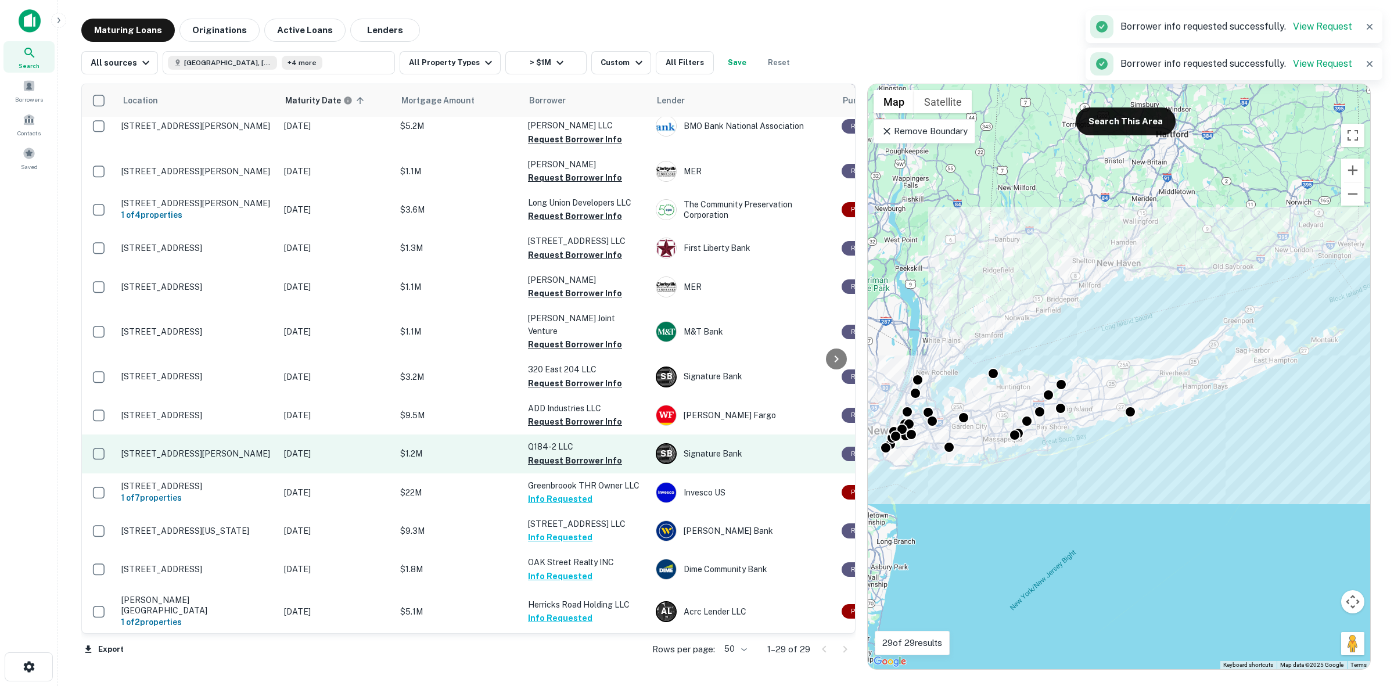
scroll to position [0, 0]
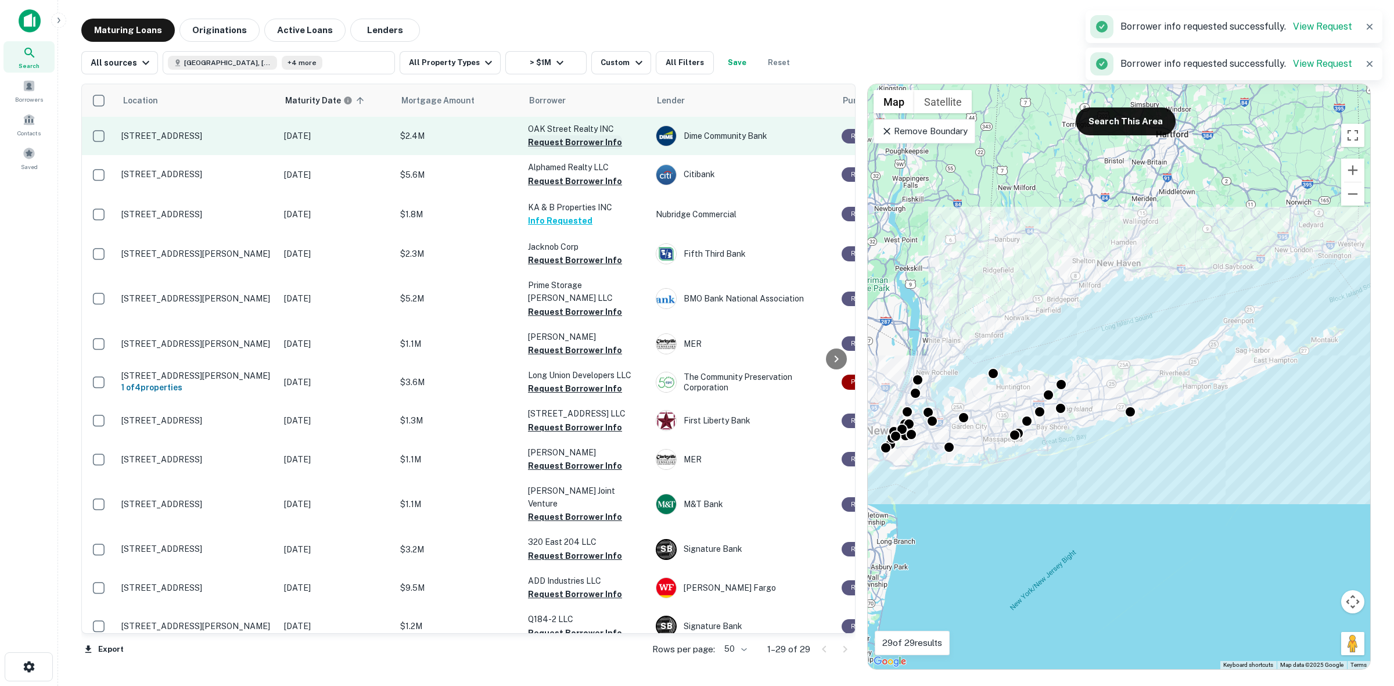
click at [565, 141] on button "Request Borrower Info" at bounding box center [575, 142] width 94 height 14
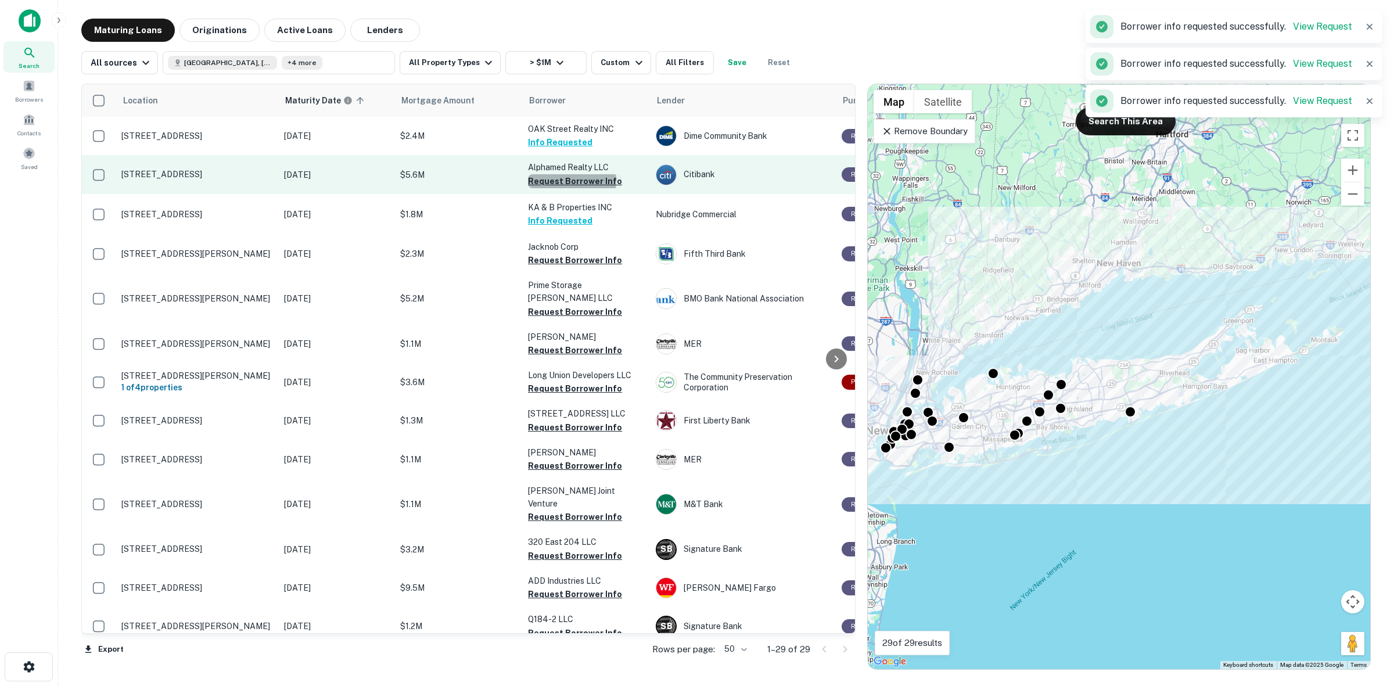
click at [570, 181] on button "Request Borrower Info" at bounding box center [575, 181] width 94 height 14
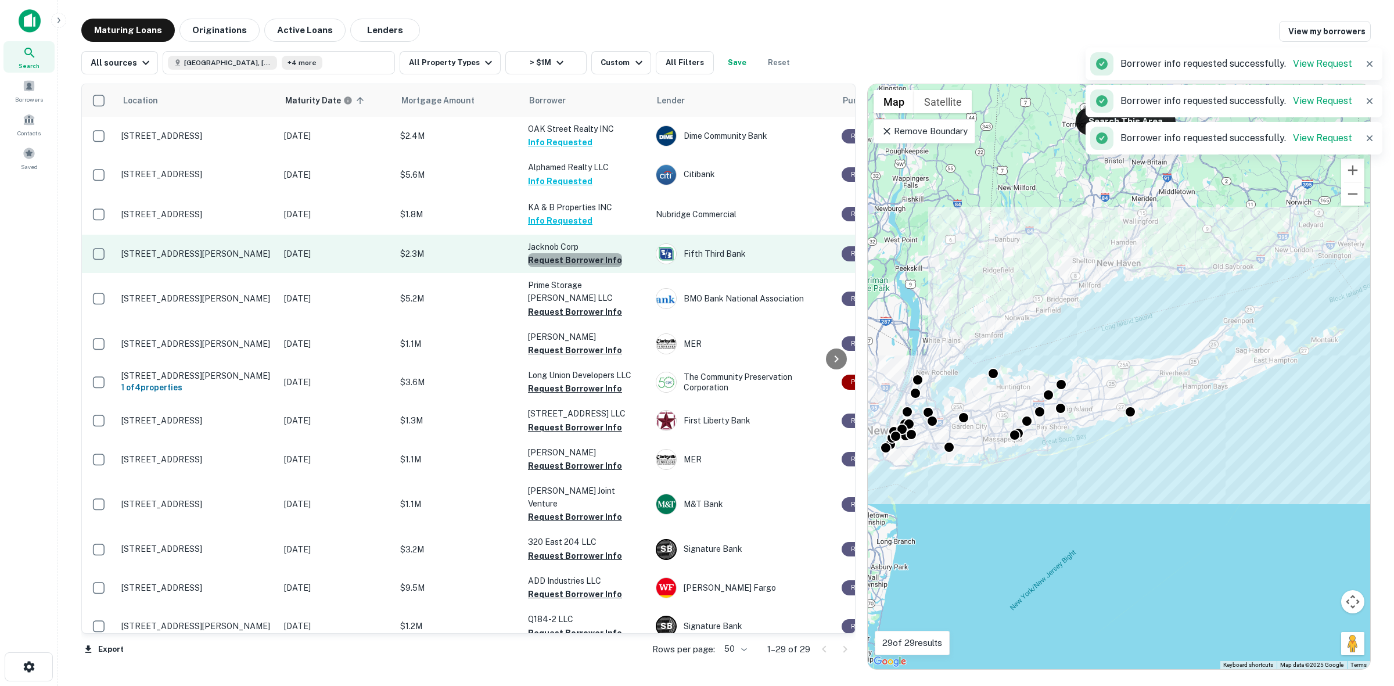
click at [582, 260] on button "Request Borrower Info" at bounding box center [575, 260] width 94 height 14
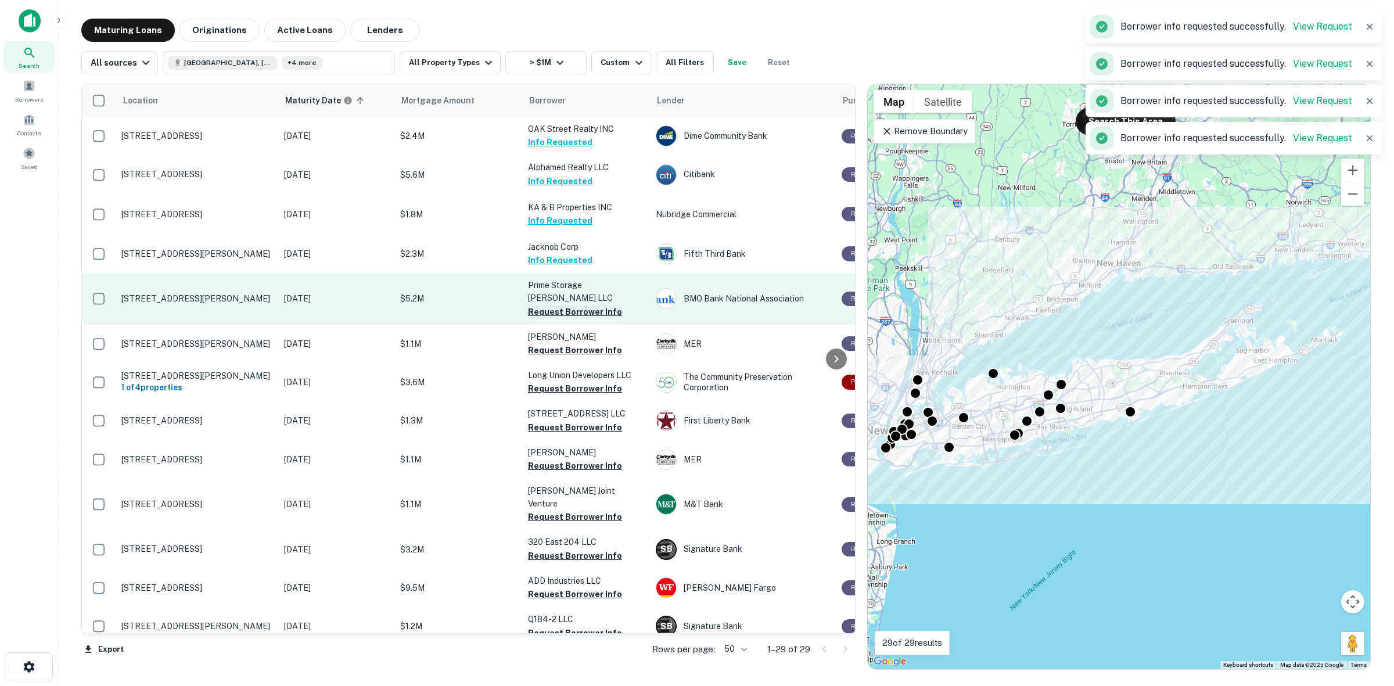
click at [599, 305] on button "Request Borrower Info" at bounding box center [575, 312] width 94 height 14
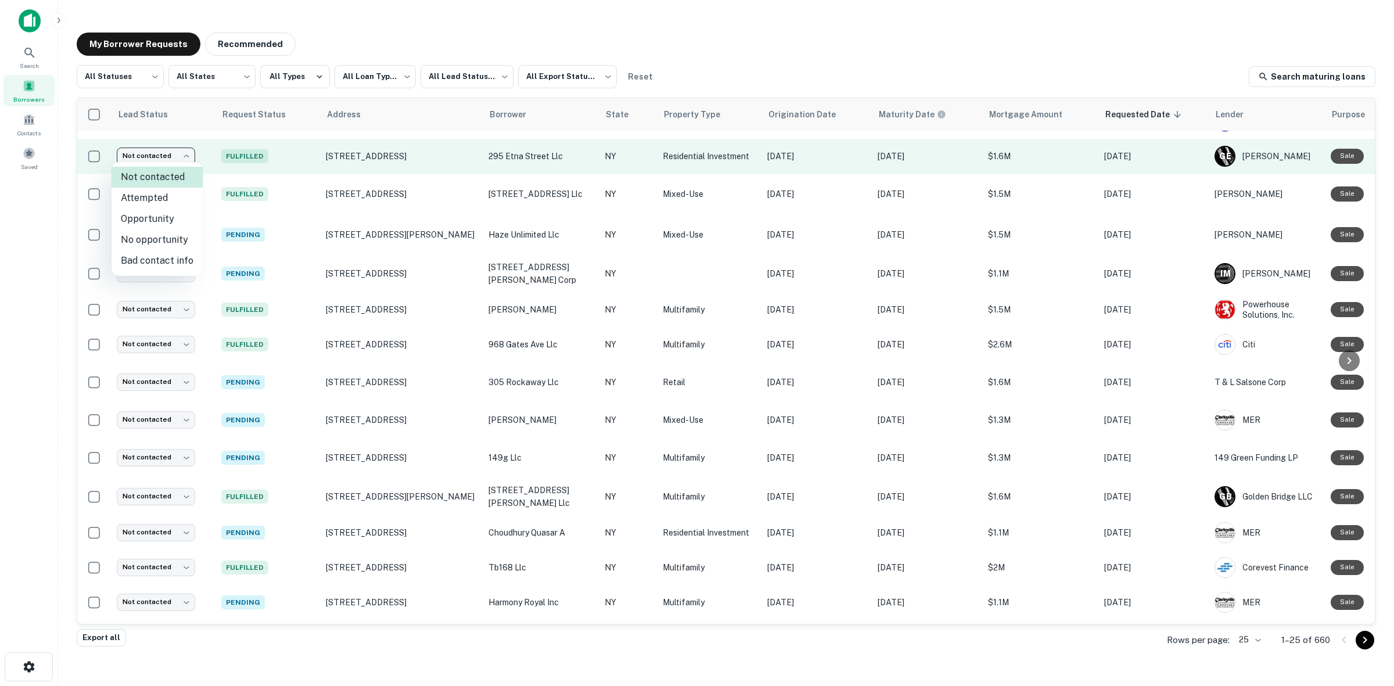
click at [170, 161] on body "**********" at bounding box center [697, 343] width 1394 height 686
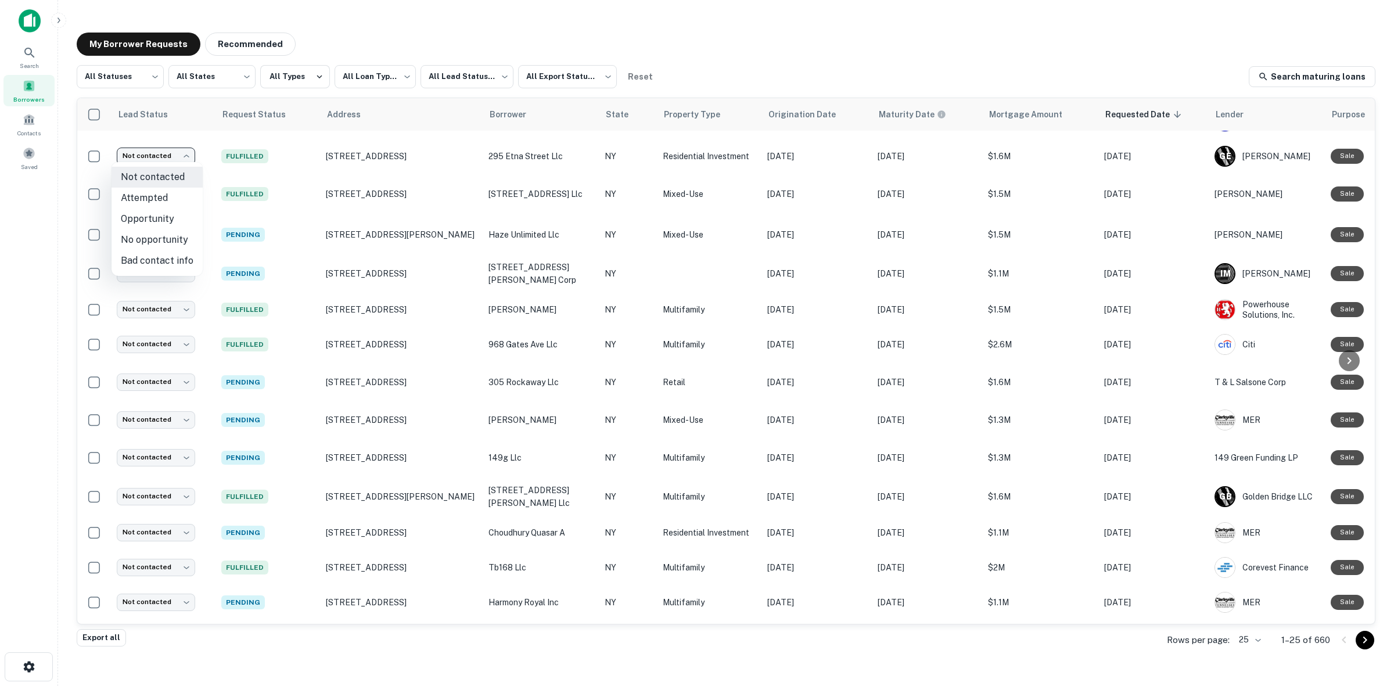
click at [175, 157] on div at bounding box center [697, 343] width 1394 height 686
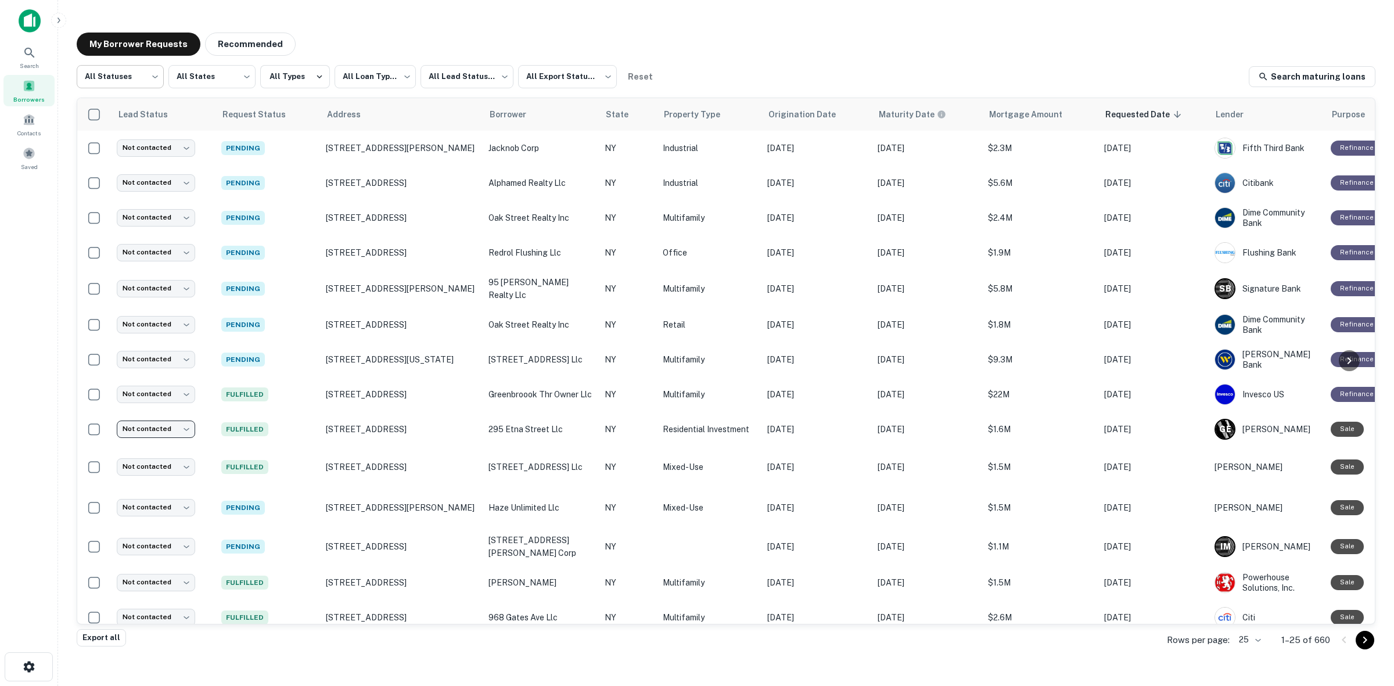
click at [108, 85] on body "**********" at bounding box center [697, 343] width 1394 height 686
click at [137, 131] on li "Processing" at bounding box center [120, 127] width 87 height 21
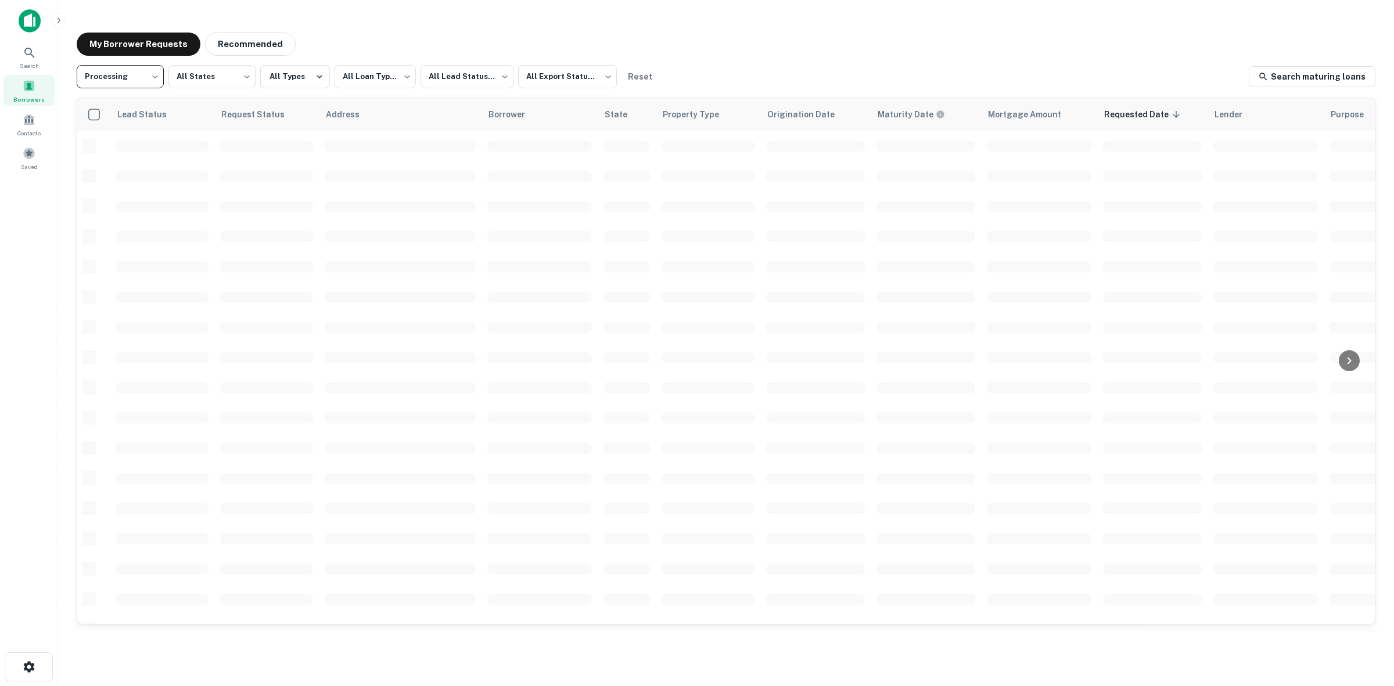
click at [128, 86] on body "**********" at bounding box center [697, 343] width 1394 height 686
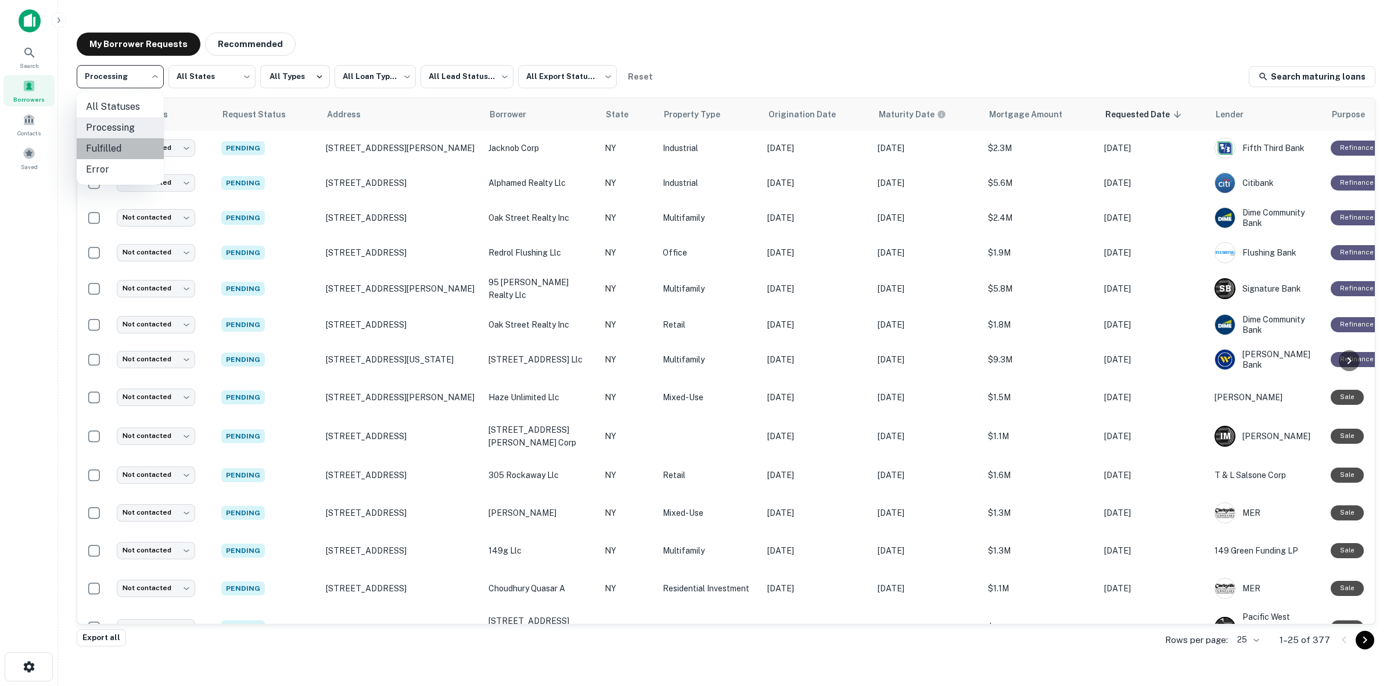
click at [140, 145] on li "Fulfilled" at bounding box center [120, 148] width 87 height 21
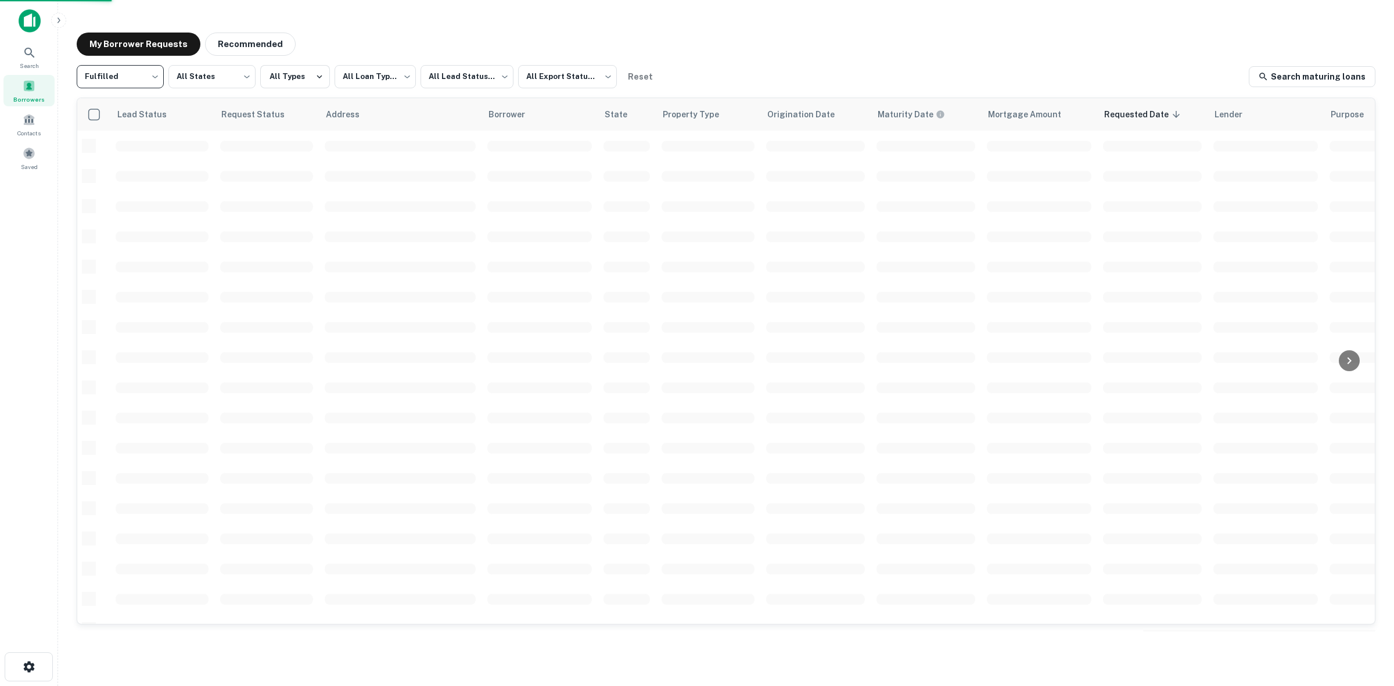
type input "*********"
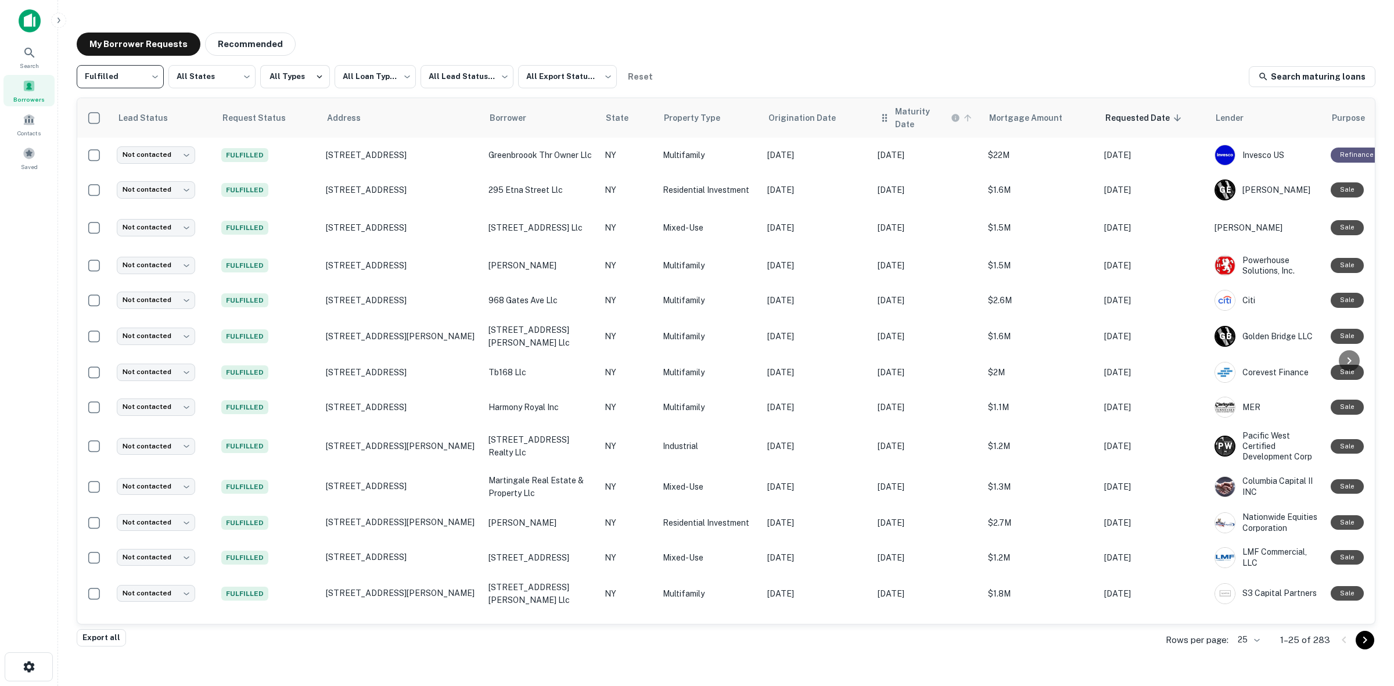
click at [968, 117] on icon at bounding box center [967, 118] width 10 height 10
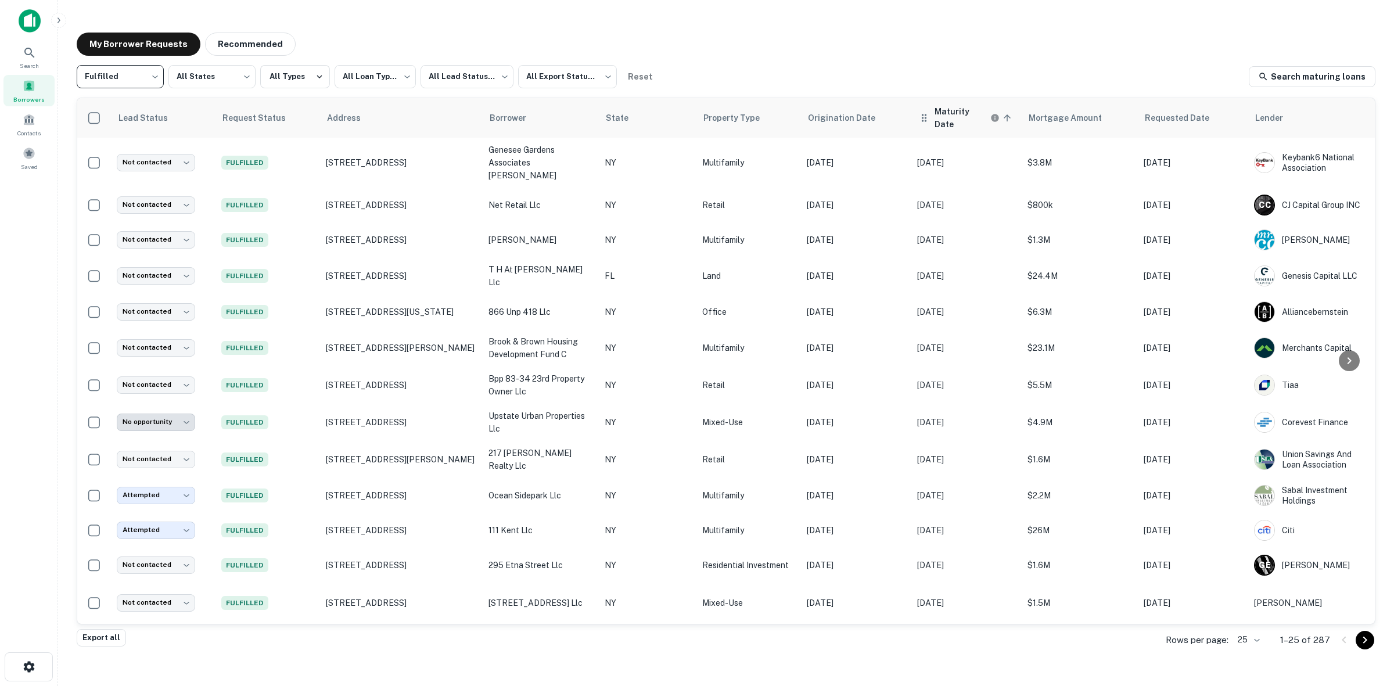
click at [1003, 114] on icon at bounding box center [1006, 117] width 7 height 7
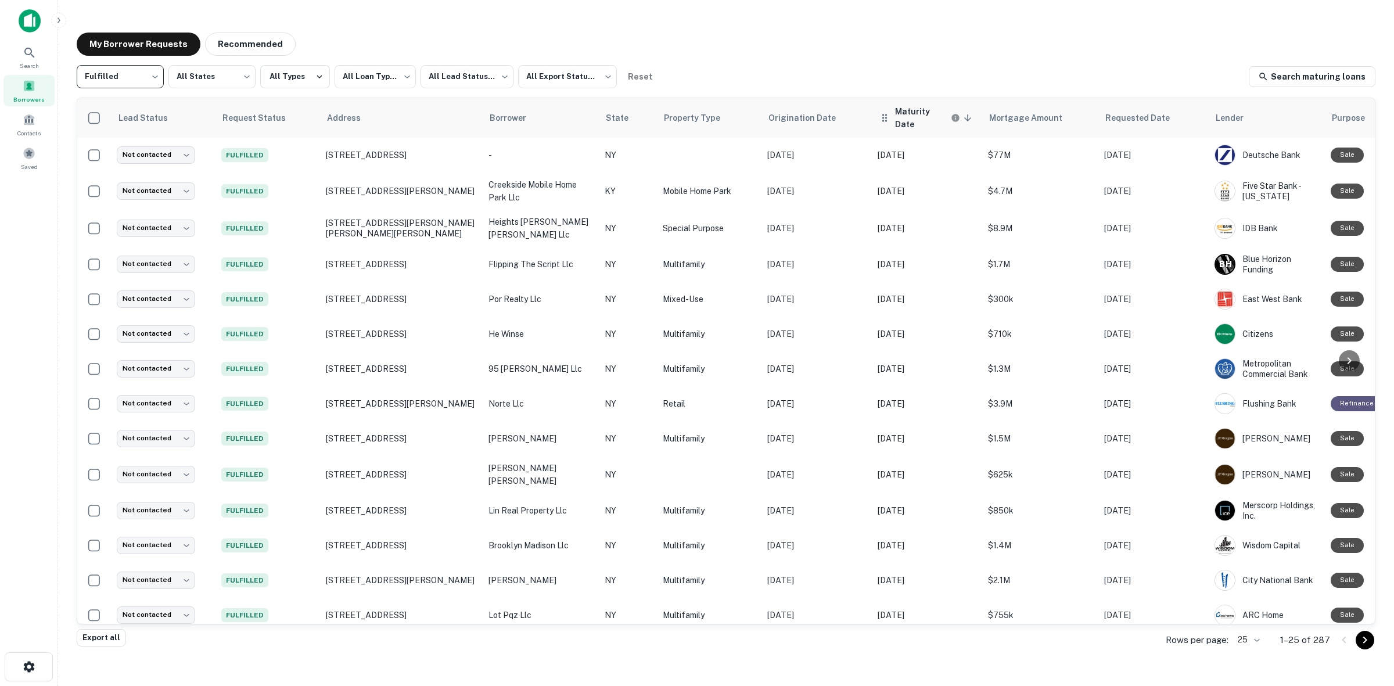
click at [967, 115] on icon at bounding box center [967, 117] width 7 height 7
